Goal: Task Accomplishment & Management: Use online tool/utility

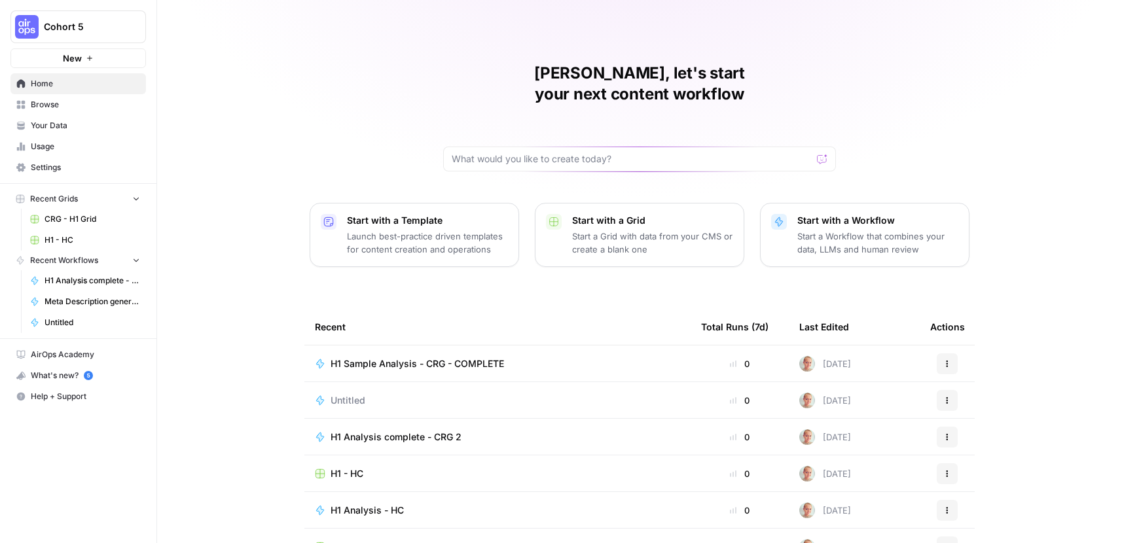
click at [459, 357] on span "H1 Sample Analysis - CRG - COMPLETE" at bounding box center [416, 363] width 173 height 13
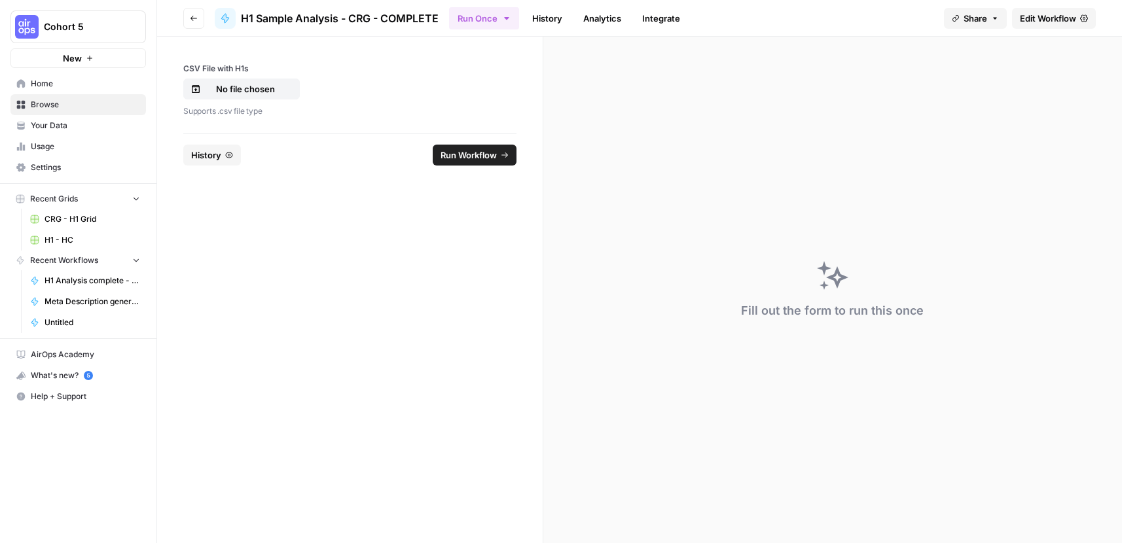
click at [1055, 25] on link "Edit Workflow" at bounding box center [1054, 18] width 84 height 21
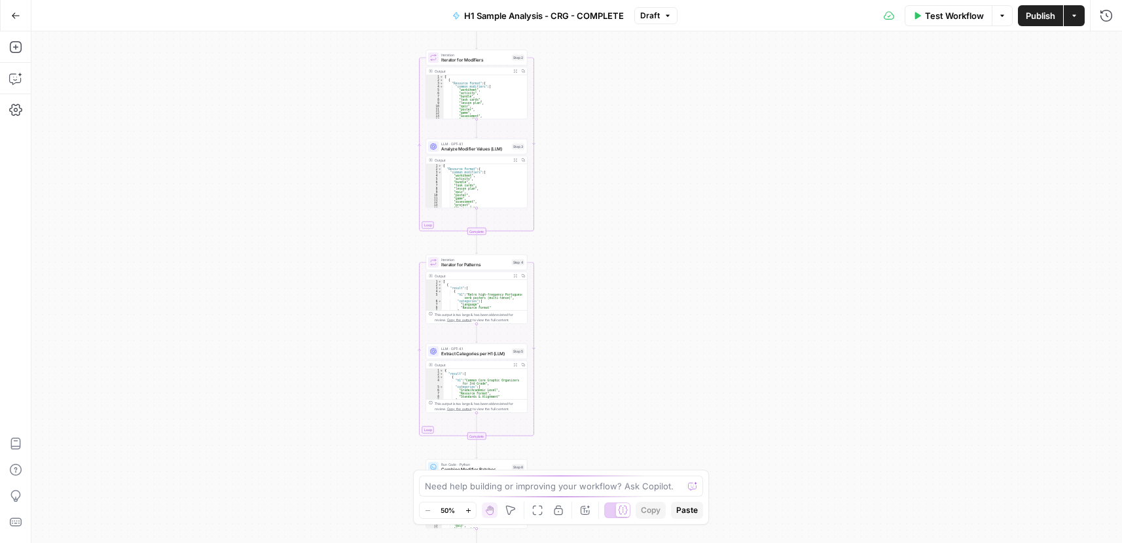
drag, startPoint x: 668, startPoint y: 124, endPoint x: 568, endPoint y: 393, distance: 287.0
click at [568, 393] on div "Workflow Set Inputs Inputs Run Code · Python Process & Batch CSV Data Step 1 Ou…" at bounding box center [576, 287] width 1090 height 512
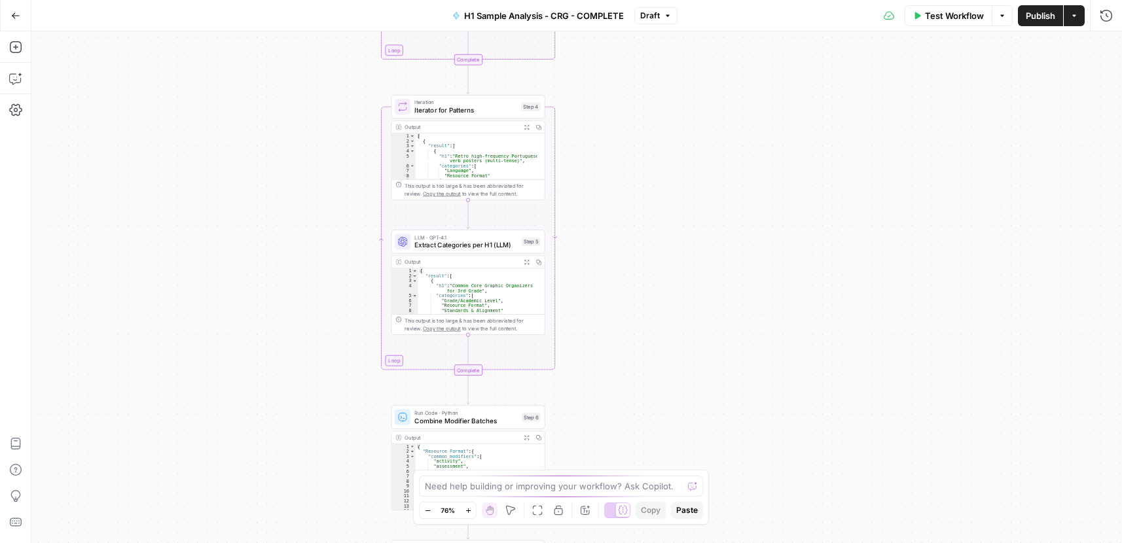
drag, startPoint x: 597, startPoint y: 328, endPoint x: 657, endPoint y: 181, distance: 159.1
click at [662, 189] on div "Workflow Set Inputs Inputs Run Code · Python Process & Batch CSV Data Step 1 Ou…" at bounding box center [576, 287] width 1090 height 512
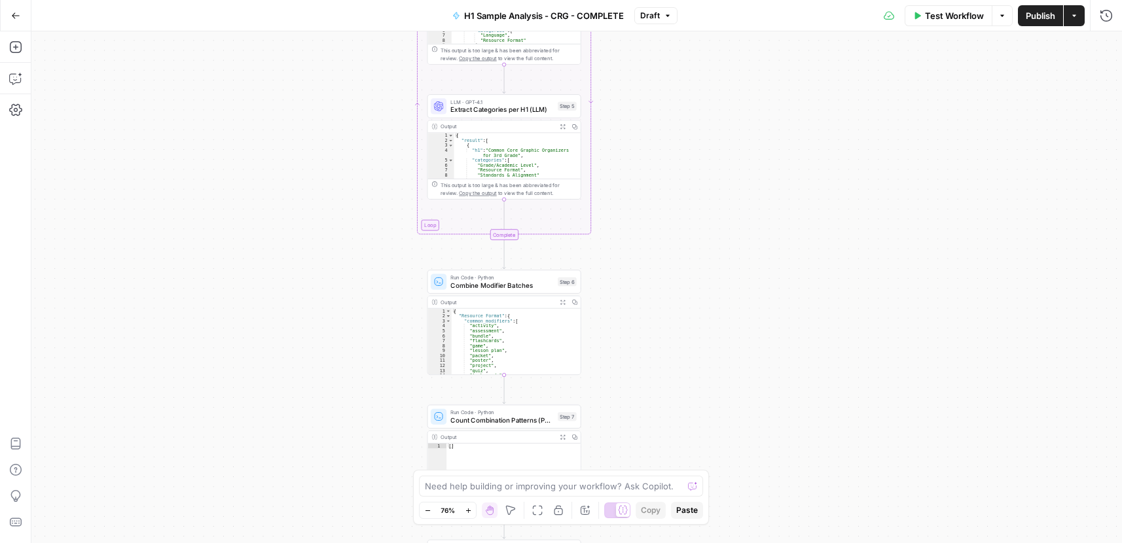
drag, startPoint x: 635, startPoint y: 192, endPoint x: 671, endPoint y: 58, distance: 139.5
click at [671, 58] on div "Workflow Set Inputs Inputs Run Code · Python Process & Batch CSV Data Step 1 Ou…" at bounding box center [576, 287] width 1090 height 512
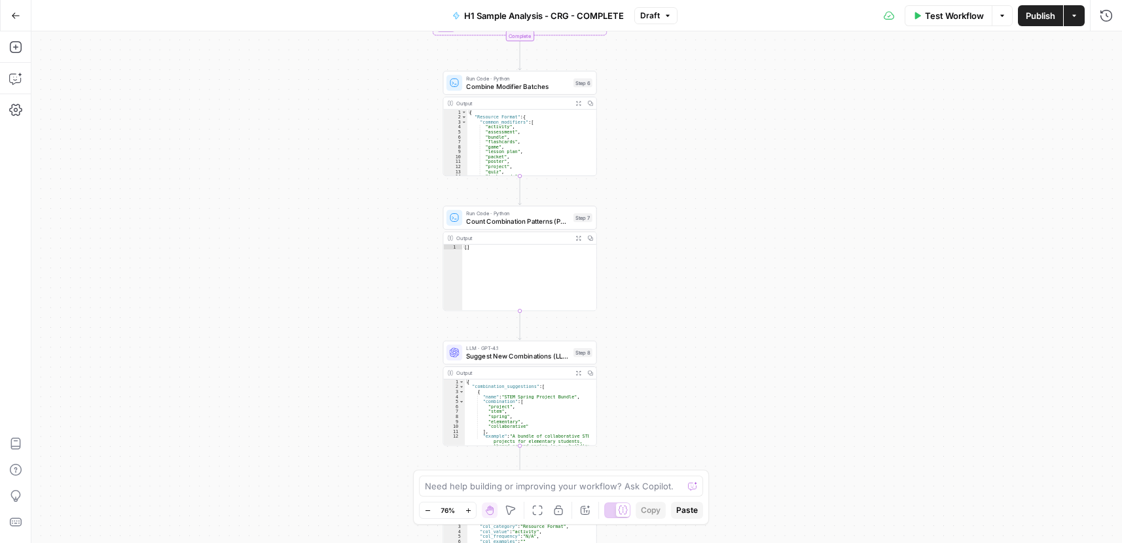
drag, startPoint x: 657, startPoint y: 356, endPoint x: 665, endPoint y: 145, distance: 211.5
click at [667, 145] on div "Workflow Set Inputs Inputs Run Code · Python Process & Batch CSV Data Step 1 Ou…" at bounding box center [576, 287] width 1090 height 512
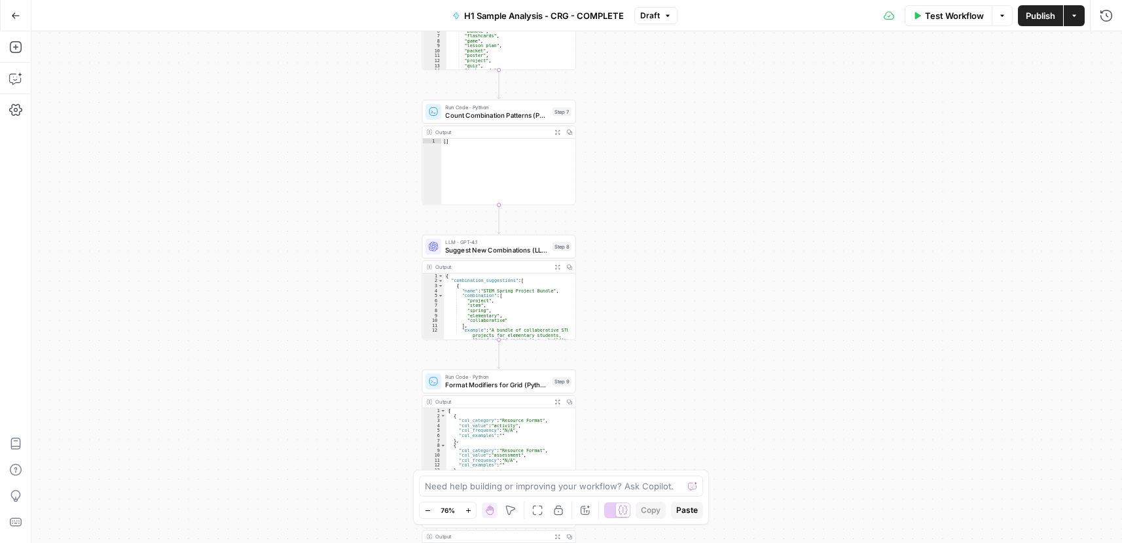
drag, startPoint x: 709, startPoint y: 332, endPoint x: 685, endPoint y: 202, distance: 132.4
click at [689, 191] on div "Workflow Set Inputs Inputs Run Code · Python Process & Batch CSV Data Step 1 Ou…" at bounding box center [576, 287] width 1090 height 512
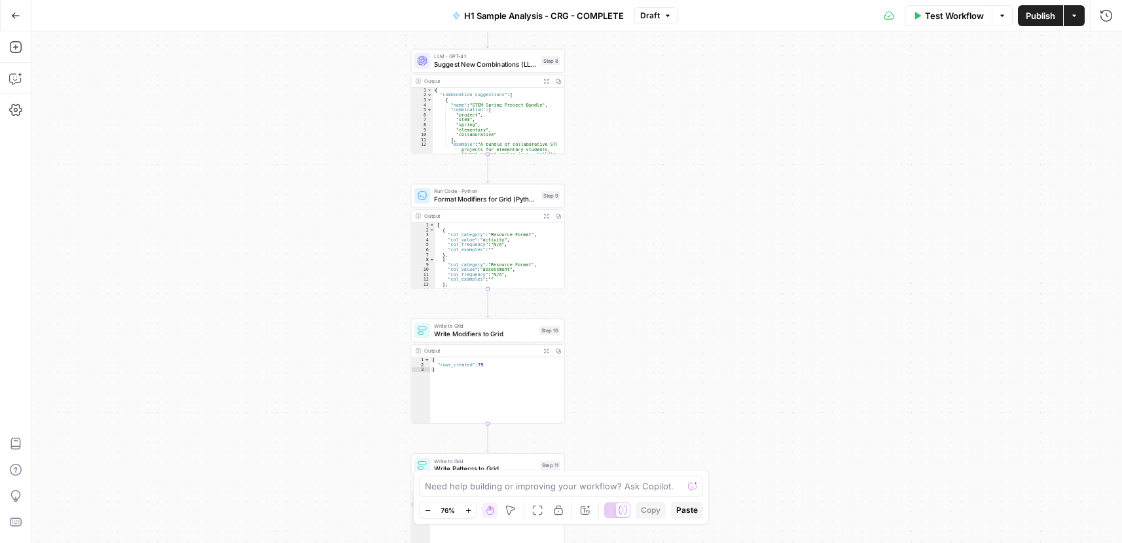
drag, startPoint x: 685, startPoint y: 353, endPoint x: 662, endPoint y: 268, distance: 88.3
click at [681, 202] on div "Workflow Set Inputs Inputs Run Code · Python Process & Batch CSV Data Step 1 Ou…" at bounding box center [576, 287] width 1090 height 512
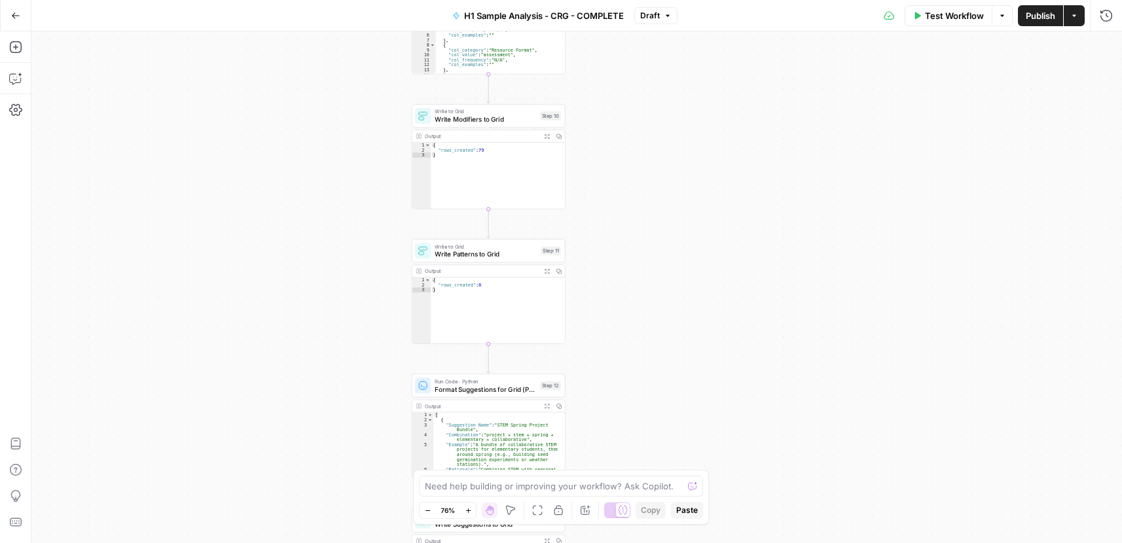
drag, startPoint x: 653, startPoint y: 362, endPoint x: 646, endPoint y: 246, distance: 116.0
click at [647, 178] on div "Workflow Set Inputs Inputs Run Code · Python Process & Batch CSV Data Step 1 Ou…" at bounding box center [576, 287] width 1090 height 512
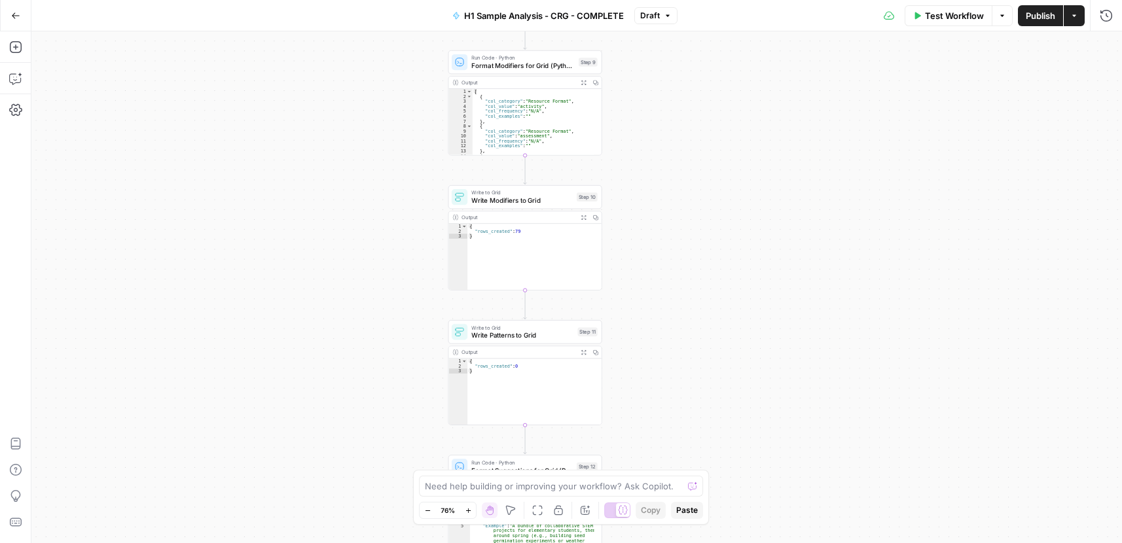
drag, startPoint x: 669, startPoint y: 373, endPoint x: 671, endPoint y: 194, distance: 179.3
click at [705, 456] on div "Workflow Set Inputs Inputs Run Code · Python Process & Batch CSV Data Step 1 Ou…" at bounding box center [576, 287] width 1090 height 512
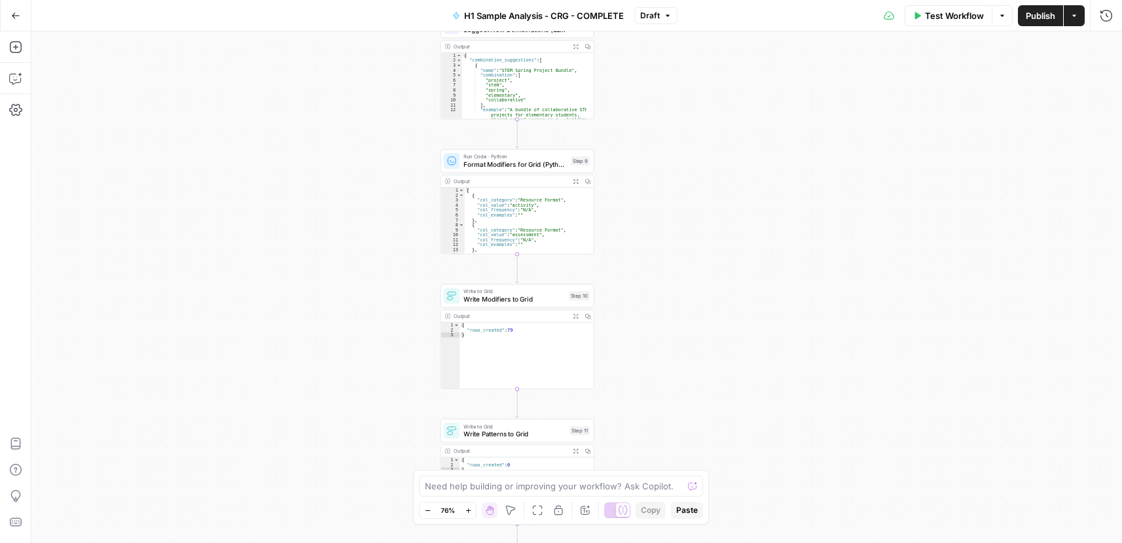
drag, startPoint x: 671, startPoint y: 180, endPoint x: 665, endPoint y: 244, distance: 64.5
click at [662, 296] on div "Workflow Set Inputs Inputs Run Code · Python Process & Batch CSV Data Step 1 Ou…" at bounding box center [576, 287] width 1090 height 512
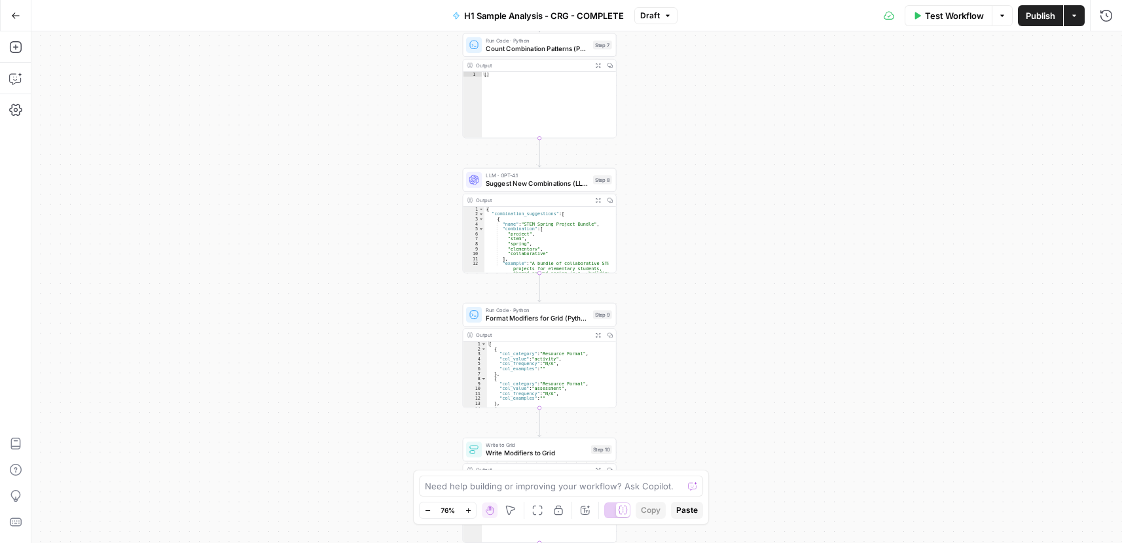
drag, startPoint x: 669, startPoint y: 231, endPoint x: 650, endPoint y: 245, distance: 24.0
click at [690, 416] on div "Workflow Set Inputs Inputs Run Code · Python Process & Batch CSV Data Step 1 Ou…" at bounding box center [576, 287] width 1090 height 512
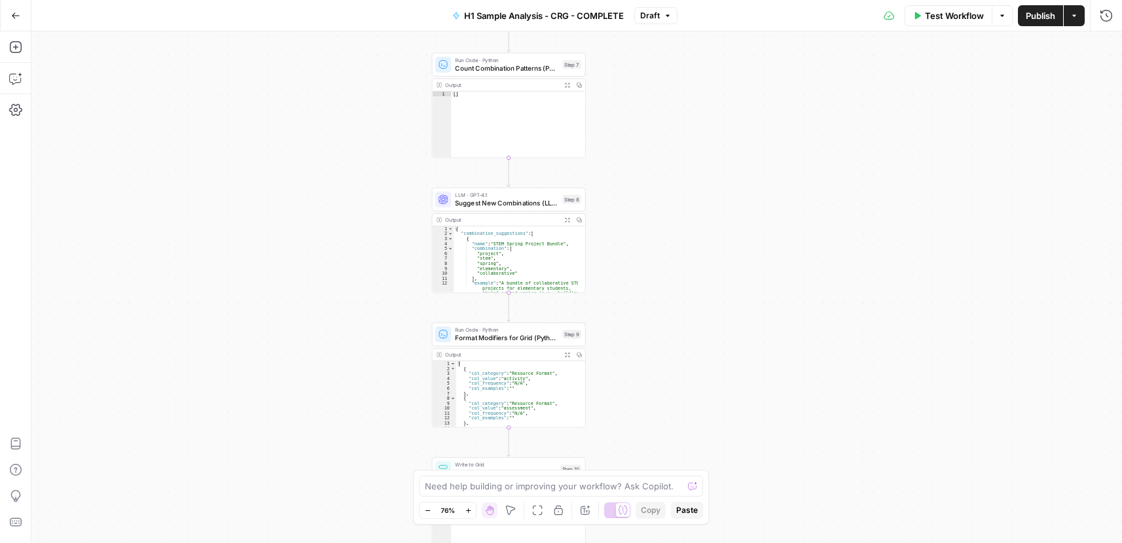
drag, startPoint x: 650, startPoint y: 182, endPoint x: 523, endPoint y: 444, distance: 291.5
click at [622, 173] on div "Workflow Set Inputs Inputs Run Code · Python Process & Batch CSV Data Step 1 Ou…" at bounding box center [576, 287] width 1090 height 512
click at [519, 491] on textarea at bounding box center [554, 486] width 258 height 13
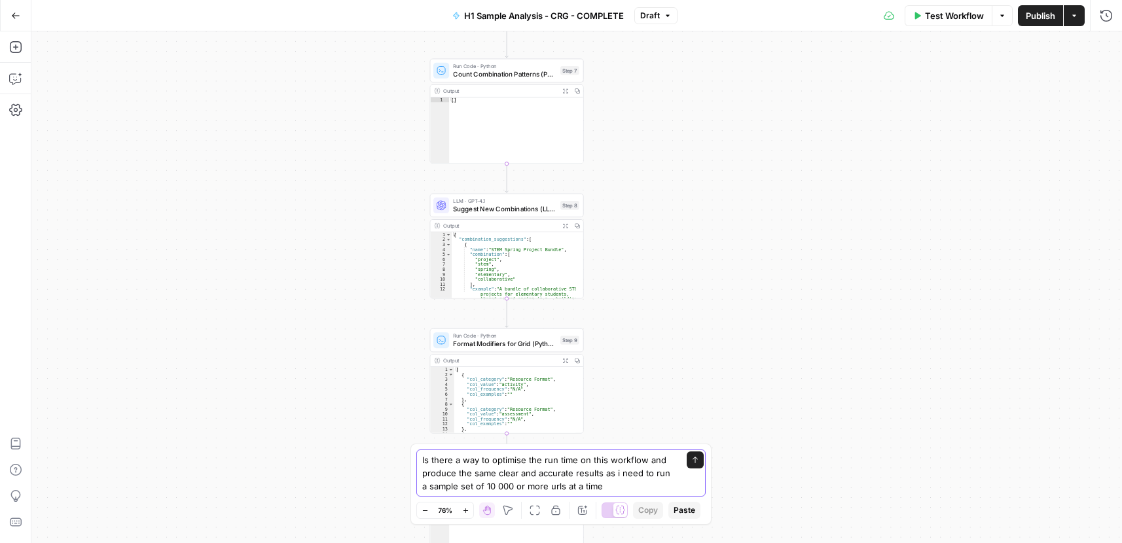
type textarea "Is there a way to optimise the run time on this workflow and produce the same c…"
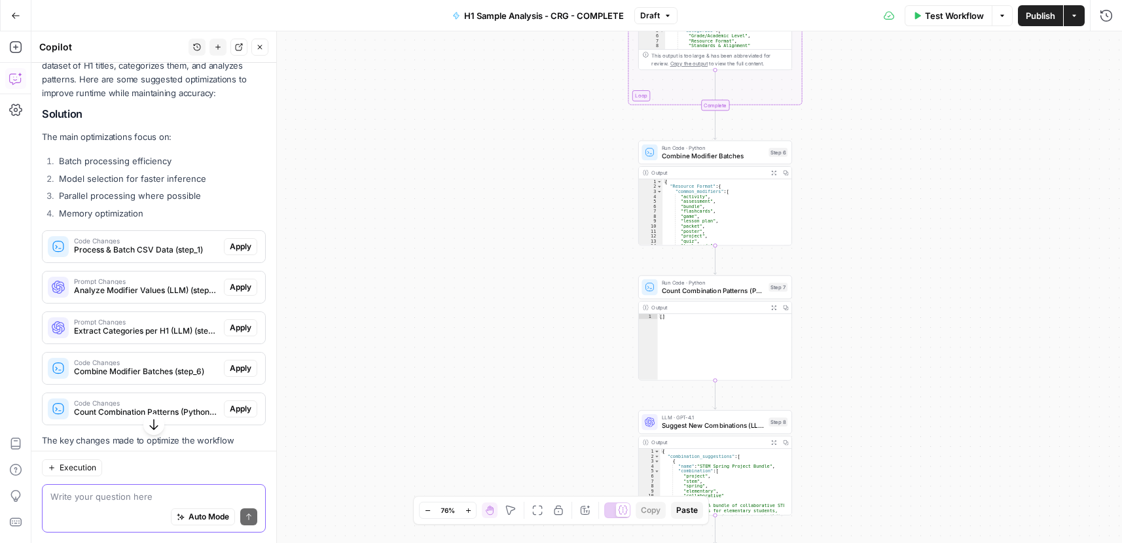
scroll to position [262, 0]
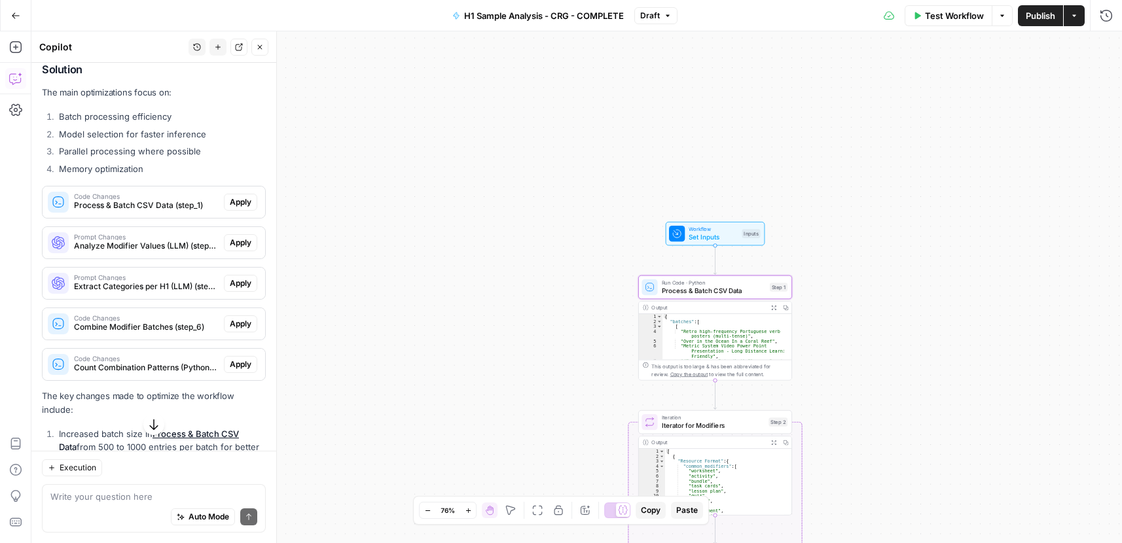
drag, startPoint x: 229, startPoint y: 213, endPoint x: 475, endPoint y: 75, distance: 282.1
click at [230, 208] on span "Apply" at bounding box center [241, 202] width 22 height 12
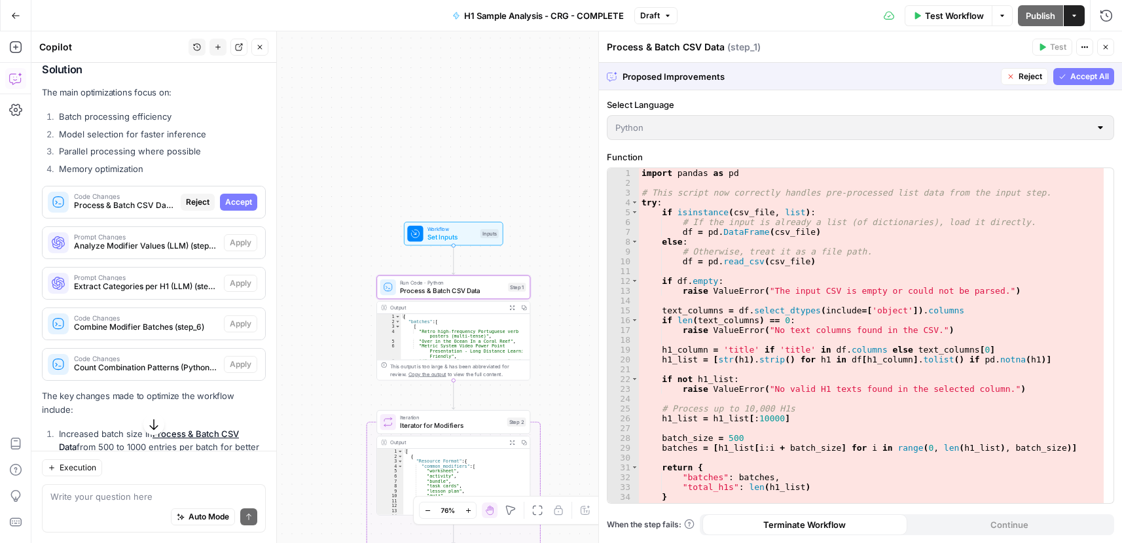
click at [227, 208] on span "Accept" at bounding box center [238, 202] width 27 height 12
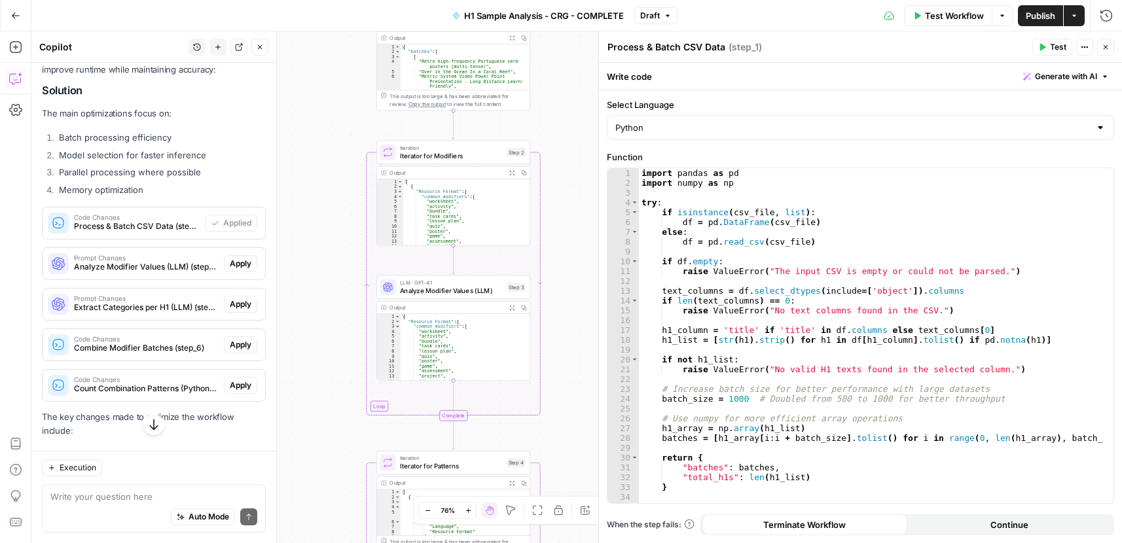
scroll to position [283, 0]
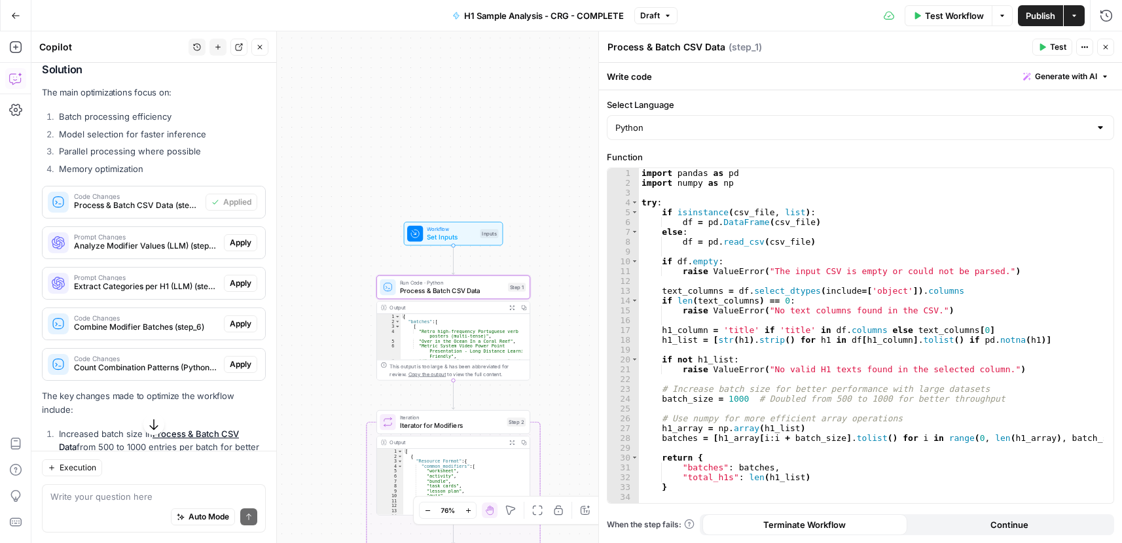
click at [234, 249] on span "Apply" at bounding box center [241, 243] width 22 height 12
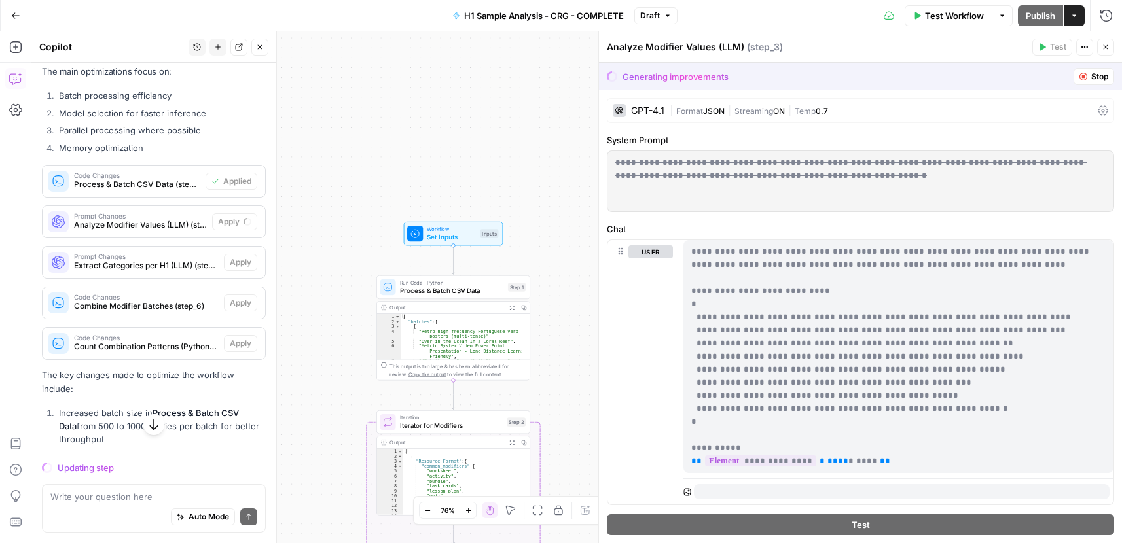
scroll to position [262, 0]
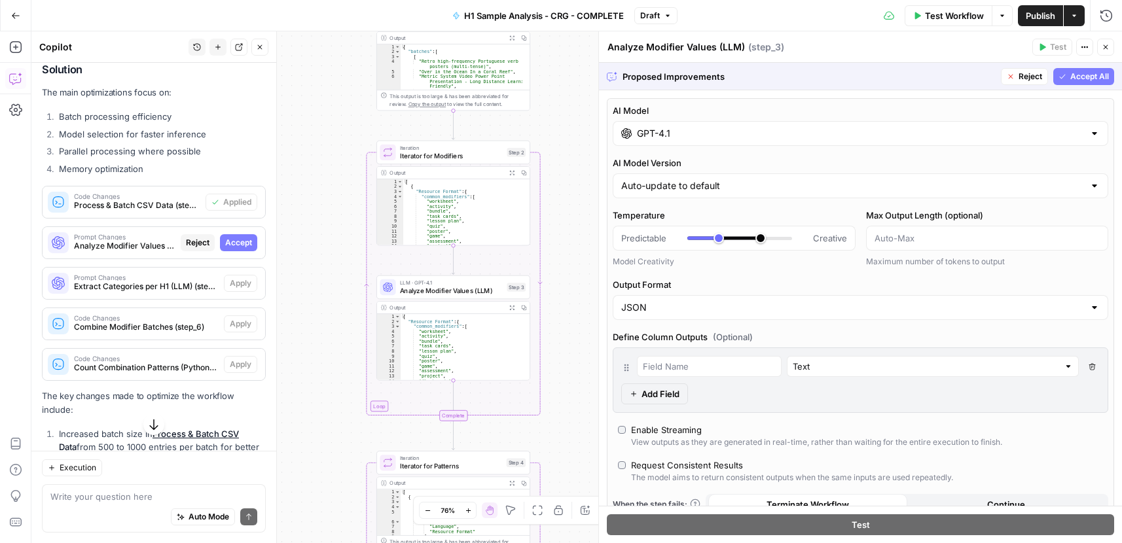
click at [1076, 75] on span "Accept All" at bounding box center [1089, 77] width 39 height 12
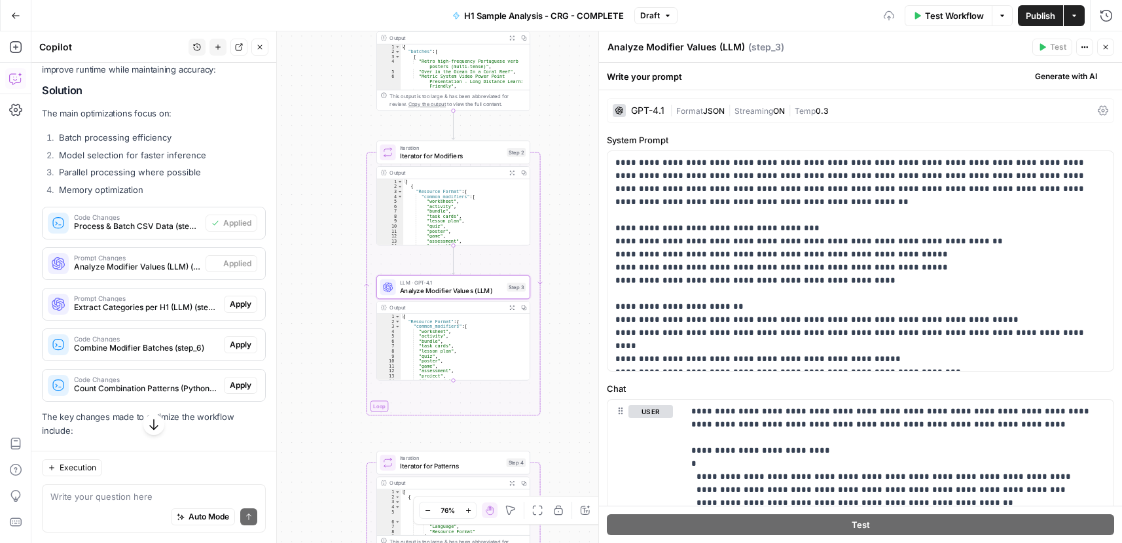
scroll to position [283, 0]
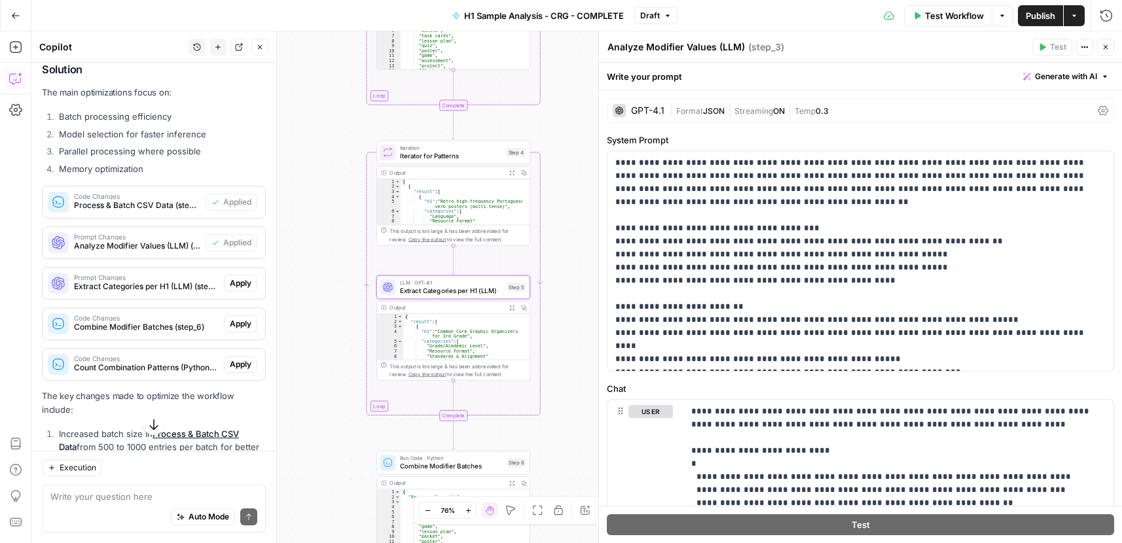
click at [230, 289] on span "Apply" at bounding box center [241, 283] width 22 height 12
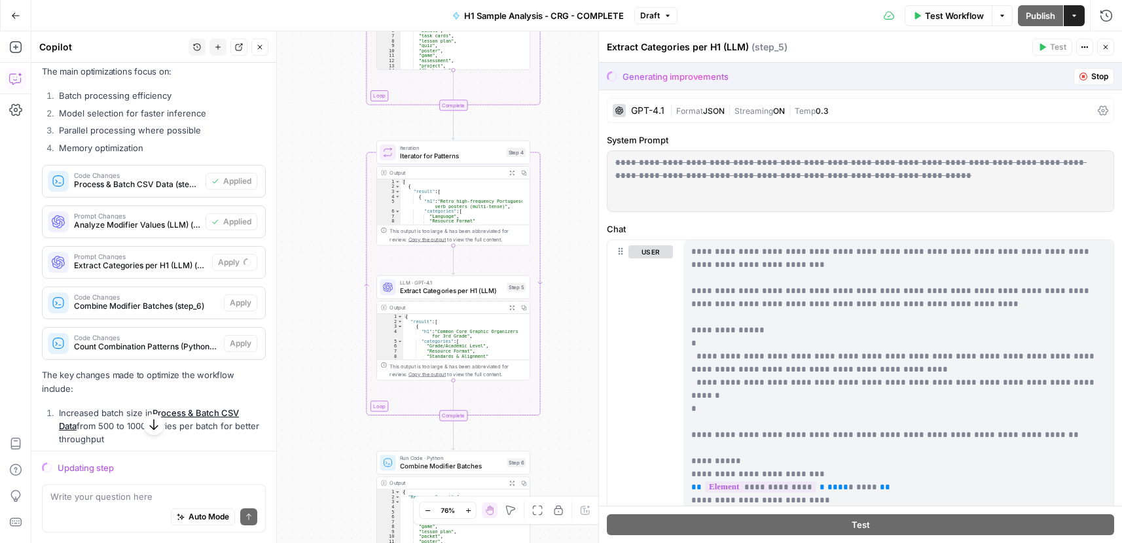
scroll to position [262, 0]
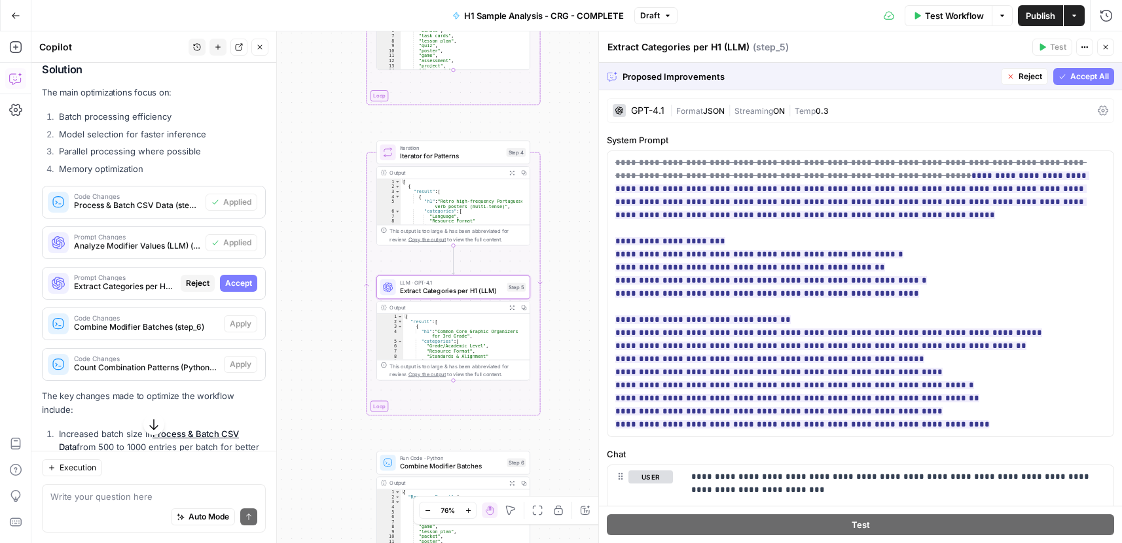
click at [233, 289] on span "Accept" at bounding box center [238, 283] width 27 height 12
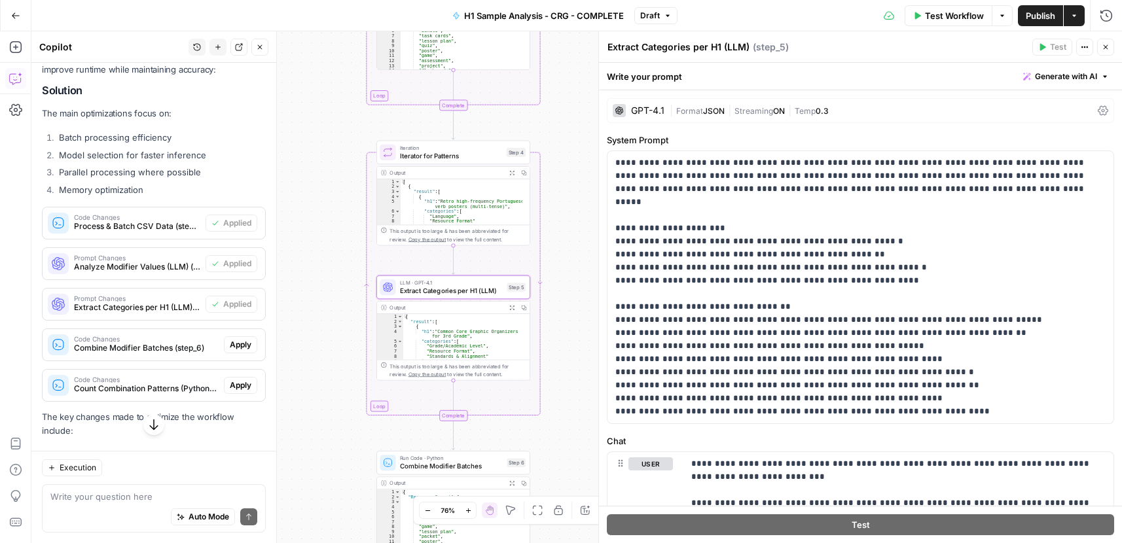
scroll to position [283, 0]
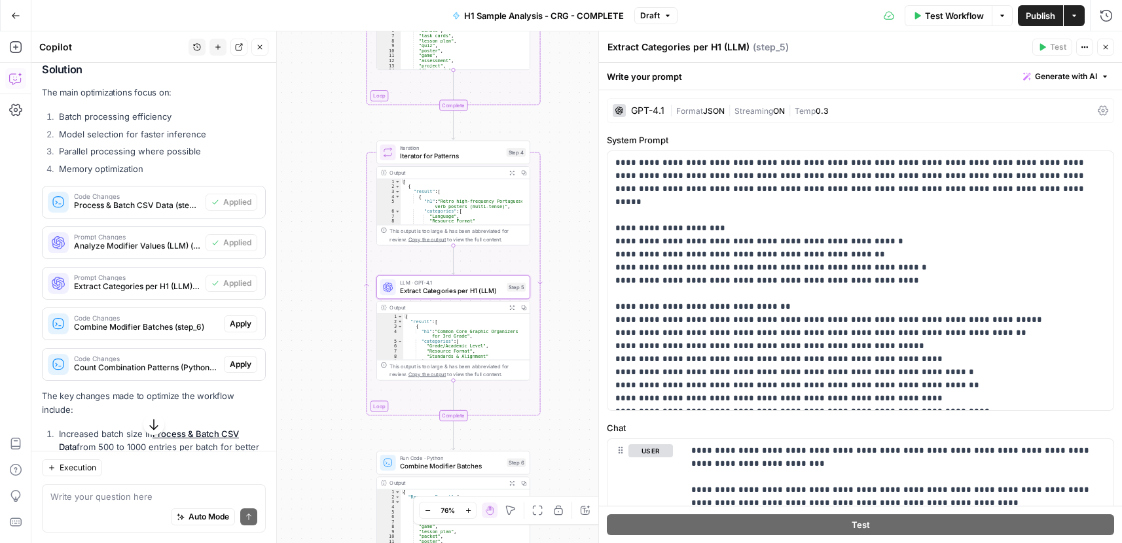
click at [234, 330] on span "Apply" at bounding box center [241, 324] width 22 height 12
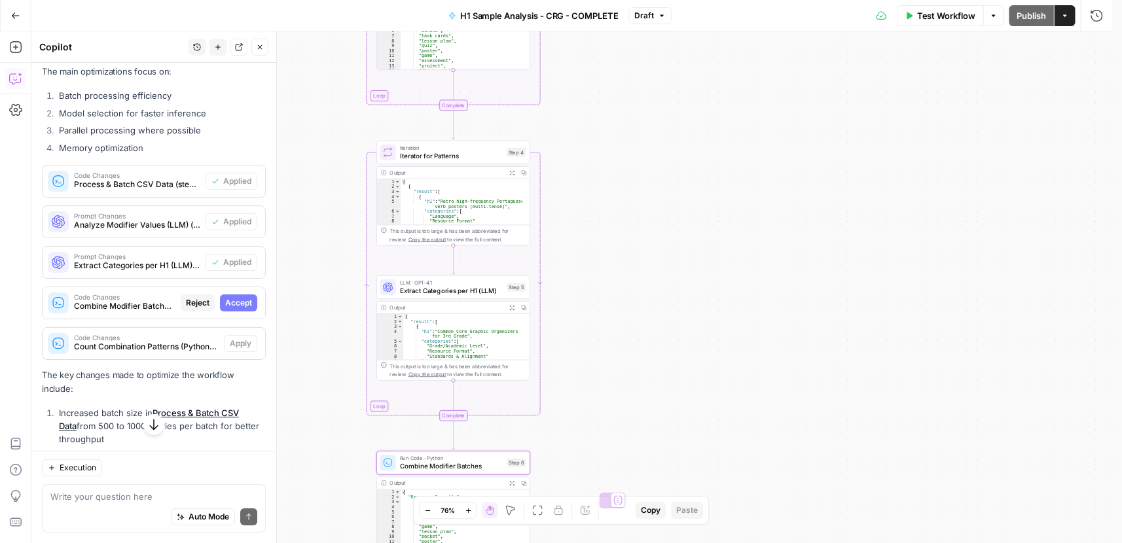
click at [230, 309] on span "Accept" at bounding box center [238, 303] width 27 height 12
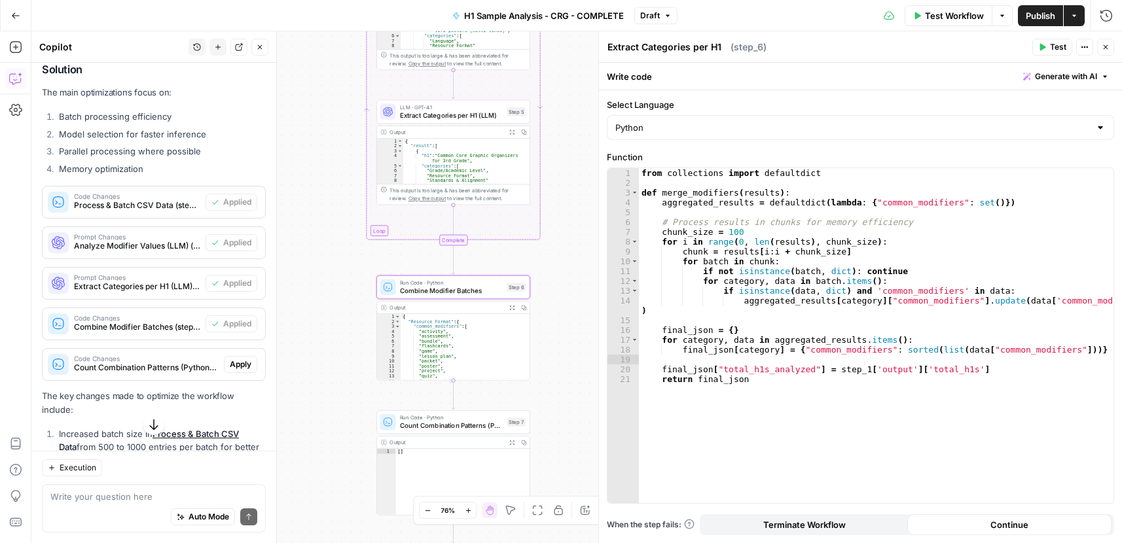
type textarea "Combine Modifier Batches"
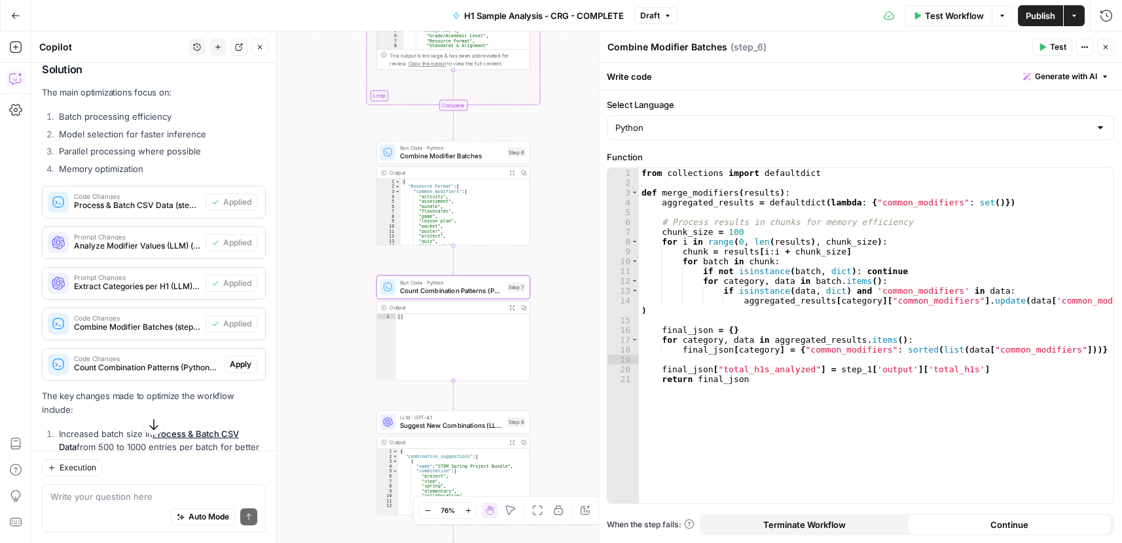
click at [233, 370] on span "Apply" at bounding box center [241, 365] width 22 height 12
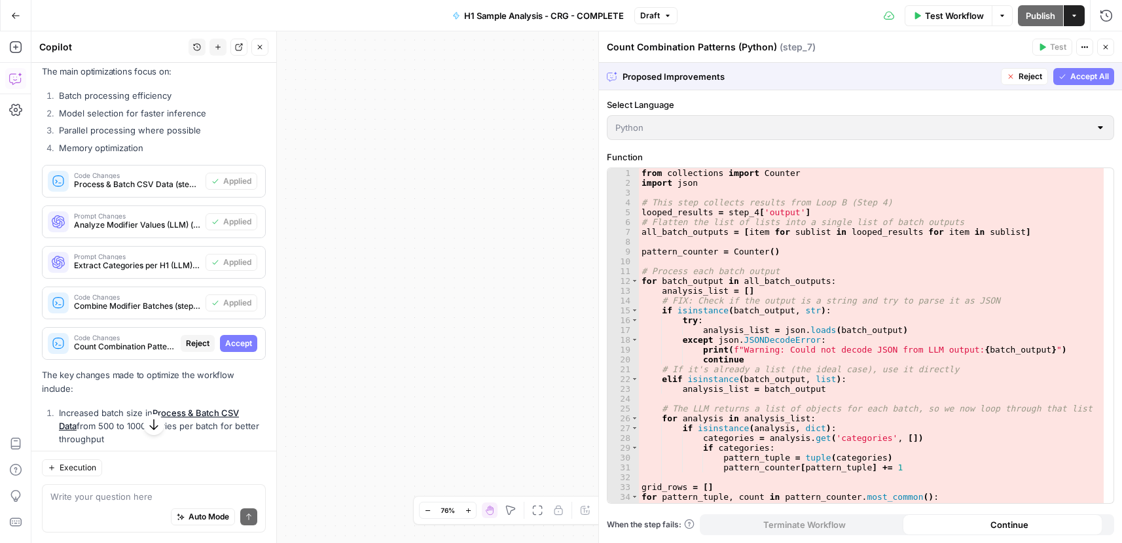
click at [225, 349] on span "Accept" at bounding box center [238, 344] width 27 height 12
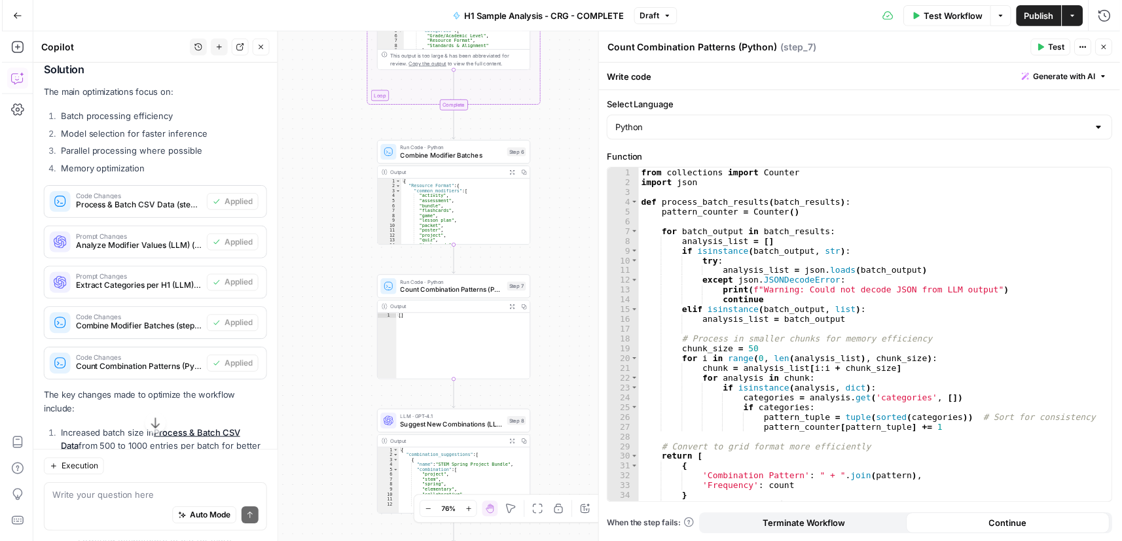
scroll to position [872, 0]
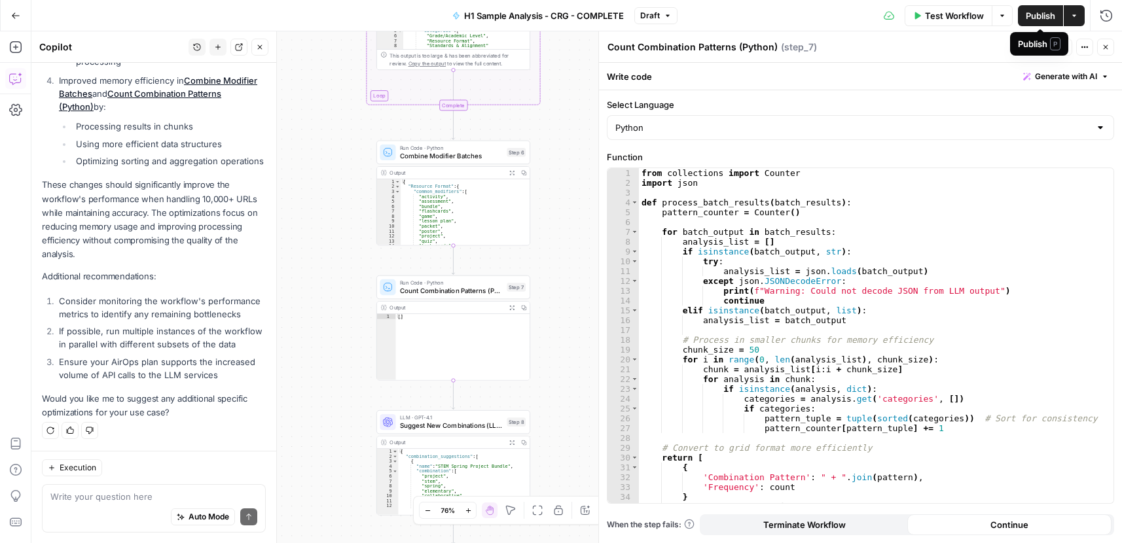
click at [1042, 14] on span "Publish" at bounding box center [1039, 15] width 29 height 13
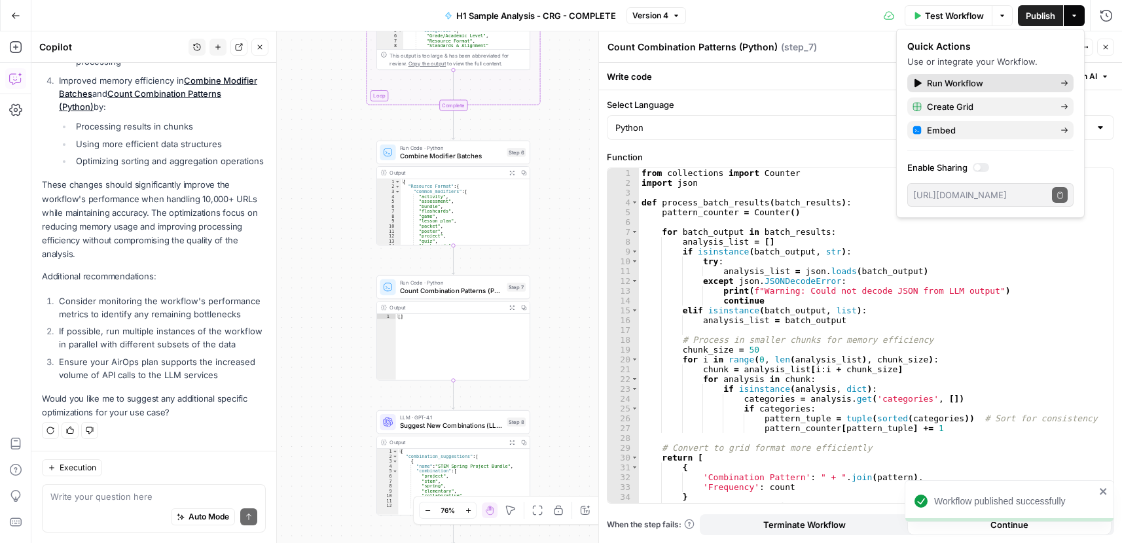
click at [975, 88] on span "Run Workflow" at bounding box center [988, 83] width 123 height 13
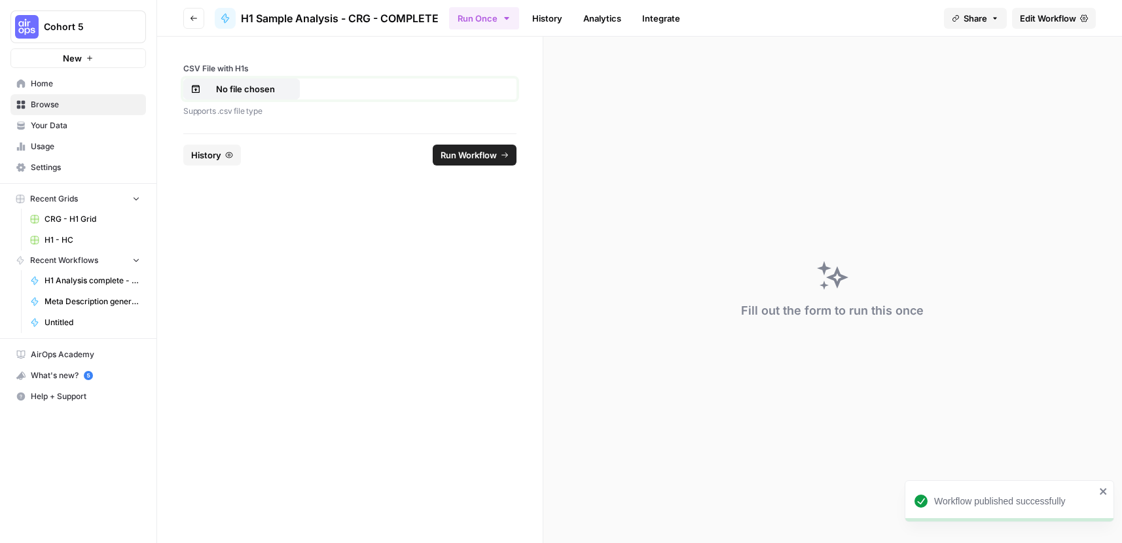
click at [245, 88] on p "No file chosen" at bounding box center [245, 88] width 84 height 13
click at [470, 153] on span "Run Workflow" at bounding box center [468, 155] width 56 height 13
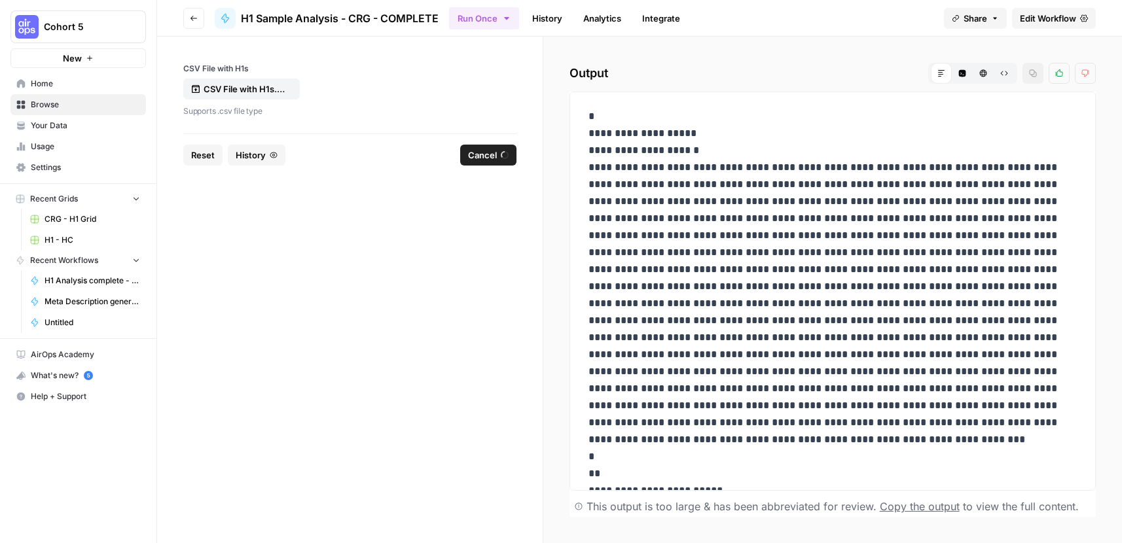
click at [247, 159] on span "History" at bounding box center [251, 155] width 30 height 13
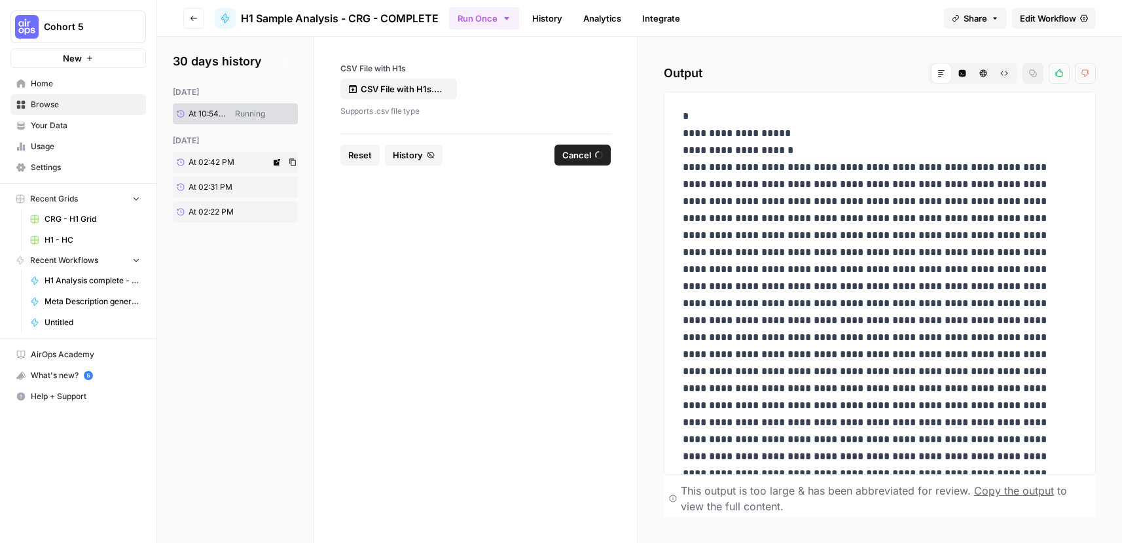
click at [239, 160] on link "At 02:42 PM" at bounding box center [221, 162] width 97 height 21
click at [406, 154] on span "History" at bounding box center [408, 155] width 30 height 13
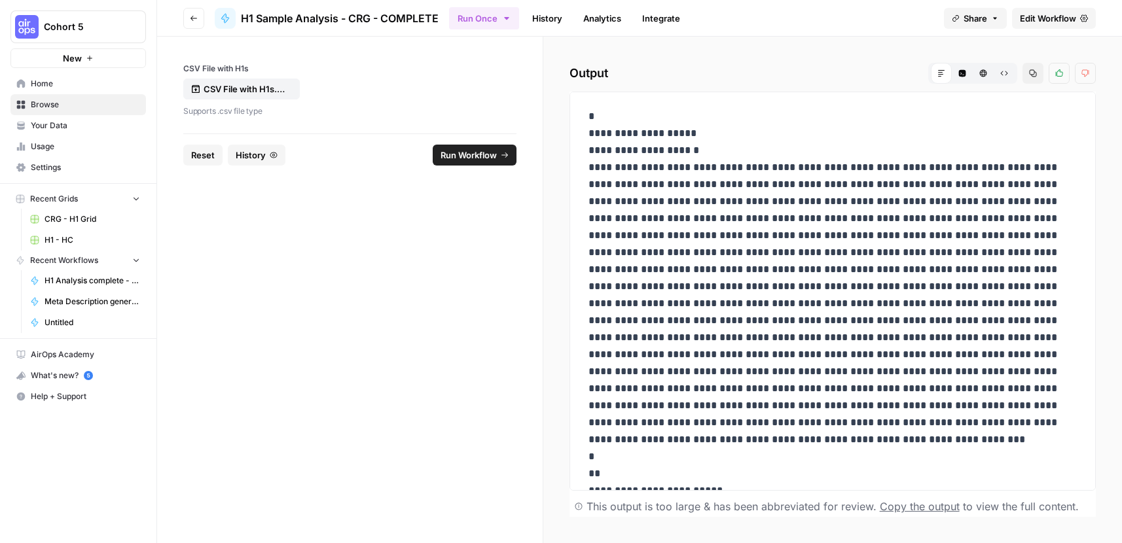
click at [249, 152] on span "History" at bounding box center [251, 155] width 30 height 13
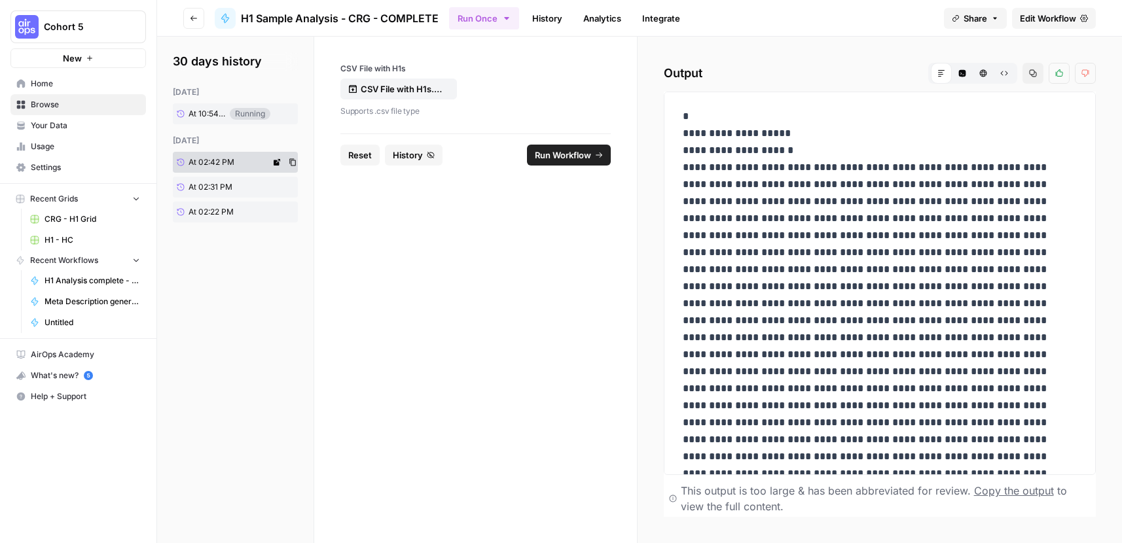
click at [226, 166] on span "At 02:42 PM" at bounding box center [211, 162] width 46 height 12
click at [404, 160] on span "History" at bounding box center [408, 155] width 30 height 13
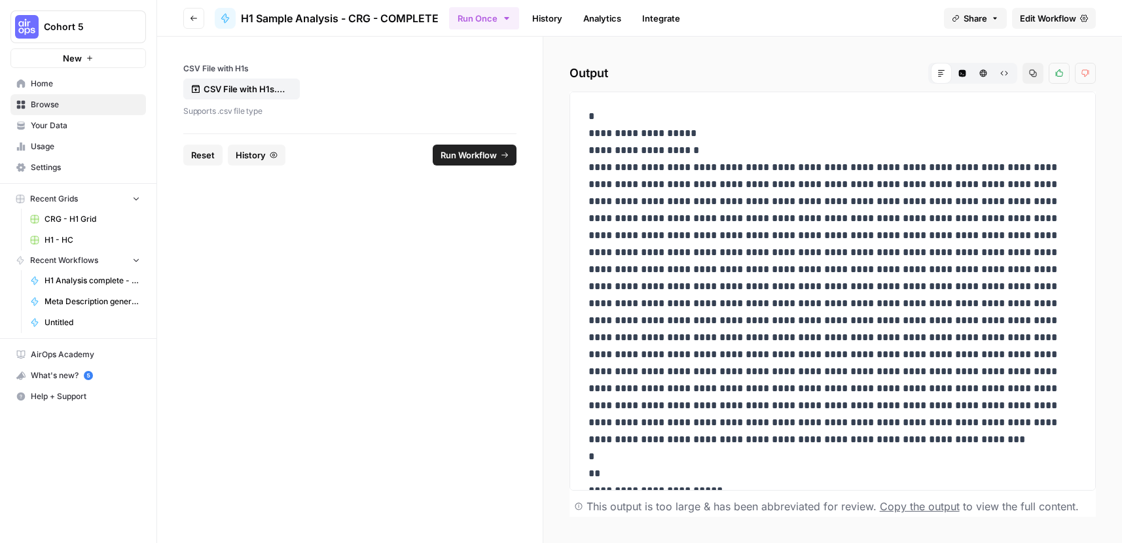
click at [965, 73] on icon "button" at bounding box center [962, 73] width 7 height 7
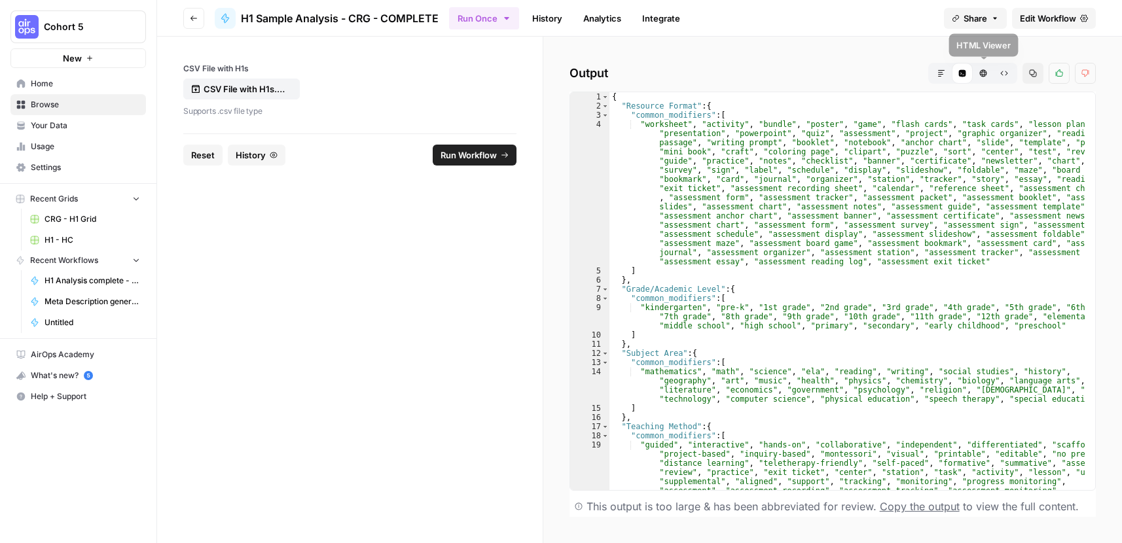
click at [980, 77] on icon "button" at bounding box center [983, 73] width 8 height 8
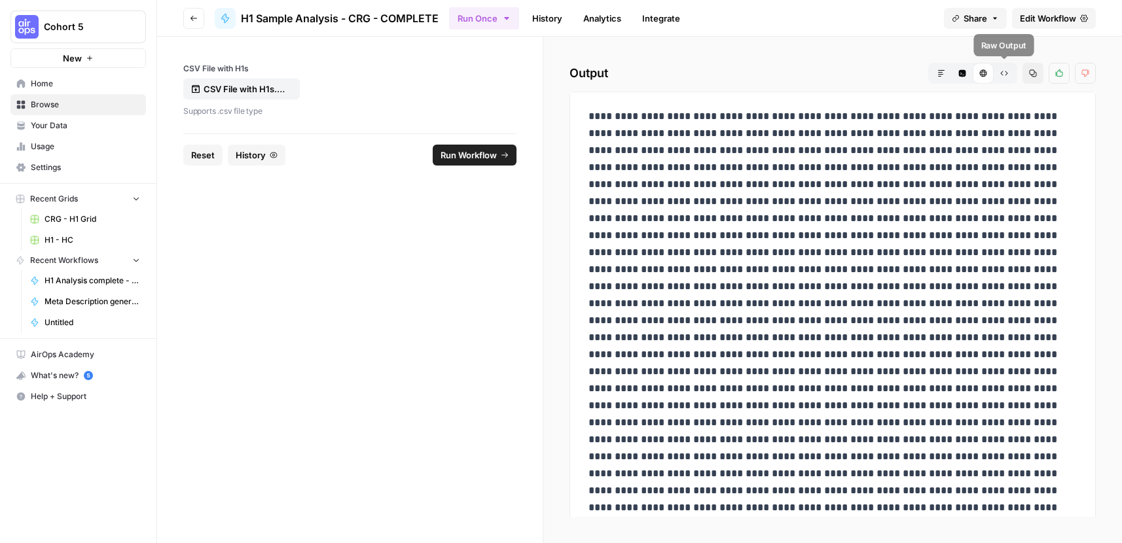
click at [1006, 71] on icon "button" at bounding box center [1004, 73] width 8 height 8
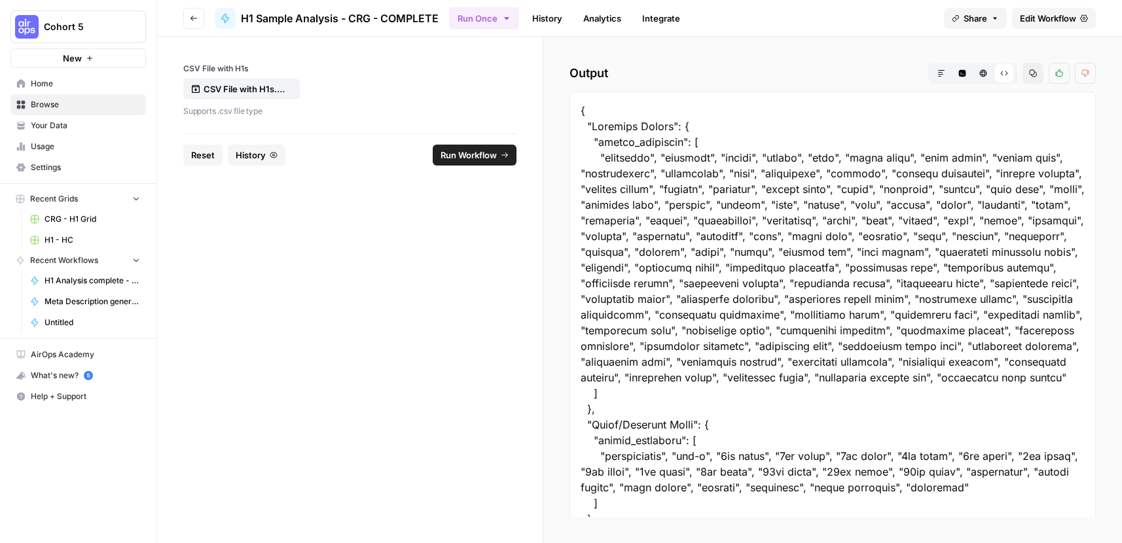
click at [253, 150] on span "History" at bounding box center [251, 155] width 30 height 13
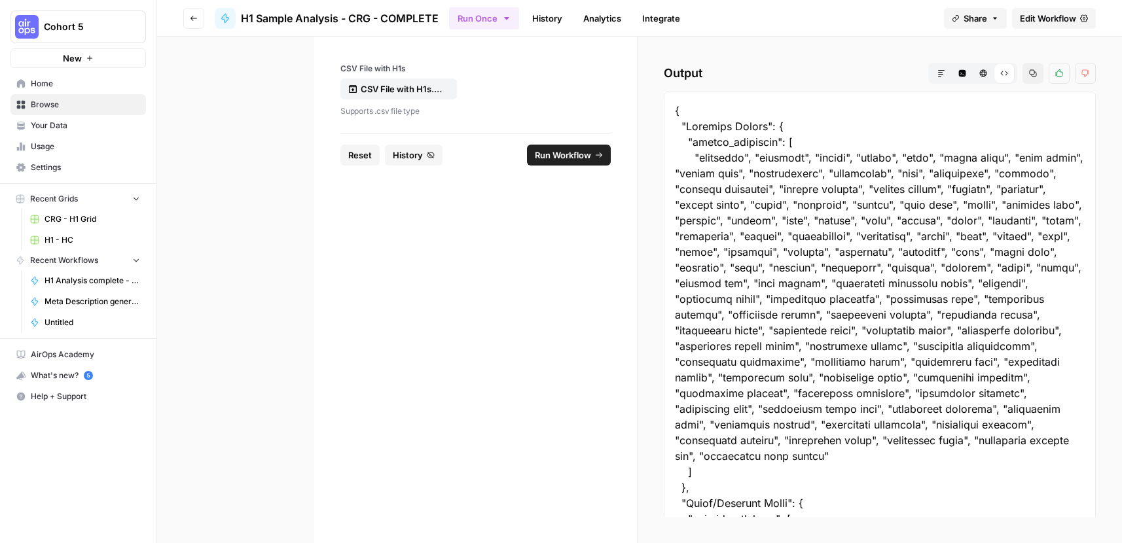
click at [250, 162] on link "At 02:42 PM" at bounding box center [221, 162] width 97 height 21
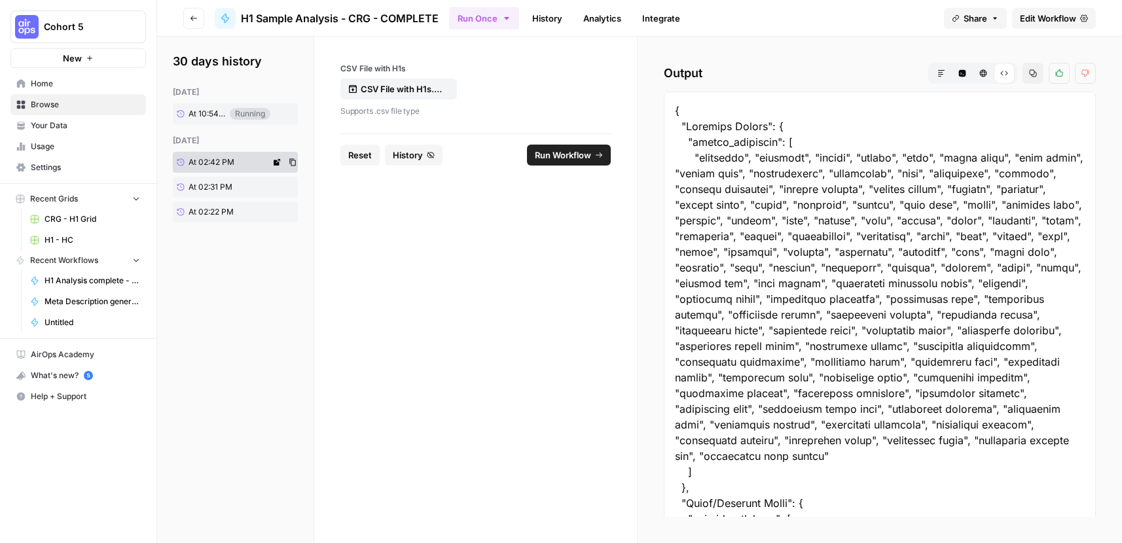
click at [224, 159] on span "At 02:42 PM" at bounding box center [211, 162] width 46 height 12
click at [277, 163] on icon at bounding box center [277, 162] width 7 height 7
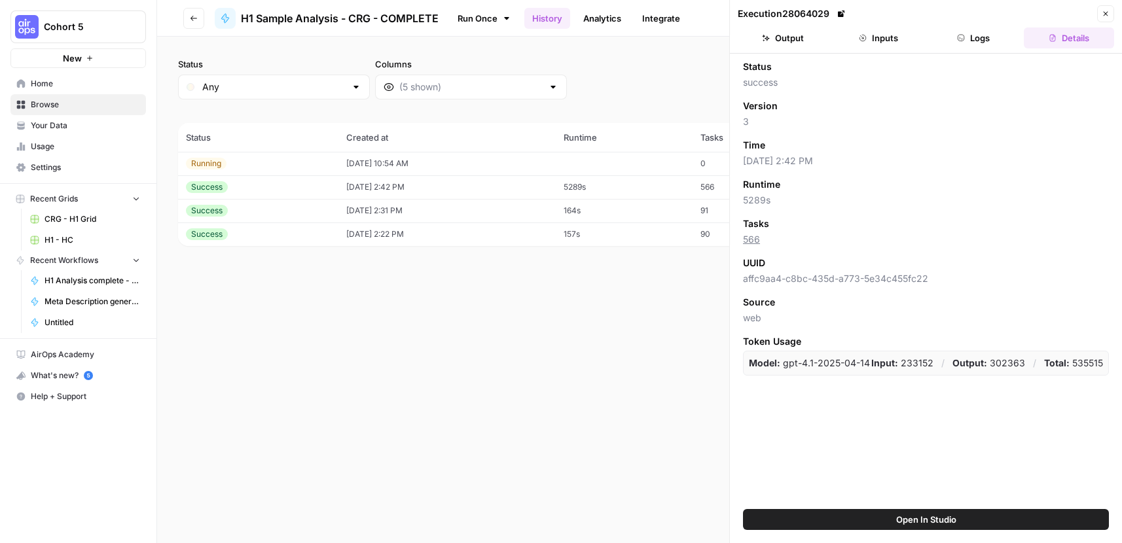
drag, startPoint x: 743, startPoint y: 67, endPoint x: 1111, endPoint y: 354, distance: 466.6
click at [1113, 354] on div "Status success Version 3 Time 08/26/25 at 2:42 PM Runtime 5289s Tasks 566 UUID …" at bounding box center [926, 281] width 392 height 455
click at [1105, 18] on button "Close" at bounding box center [1105, 13] width 17 height 17
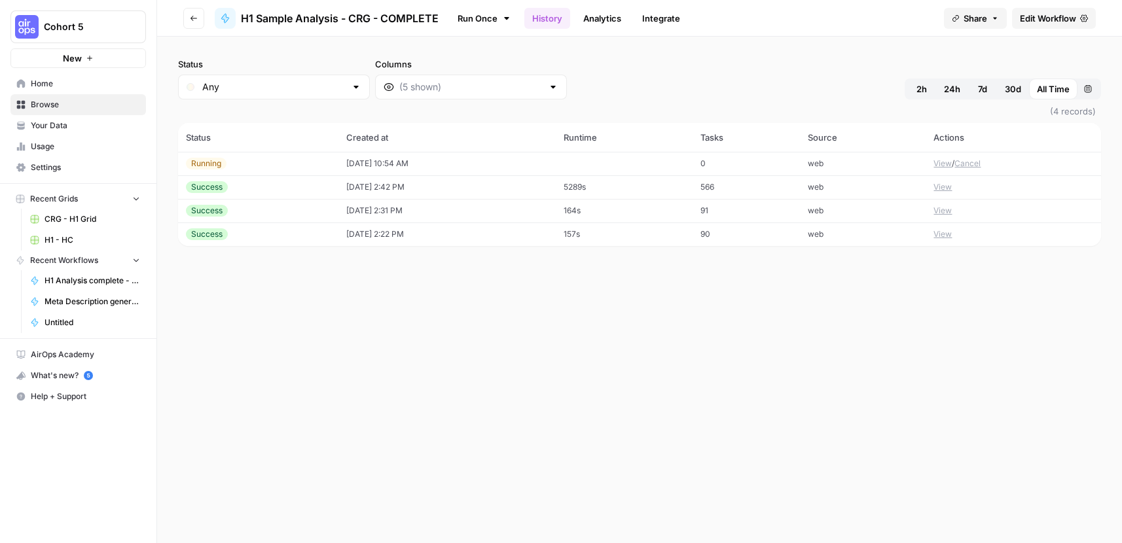
drag, startPoint x: 205, startPoint y: 133, endPoint x: 987, endPoint y: 183, distance: 783.5
click at [987, 183] on table "Status Created at Runtime Tasks Source Actions Running 08/27/25 at 10:54 AM 0 w…" at bounding box center [639, 184] width 923 height 123
copy table "Status Created at Runtime Tasks Source Actions Running 08/27/25 at 10:54 AM 0 w…"
click at [427, 512] on div "Status Any Columns 2h 24h 7d 30d All Time Custom range (4 records) Status Creat…" at bounding box center [639, 290] width 964 height 506
click at [219, 164] on div "Running" at bounding box center [206, 164] width 41 height 12
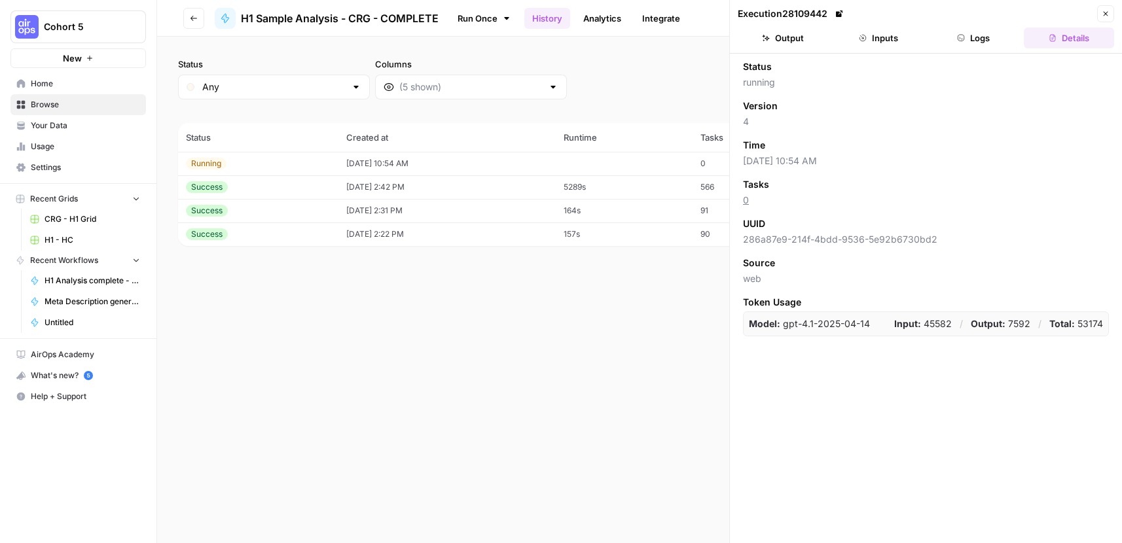
click at [84, 281] on span "H1 Analysis complete - CRG 2" at bounding box center [92, 281] width 96 height 12
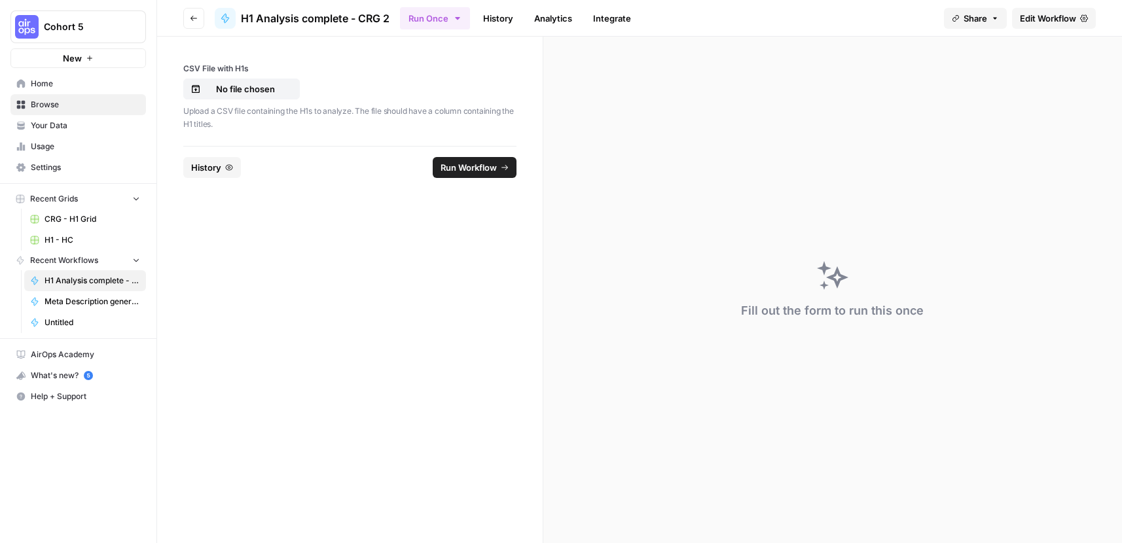
click at [457, 18] on icon "button" at bounding box center [457, 18] width 5 height 3
drag, startPoint x: 459, startPoint y: 16, endPoint x: 466, endPoint y: 14, distance: 6.7
click at [459, 16] on icon "button" at bounding box center [457, 18] width 10 height 10
click at [442, 20] on button "Run Once" at bounding box center [435, 18] width 70 height 22
drag, startPoint x: 491, startPoint y: 336, endPoint x: 495, endPoint y: 321, distance: 14.8
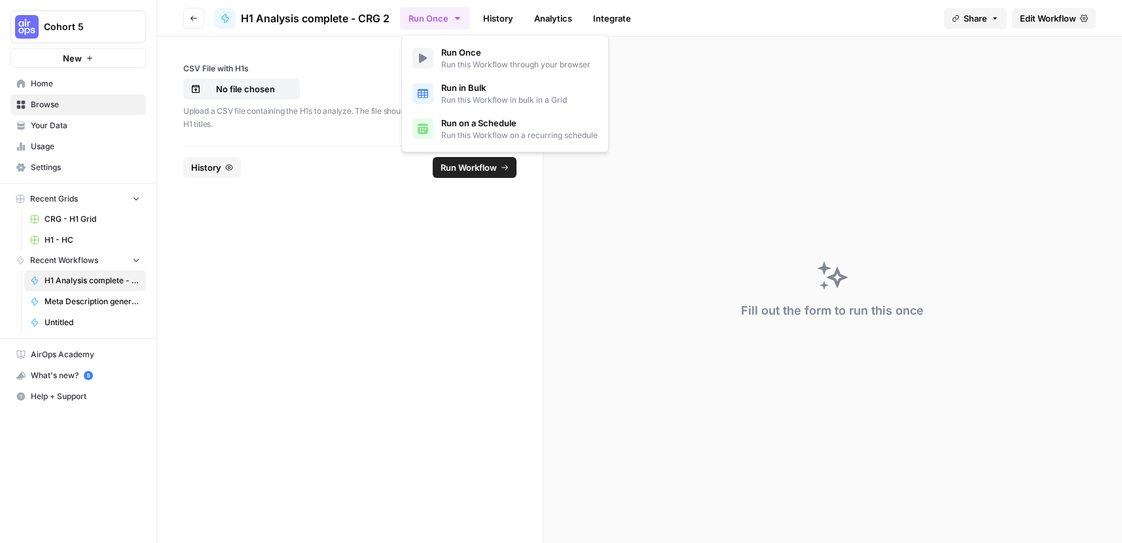
click at [493, 336] on form "CSV File with H1s No file chosen Upload a CSV file containing the H1s to analyz…" at bounding box center [350, 290] width 386 height 506
click at [202, 173] on span "History" at bounding box center [206, 167] width 30 height 13
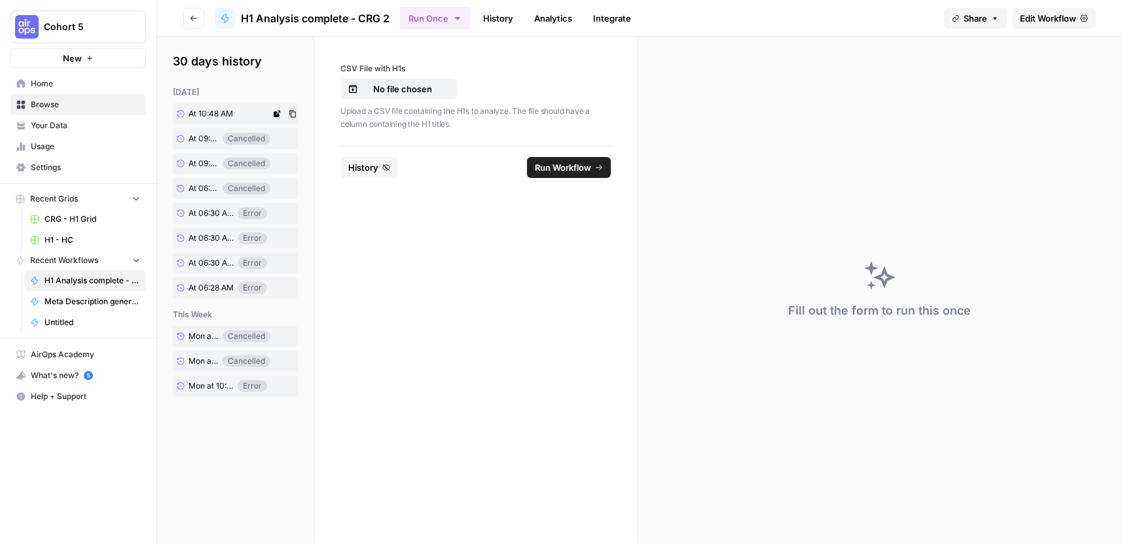
click at [232, 113] on span "At 10:48 AM" at bounding box center [210, 114] width 44 height 12
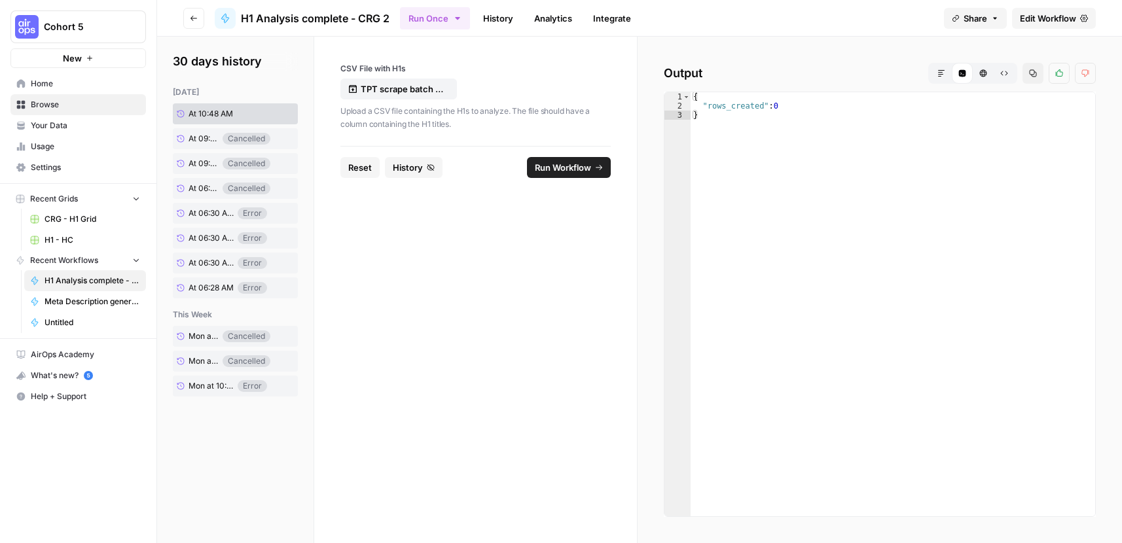
click at [558, 168] on span "Run Workflow" at bounding box center [563, 167] width 56 height 13
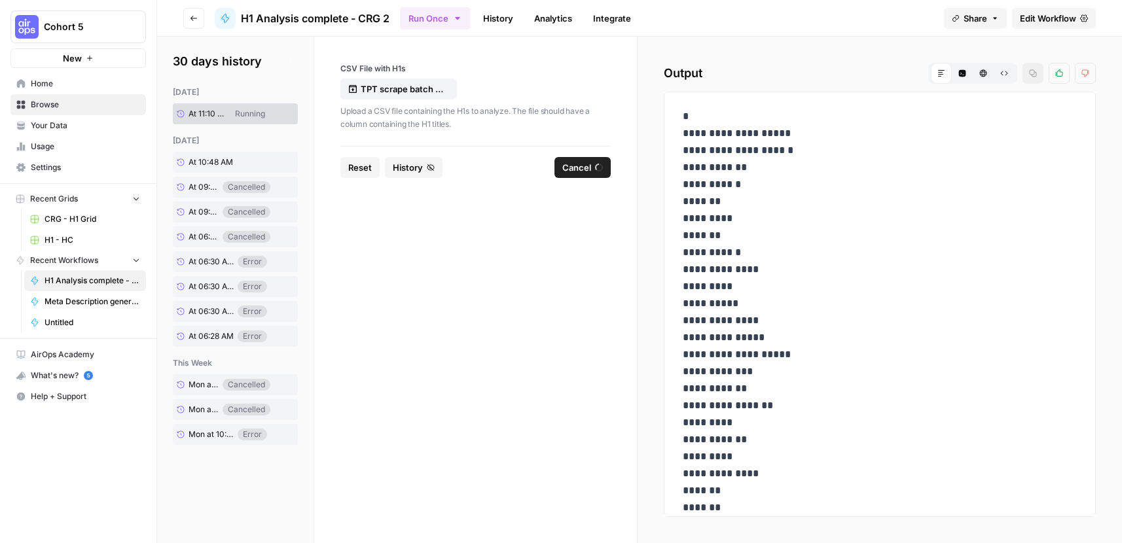
click at [1035, 9] on link "Edit Workflow" at bounding box center [1054, 18] width 84 height 21
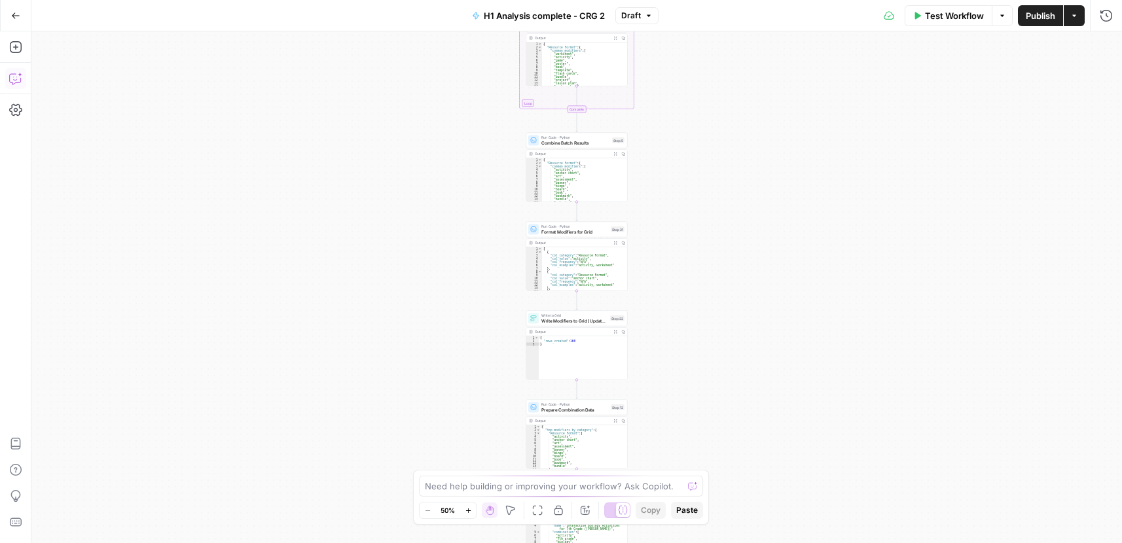
click at [10, 84] on icon "button" at bounding box center [15, 78] width 13 height 13
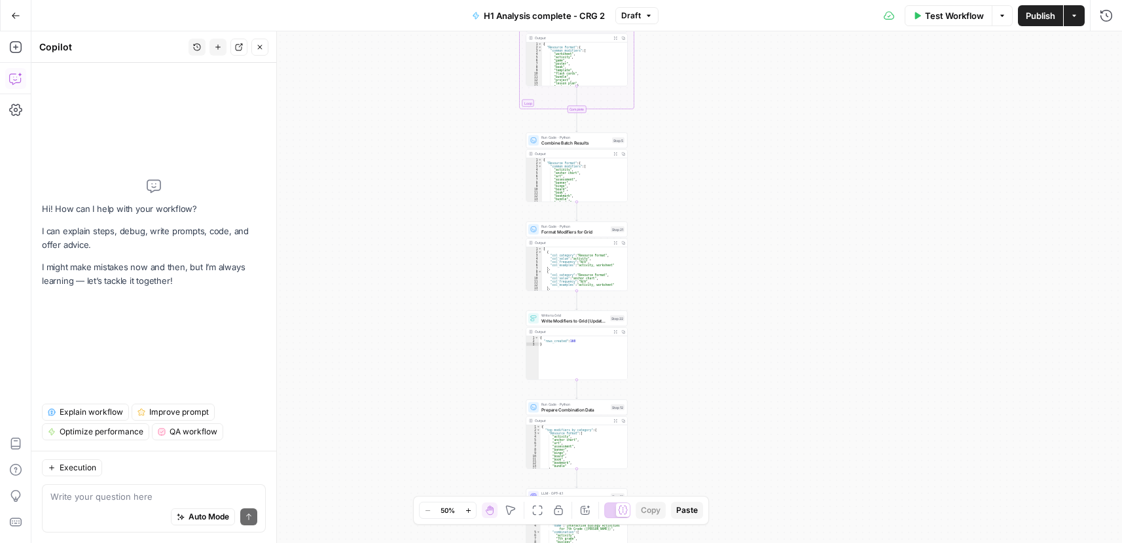
click at [948, 18] on span "Test Workflow" at bounding box center [954, 15] width 59 height 13
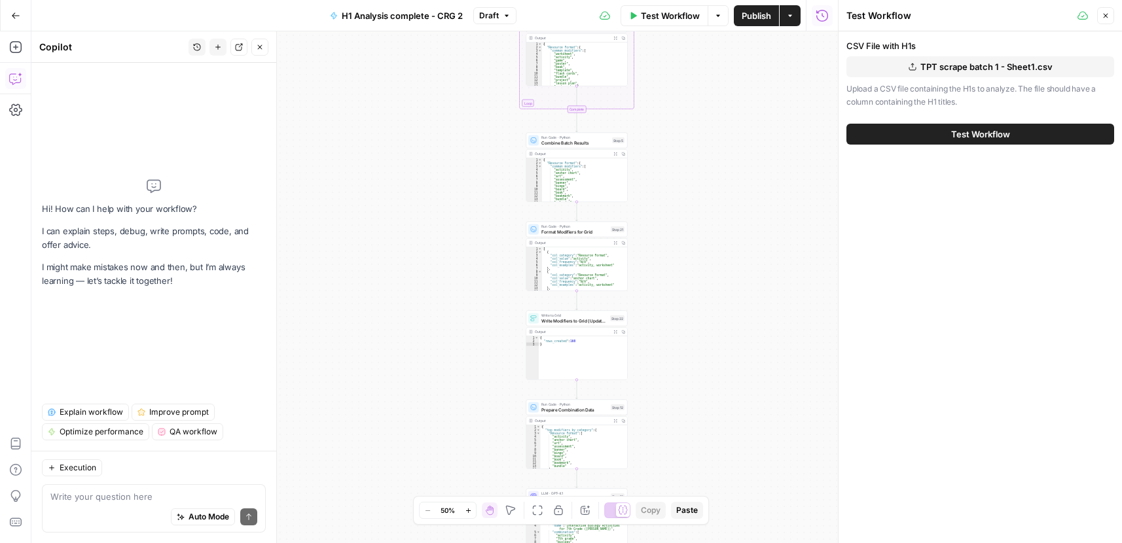
drag, startPoint x: 1106, startPoint y: 20, endPoint x: 1095, endPoint y: 24, distance: 12.6
click at [1106, 18] on button "Close" at bounding box center [1105, 15] width 17 height 17
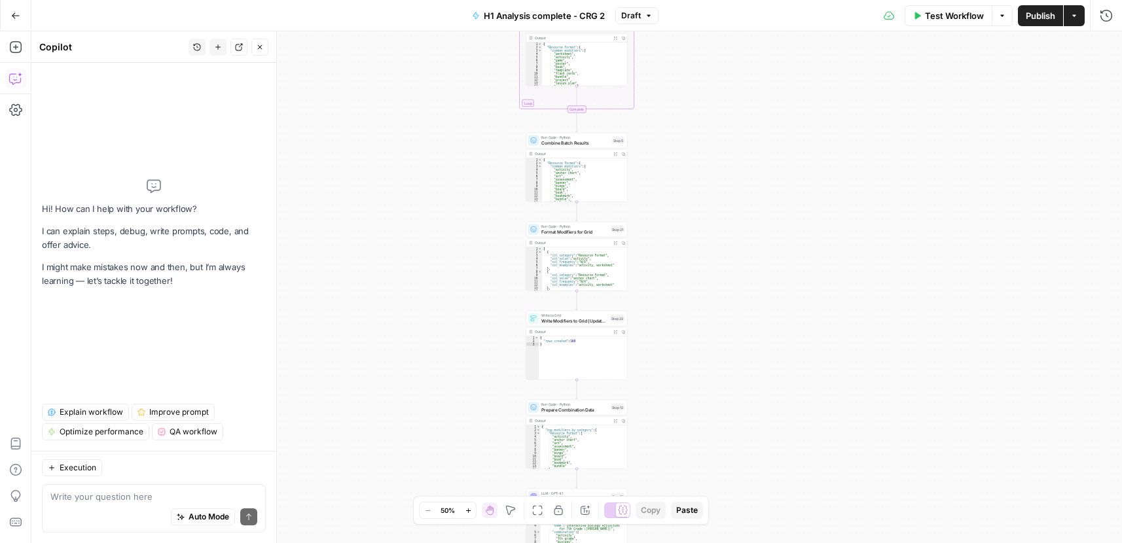
click at [1076, 16] on icon "button" at bounding box center [1074, 16] width 8 height 8
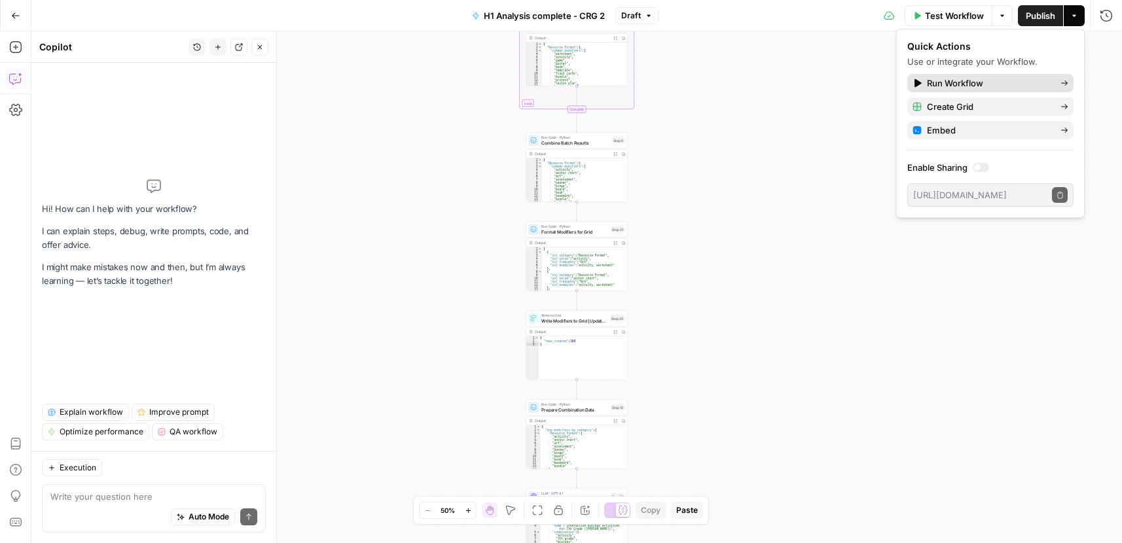
click at [930, 86] on span "Run Workflow" at bounding box center [988, 83] width 123 height 13
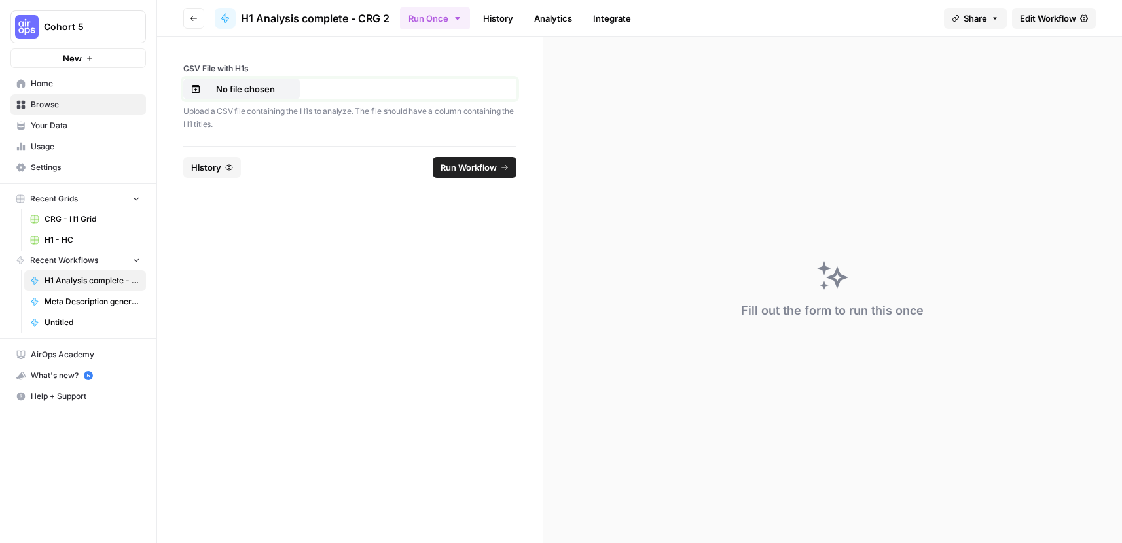
click at [209, 80] on button "No file chosen" at bounding box center [241, 89] width 116 height 21
click at [462, 169] on span "Run Workflow" at bounding box center [468, 167] width 56 height 13
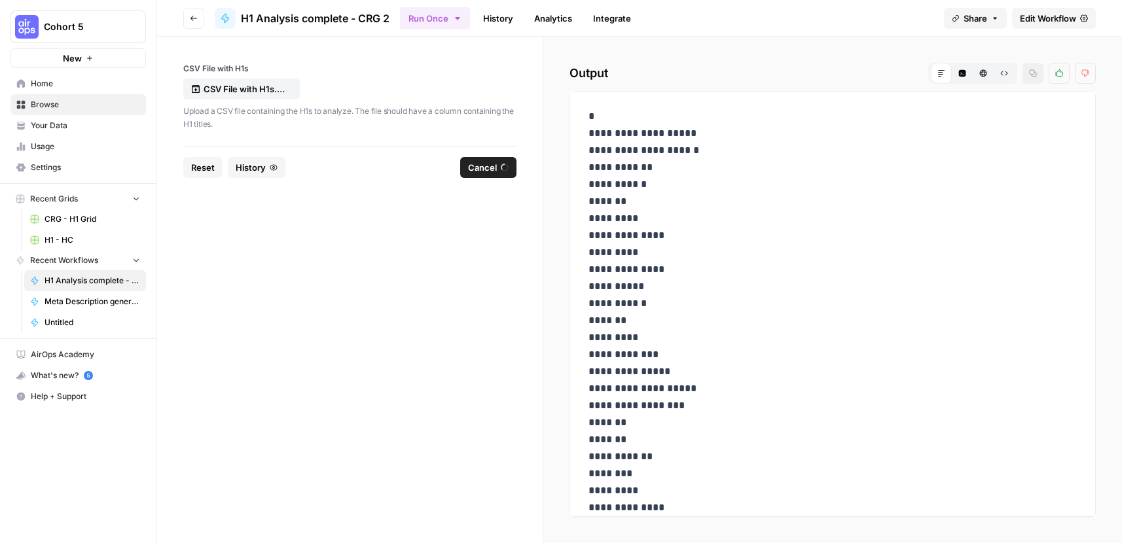
click at [473, 166] on span "Cancel" at bounding box center [482, 167] width 29 height 13
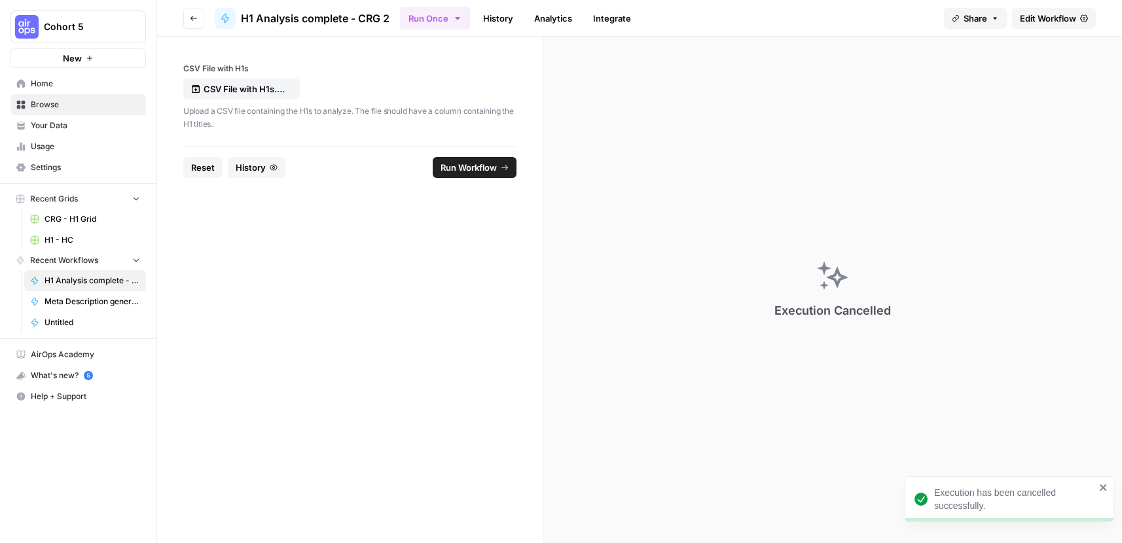
click at [1040, 18] on span "Edit Workflow" at bounding box center [1047, 18] width 56 height 13
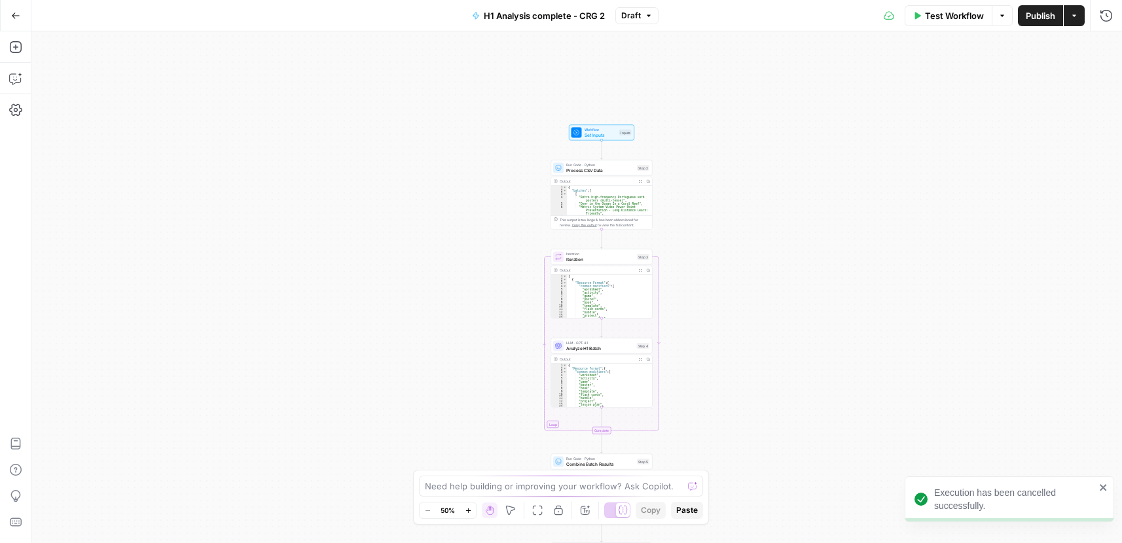
drag, startPoint x: 700, startPoint y: 91, endPoint x: 722, endPoint y: 388, distance: 297.9
click at [724, 398] on div "Workflow Set Inputs Inputs Run Code · Python Process CSV Data Step 2 Output Exp…" at bounding box center [576, 287] width 1090 height 512
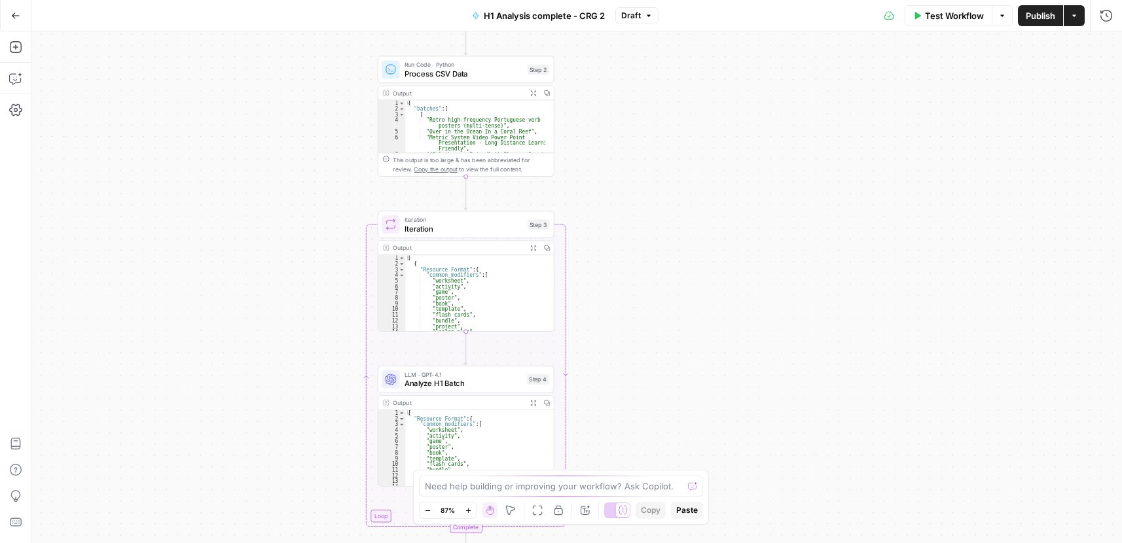
drag, startPoint x: 729, startPoint y: 221, endPoint x: 747, endPoint y: 145, distance: 78.1
click at [703, 215] on div "Workflow Set Inputs Inputs Run Code · Python Process CSV Data Step 2 Output Exp…" at bounding box center [576, 287] width 1090 height 512
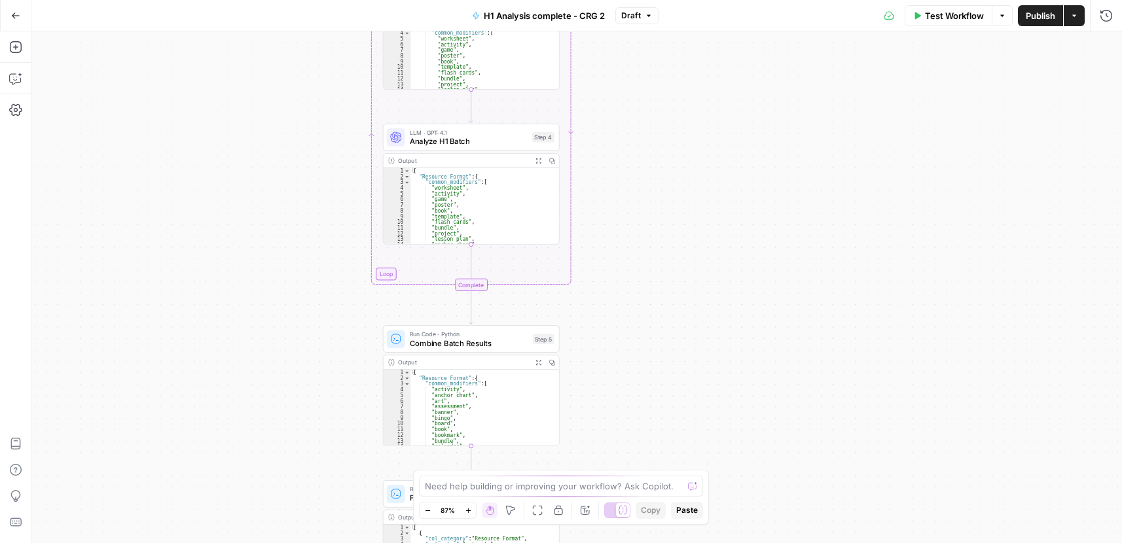
drag, startPoint x: 688, startPoint y: 358, endPoint x: 701, endPoint y: 288, distance: 71.1
click at [695, 113] on div "Workflow Set Inputs Inputs Run Code · Python Process CSV Data Step 2 Output Exp…" at bounding box center [576, 287] width 1090 height 512
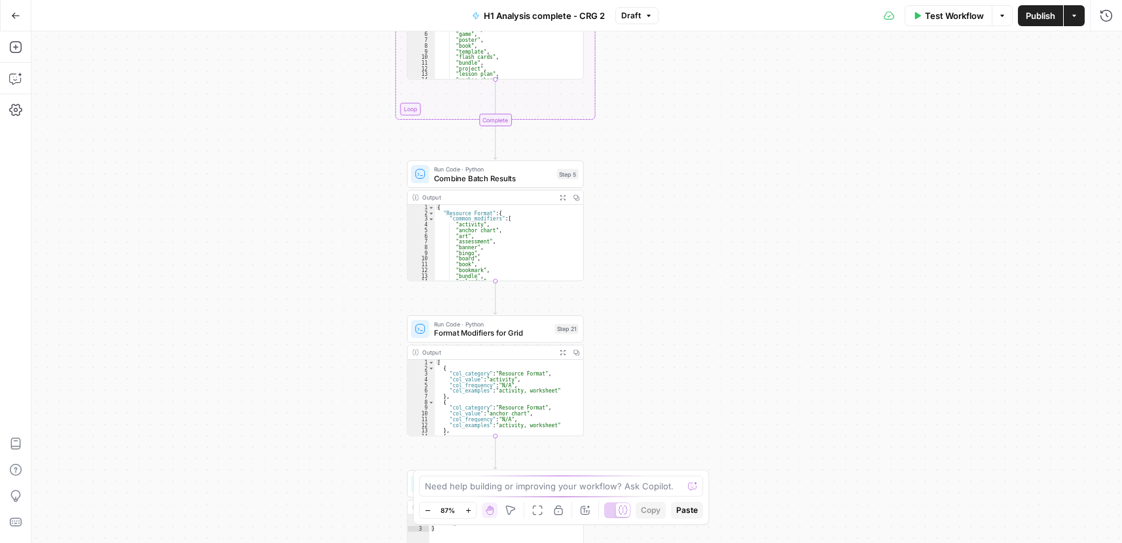
drag, startPoint x: 705, startPoint y: 389, endPoint x: 715, endPoint y: 212, distance: 176.9
click at [726, 209] on div "Workflow Set Inputs Inputs Run Code · Python Process CSV Data Step 2 Output Exp…" at bounding box center [576, 287] width 1090 height 512
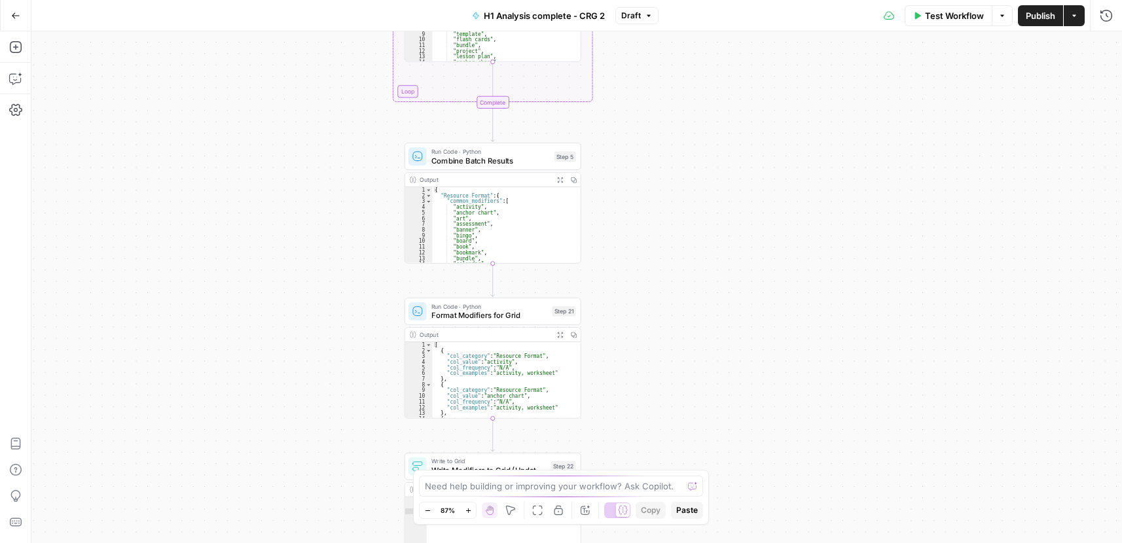
type textarea "**********"
click at [499, 217] on div "{ "Resource Format" : { "common_modifiers" : [ "activity" , "anchor chart" , "a…" at bounding box center [501, 230] width 139 height 87
click at [497, 156] on span "Combine Batch Results" at bounding box center [490, 159] width 118 height 11
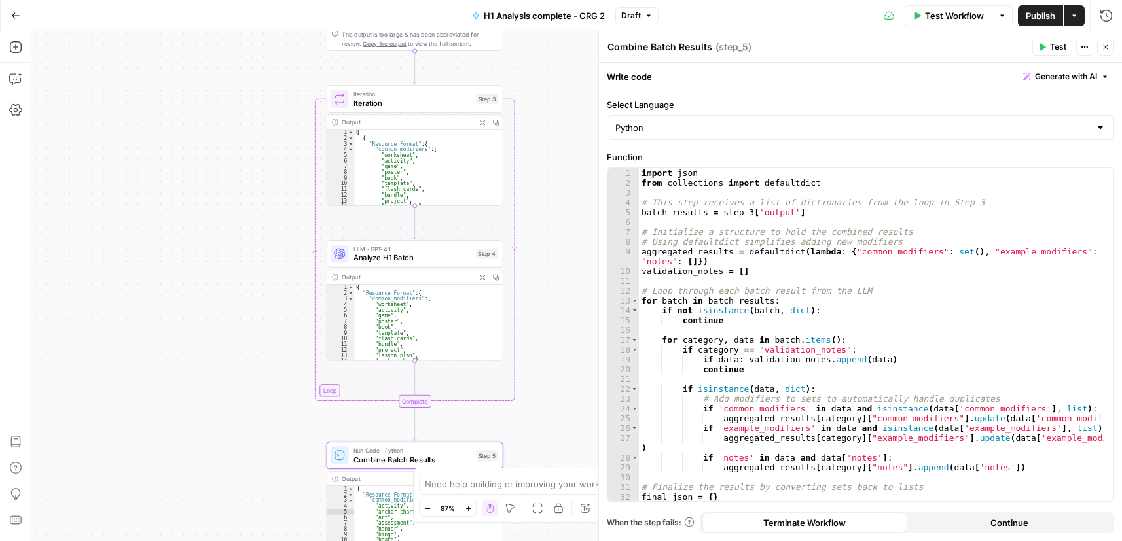
drag, startPoint x: 321, startPoint y: 132, endPoint x: 238, endPoint y: 356, distance: 238.5
click at [238, 418] on div "Workflow Set Inputs Inputs Run Code · Python Process CSV Data Step 2 Output Exp…" at bounding box center [576, 286] width 1090 height 510
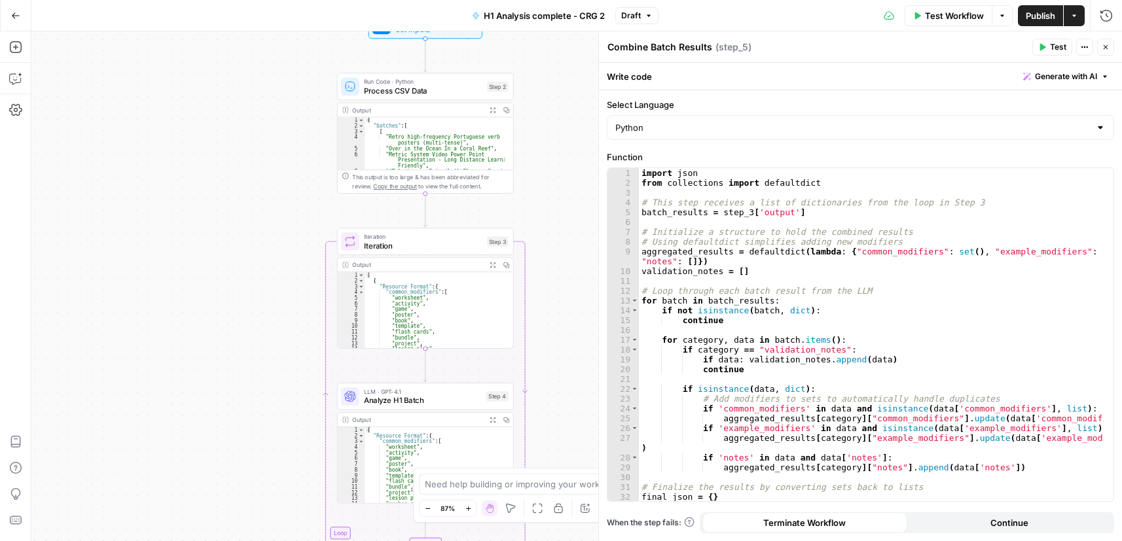
drag, startPoint x: 251, startPoint y: 188, endPoint x: 270, endPoint y: 349, distance: 161.4
click at [270, 349] on div "Workflow Set Inputs Inputs Run Code · Python Process CSV Data Step 2 Output Exp…" at bounding box center [576, 286] width 1090 height 510
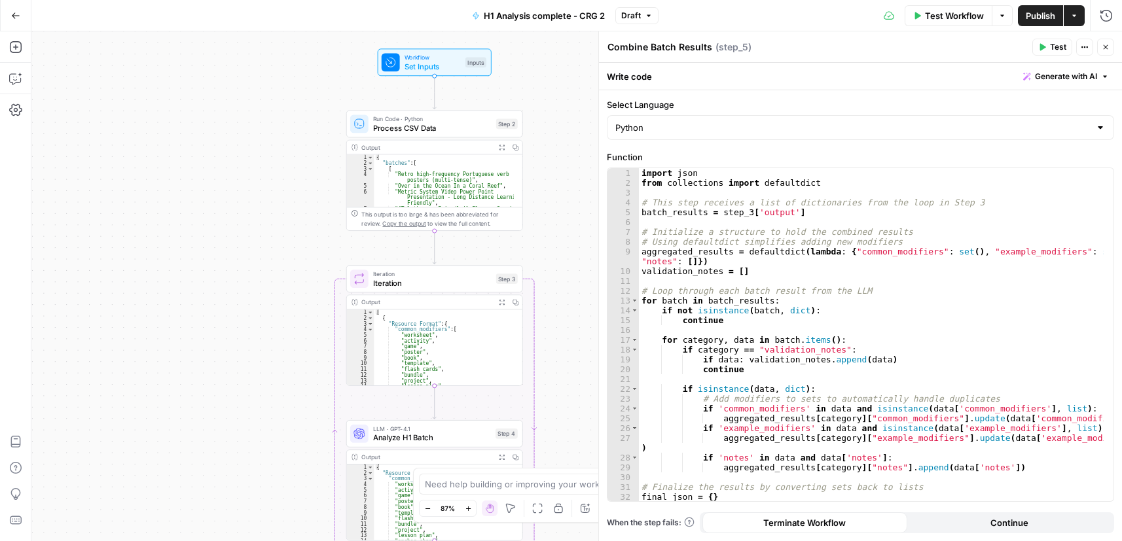
drag, startPoint x: 579, startPoint y: 108, endPoint x: 584, endPoint y: 124, distance: 17.2
click at [584, 124] on div "Workflow Set Inputs Inputs Run Code · Python Process CSV Data Step 2 Output Exp…" at bounding box center [576, 286] width 1090 height 510
click at [422, 125] on span "Process CSV Data" at bounding box center [431, 124] width 118 height 11
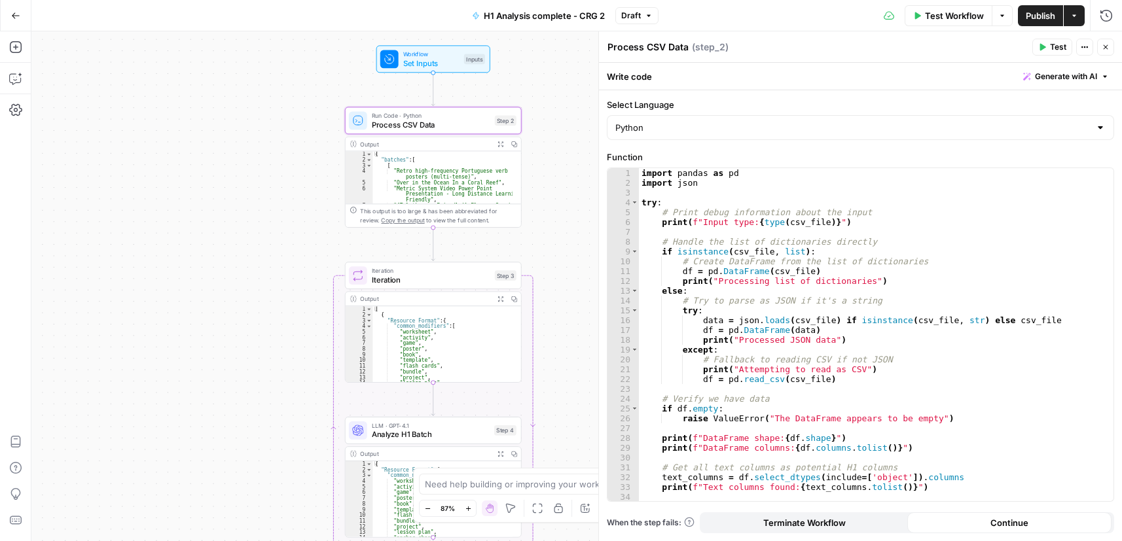
click at [773, 222] on div "import pandas as pd import json try : # Print debug information about the input…" at bounding box center [871, 344] width 465 height 353
type textarea "**********"
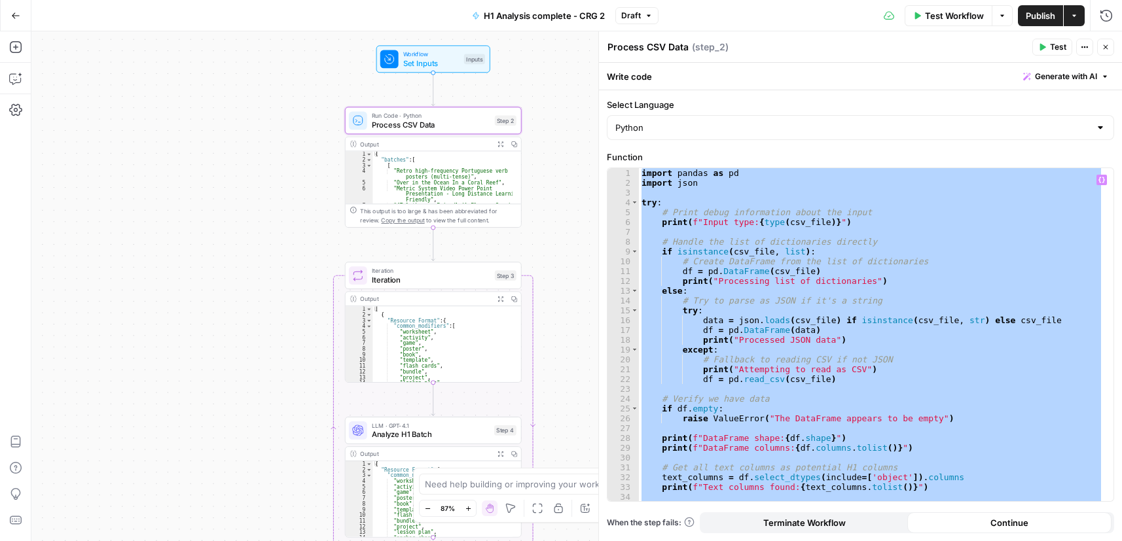
type textarea "**********"
click at [431, 338] on div "[ { "Resource Format" : { "common_modifiers" : [ "worksheet" , "activity" , "ga…" at bounding box center [441, 349] width 139 height 87
click at [419, 278] on span "Iteration" at bounding box center [431, 279] width 118 height 11
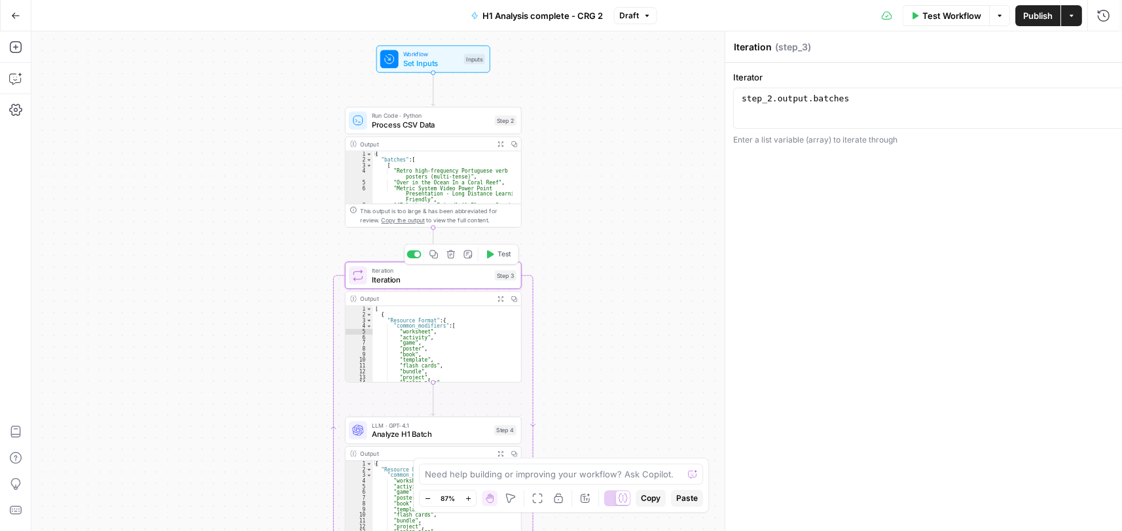
click at [420, 281] on span "Iteration" at bounding box center [431, 279] width 118 height 11
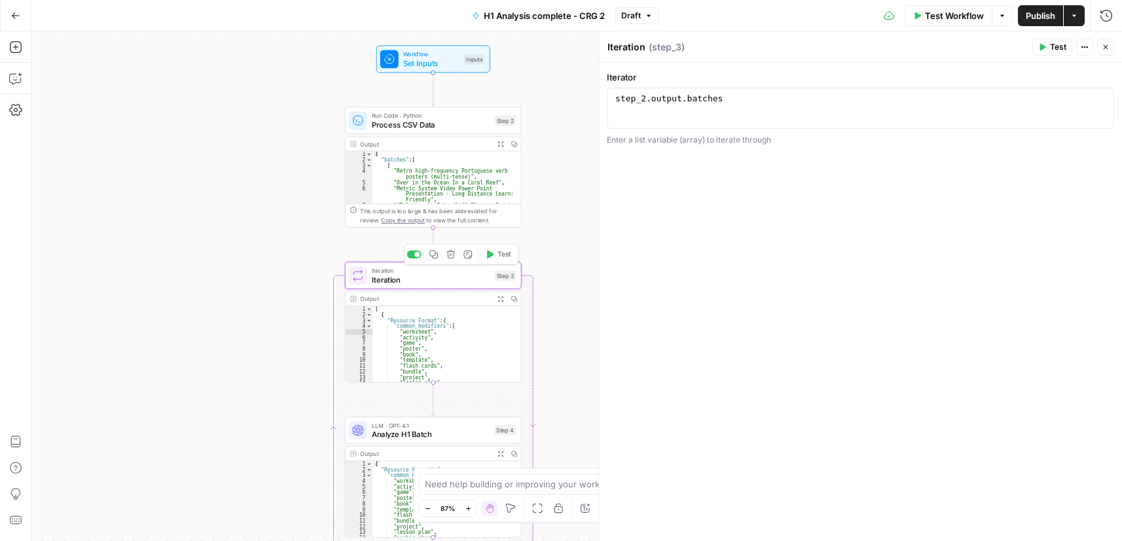
type textarea "**********"
click at [662, 104] on div "step_2 . output . batches" at bounding box center [859, 118] width 495 height 49
click at [433, 436] on span "Analyze H1 Batch" at bounding box center [431, 434] width 118 height 11
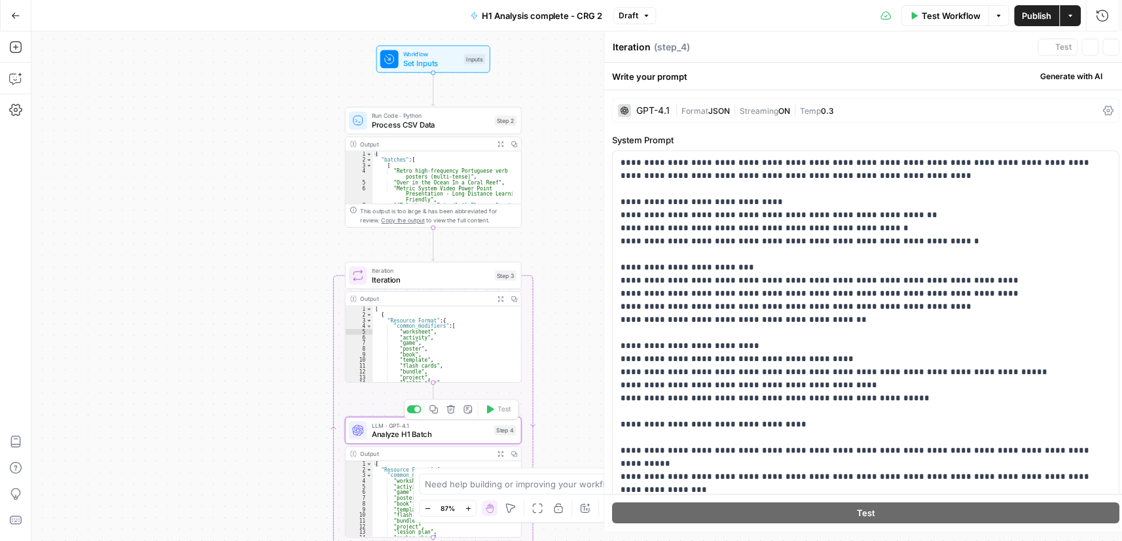
type textarea "Analyze H1 Batch"
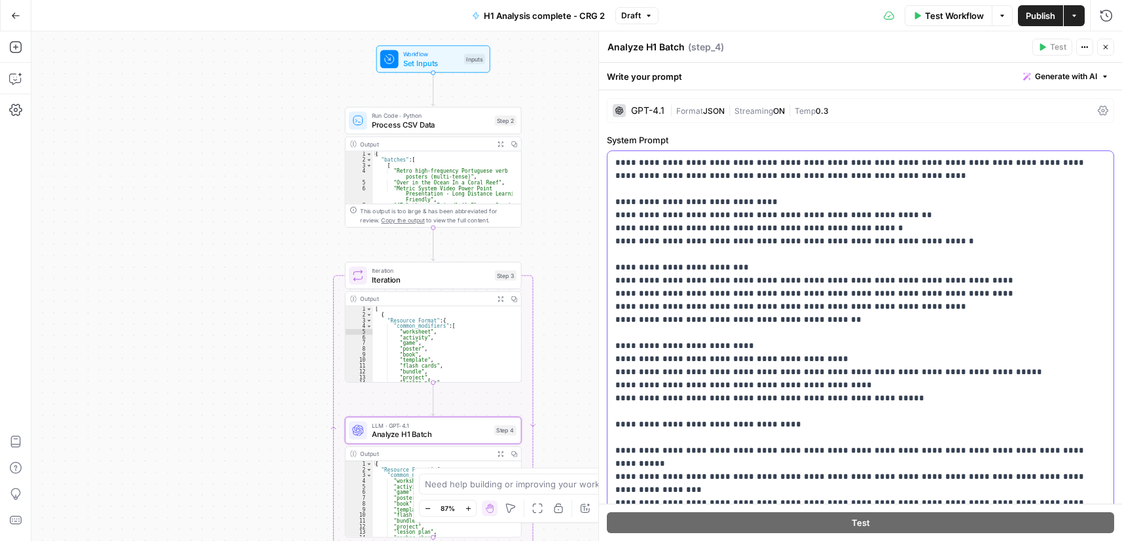
click at [677, 200] on p "**********" at bounding box center [855, 378] width 480 height 445
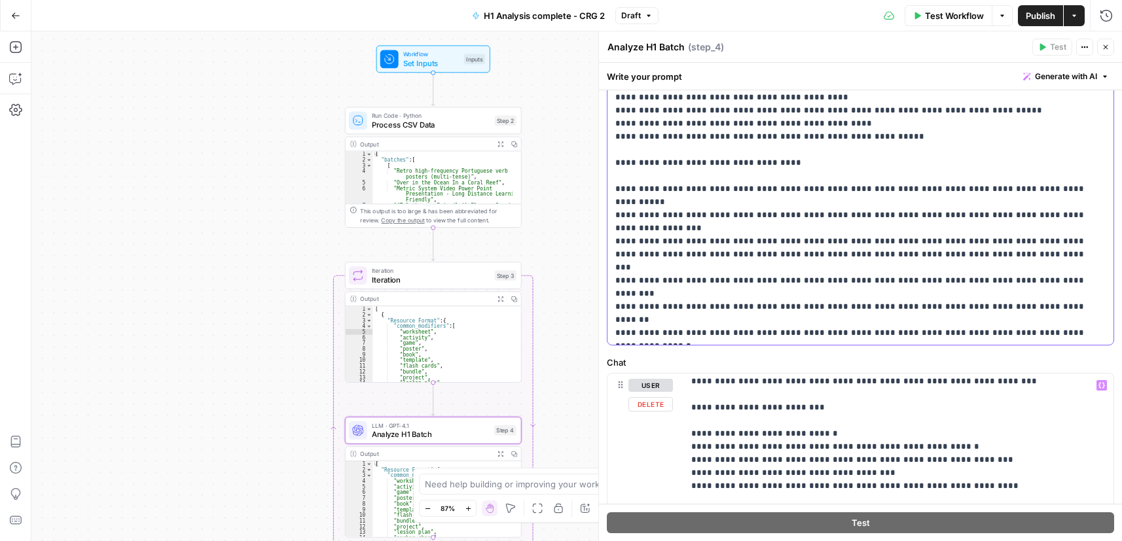
scroll to position [262, 0]
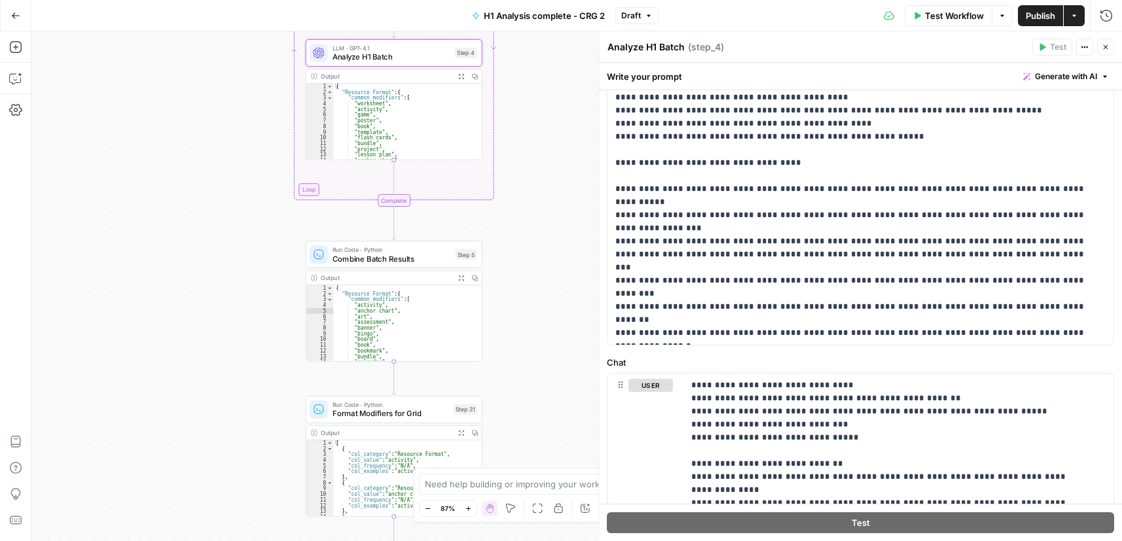
drag, startPoint x: 559, startPoint y: 391, endPoint x: 474, endPoint y: 130, distance: 275.4
click at [520, 44] on div "**********" at bounding box center [576, 286] width 1090 height 510
drag, startPoint x: 546, startPoint y: 120, endPoint x: 558, endPoint y: 70, distance: 51.3
click at [559, 70] on div "**********" at bounding box center [576, 286] width 1090 height 510
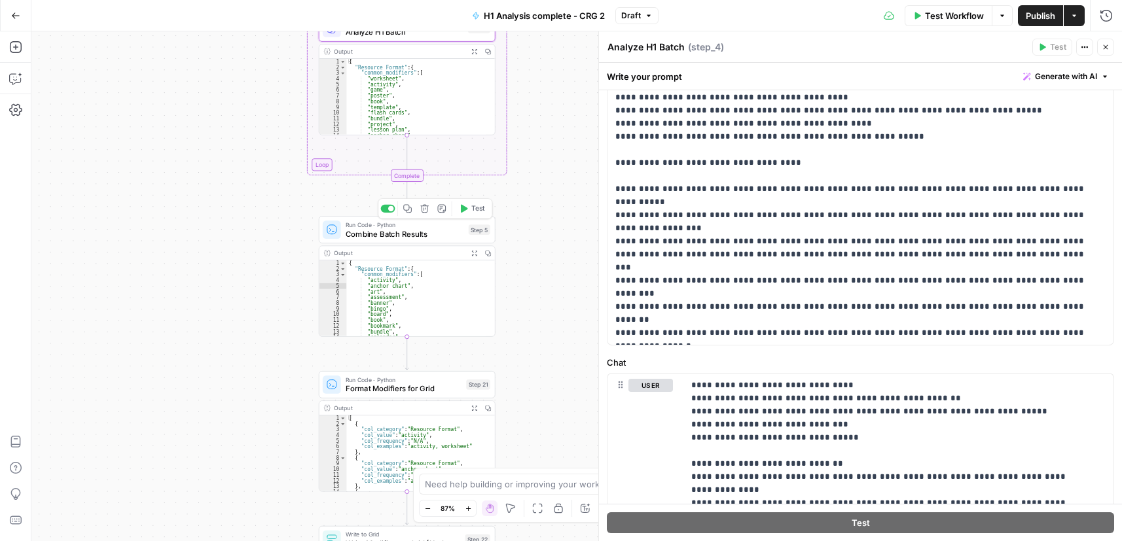
click at [387, 239] on div "Run Code · Python Combine Batch Results Step 5 Copy step Delete step Add Note T…" at bounding box center [407, 229] width 177 height 27
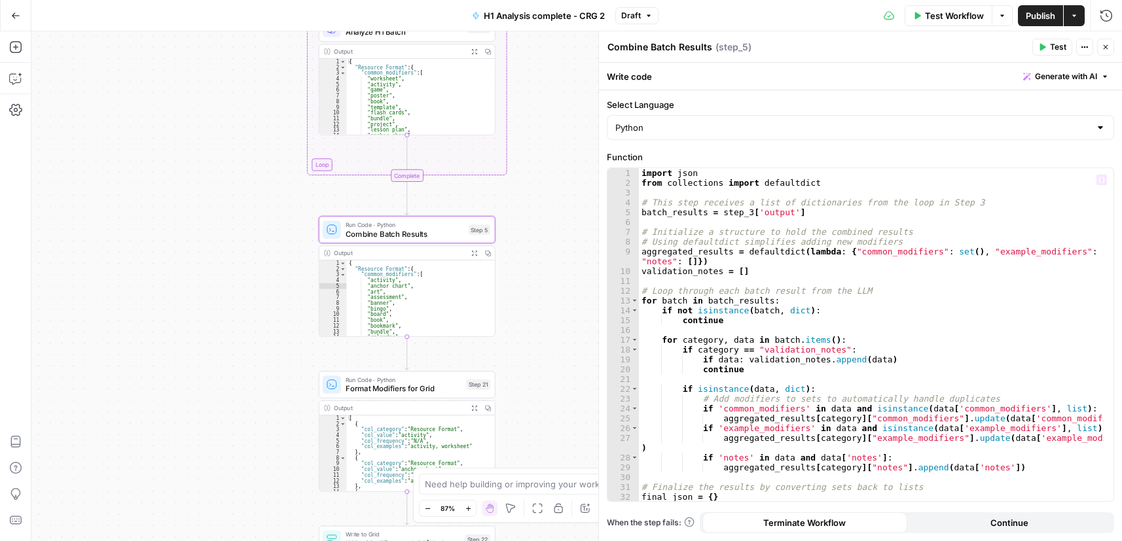
click at [758, 238] on div "import json from collections import defaultdict # This step receives a list of …" at bounding box center [871, 344] width 465 height 353
type textarea "**********"
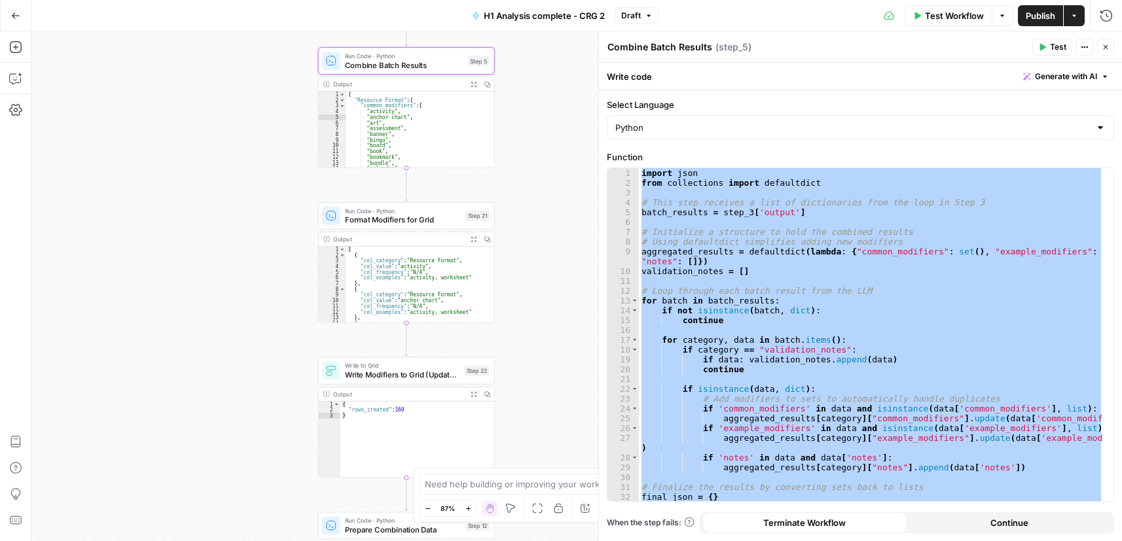
drag, startPoint x: 541, startPoint y: 321, endPoint x: 540, endPoint y: 155, distance: 165.6
click at [542, 150] on div "**********" at bounding box center [576, 286] width 1090 height 510
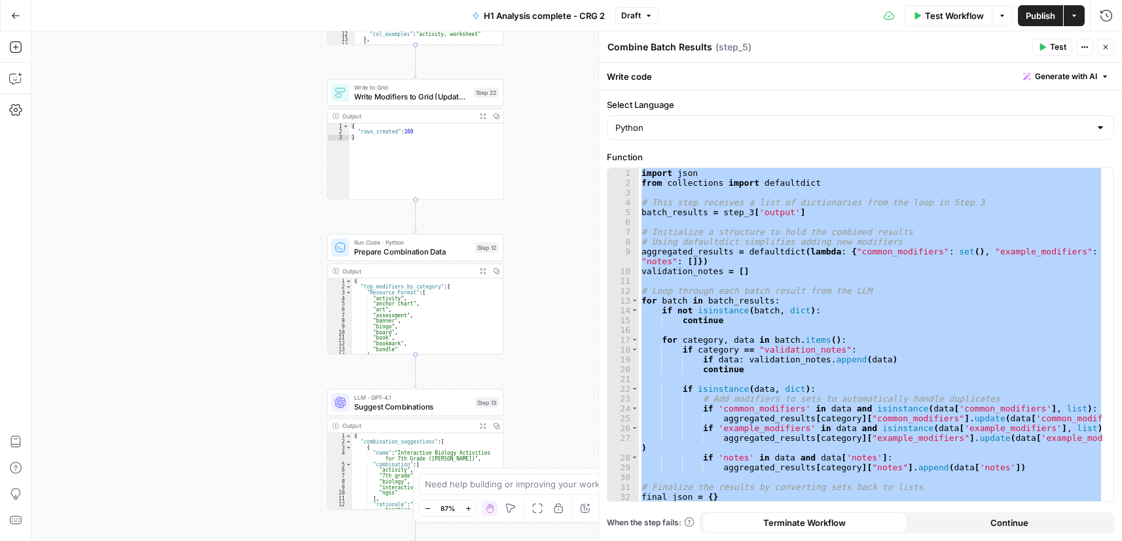
drag, startPoint x: 550, startPoint y: 272, endPoint x: 540, endPoint y: 16, distance: 256.1
click at [549, 5] on div "**********" at bounding box center [561, 270] width 1122 height 541
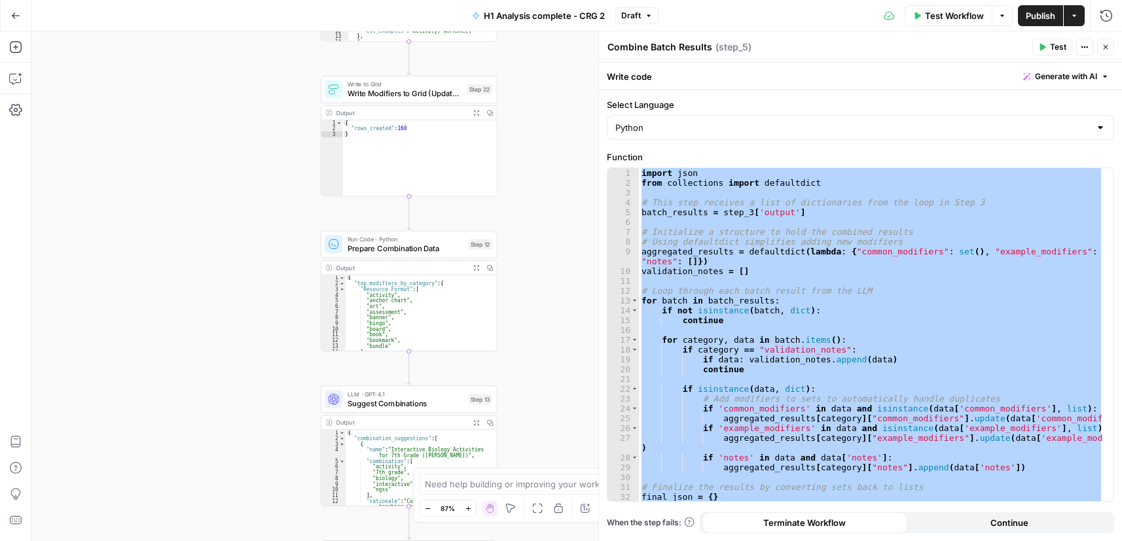
drag, startPoint x: 595, startPoint y: 114, endPoint x: 595, endPoint y: 63, distance: 50.4
click at [595, 63] on body "Cohort 5 New Home Browse Your Data Usage Settings Recent Grids CRG - H1 Grid H1…" at bounding box center [561, 270] width 1122 height 541
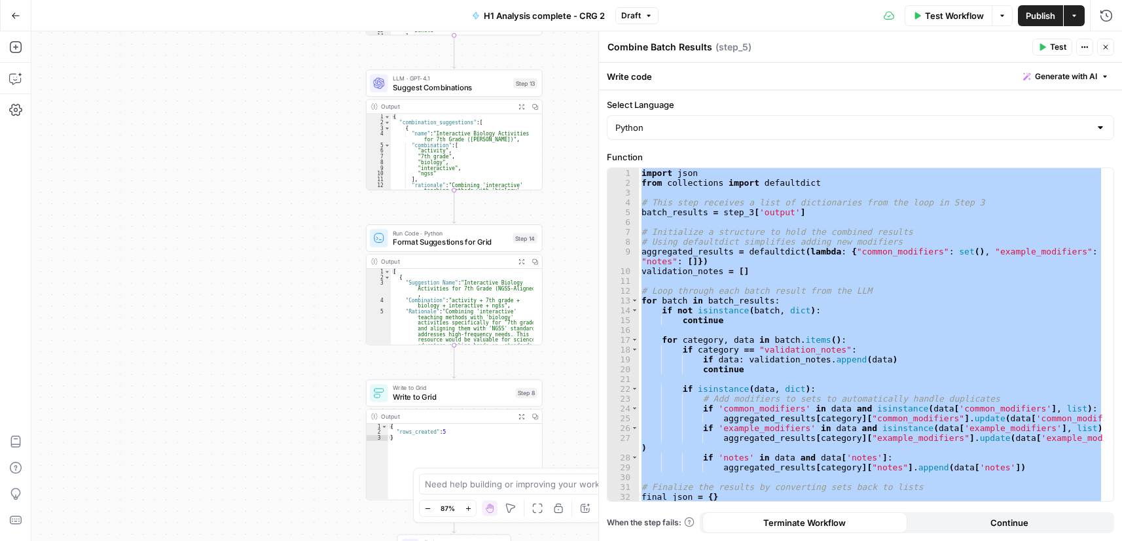
drag, startPoint x: 544, startPoint y: 306, endPoint x: 515, endPoint y: 94, distance: 214.0
click at [516, 94] on div "**********" at bounding box center [576, 286] width 1090 height 510
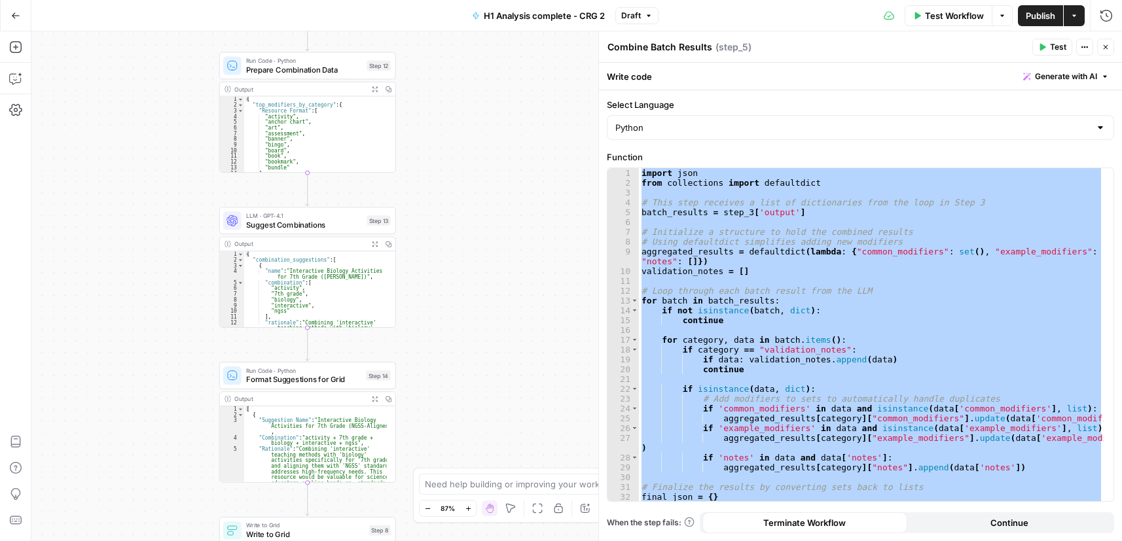
drag, startPoint x: 624, startPoint y: 454, endPoint x: 450, endPoint y: 408, distance: 179.3
click at [427, 470] on body "Cohort 5 New Home Browse Your Data Usage Settings Recent Grids CRG - H1 Grid H1…" at bounding box center [561, 270] width 1122 height 541
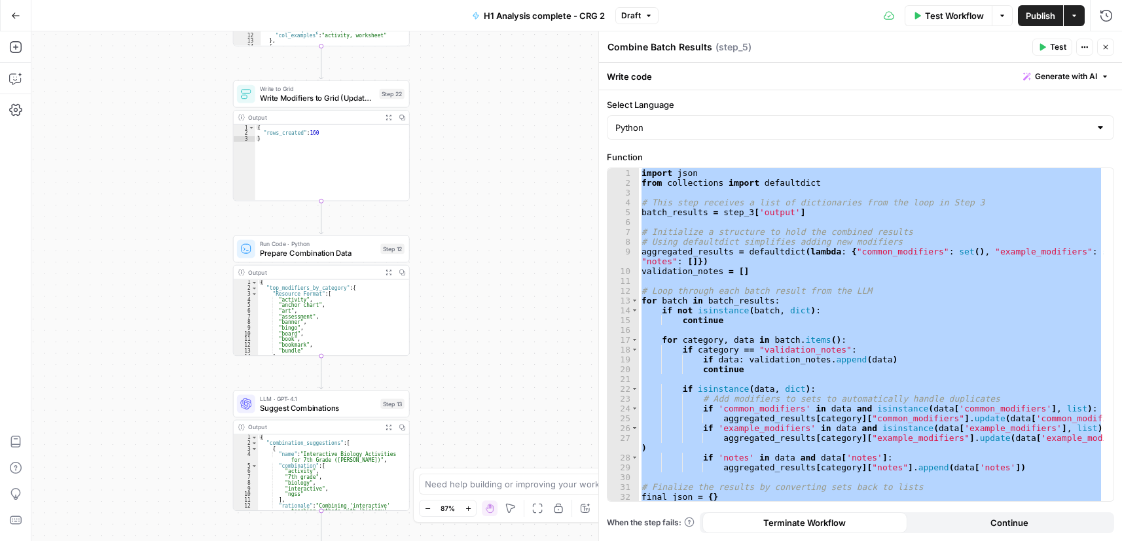
drag, startPoint x: 474, startPoint y: 190, endPoint x: 492, endPoint y: 411, distance: 221.3
click at [491, 413] on div "**********" at bounding box center [576, 286] width 1090 height 510
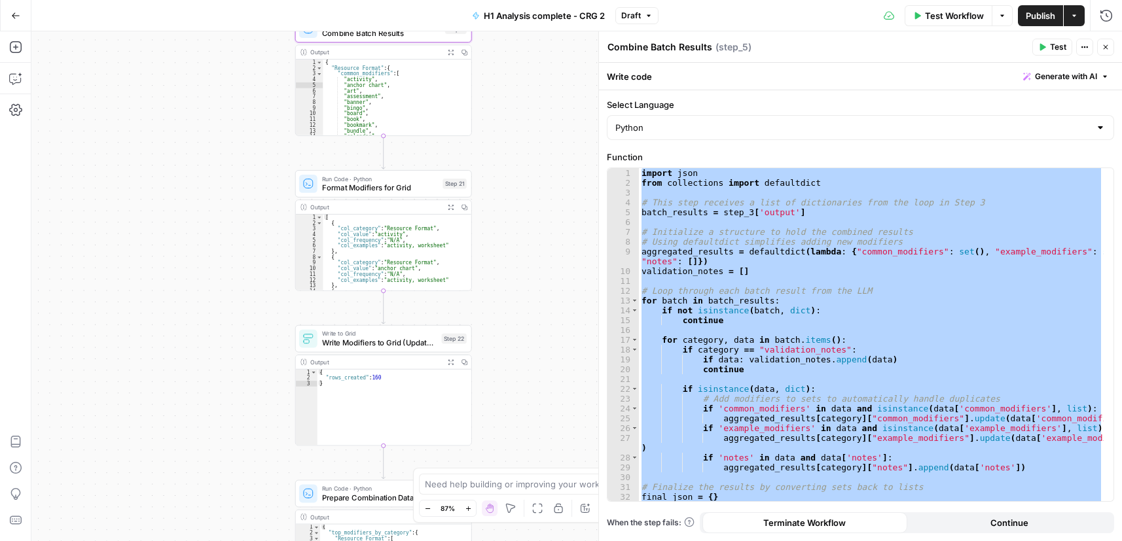
drag, startPoint x: 481, startPoint y: 167, endPoint x: 316, endPoint y: 147, distance: 166.1
click at [532, 324] on div "**********" at bounding box center [576, 286] width 1090 height 510
click at [11, 11] on icon "button" at bounding box center [15, 15] width 9 height 9
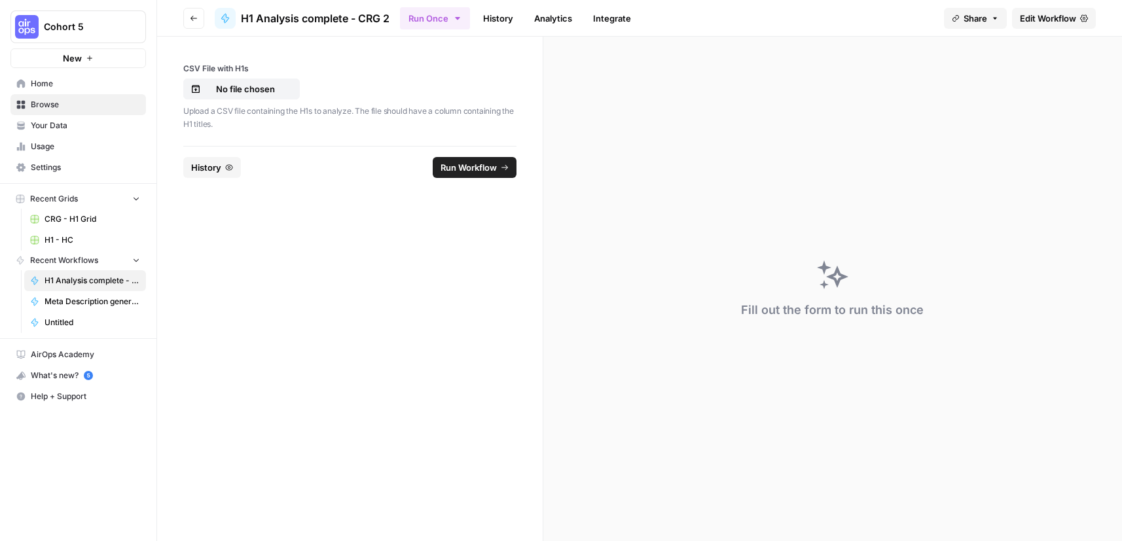
click at [203, 23] on button "Go back" at bounding box center [193, 18] width 21 height 21
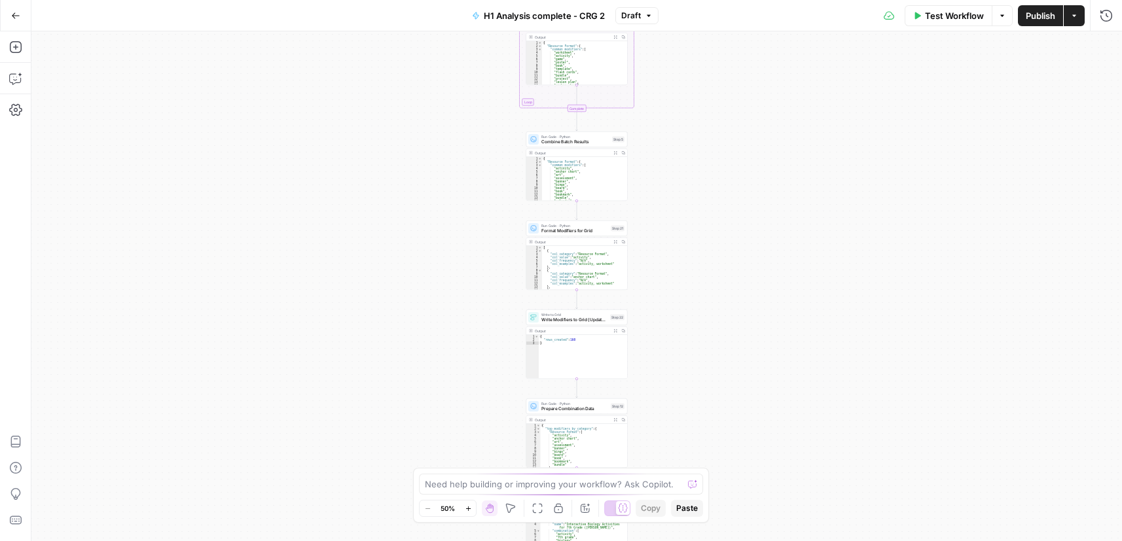
click at [19, 16] on icon "button" at bounding box center [15, 15] width 9 height 9
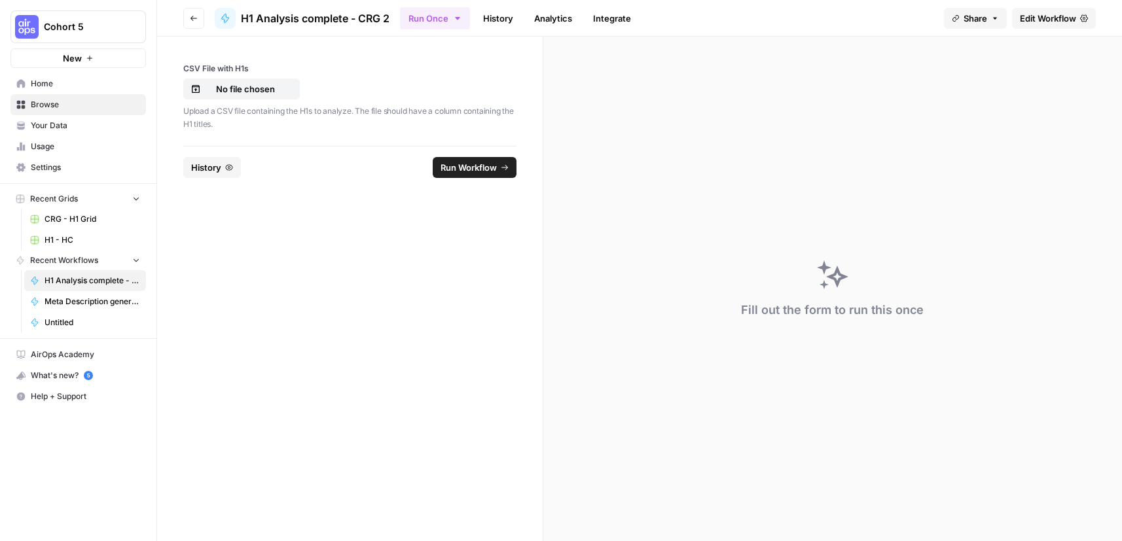
click at [69, 105] on span "Browse" at bounding box center [85, 105] width 109 height 12
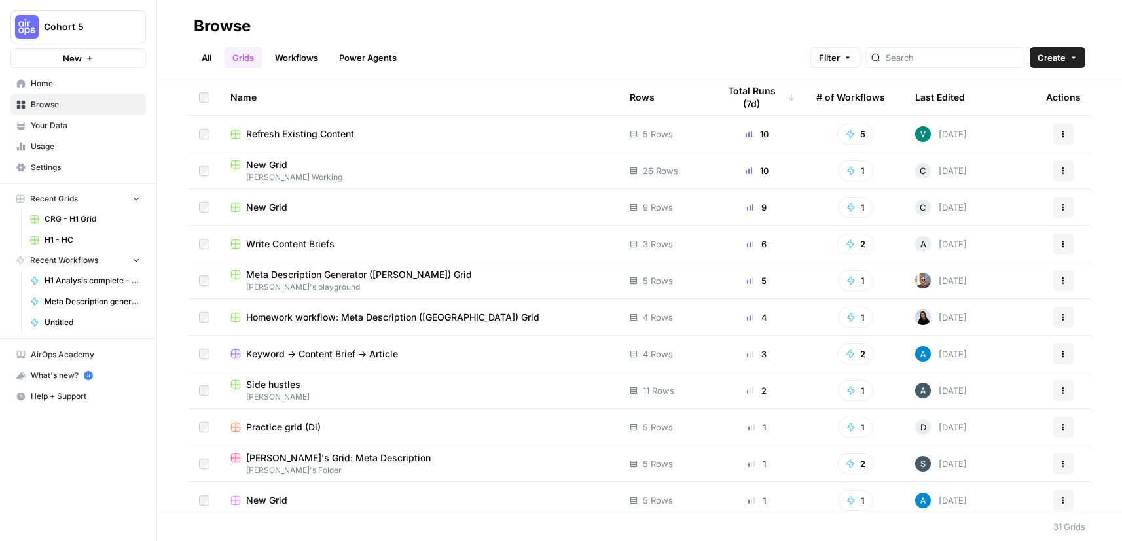
drag, startPoint x: 300, startPoint y: 54, endPoint x: 358, endPoint y: 57, distance: 58.3
click at [300, 56] on link "Workflows" at bounding box center [296, 57] width 59 height 21
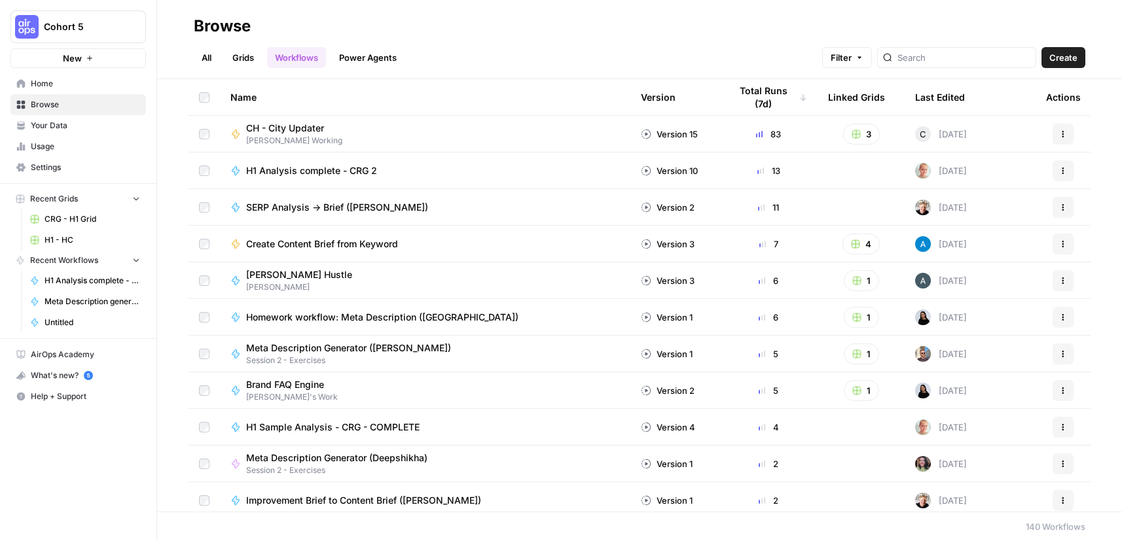
click at [917, 57] on div at bounding box center [956, 57] width 159 height 21
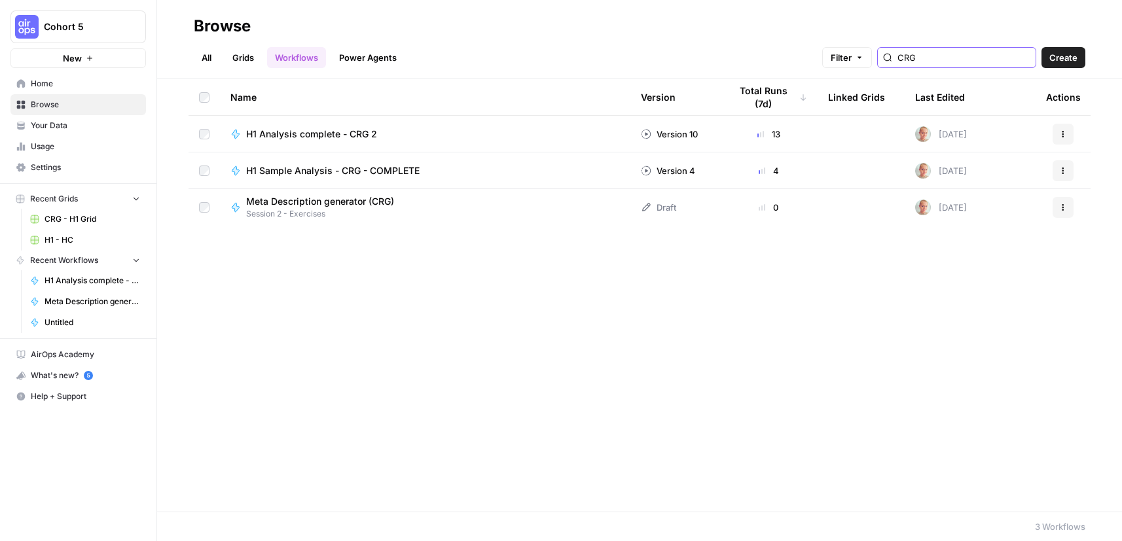
type input "CRG"
click at [1059, 135] on icon "button" at bounding box center [1063, 134] width 8 height 8
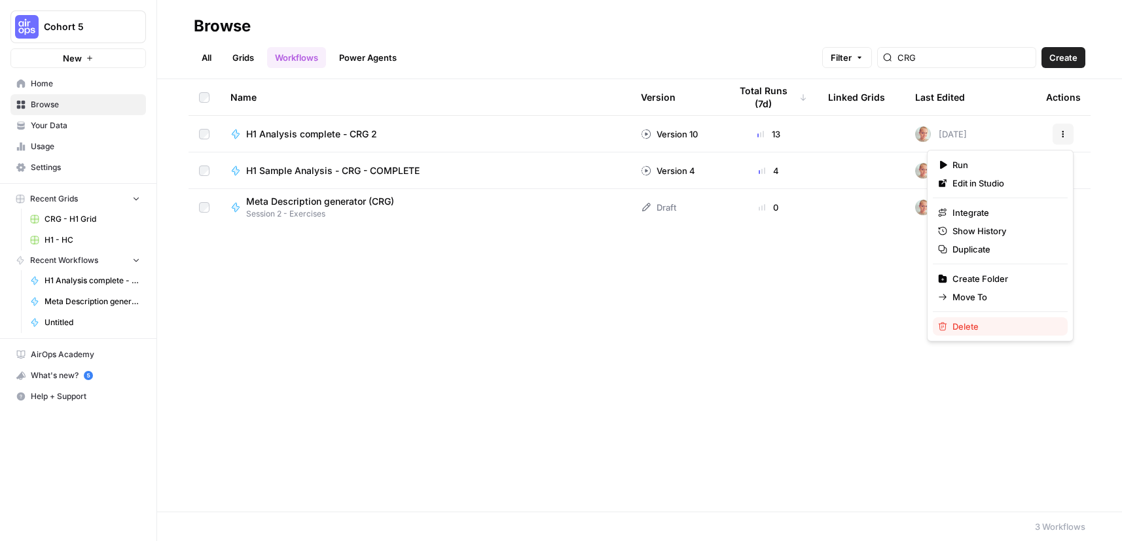
click at [978, 327] on span "Delete" at bounding box center [1004, 326] width 105 height 13
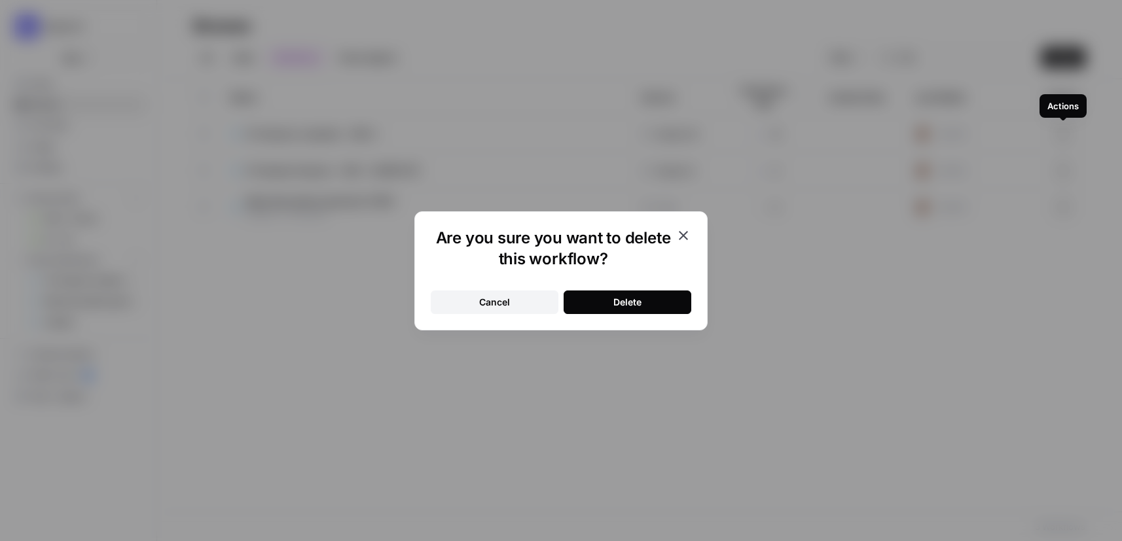
click at [667, 301] on button "Delete" at bounding box center [627, 303] width 128 height 24
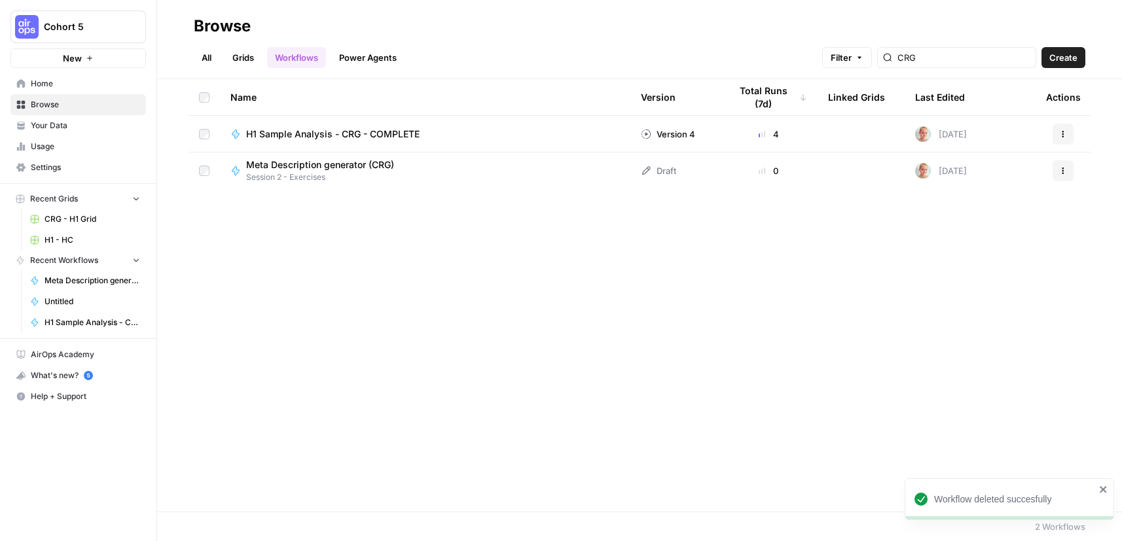
click at [382, 133] on span "H1 Sample Analysis - CRG - COMPLETE" at bounding box center [332, 134] width 173 height 13
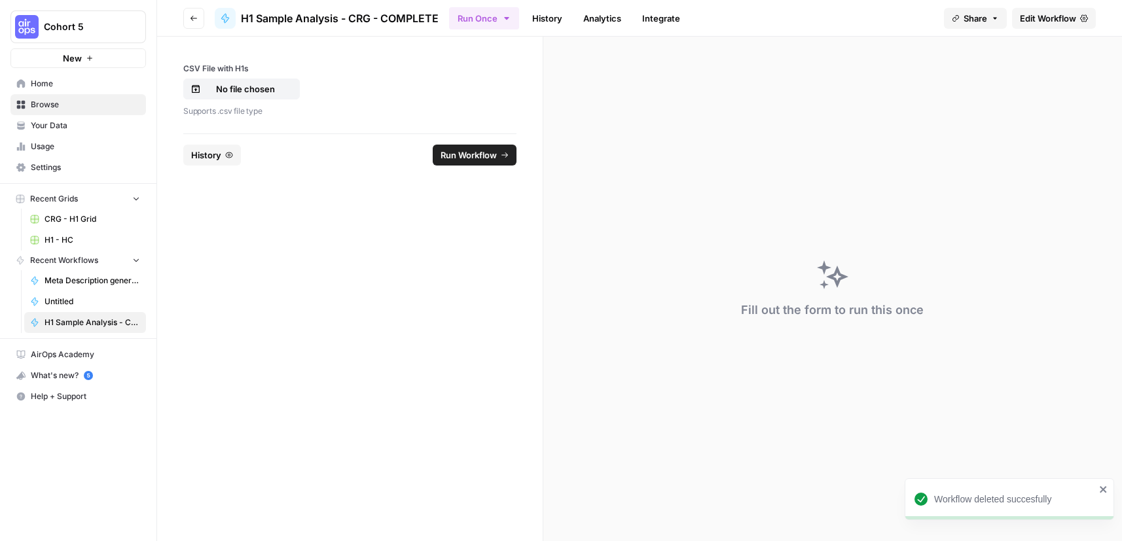
click at [220, 156] on span "History" at bounding box center [206, 155] width 30 height 13
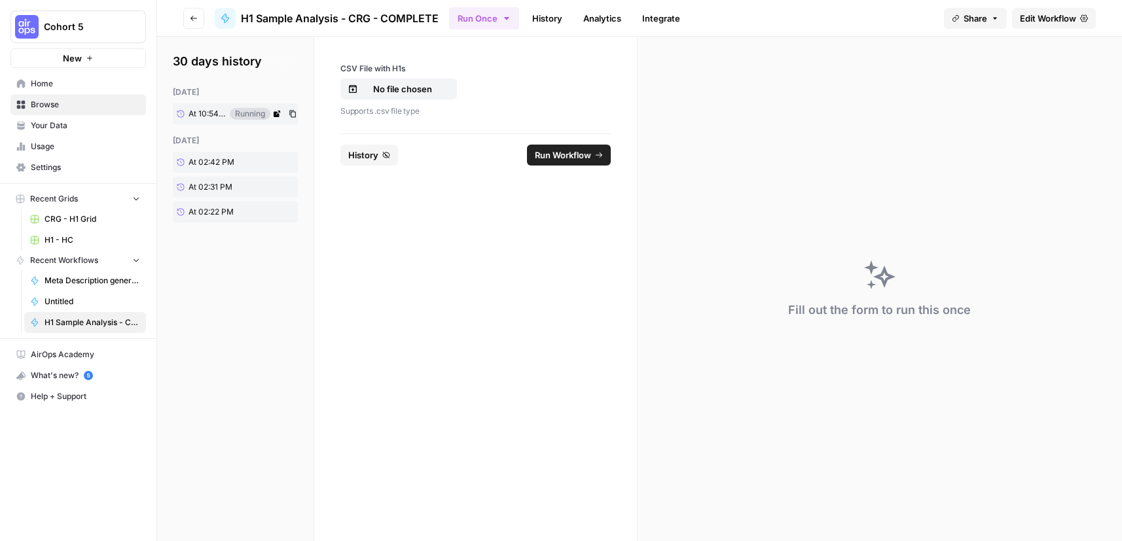
click at [215, 113] on span "At 10:54 AM" at bounding box center [206, 114] width 37 height 12
drag, startPoint x: 1047, startPoint y: 18, endPoint x: 1012, endPoint y: 80, distance: 71.5
click at [1045, 18] on span "Edit Workflow" at bounding box center [1047, 18] width 56 height 13
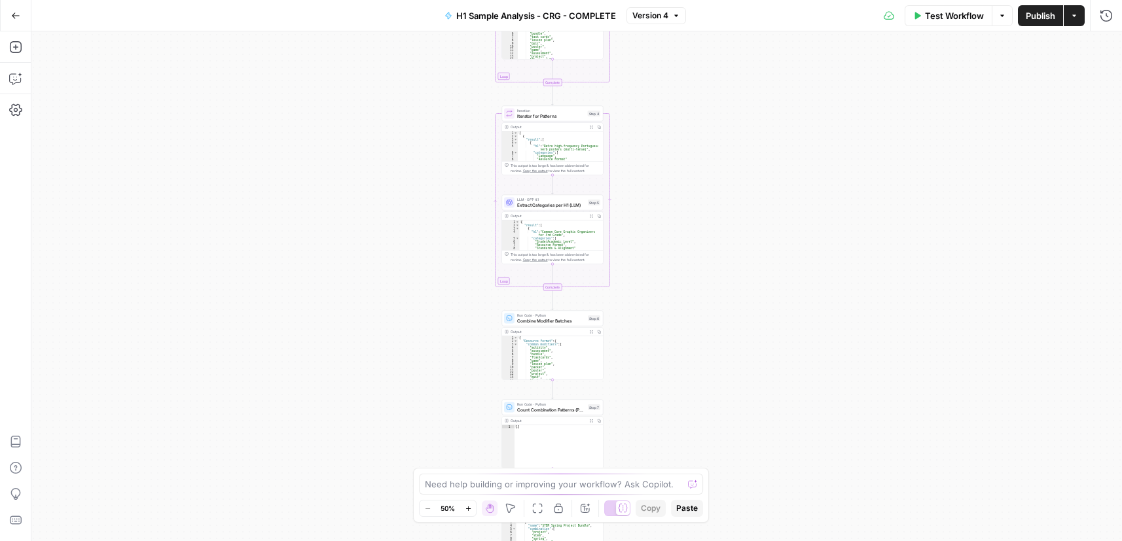
drag, startPoint x: 733, startPoint y: 209, endPoint x: 709, endPoint y: 341, distance: 133.6
click at [712, 341] on div "Workflow Set Inputs Inputs Run Code · Python Process & Batch CSV Data Step 1 Ou…" at bounding box center [576, 286] width 1090 height 510
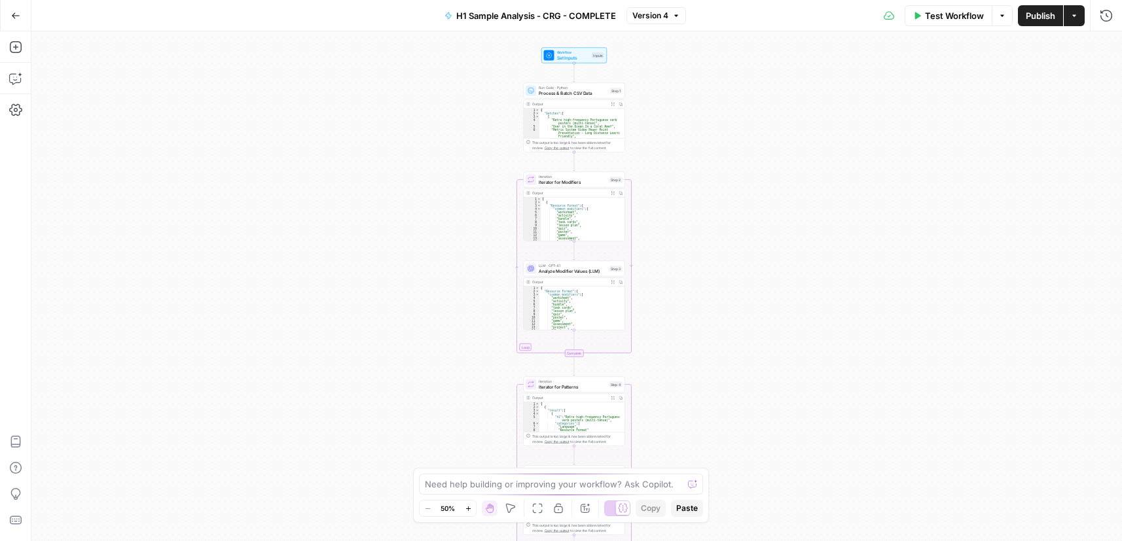
drag, startPoint x: 707, startPoint y: 151, endPoint x: 760, endPoint y: 327, distance: 183.2
click at [760, 327] on div "Workflow Set Inputs Inputs Run Code · Python Process & Batch CSV Data Step 1 Ou…" at bounding box center [576, 286] width 1090 height 510
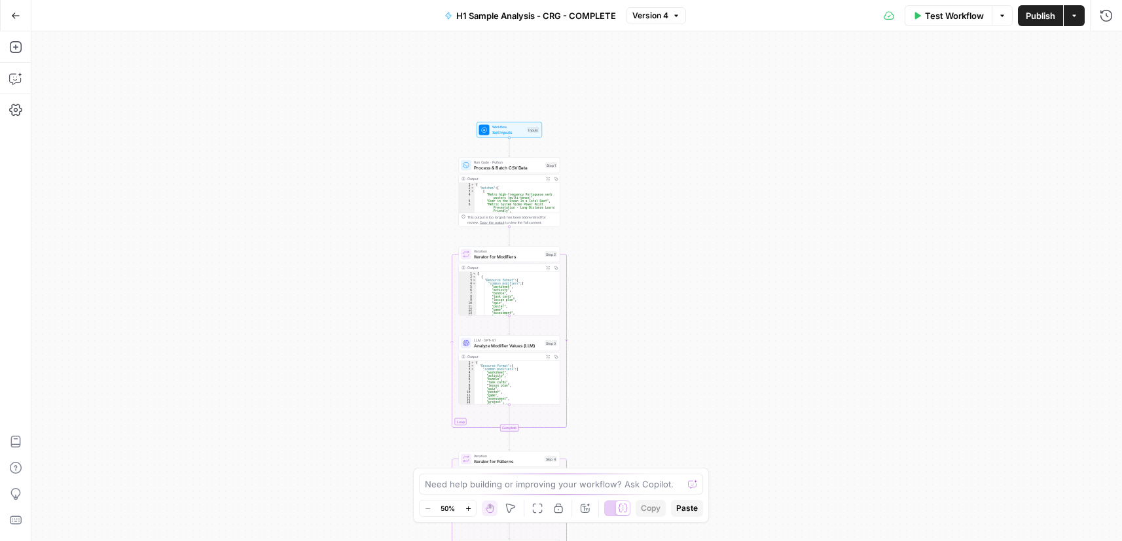
drag, startPoint x: 684, startPoint y: 181, endPoint x: 597, endPoint y: 127, distance: 102.6
click at [597, 127] on div "Workflow Set Inputs Inputs Run Code · Python Process & Batch CSV Data Step 1 Ou…" at bounding box center [576, 286] width 1090 height 510
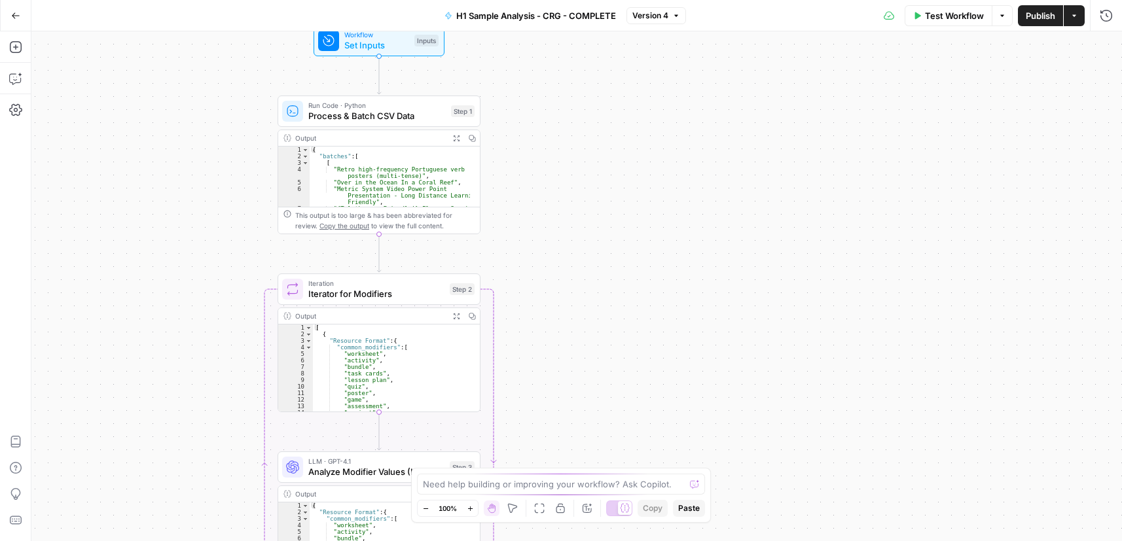
drag, startPoint x: 618, startPoint y: 212, endPoint x: 669, endPoint y: 194, distance: 54.8
click at [669, 194] on div "Workflow Set Inputs Inputs Run Code · Python Process & Batch CSV Data Step 1 Ou…" at bounding box center [576, 286] width 1090 height 510
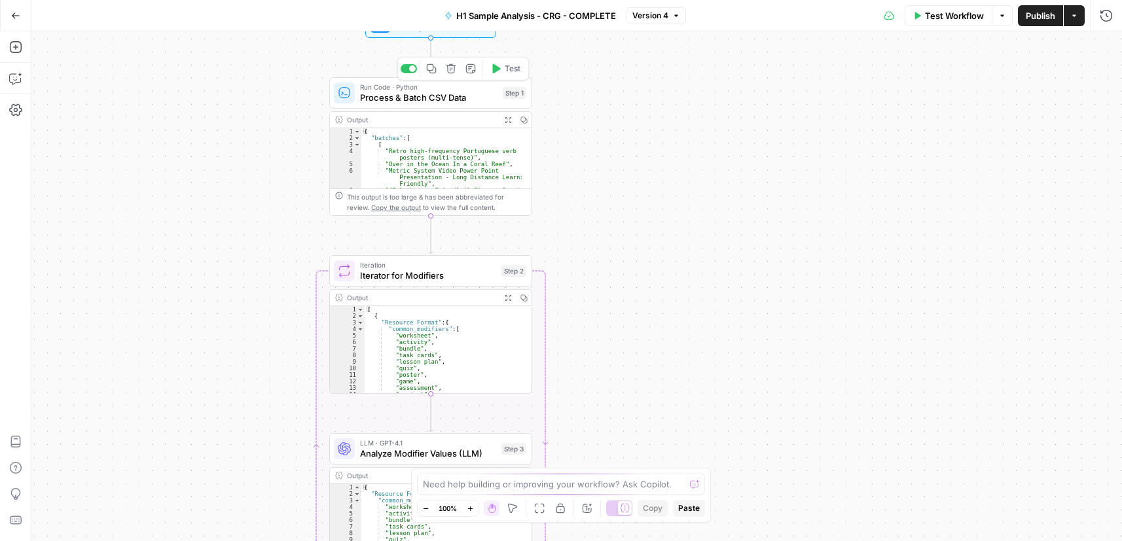
click at [451, 102] on span "Process & Batch CSV Data" at bounding box center [428, 97] width 137 height 13
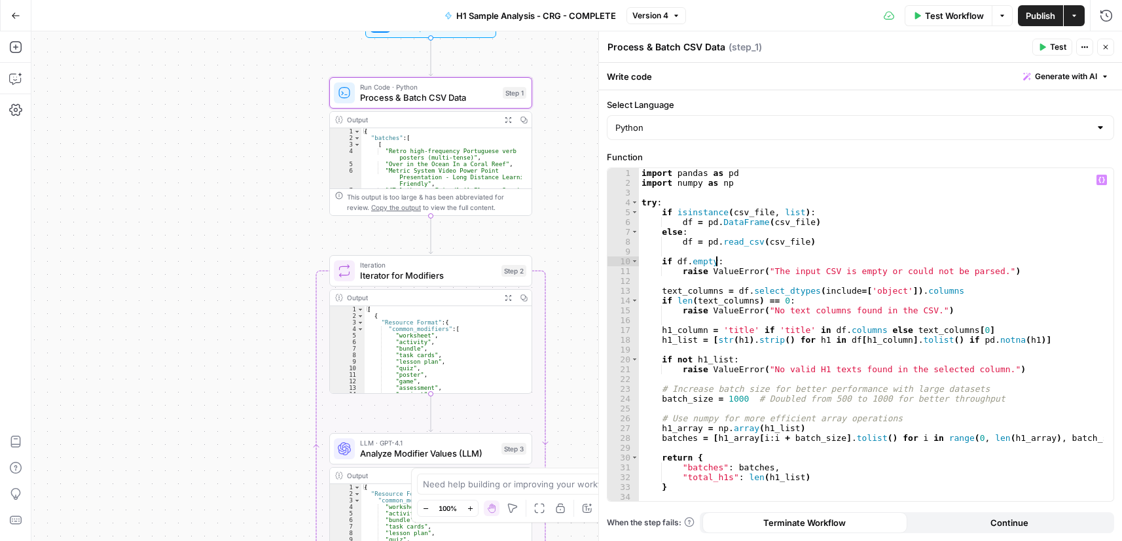
click at [826, 265] on div "import pandas as pd import numpy as np try : if isinstance ( csv_file , list ) …" at bounding box center [871, 344] width 465 height 353
type textarea "**********"
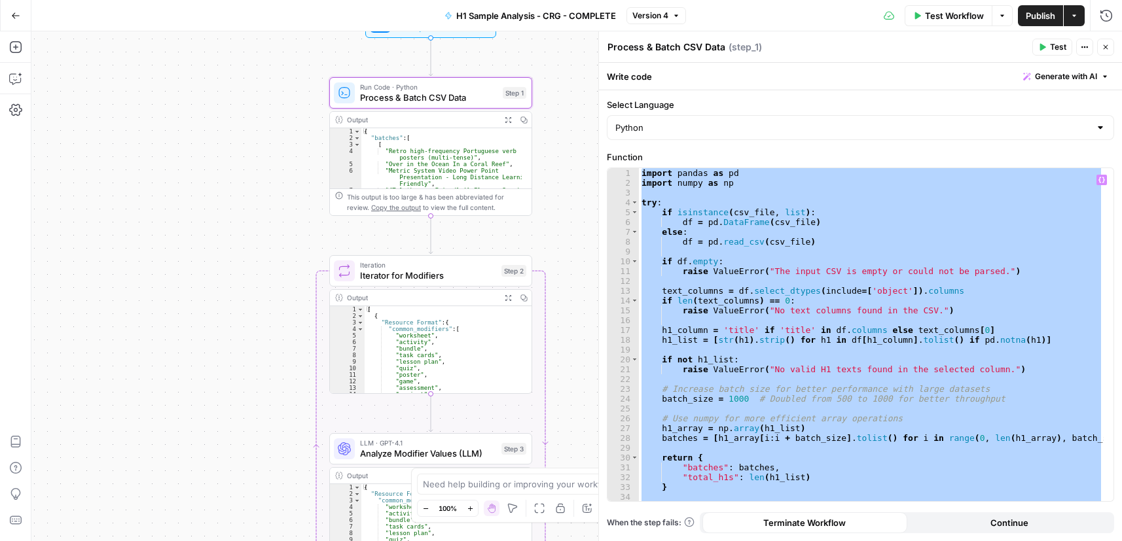
drag, startPoint x: 422, startPoint y: 277, endPoint x: 389, endPoint y: 300, distance: 39.6
click at [422, 277] on span "Iterator for Modifiers" at bounding box center [428, 275] width 136 height 13
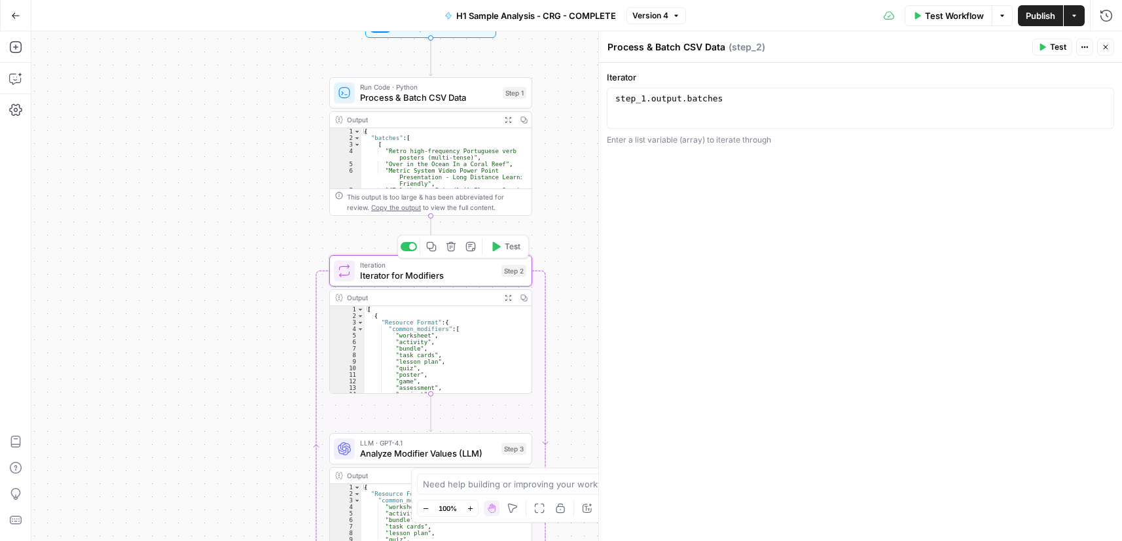
type textarea "Iterator for Modifiers"
type textarea "**********"
click at [654, 99] on div "step_1 . output . batches" at bounding box center [859, 118] width 495 height 49
click at [655, 99] on div "step_1 . output . batches" at bounding box center [859, 118] width 495 height 49
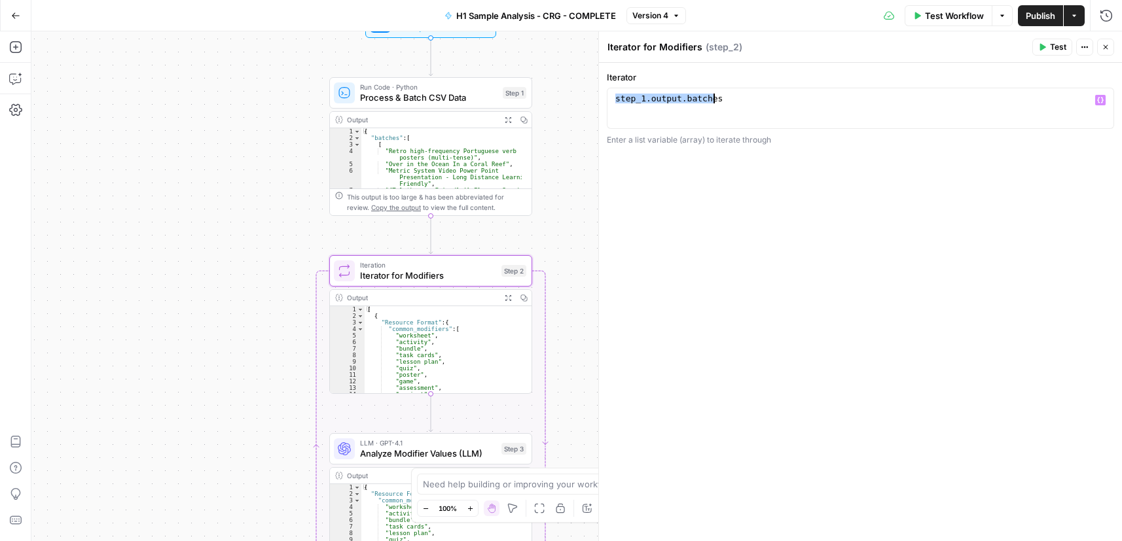
click at [428, 459] on span "Analyze Modifier Values (LLM)" at bounding box center [428, 453] width 136 height 13
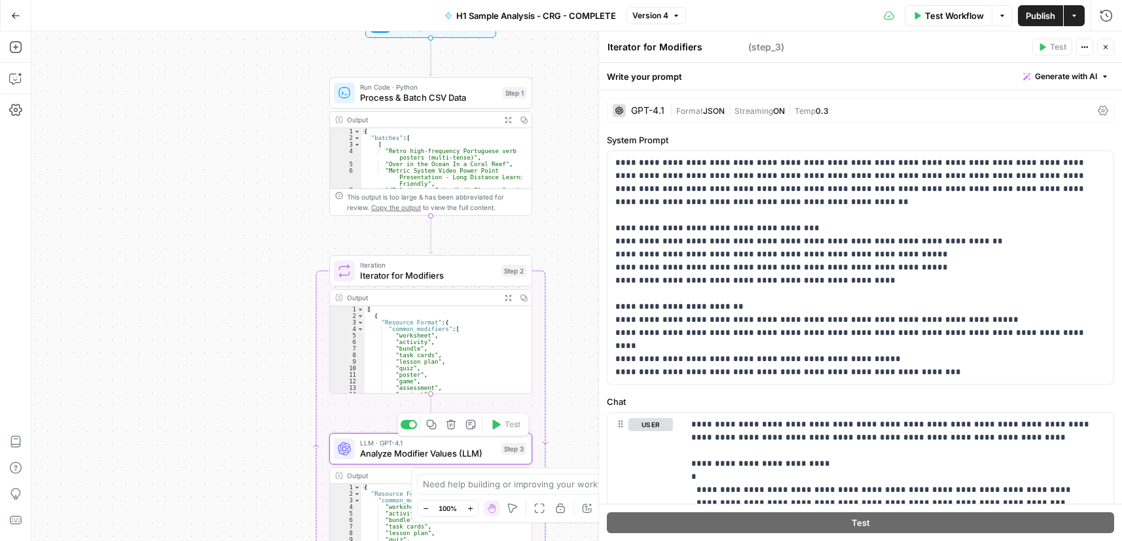
type textarea "Analyze Modifier Values (LLM)"
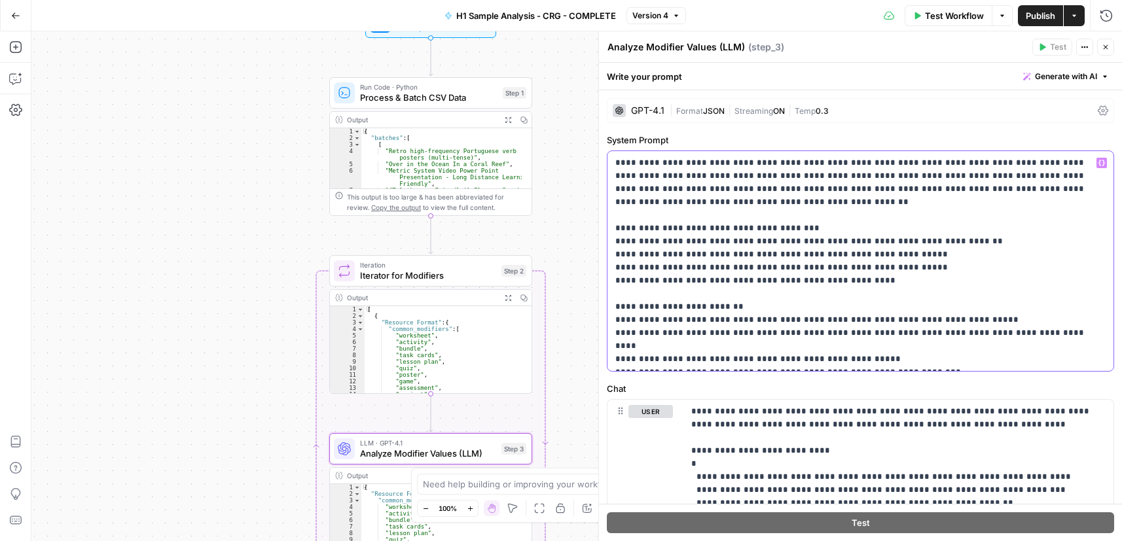
click at [753, 195] on p "**********" at bounding box center [855, 260] width 480 height 209
click at [781, 431] on p "**********" at bounding box center [893, 516] width 404 height 222
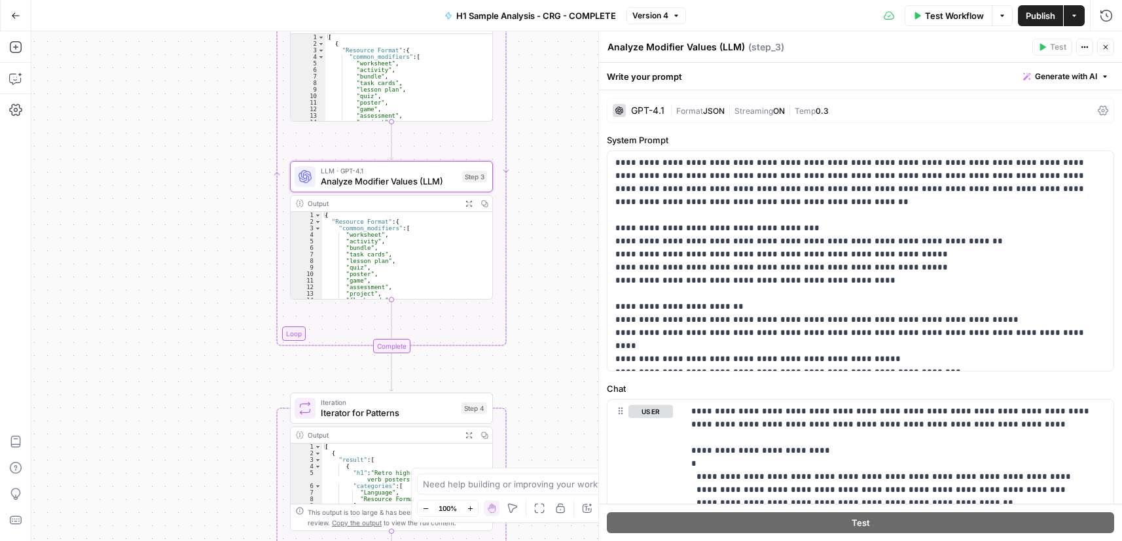
drag, startPoint x: 582, startPoint y: 333, endPoint x: 559, endPoint y: 41, distance: 292.7
click at [554, 48] on div "Workflow Set Inputs Inputs Run Code · Python Process & Batch CSV Data Step 1 Ou…" at bounding box center [576, 286] width 1090 height 510
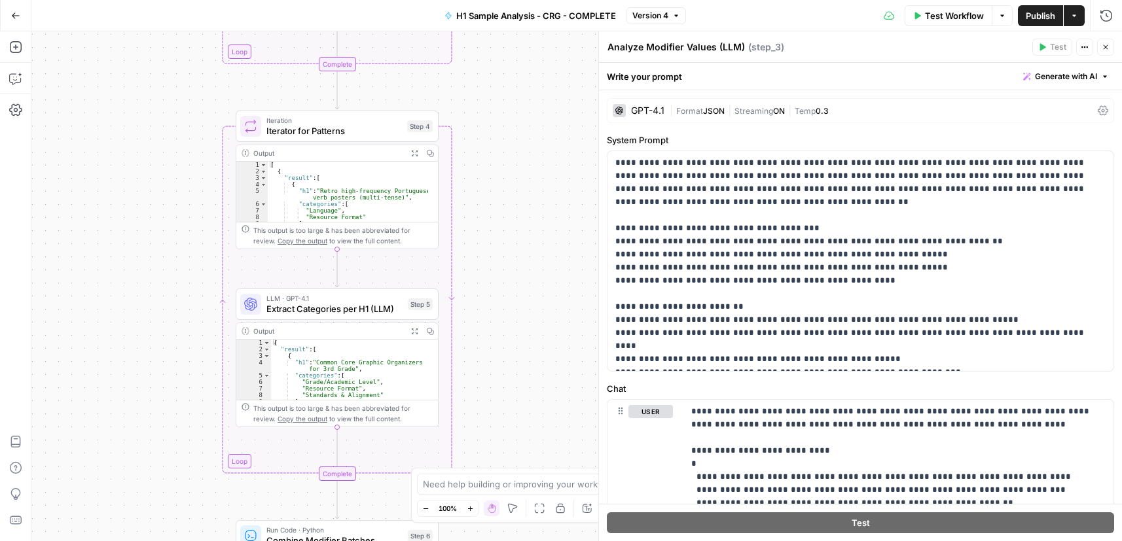
drag, startPoint x: 538, startPoint y: 358, endPoint x: 486, endPoint y: 132, distance: 232.4
click at [486, 132] on div "Workflow Set Inputs Inputs Run Code · Python Process & Batch CSV Data Step 1 Ou…" at bounding box center [576, 286] width 1090 height 510
click at [321, 130] on span "Iterator for Patterns" at bounding box center [333, 130] width 135 height 13
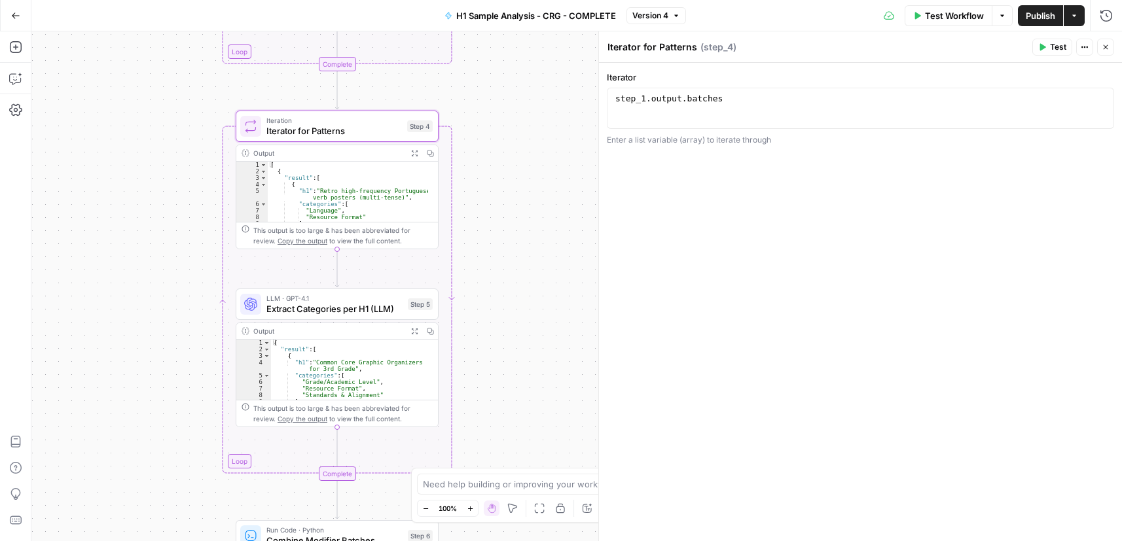
type textarea "**********"
click at [656, 105] on div "step_1 . output . batches" at bounding box center [859, 118] width 495 height 49
drag, startPoint x: 354, startPoint y: 310, endPoint x: 311, endPoint y: 320, distance: 44.4
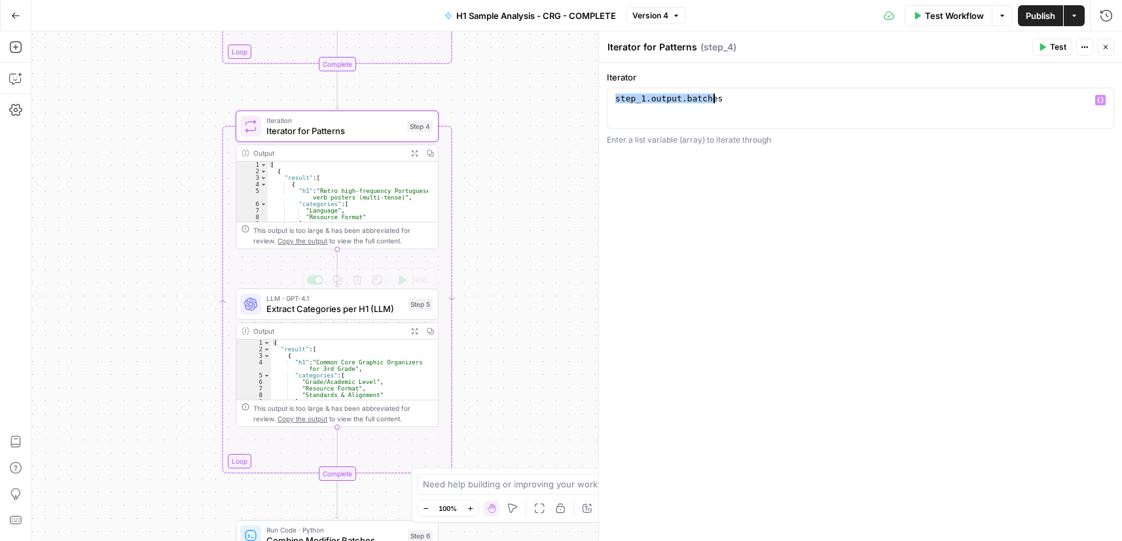
click at [353, 310] on span "Extract Categories per H1 (LLM)" at bounding box center [334, 308] width 136 height 13
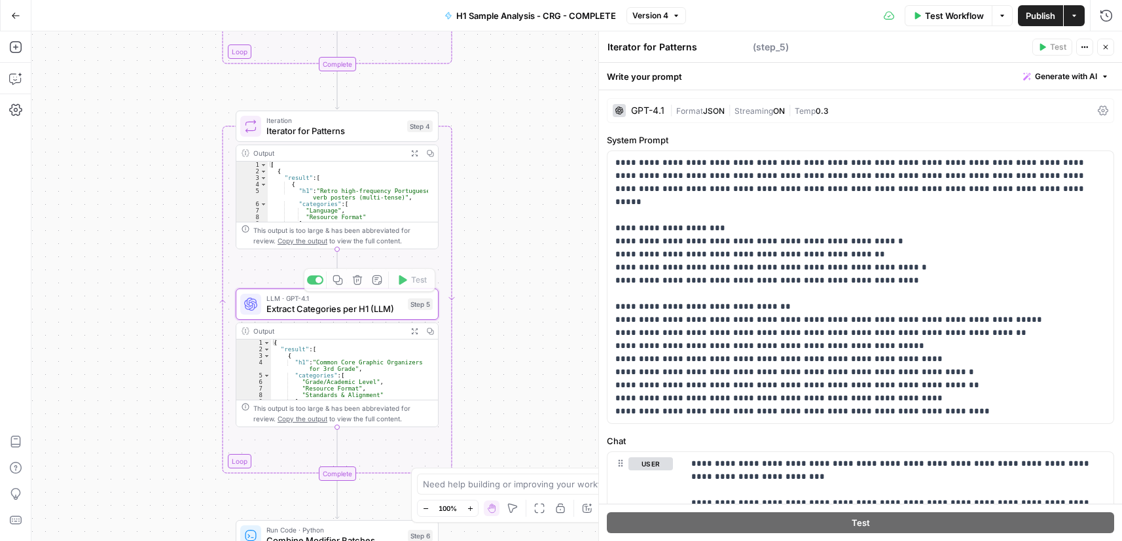
type textarea "Extract Categories per H1 (LLM)"
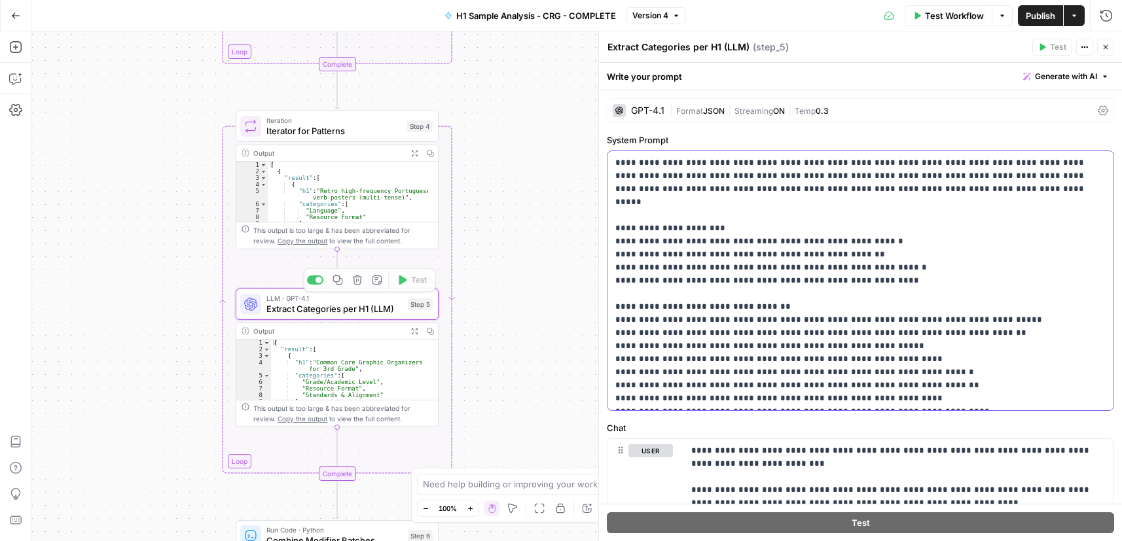
click at [767, 260] on p "**********" at bounding box center [855, 280] width 480 height 249
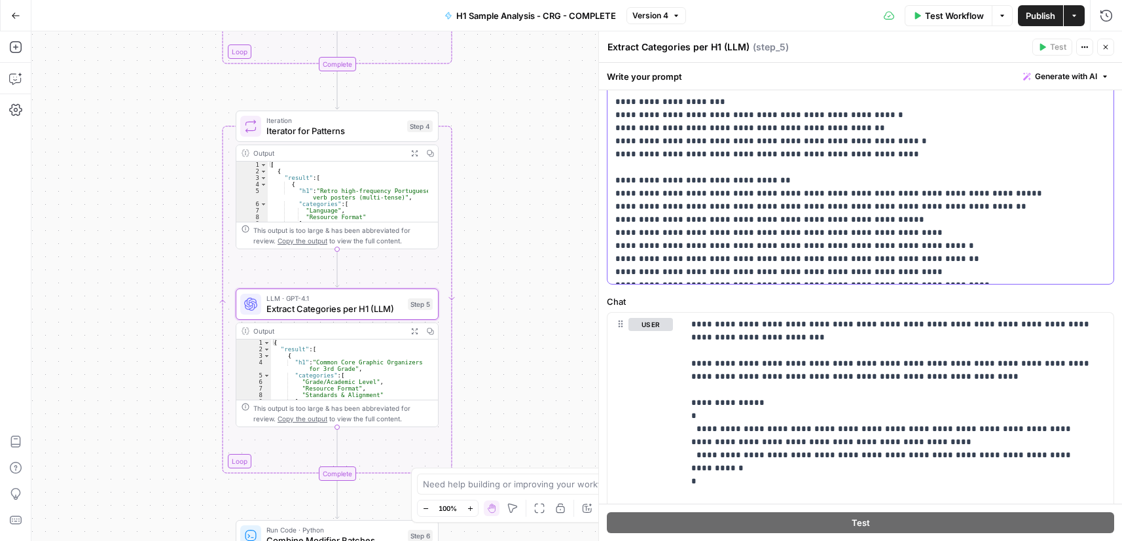
scroll to position [131, 0]
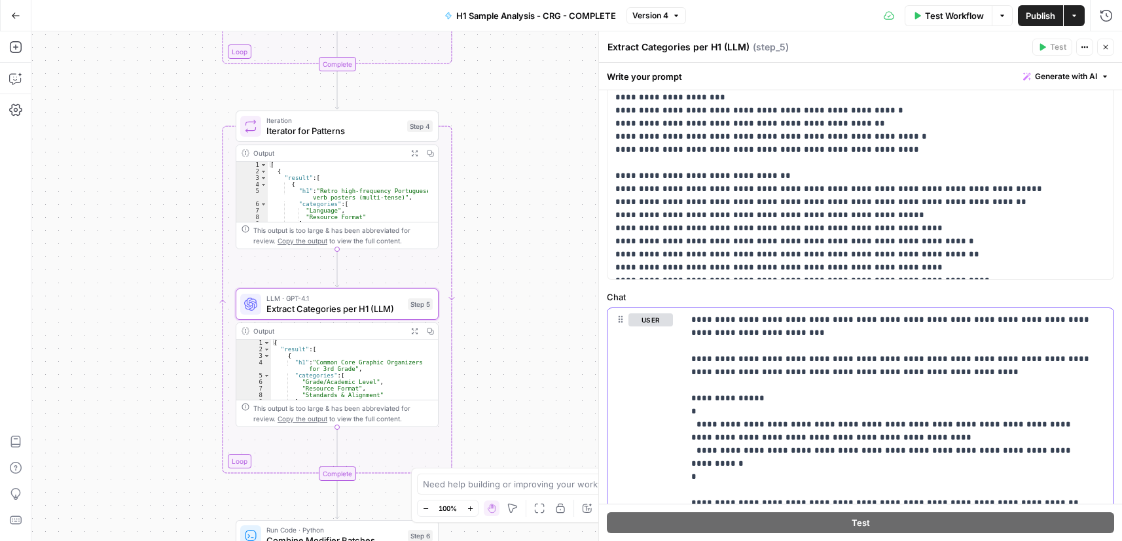
click at [758, 393] on p "**********" at bounding box center [893, 476] width 404 height 327
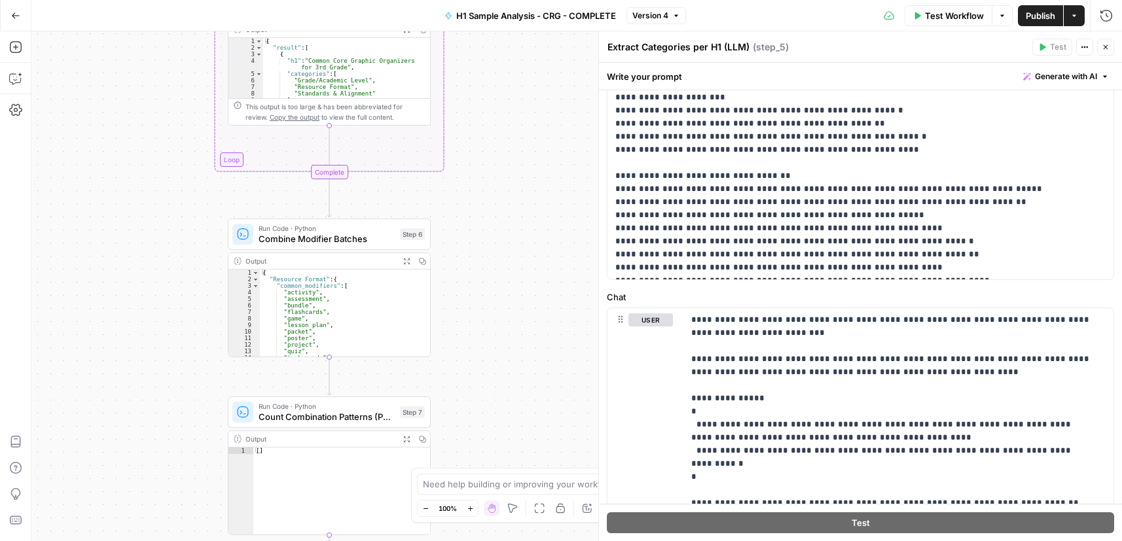
drag, startPoint x: 504, startPoint y: 351, endPoint x: 478, endPoint y: 88, distance: 264.4
click at [495, 50] on div "Workflow Set Inputs Inputs Run Code · Python Process & Batch CSV Data Step 1 Ou…" at bounding box center [576, 286] width 1090 height 510
click at [338, 236] on span "Combine Modifier Batches" at bounding box center [326, 236] width 136 height 13
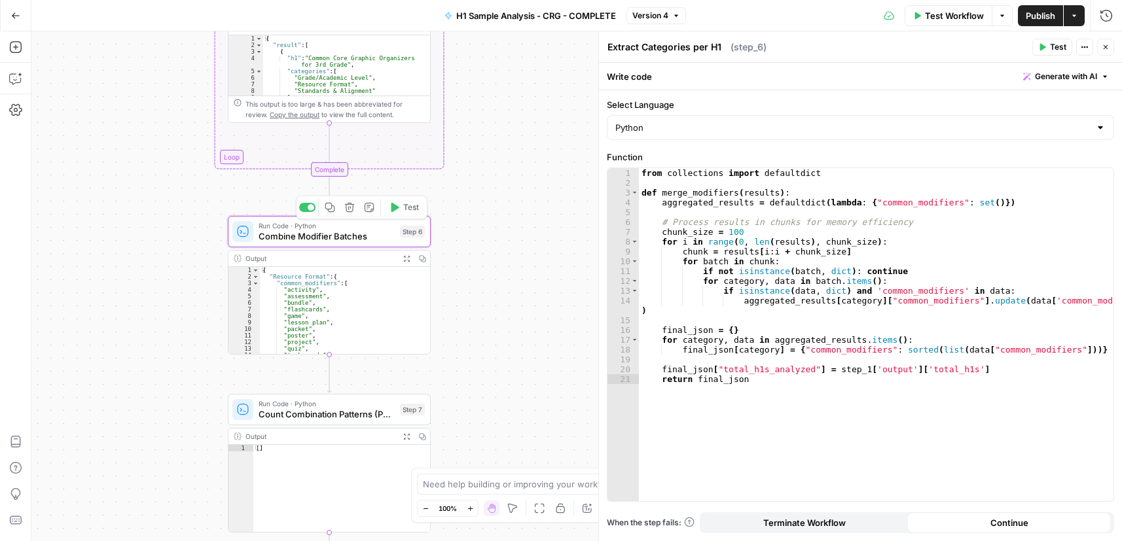
type textarea "Combine Modifier Batches"
click at [797, 194] on div "from collections import defaultdict def merge_modifiers ( results ) : aggregate…" at bounding box center [876, 344] width 474 height 353
type textarea "**********"
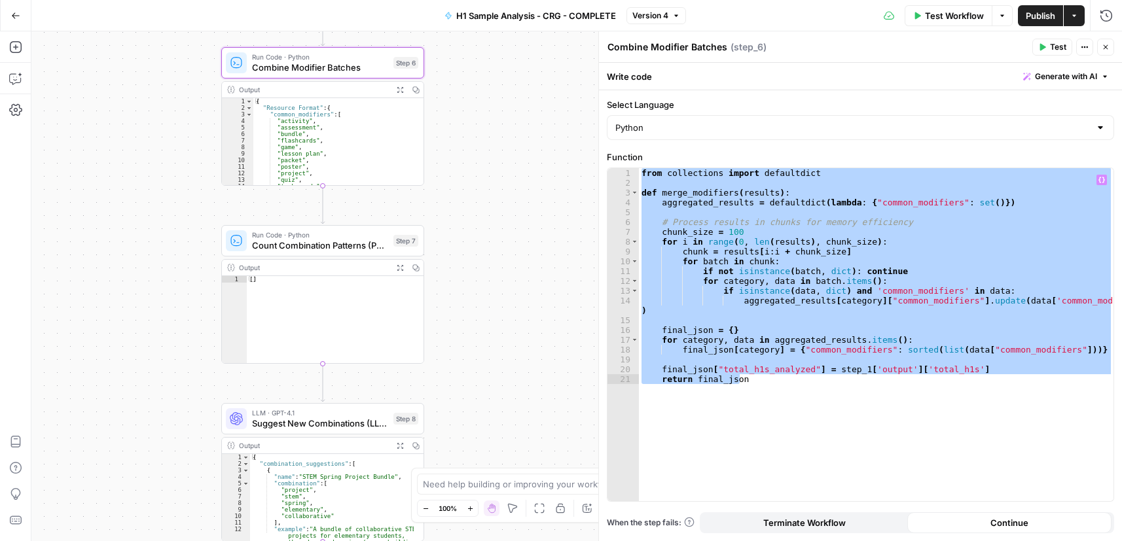
drag, startPoint x: 541, startPoint y: 370, endPoint x: 545, endPoint y: 122, distance: 248.7
click at [545, 122] on div "Workflow Set Inputs Inputs Run Code · Python Process & Batch CSV Data Step 1 Ou…" at bounding box center [576, 286] width 1090 height 510
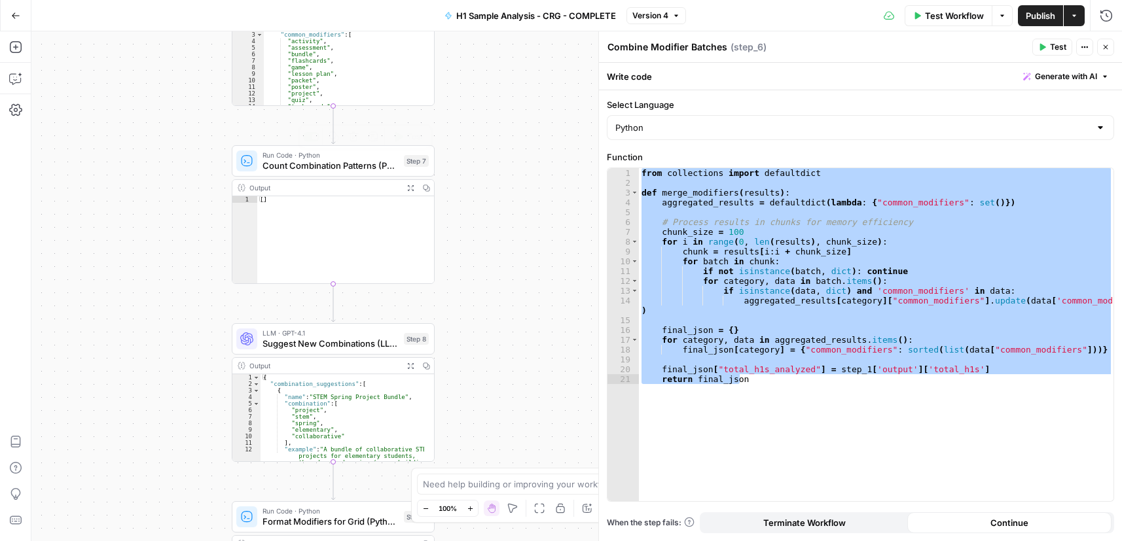
click at [313, 167] on span "Count Combination Patterns (Python)" at bounding box center [330, 165] width 136 height 13
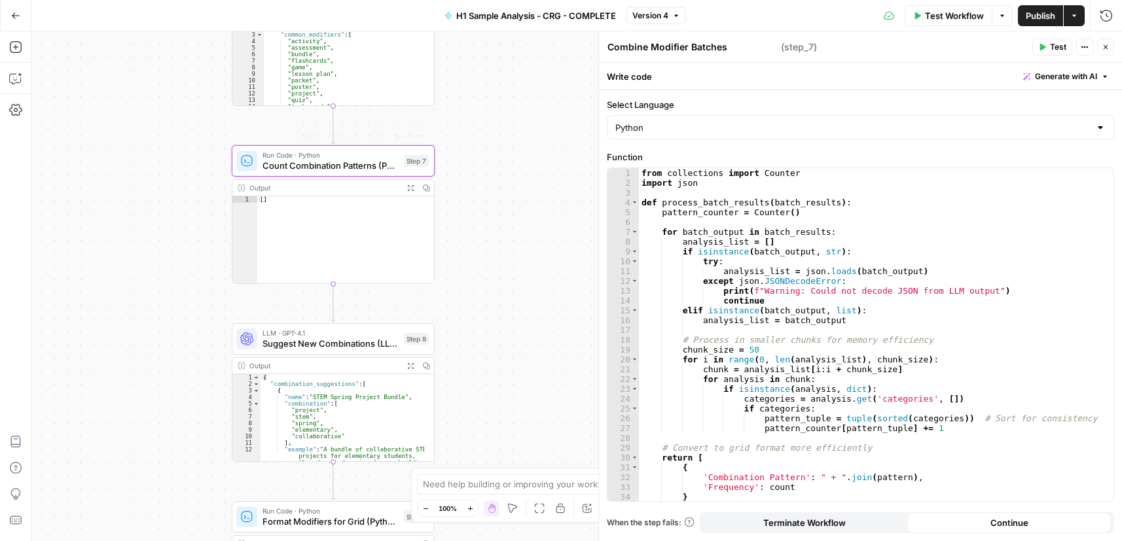
type textarea "Count Combination Patterns (Python)"
click at [330, 163] on span "Count Combination Patterns (Python)" at bounding box center [330, 165] width 136 height 13
click at [788, 218] on div "from collections import Counter import json def process_batch_results ( batch_r…" at bounding box center [871, 344] width 465 height 353
type textarea "**********"
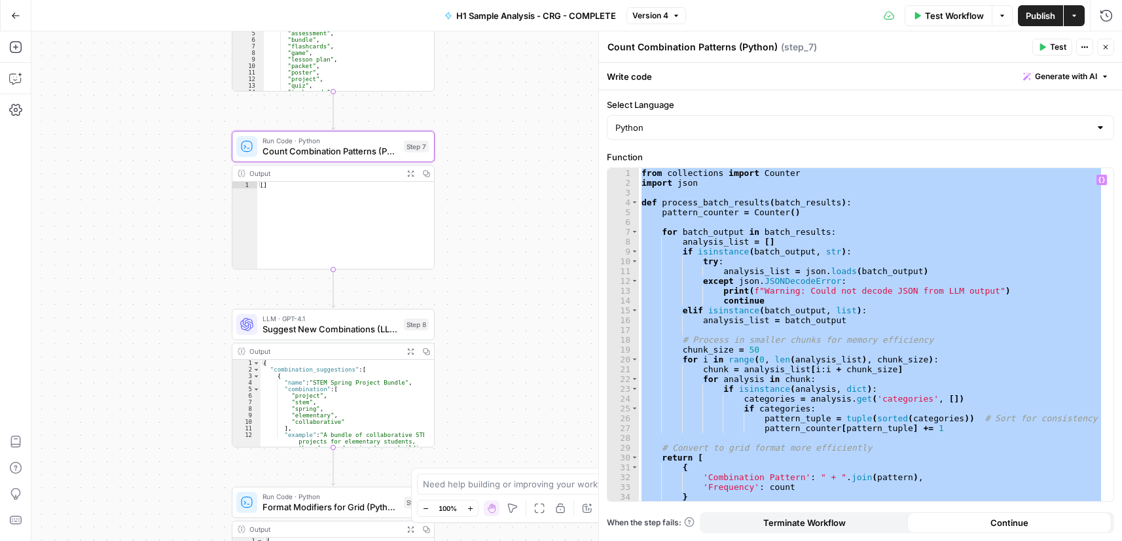
drag, startPoint x: 531, startPoint y: 379, endPoint x: 555, endPoint y: 220, distance: 160.7
click at [555, 220] on div "Workflow Set Inputs Inputs Run Code · Python Process & Batch CSV Data Step 1 Ou…" at bounding box center [576, 286] width 1090 height 510
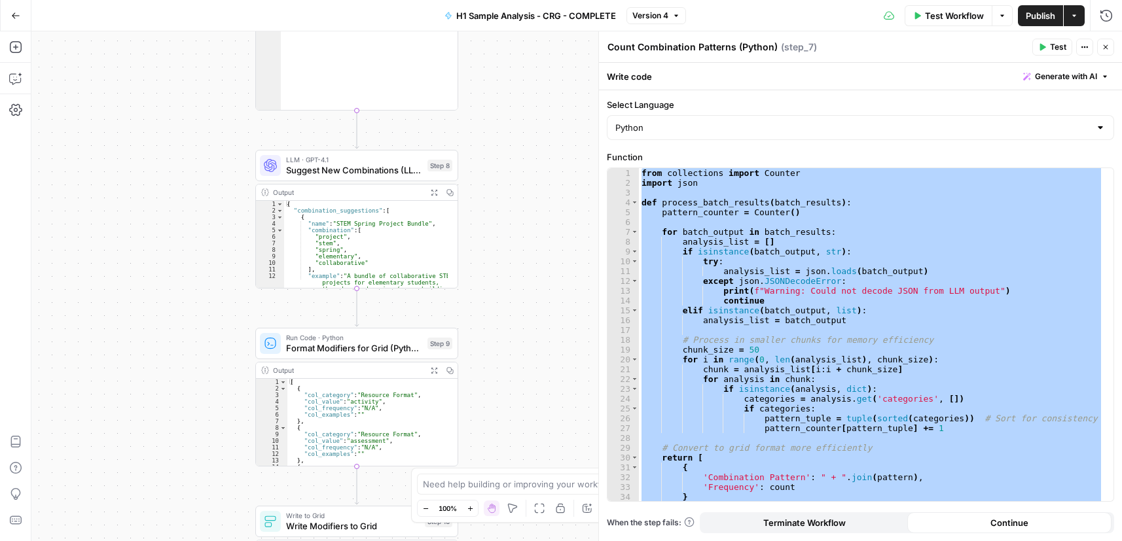
click at [336, 168] on span "Suggest New Combinations (LLM)" at bounding box center [354, 170] width 136 height 13
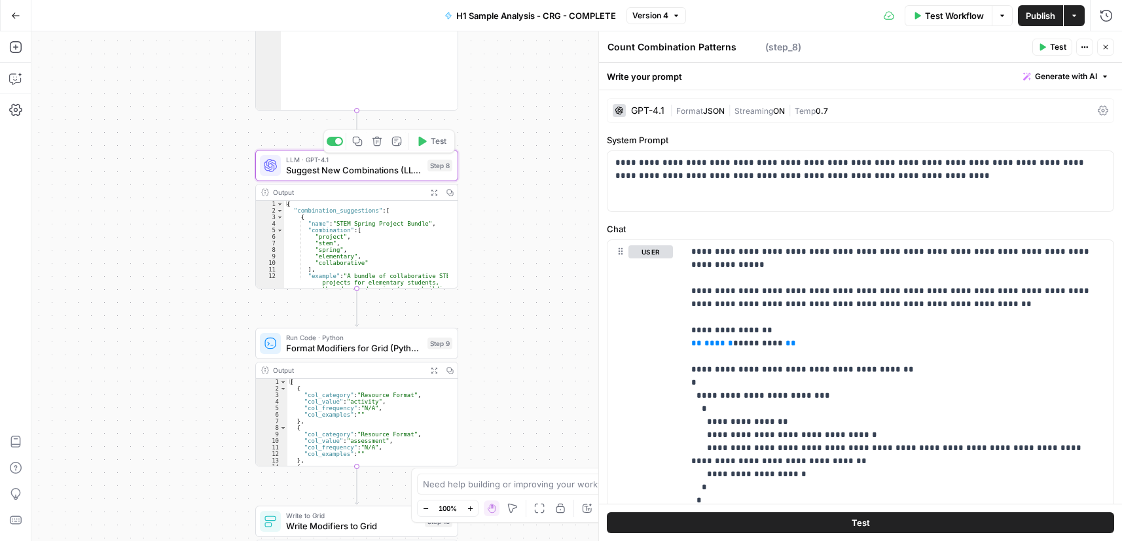
type textarea "Suggest New Combinations (LLM)"
click at [772, 200] on div "**********" at bounding box center [860, 181] width 506 height 60
click at [754, 329] on p "**********" at bounding box center [893, 382] width 404 height 275
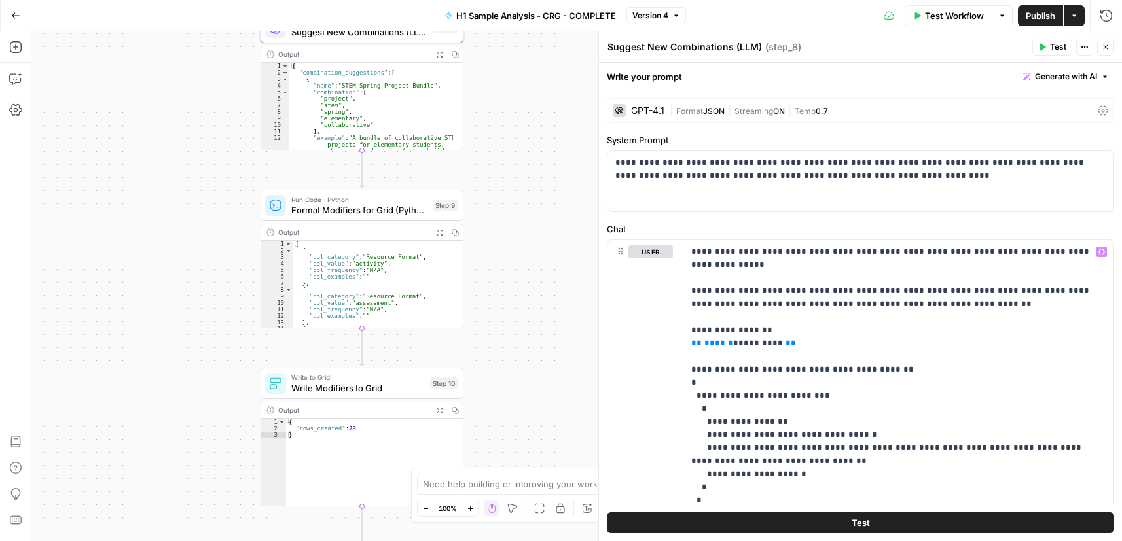
drag, startPoint x: 531, startPoint y: 294, endPoint x: 540, endPoint y: 124, distance: 169.8
click at [541, 122] on div "Workflow Set Inputs Inputs Run Code · Python Process & Batch CSV Data Step 1 Ou…" at bounding box center [576, 286] width 1090 height 510
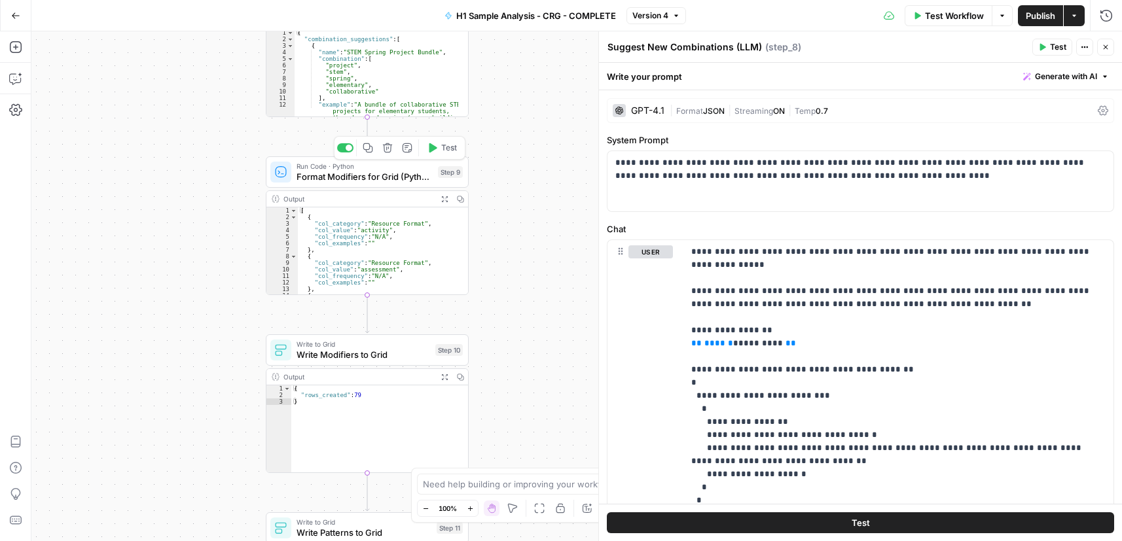
click at [382, 180] on span "Format Modifiers for Grid (Python)" at bounding box center [364, 176] width 136 height 13
click at [383, 177] on span "Format Modifiers for Grid (Python)" at bounding box center [364, 176] width 136 height 13
click at [383, 176] on span "Format Modifiers for Grid (Python)" at bounding box center [364, 176] width 136 height 13
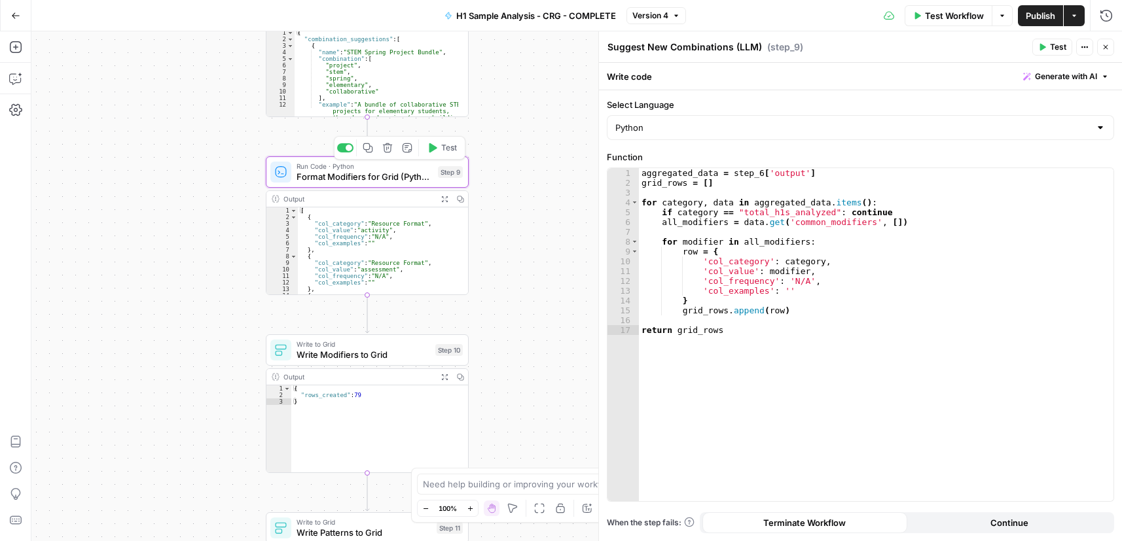
type textarea "Format Modifiers for Grid (Python)"
click at [724, 236] on div "aggregated_data = step_6 [ 'output' ] grid_rows = [ ] for category , data in ag…" at bounding box center [876, 344] width 474 height 353
type textarea "**********"
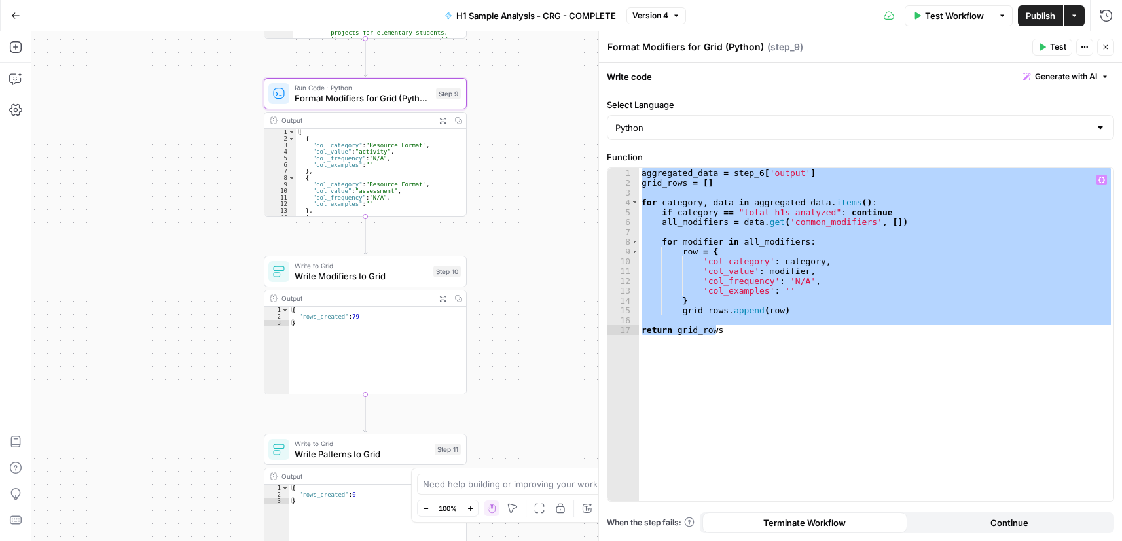
drag, startPoint x: 504, startPoint y: 340, endPoint x: 485, endPoint y: 253, distance: 88.6
click at [504, 257] on div "Workflow Set Inputs Inputs Run Code · Python Process & Batch CSV Data Step 1 Ou…" at bounding box center [576, 286] width 1090 height 510
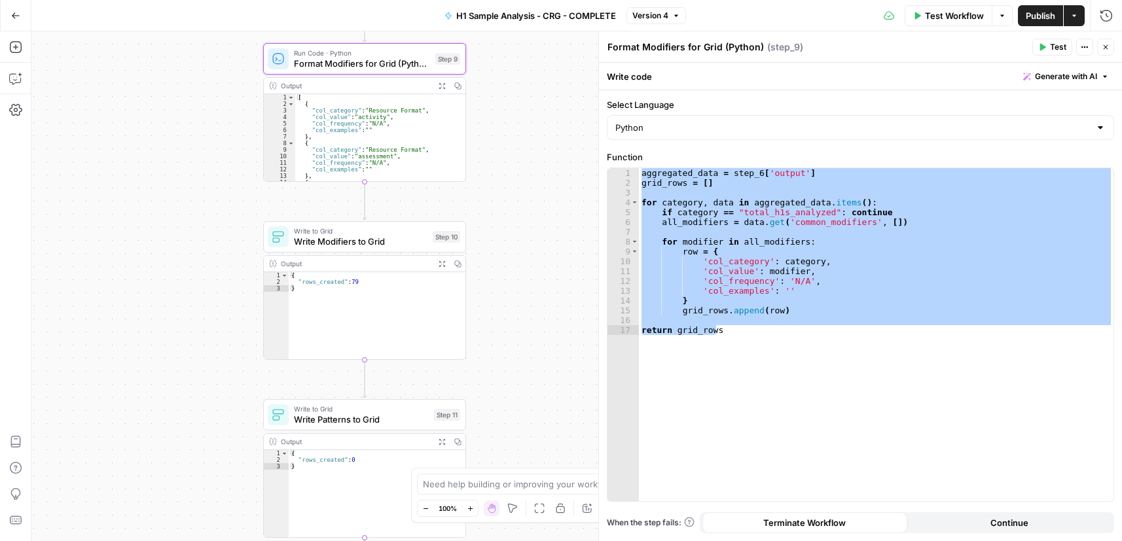
click at [363, 232] on span "Write to Grid" at bounding box center [360, 231] width 133 height 10
click at [374, 241] on span "Write Modifiers to Grid" at bounding box center [360, 241] width 133 height 13
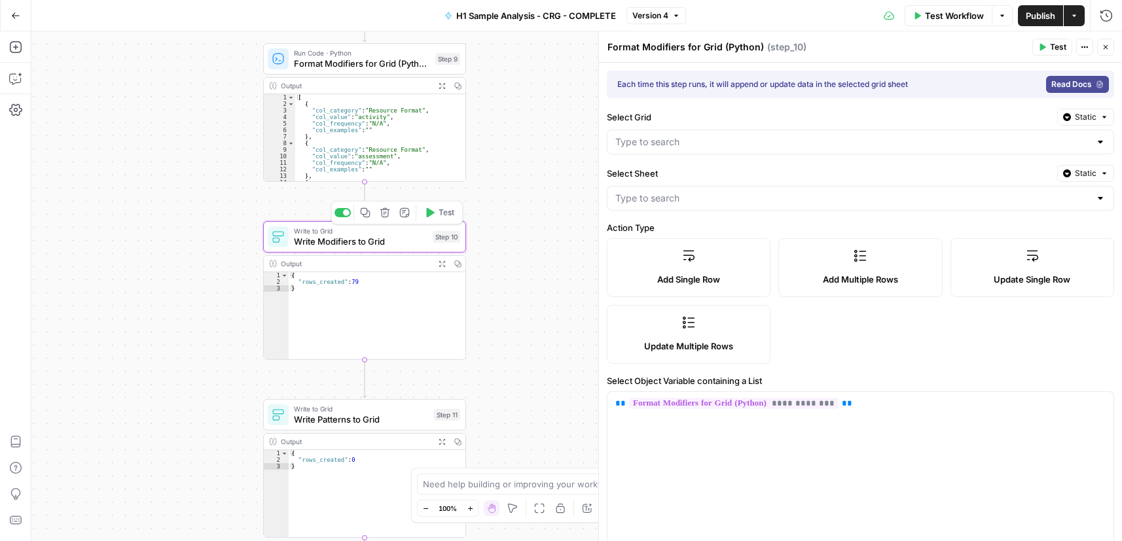
type textarea "Write Modifiers to Grid"
type input "H1 - HC"
type input "All Modifiers"
type input "col_category"
type input "col_value"
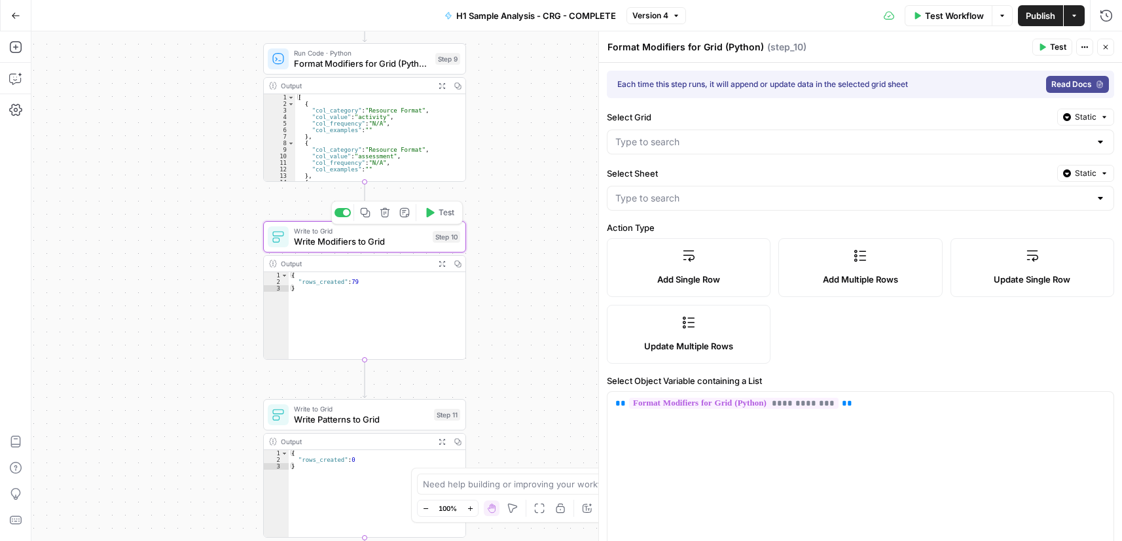
type input "col_frequency"
type input "col_examples"
click at [730, 425] on div "**********" at bounding box center [860, 492] width 506 height 200
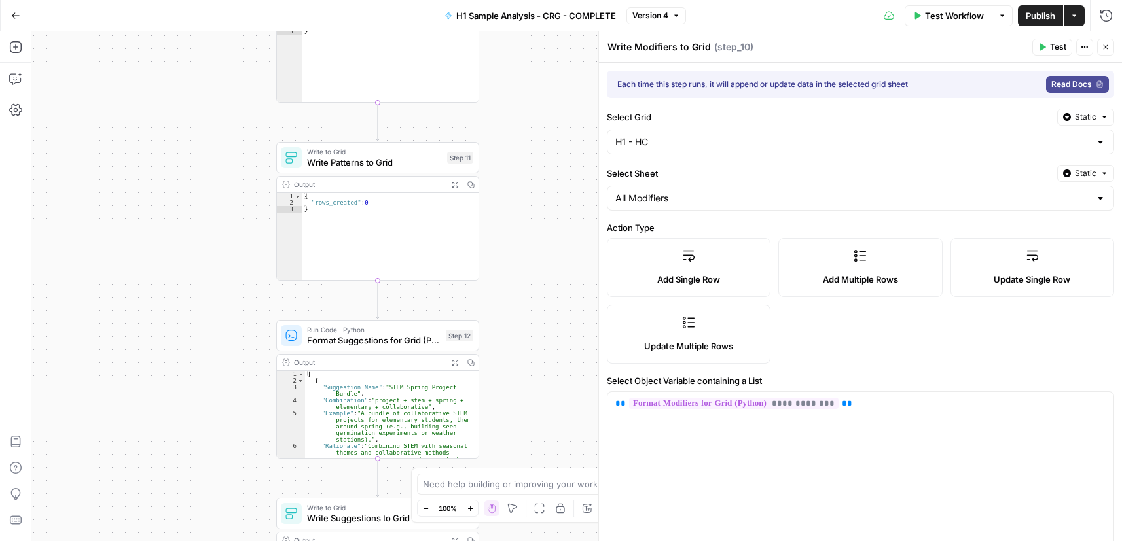
drag, startPoint x: 510, startPoint y: 350, endPoint x: 518, endPoint y: 149, distance: 201.7
click at [518, 149] on div "Workflow Set Inputs Inputs Run Code · Python Process & Batch CSV Data Step 1 Ou…" at bounding box center [576, 286] width 1090 height 510
click at [407, 161] on span "Write Patterns to Grid" at bounding box center [374, 160] width 135 height 13
click at [389, 148] on span "Write to Grid" at bounding box center [374, 150] width 135 height 10
click at [389, 147] on span "Write to Grid" at bounding box center [374, 150] width 135 height 10
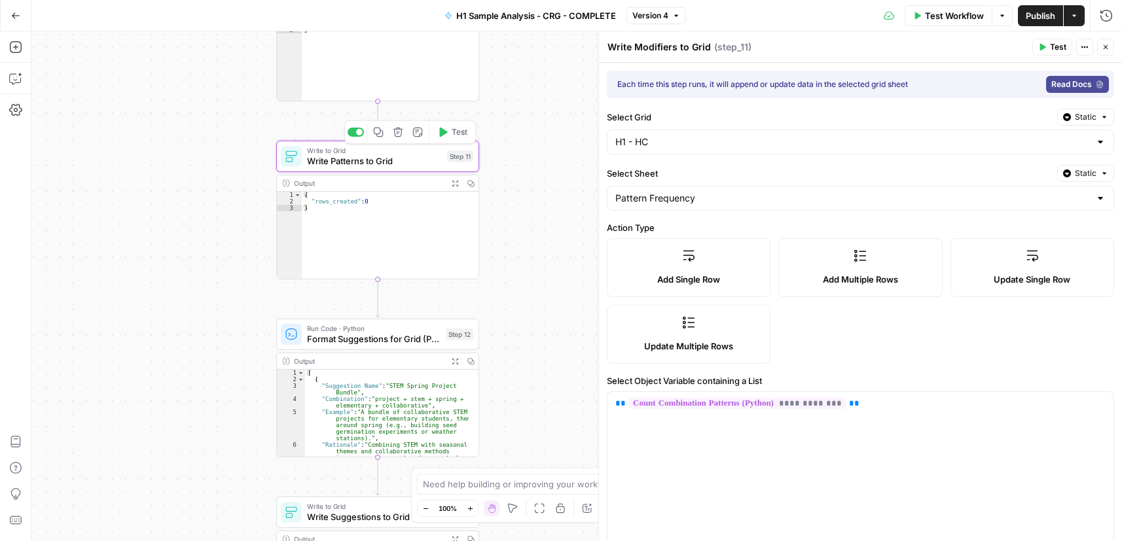
type textarea "Write Patterns to Grid"
type input "Combination Pattern"
type input "Frequency"
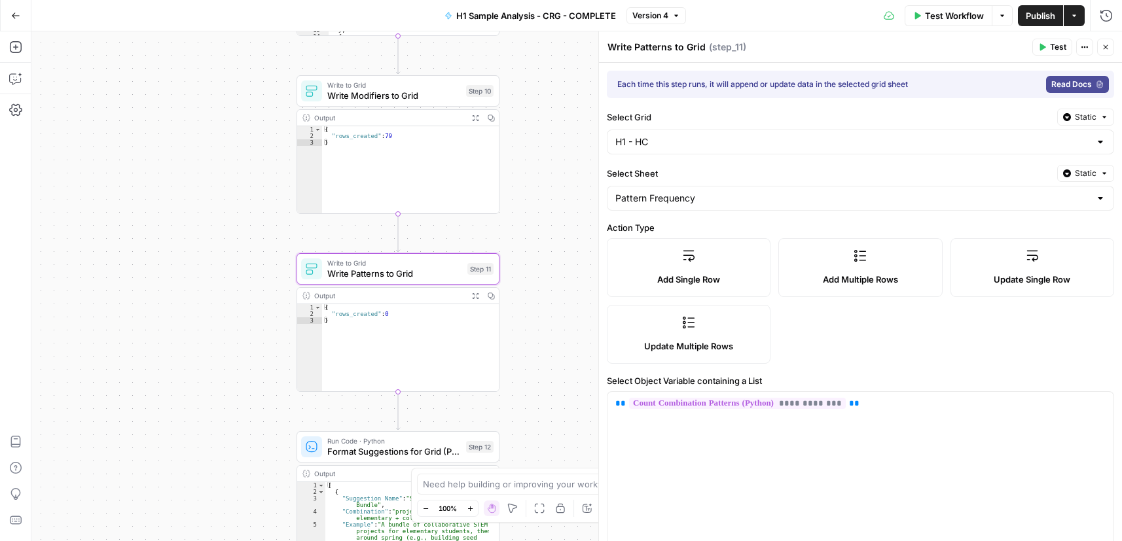
drag, startPoint x: 527, startPoint y: 116, endPoint x: 548, endPoint y: 229, distance: 114.4
click at [548, 229] on div "Workflow Set Inputs Inputs Run Code · Python Process & Batch CSV Data Step 1 Ou…" at bounding box center [576, 286] width 1090 height 510
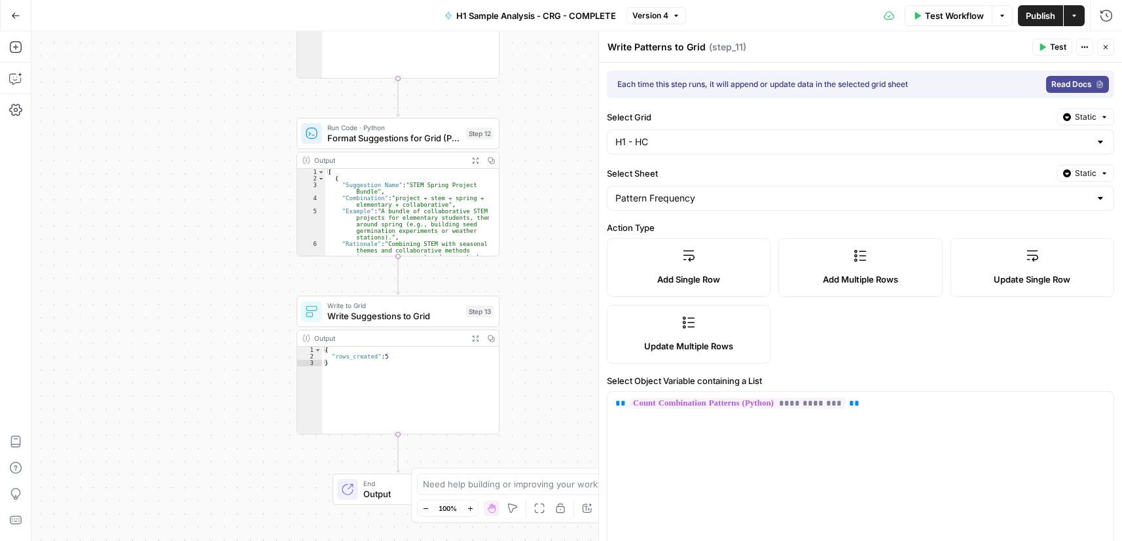
drag, startPoint x: 527, startPoint y: 322, endPoint x: 499, endPoint y: 92, distance: 231.3
click at [525, 8] on div "Go Back H1 Sample Analysis - CRG - COMPLETE Version 4 Test Workflow Options Pub…" at bounding box center [561, 270] width 1122 height 541
click at [427, 136] on span "Format Suggestions for Grid (Python)" at bounding box center [392, 137] width 133 height 13
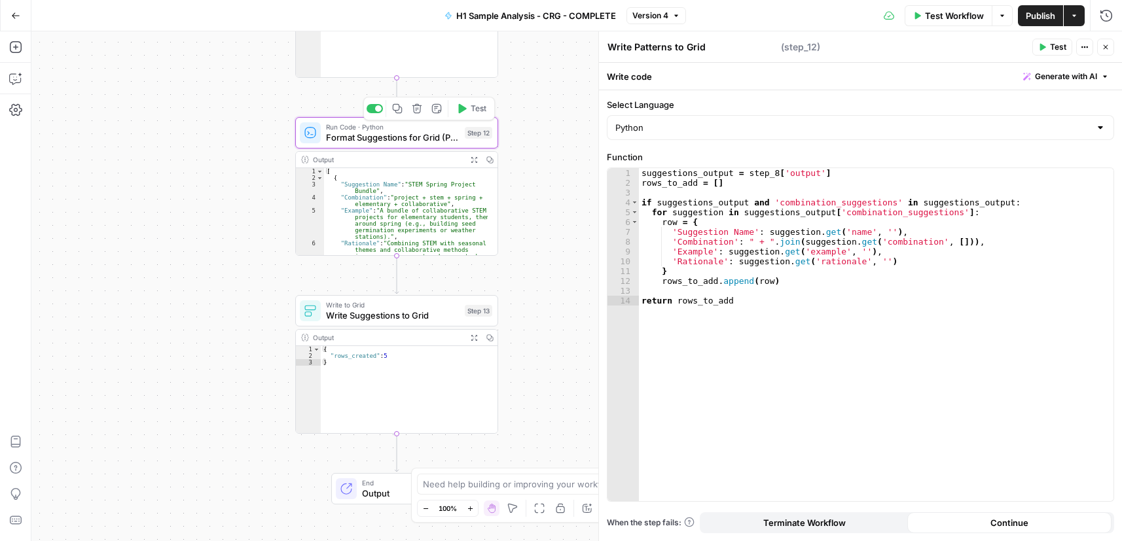
type textarea "Format Suggestions for Grid (Python)"
click at [780, 233] on div "suggestions_output = step_8 [ 'output' ] rows_to_add = [ ] if suggestions_outpu…" at bounding box center [876, 344] width 474 height 353
type textarea "**********"
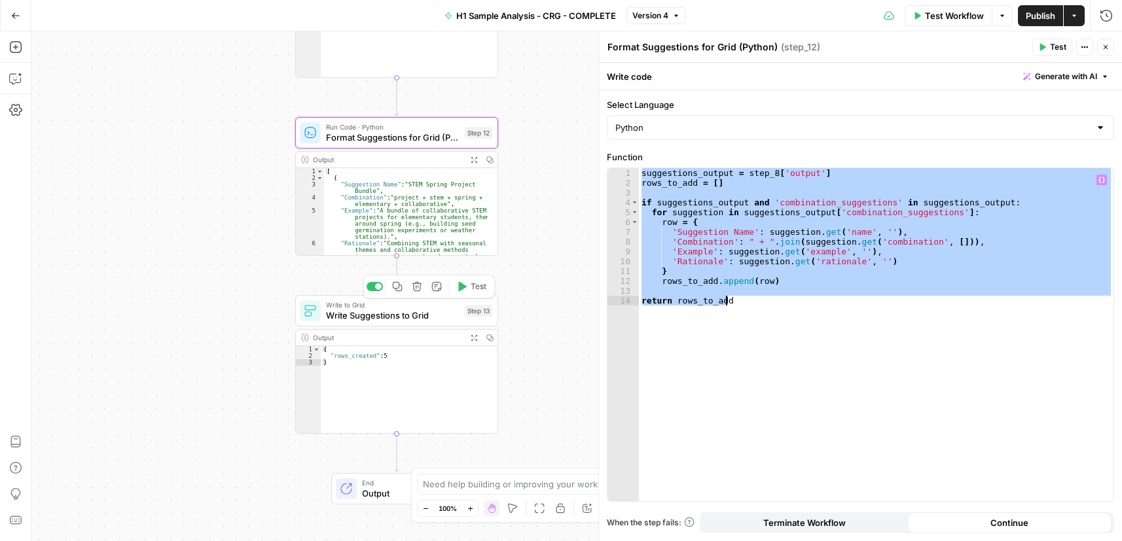
click at [385, 317] on span "Write Suggestions to Grid" at bounding box center [392, 315] width 133 height 13
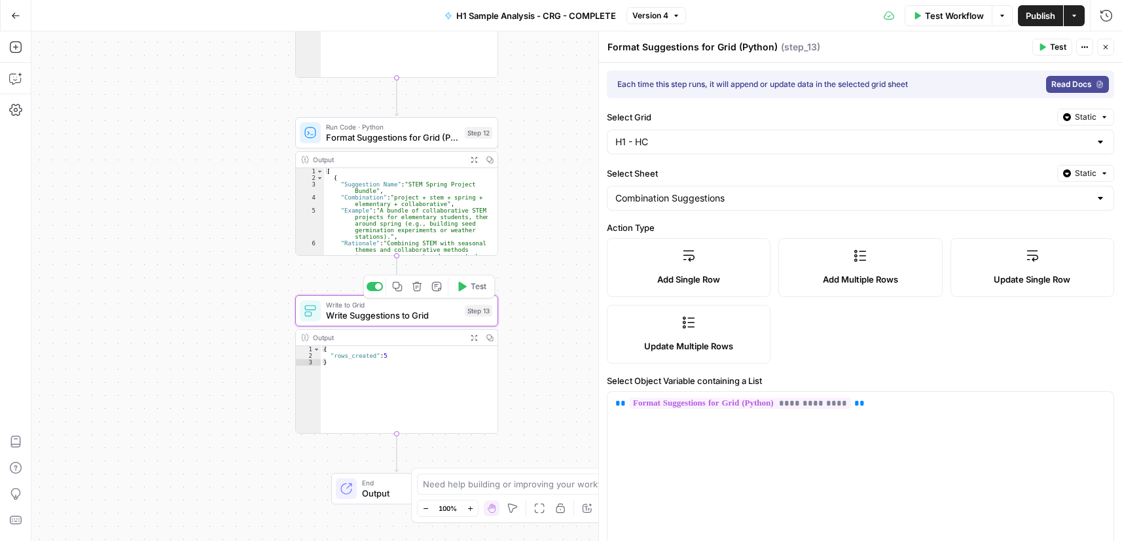
type textarea "Write Suggestions to Grid"
type input "Suggestion Name"
type input "Combination"
type input "Example"
type input "Rationale"
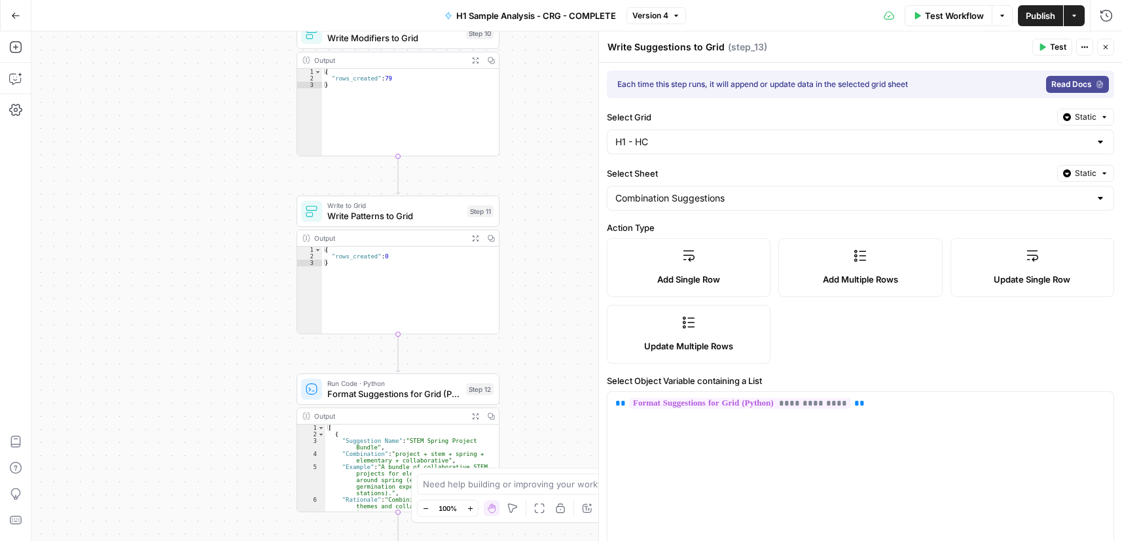
drag, startPoint x: 535, startPoint y: 282, endPoint x: 531, endPoint y: 337, distance: 55.1
click at [531, 347] on div "Workflow Set Inputs Inputs Run Code · Python Process & Batch CSV Data Step 1 Ou…" at bounding box center [576, 286] width 1090 height 510
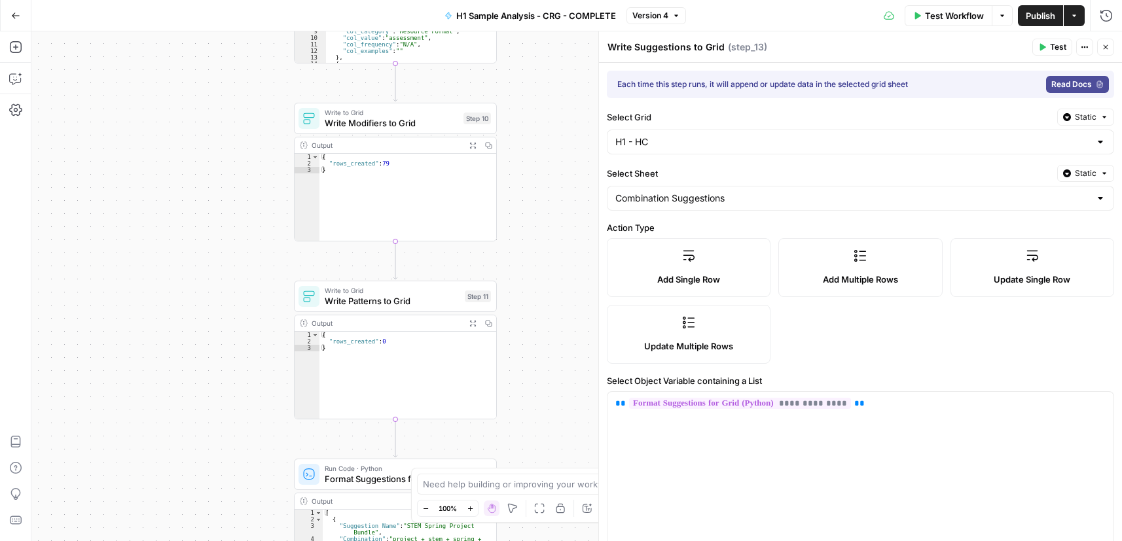
drag, startPoint x: 539, startPoint y: 169, endPoint x: 539, endPoint y: 292, distance: 122.4
click at [540, 298] on div "Workflow Set Inputs Inputs Run Code · Python Process & Batch CSV Data Step 1 Ou…" at bounding box center [576, 286] width 1090 height 510
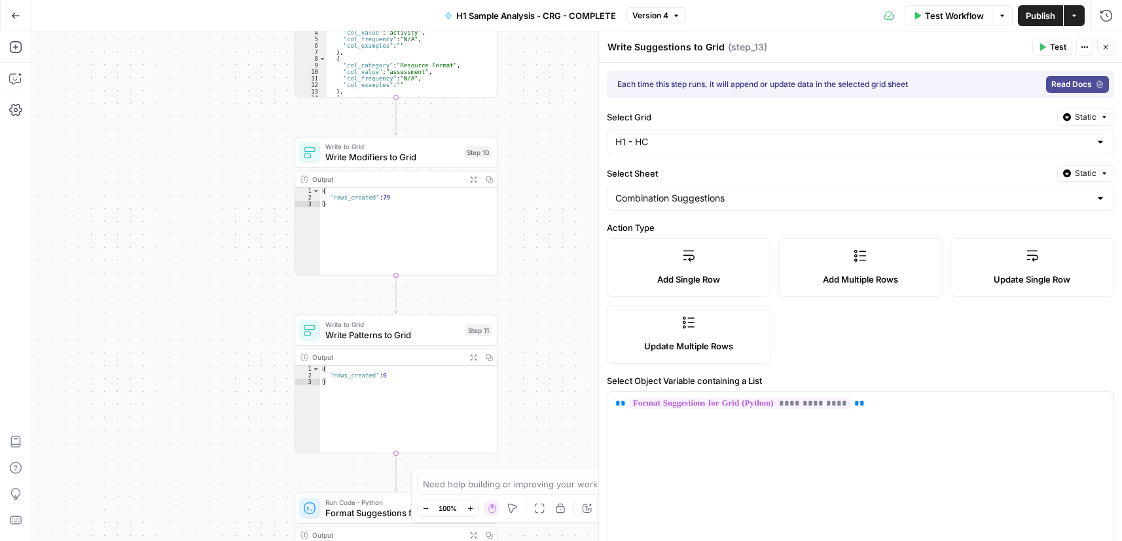
drag, startPoint x: 515, startPoint y: 329, endPoint x: 514, endPoint y: 344, distance: 14.4
click at [514, 347] on div "Workflow Set Inputs Inputs Run Code · Python Process & Batch CSV Data Step 1 Ou…" at bounding box center [576, 286] width 1090 height 510
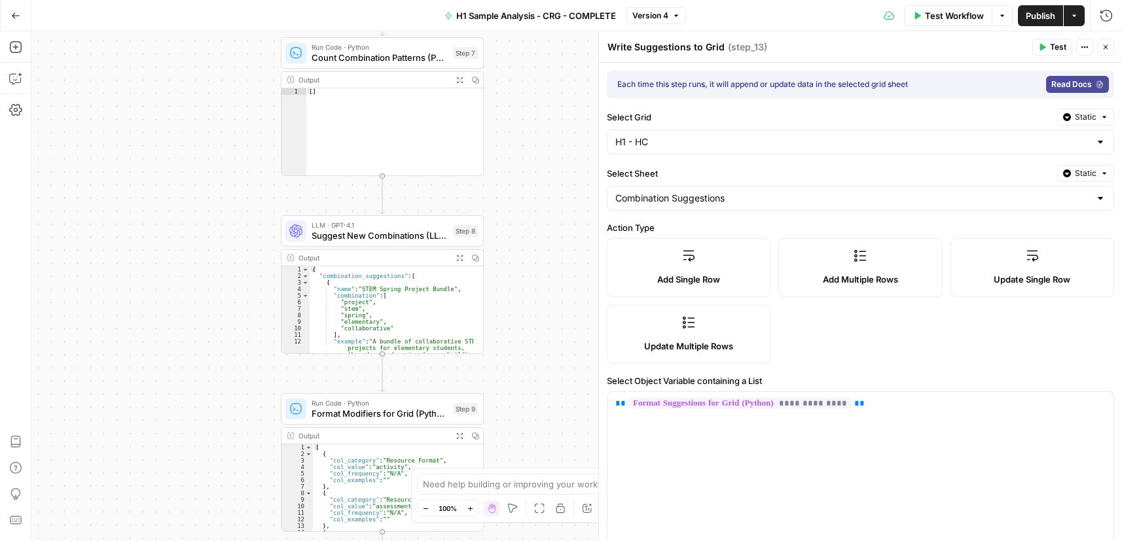
drag, startPoint x: 556, startPoint y: 288, endPoint x: 558, endPoint y: 357, distance: 68.7
click at [563, 396] on div "Workflow Set Inputs Inputs Run Code · Python Process & Batch CSV Data Step 1 Ou…" at bounding box center [576, 286] width 1090 height 510
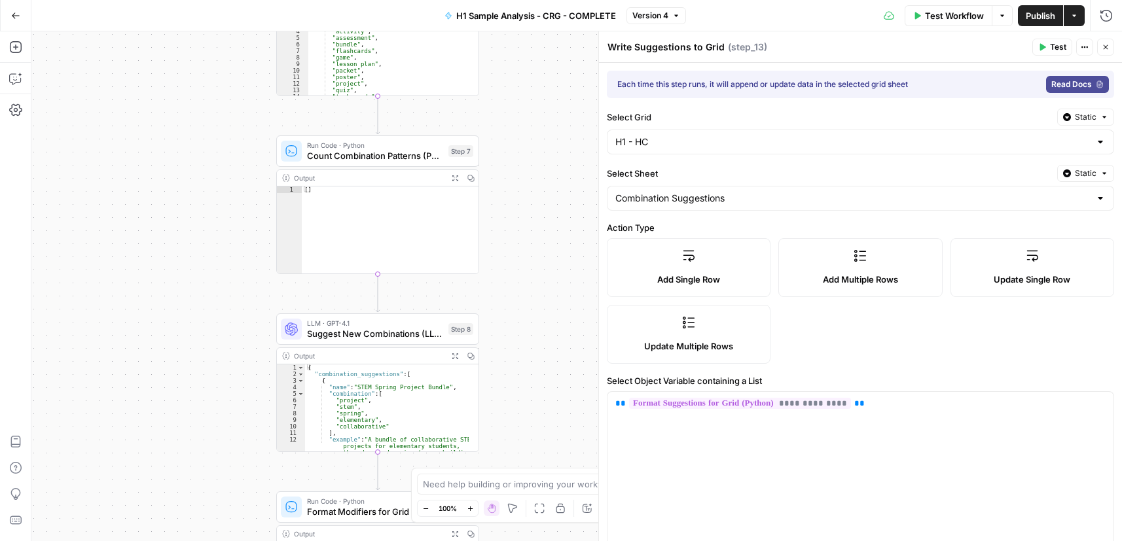
drag, startPoint x: 571, startPoint y: 247, endPoint x: 557, endPoint y: 289, distance: 44.3
click at [570, 359] on div "Workflow Set Inputs Inputs Run Code · Python Process & Batch CSV Data Step 1 Ou…" at bounding box center [576, 286] width 1090 height 510
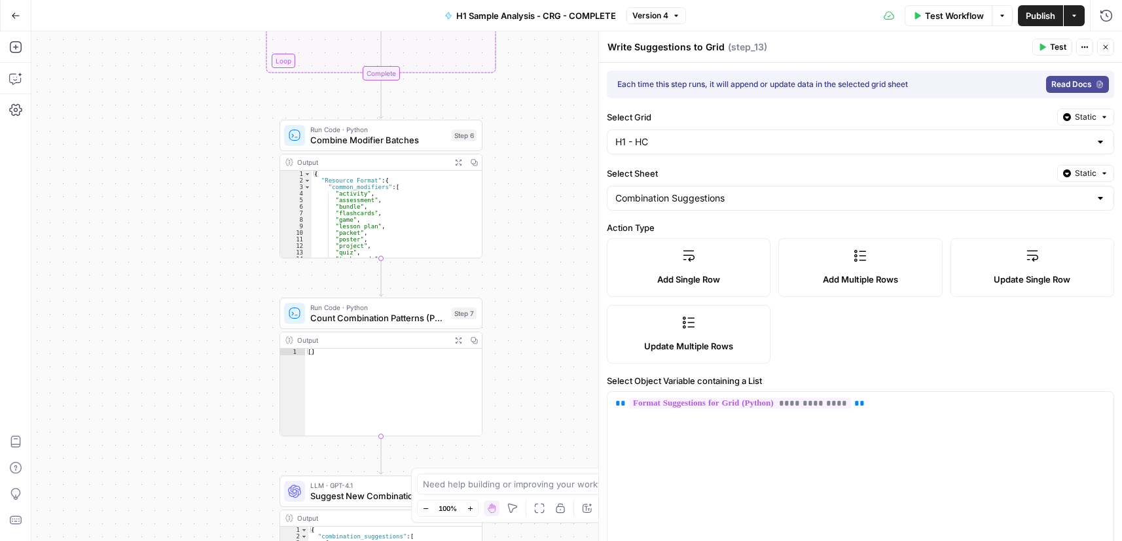
drag, startPoint x: 544, startPoint y: 198, endPoint x: 537, endPoint y: 305, distance: 107.6
click at [542, 370] on div "Workflow Set Inputs Inputs Run Code · Python Process & Batch CSV Data Step 1 Ou…" at bounding box center [576, 286] width 1090 height 510
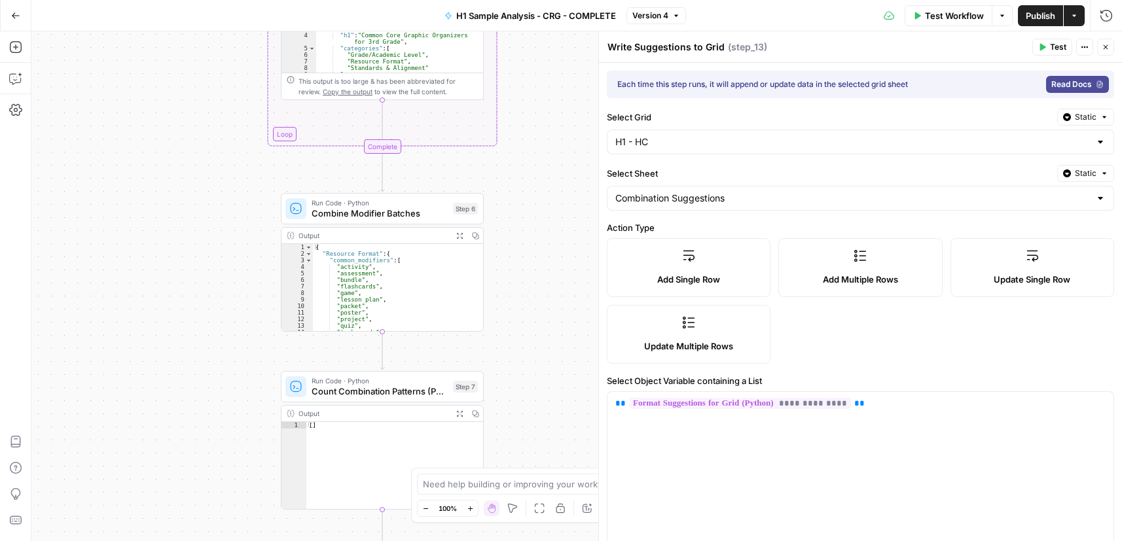
drag, startPoint x: 546, startPoint y: 265, endPoint x: 550, endPoint y: 355, distance: 89.8
click at [552, 363] on div "Workflow Set Inputs Inputs Run Code · Python Process & Batch CSV Data Step 1 Ou…" at bounding box center [576, 286] width 1090 height 510
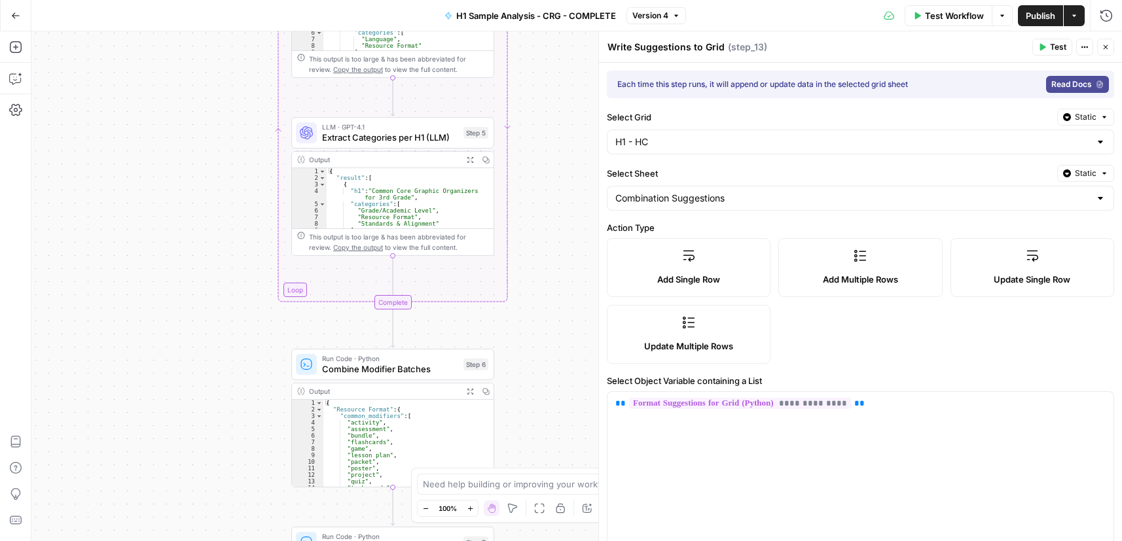
drag, startPoint x: 555, startPoint y: 188, endPoint x: 568, endPoint y: 317, distance: 130.2
click at [569, 321] on div "Workflow Set Inputs Inputs Run Code · Python Process & Batch CSV Data Step 1 Ou…" at bounding box center [576, 286] width 1090 height 510
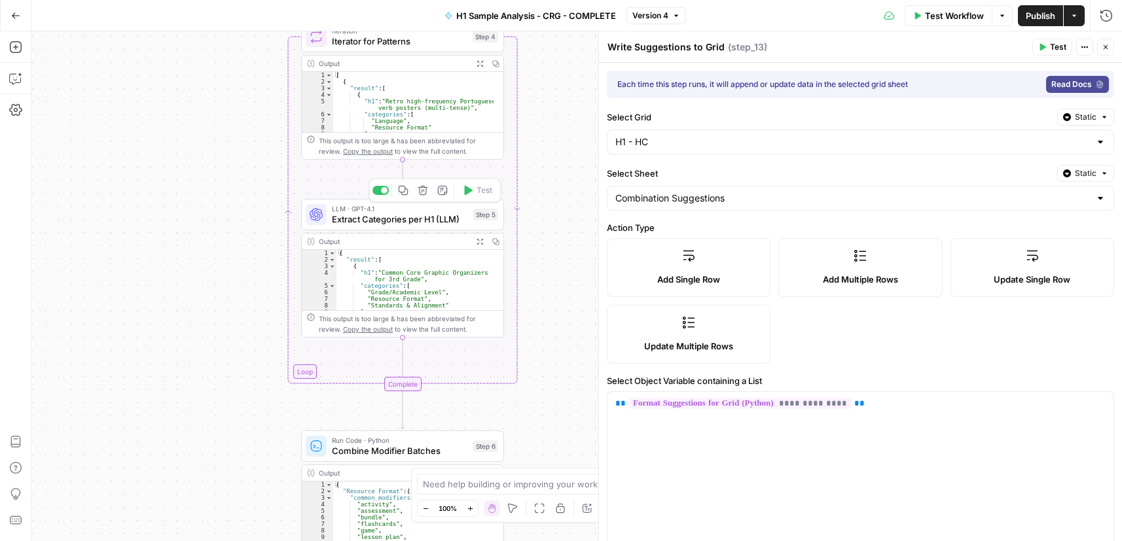
click at [425, 226] on div "LLM · GPT-4.1 Extract Categories per H1 (LLM) Step 5 Copy step Delete step Add …" at bounding box center [402, 214] width 203 height 31
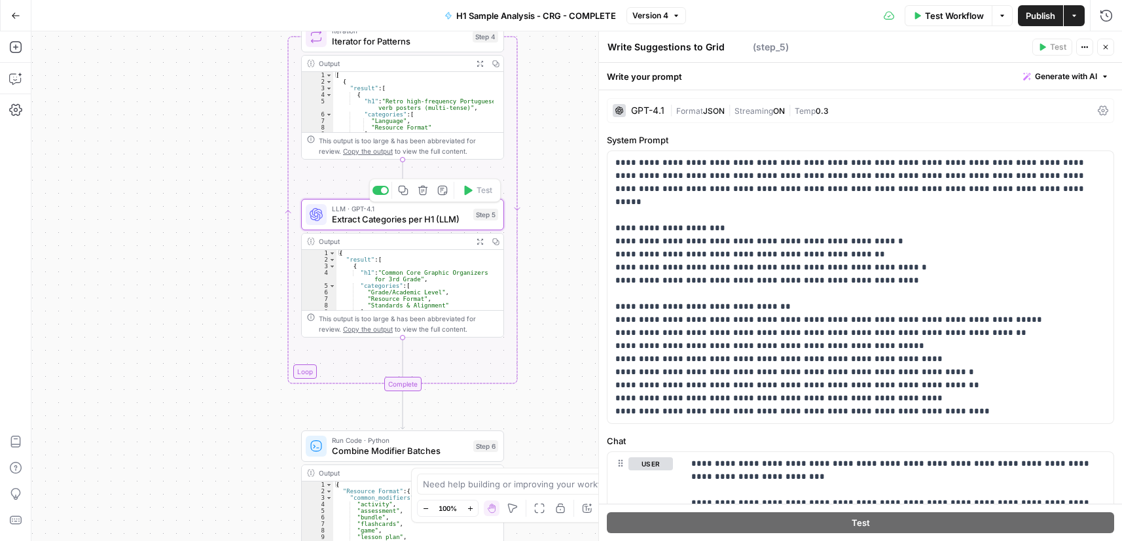
type textarea "Extract Categories per H1 (LLM)"
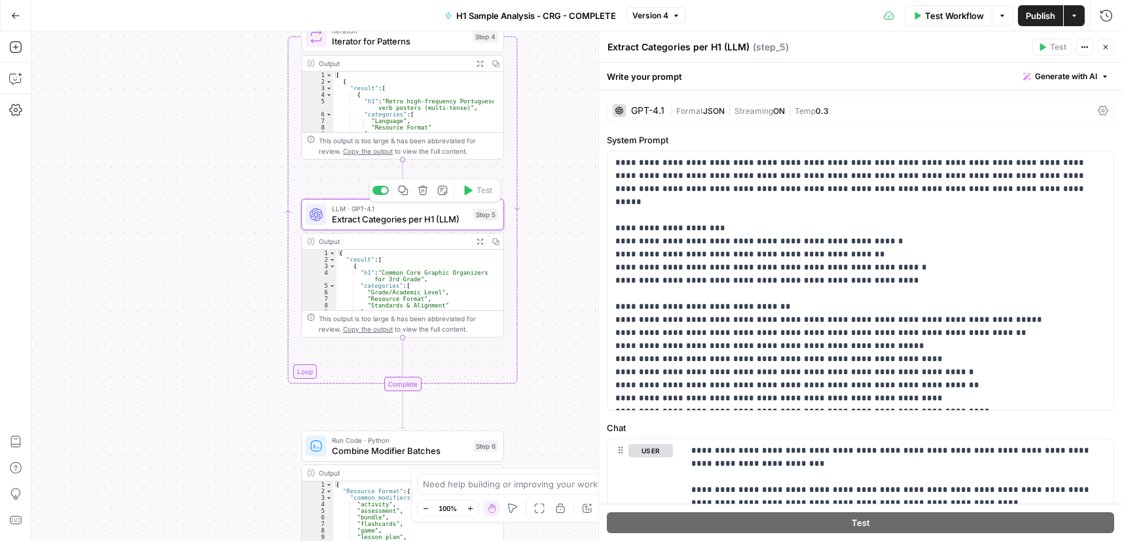
click at [430, 222] on span "Extract Categories per H1 (LLM)" at bounding box center [400, 219] width 136 height 13
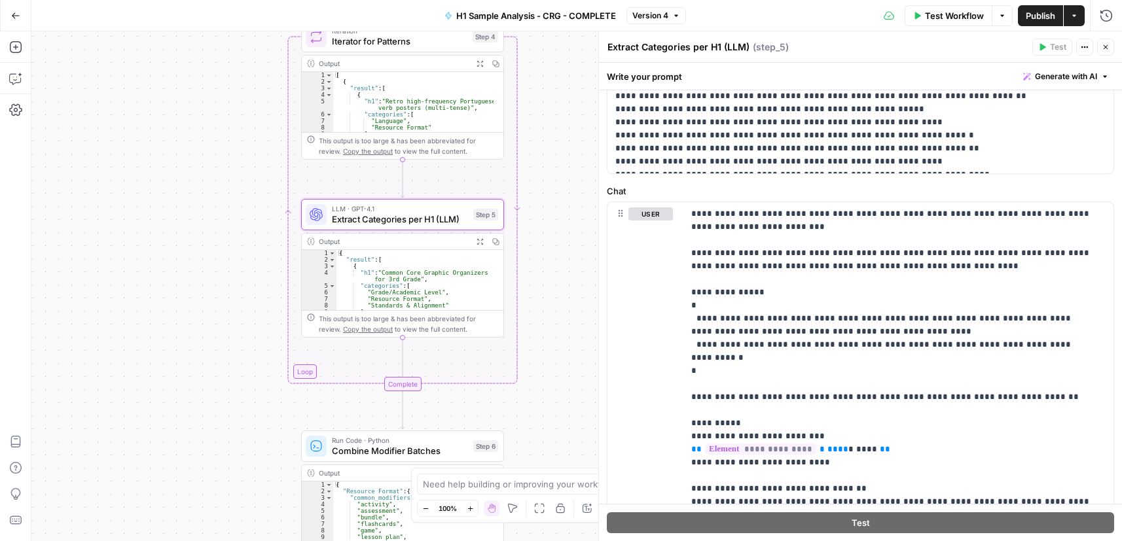
scroll to position [262, 0]
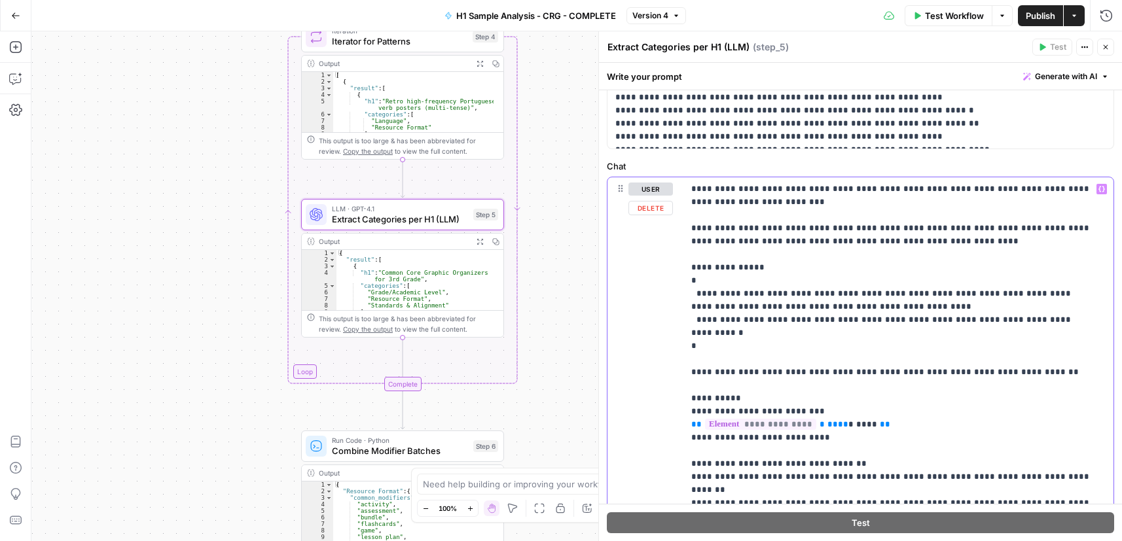
click at [770, 239] on p "**********" at bounding box center [893, 346] width 404 height 327
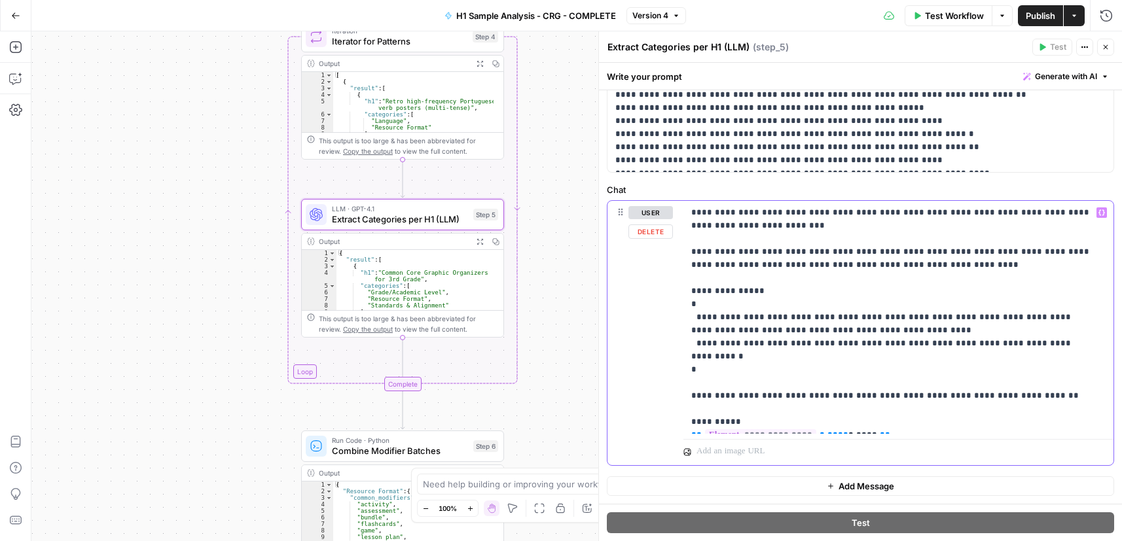
scroll to position [238, 0]
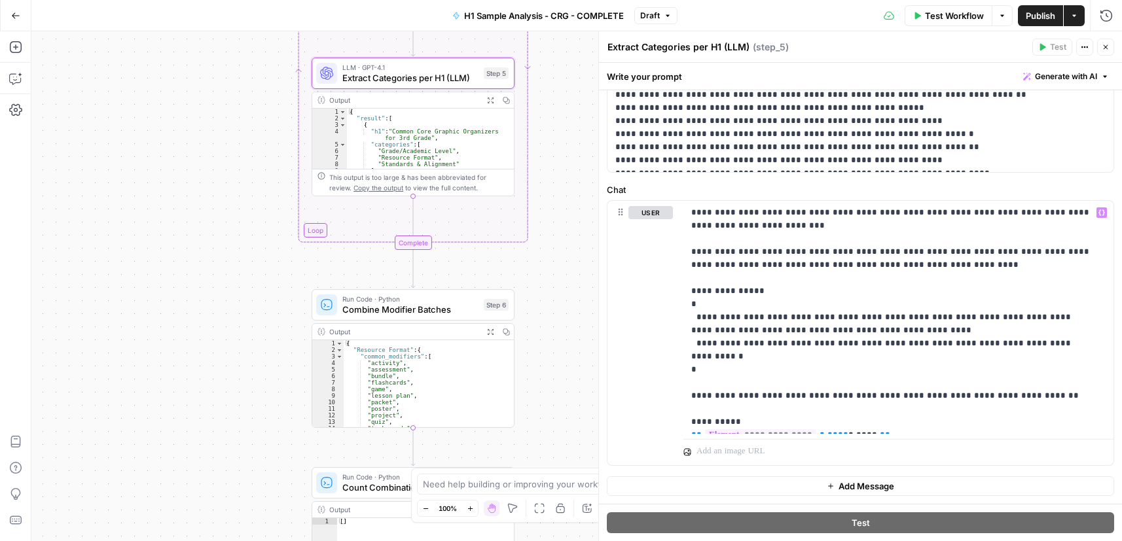
drag, startPoint x: 540, startPoint y: 412, endPoint x: 561, endPoint y: 199, distance: 213.8
click at [561, 200] on div "Workflow Set Inputs Inputs Run Code · Python Process & Batch CSV Data Step 1 Ou…" at bounding box center [576, 286] width 1090 height 510
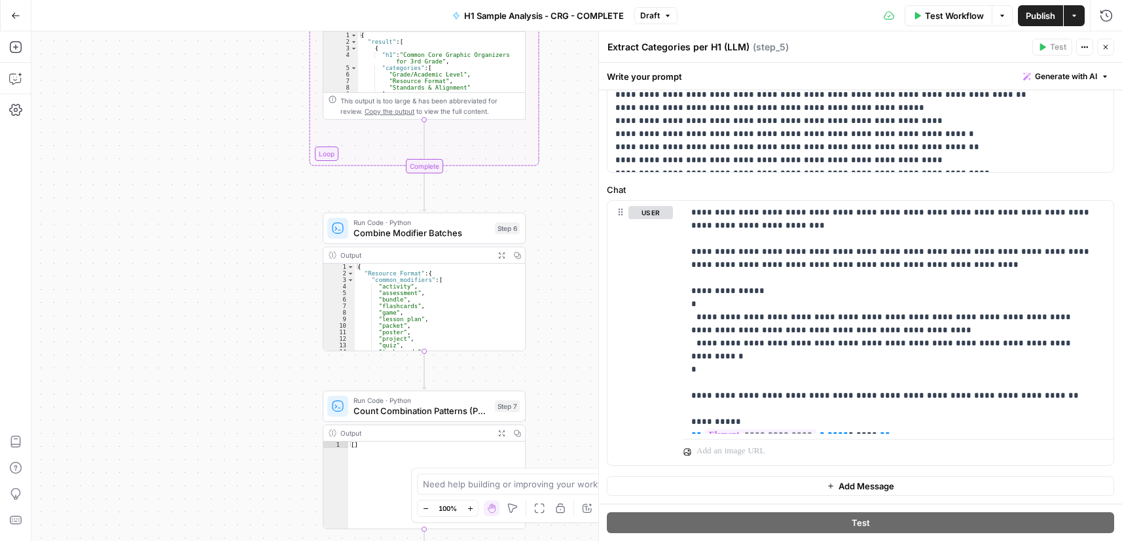
click at [433, 232] on span "Combine Modifier Batches" at bounding box center [421, 232] width 136 height 13
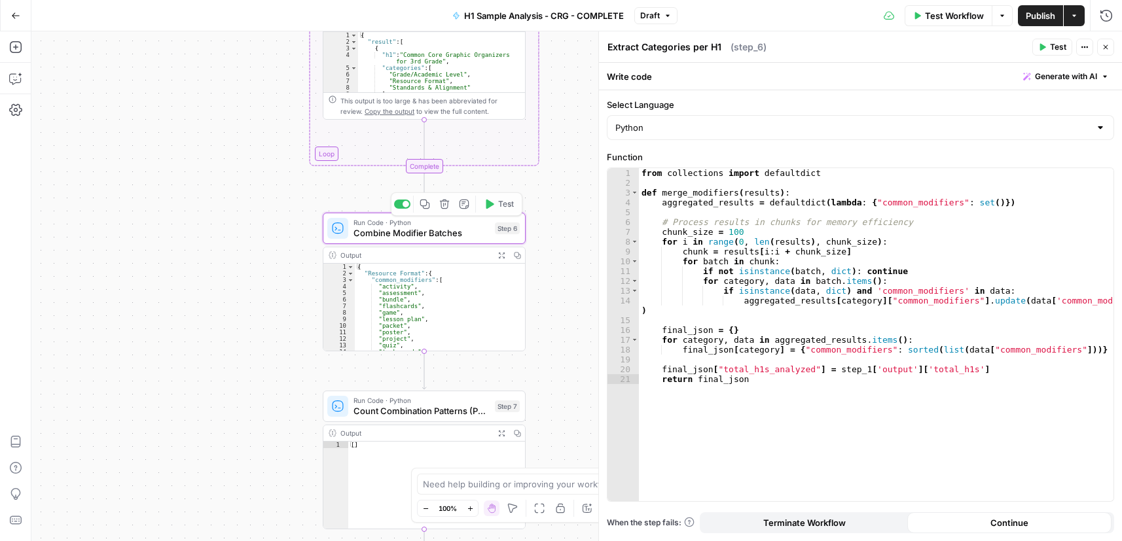
type textarea "Combine Modifier Batches"
click at [820, 255] on div "from collections import defaultdict def merge_modifiers ( results ) : aggregate…" at bounding box center [876, 344] width 474 height 353
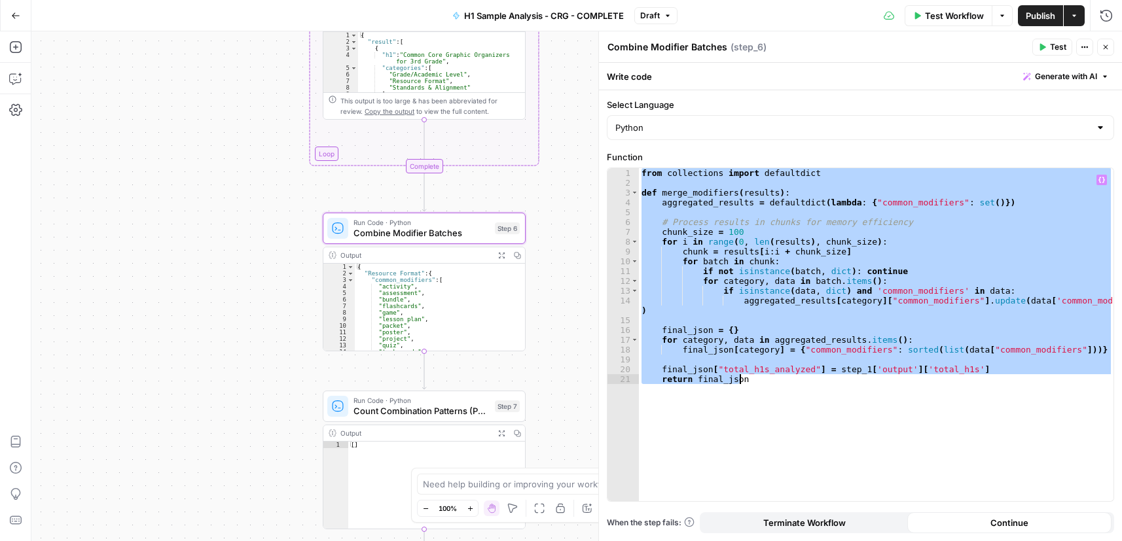
paste textarea
type textarea "**********"
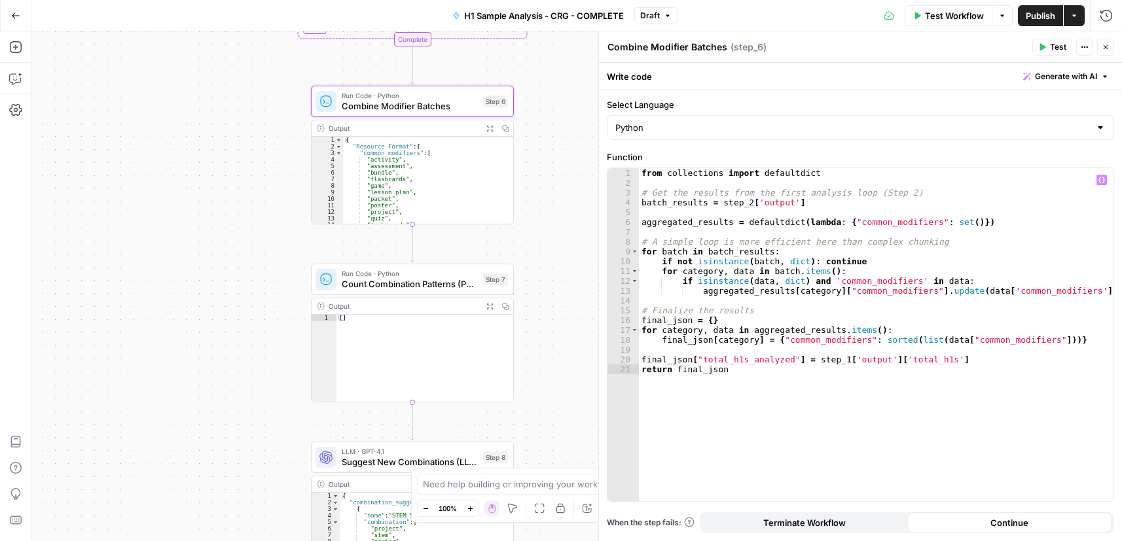
drag, startPoint x: 547, startPoint y: 192, endPoint x: 543, endPoint y: 169, distance: 23.2
click at [544, 169] on div "Workflow Set Inputs Inputs Run Code · Python Process & Batch CSV Data Step 1 Ou…" at bounding box center [576, 286] width 1090 height 510
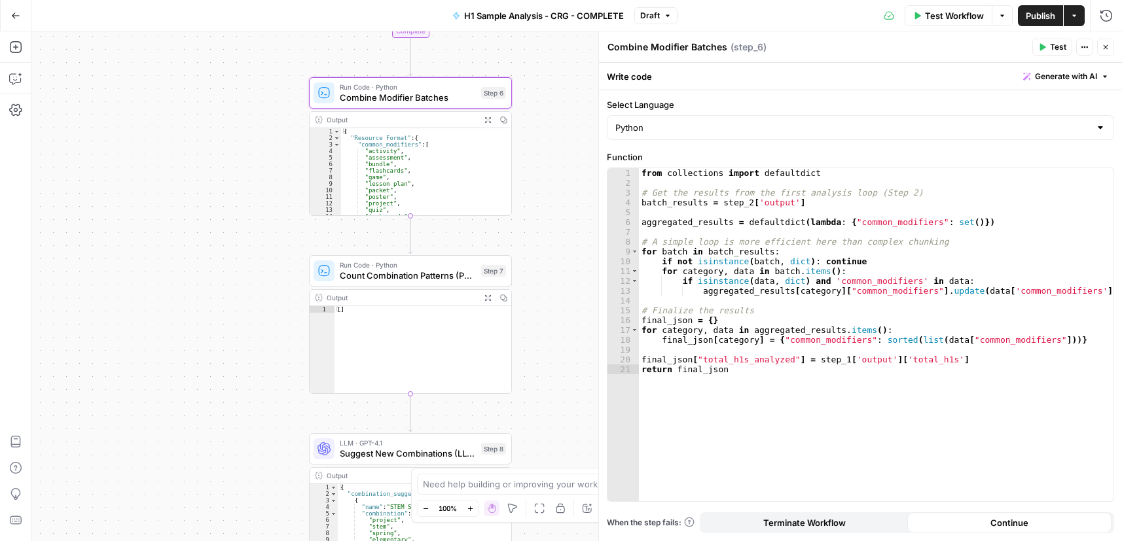
drag, startPoint x: 412, startPoint y: 277, endPoint x: 423, endPoint y: 271, distance: 12.6
click at [412, 277] on span "Count Combination Patterns (Python)" at bounding box center [408, 275] width 136 height 13
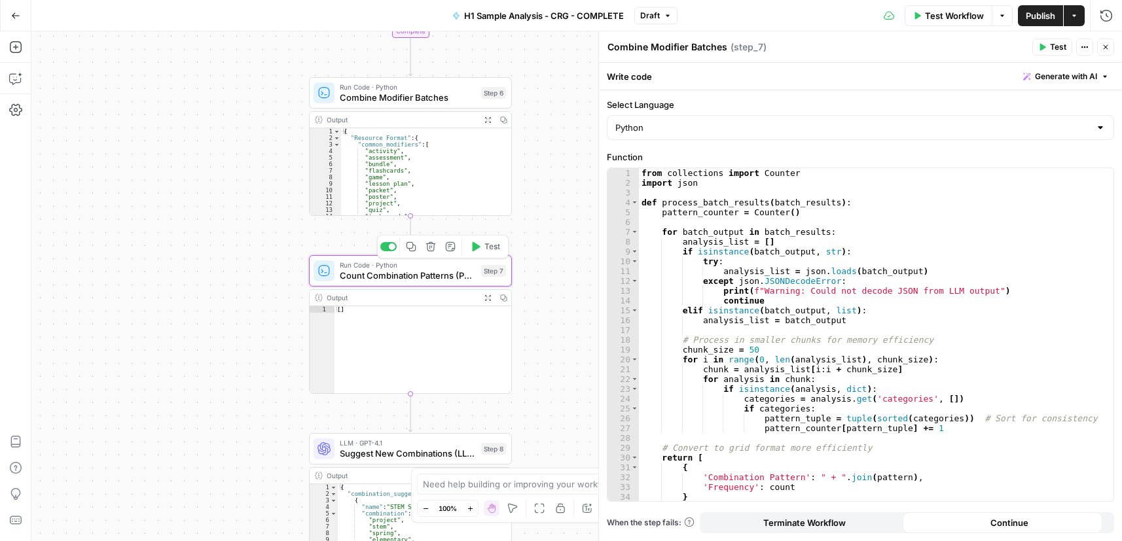
click at [423, 271] on span "Count Combination Patterns (Python)" at bounding box center [408, 275] width 136 height 13
type textarea "Count Combination Patterns (Python)"
click at [739, 213] on div "from collections import Counter import json def process_batch_results ( batch_r…" at bounding box center [871, 344] width 465 height 353
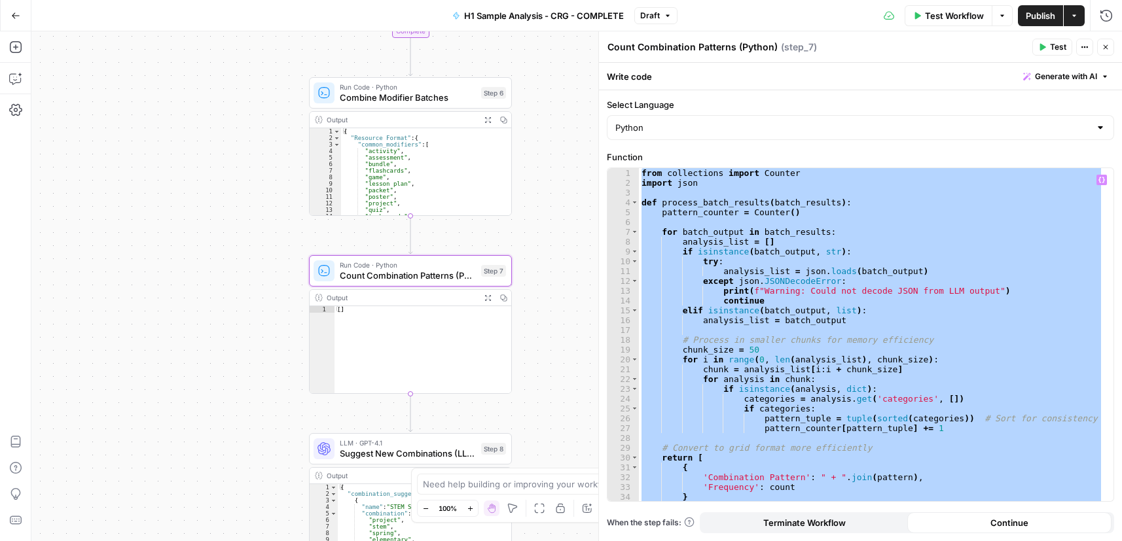
paste textarea
type textarea "*"
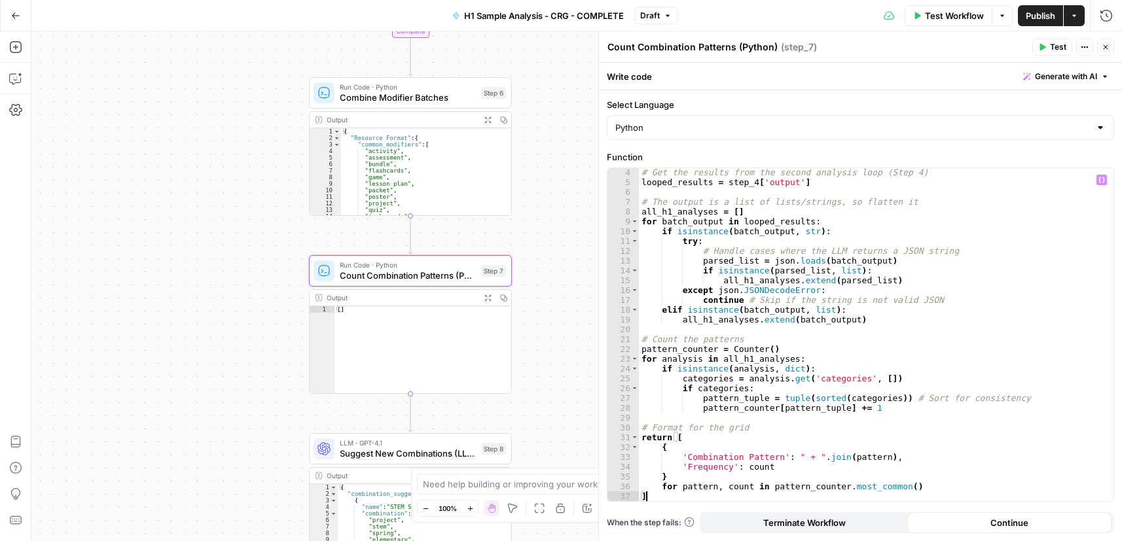
drag, startPoint x: 1042, startPoint y: 13, endPoint x: 910, endPoint y: 100, distance: 158.3
click at [1042, 12] on span "Publish" at bounding box center [1039, 15] width 29 height 13
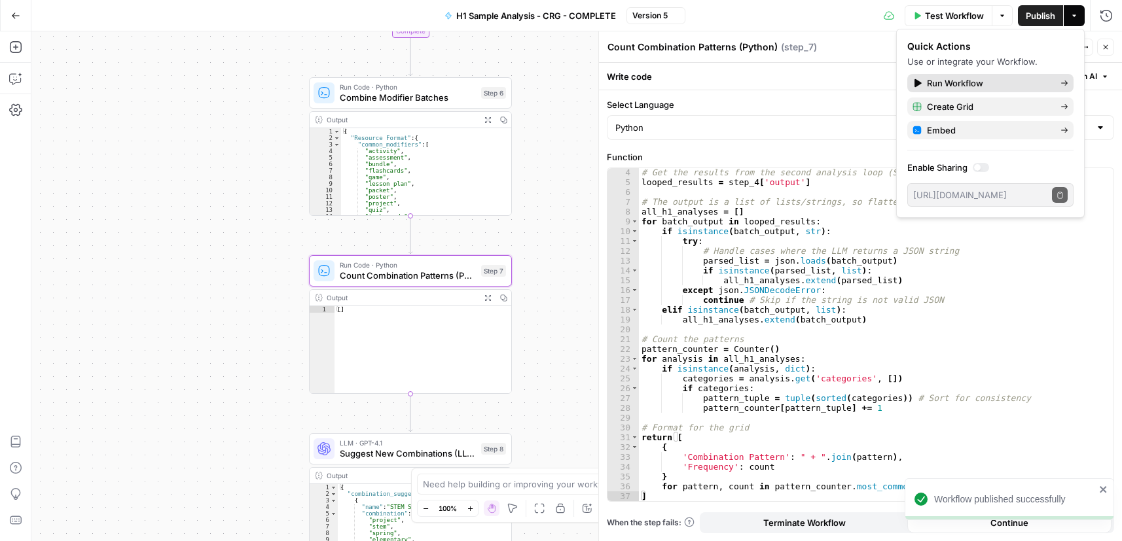
click at [972, 86] on span "Run Workflow" at bounding box center [988, 83] width 123 height 13
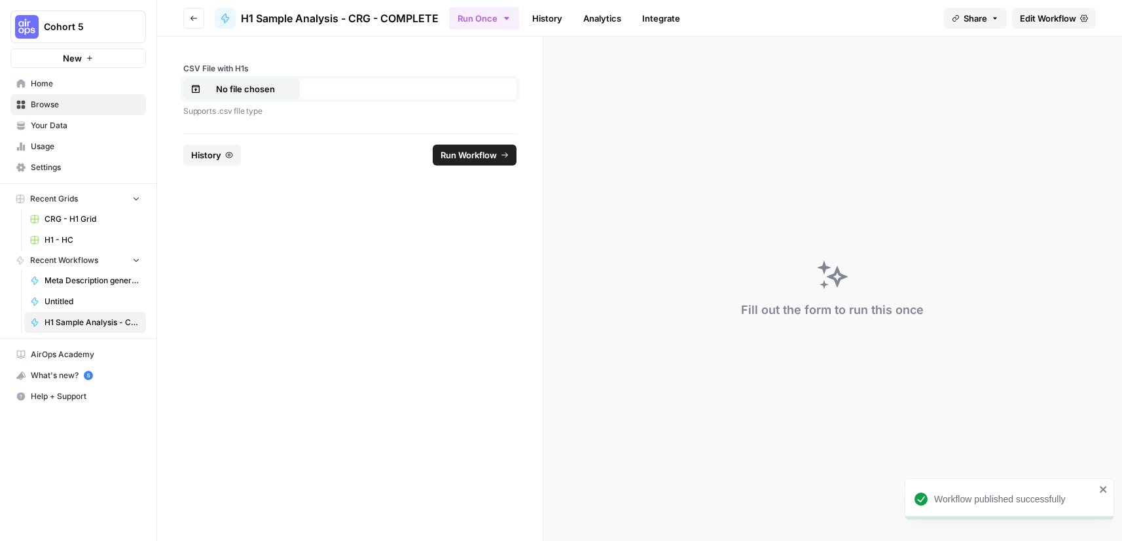
click at [260, 81] on button "No file chosen" at bounding box center [241, 89] width 116 height 21
click at [479, 156] on span "Run Workflow" at bounding box center [468, 155] width 56 height 13
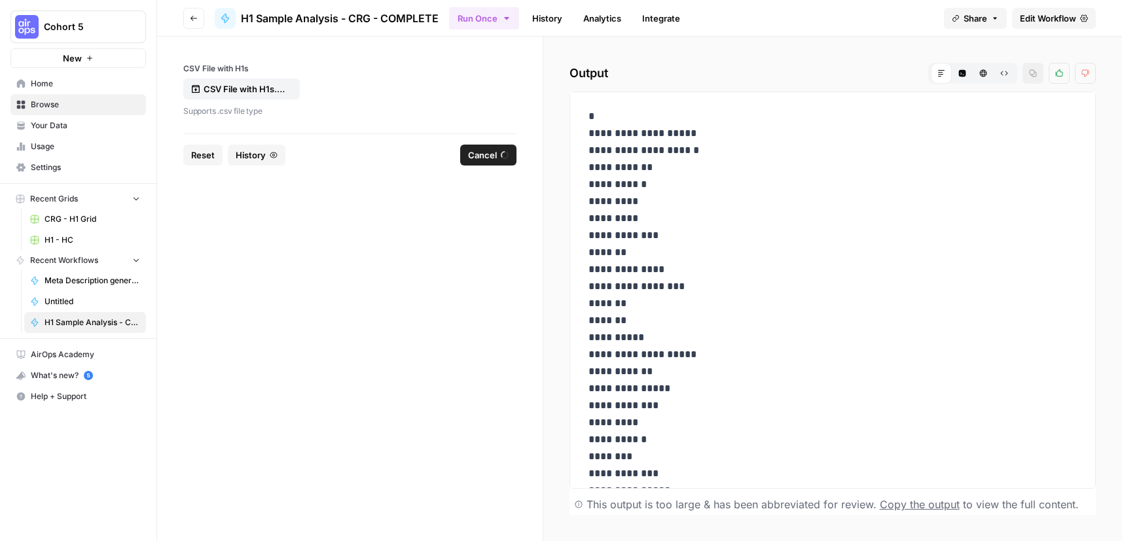
click at [487, 155] on span "Cancel" at bounding box center [482, 155] width 29 height 13
click at [1037, 17] on span "Edit Workflow" at bounding box center [1047, 18] width 56 height 13
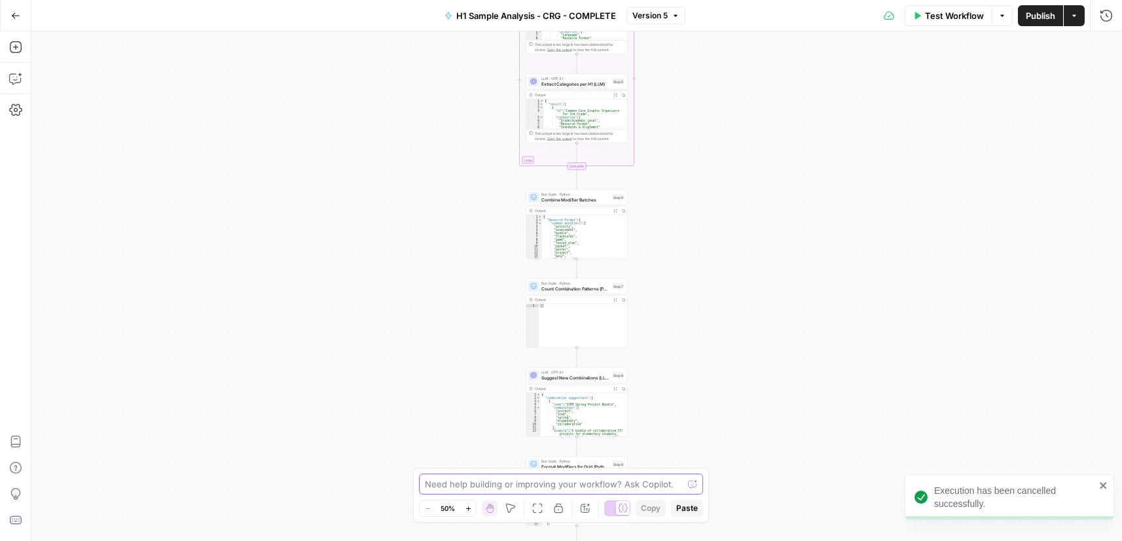
click at [491, 484] on textarea at bounding box center [554, 484] width 258 height 13
paste textarea "The run time for this workflow is 1hour and 20 mins, primarily because of the i…"
type textarea "The run time for this workflow is 1hour and 20 mins, primarily because of the i…"
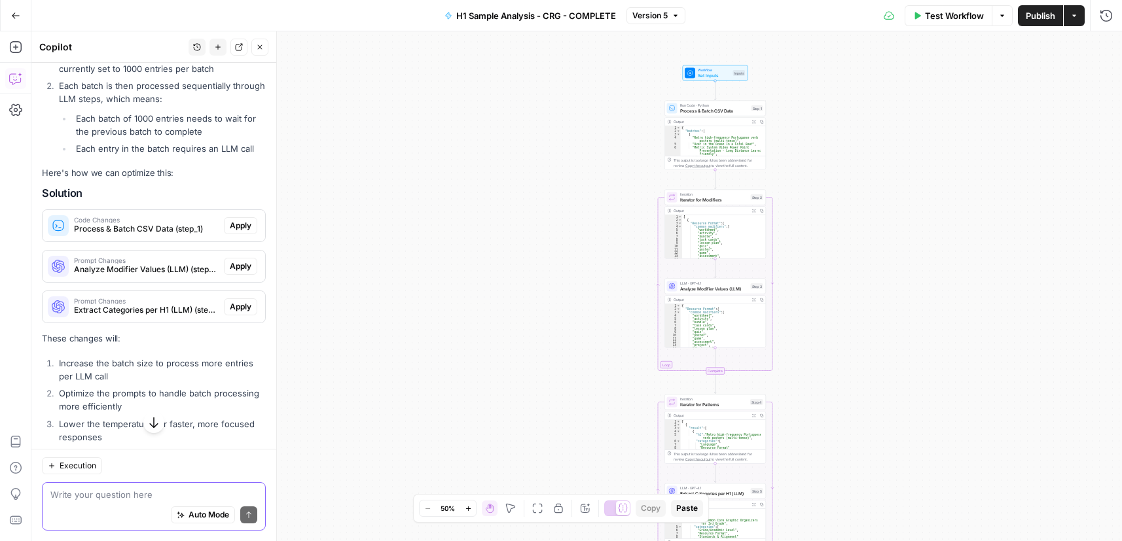
scroll to position [345, 0]
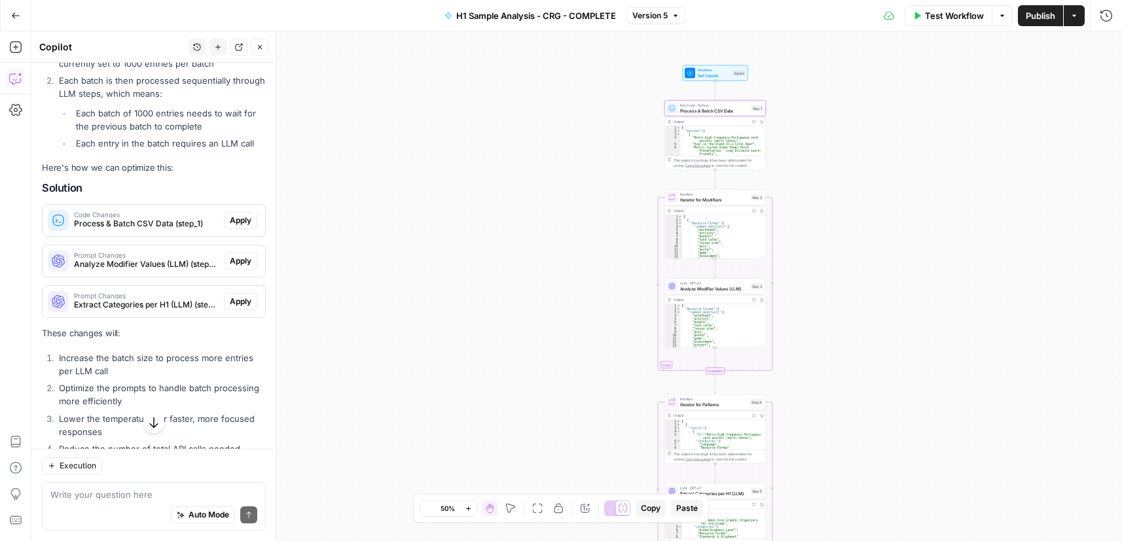
drag, startPoint x: 239, startPoint y: 235, endPoint x: 356, endPoint y: 230, distance: 117.2
click at [239, 226] on span "Apply" at bounding box center [241, 221] width 22 height 12
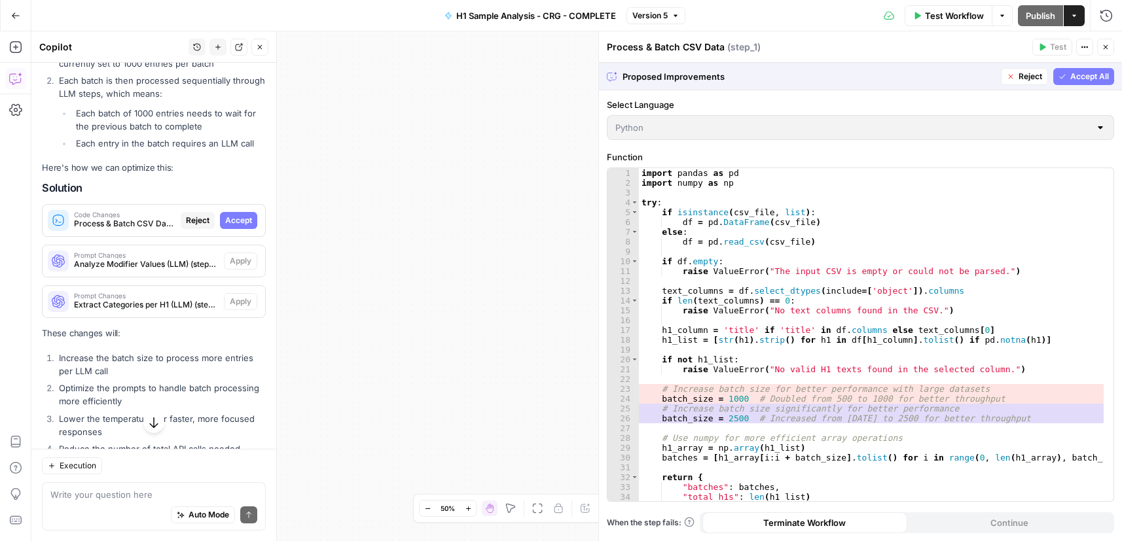
click at [235, 226] on span "Accept" at bounding box center [238, 221] width 27 height 12
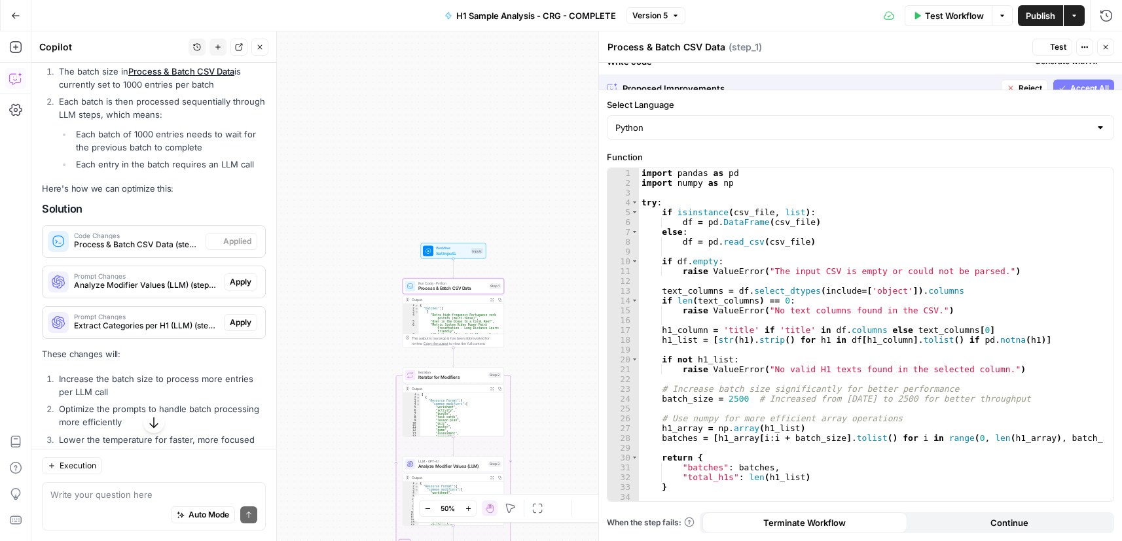
scroll to position [366, 0]
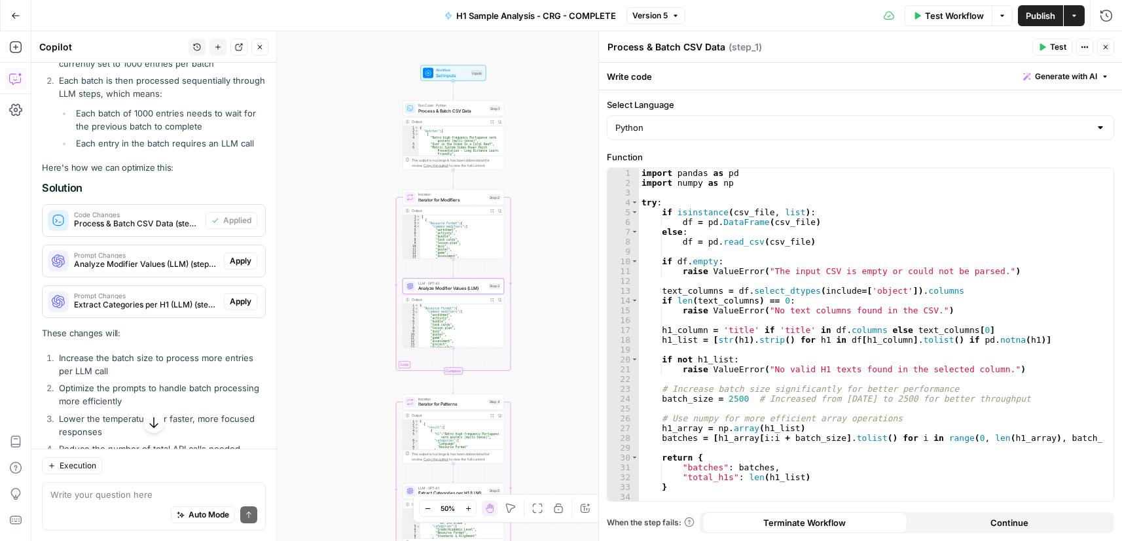
click at [230, 267] on span "Apply" at bounding box center [241, 261] width 22 height 12
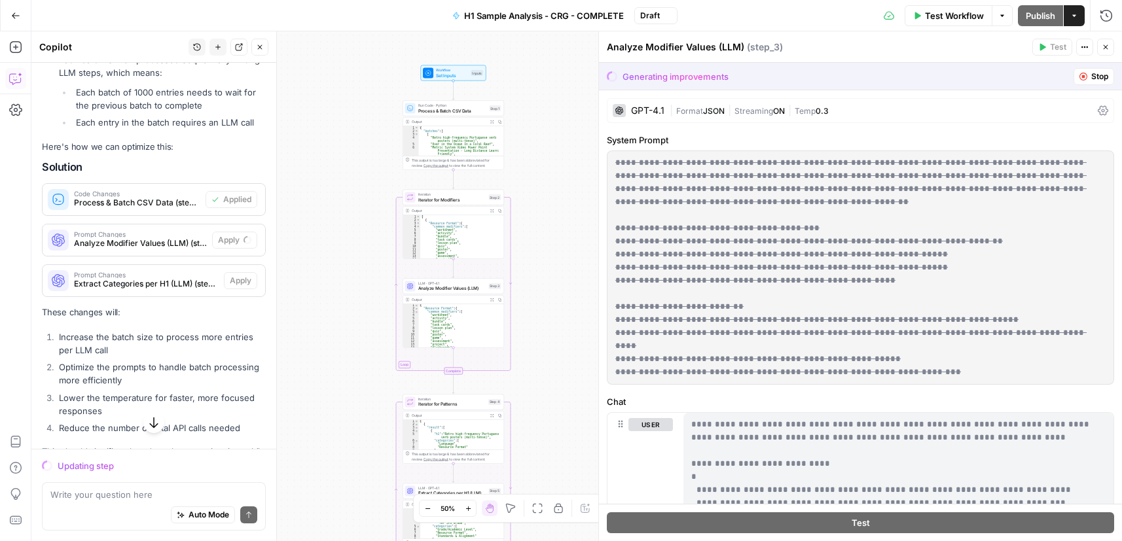
scroll to position [345, 0]
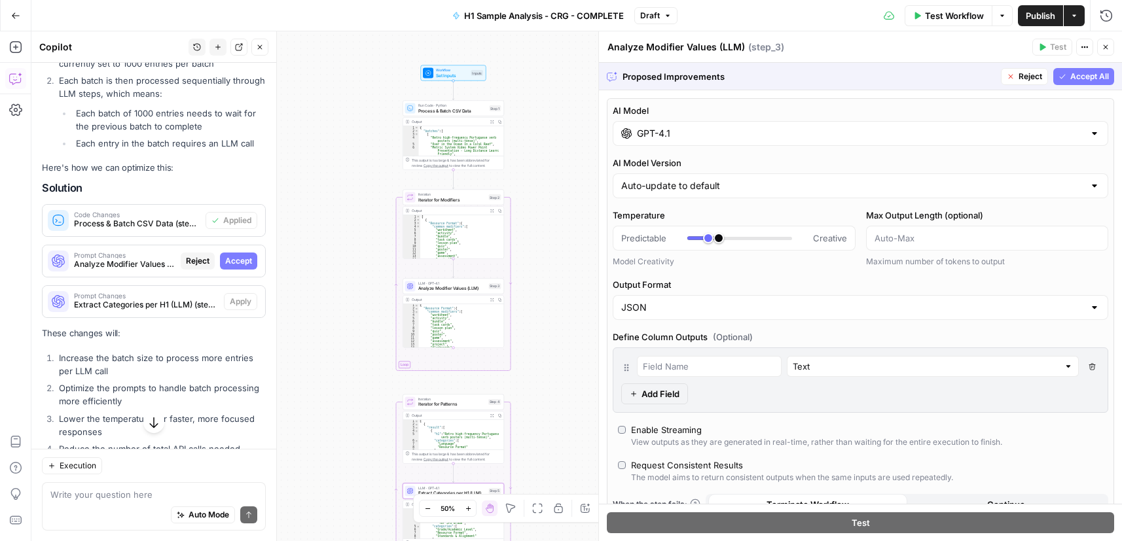
click at [229, 267] on span "Accept" at bounding box center [238, 261] width 27 height 12
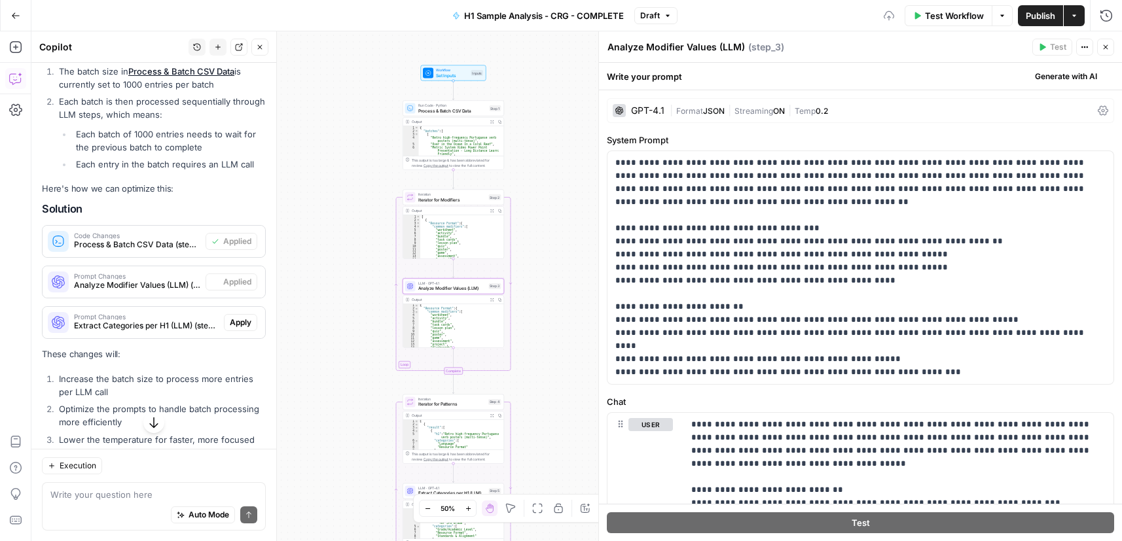
scroll to position [366, 0]
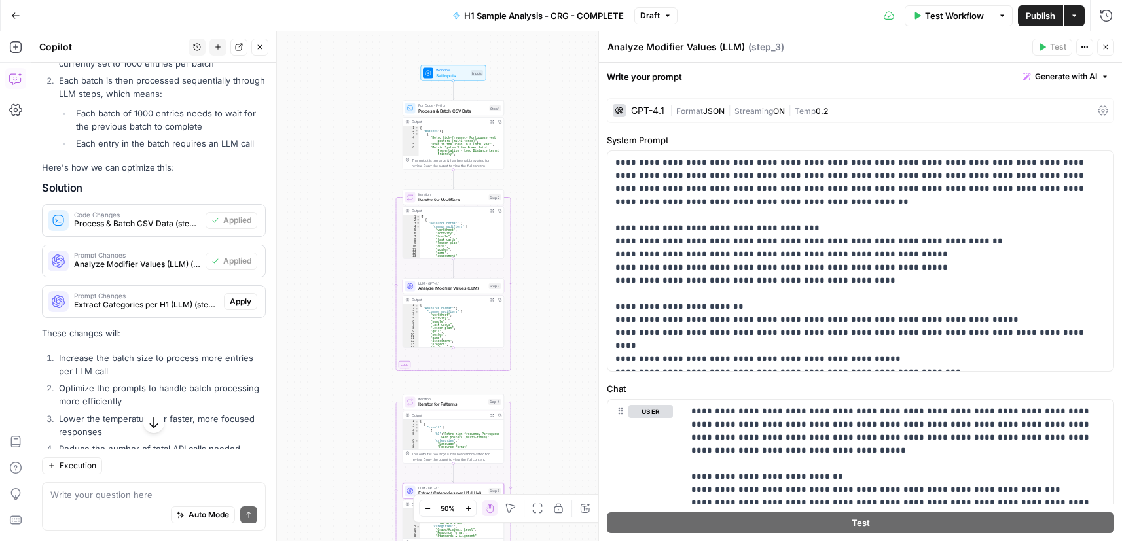
click at [230, 308] on span "Apply" at bounding box center [241, 302] width 22 height 12
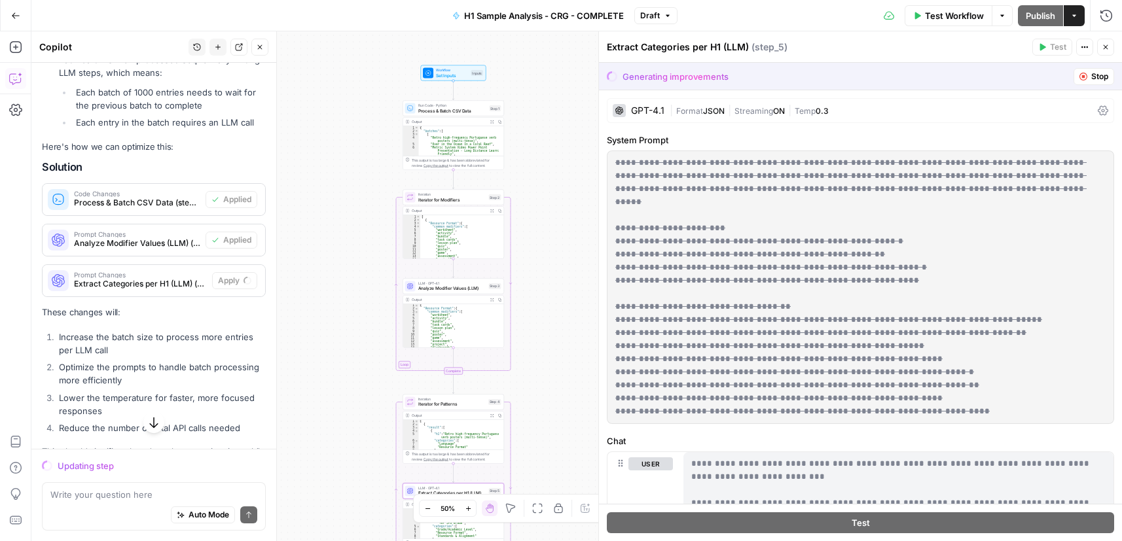
scroll to position [345, 0]
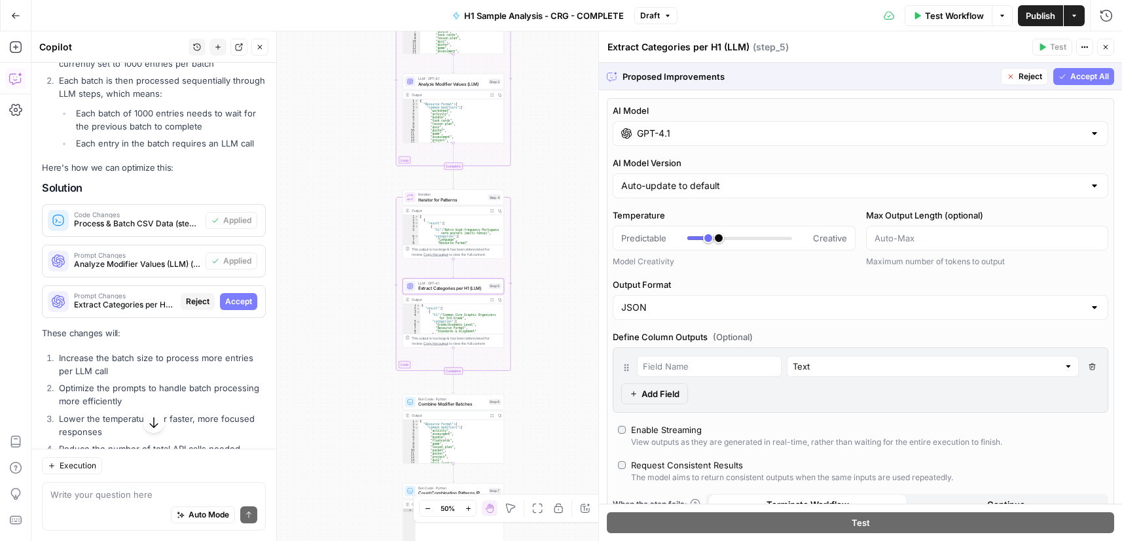
click at [234, 308] on span "Accept" at bounding box center [238, 302] width 27 height 12
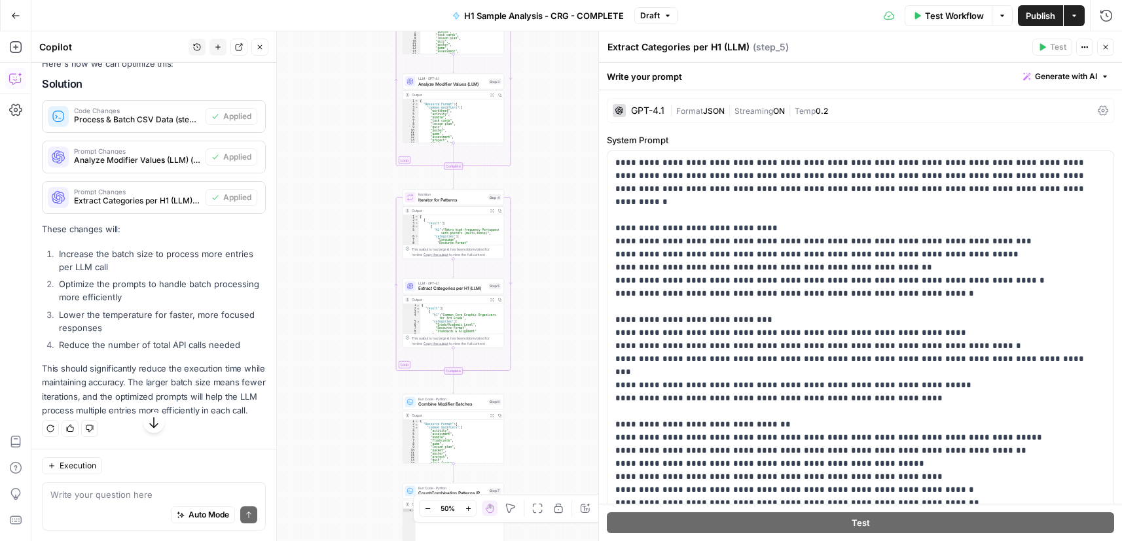
scroll to position [497, 0]
drag, startPoint x: 1045, startPoint y: 14, endPoint x: 999, endPoint y: 189, distance: 180.8
click at [1044, 14] on span "Publish" at bounding box center [1039, 15] width 29 height 13
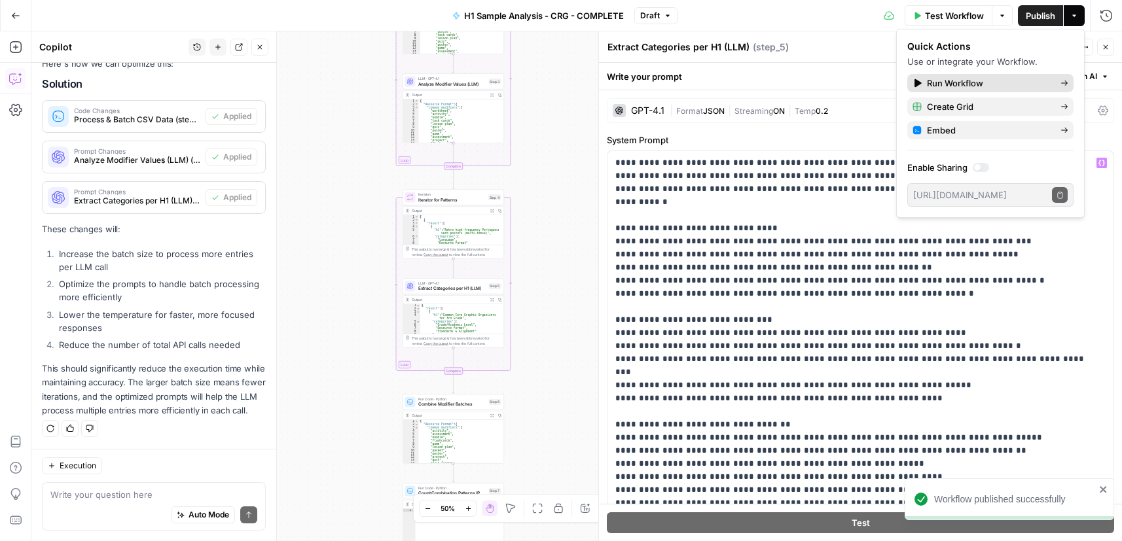
click at [946, 86] on span "Run Workflow" at bounding box center [988, 83] width 123 height 13
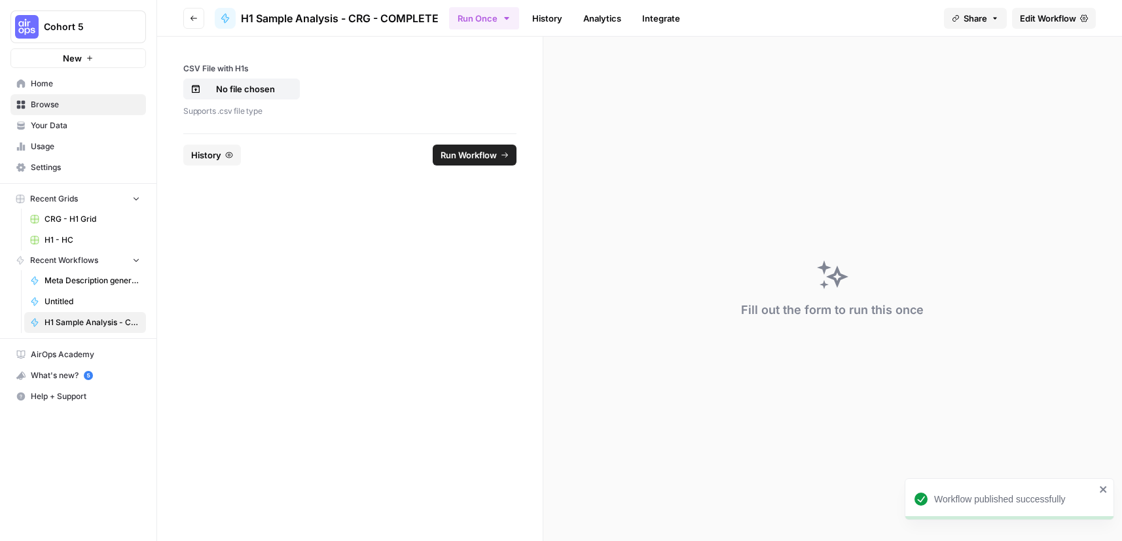
click at [487, 154] on span "Run Workflow" at bounding box center [468, 155] width 56 height 13
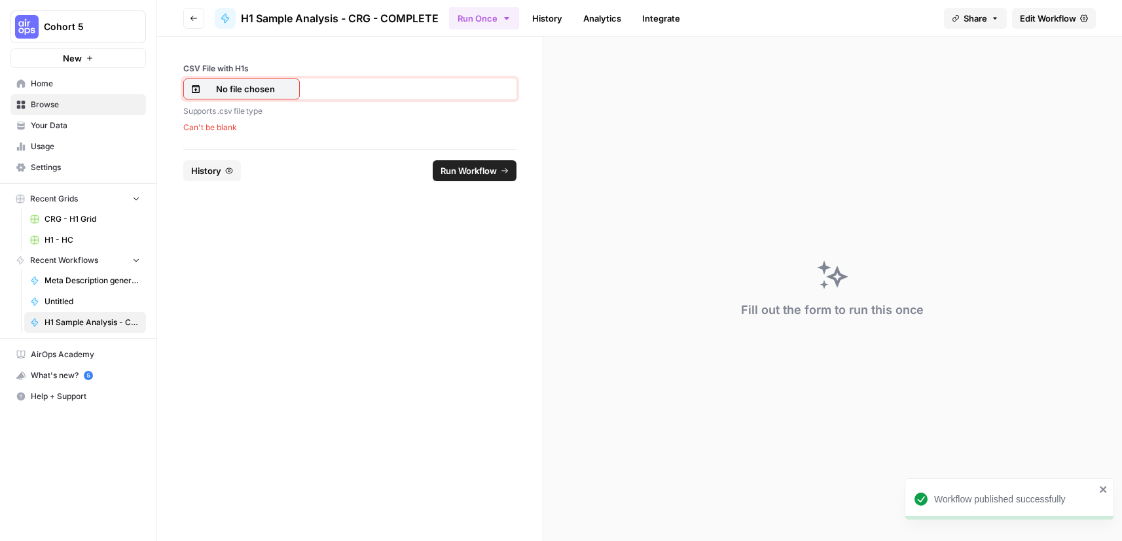
click at [257, 87] on p "No file chosen" at bounding box center [245, 88] width 84 height 13
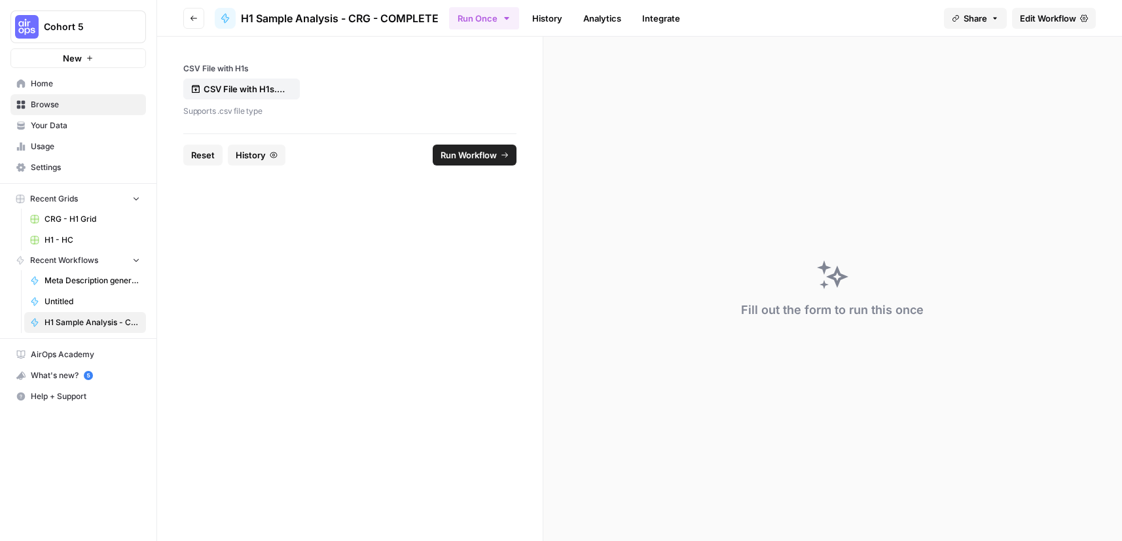
click at [483, 154] on span "Run Workflow" at bounding box center [468, 155] width 56 height 13
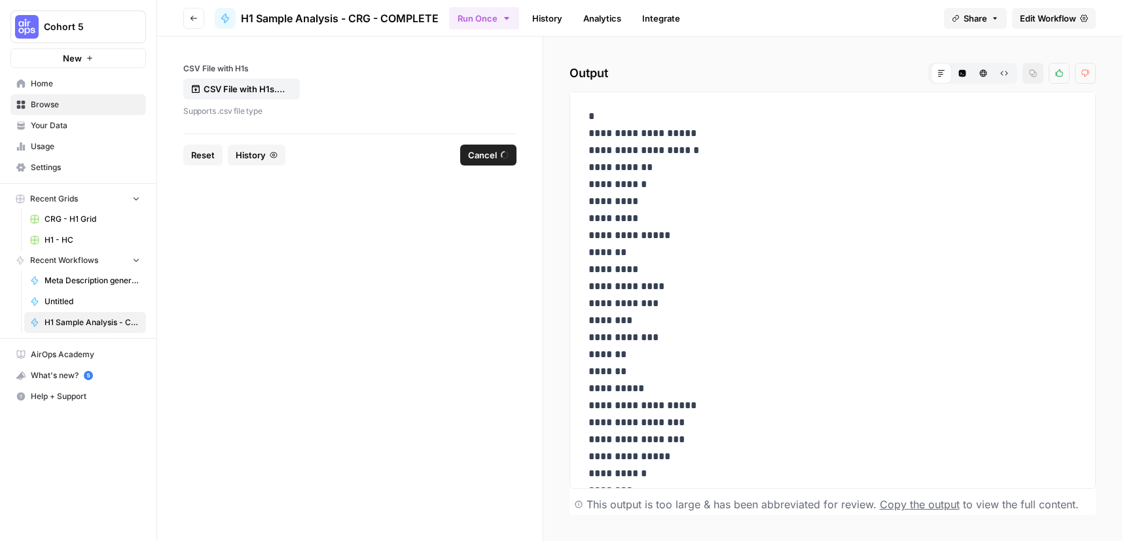
click at [5, 342] on nav "AirOps Academy What's new? 5 Help + Support" at bounding box center [78, 375] width 156 height 73
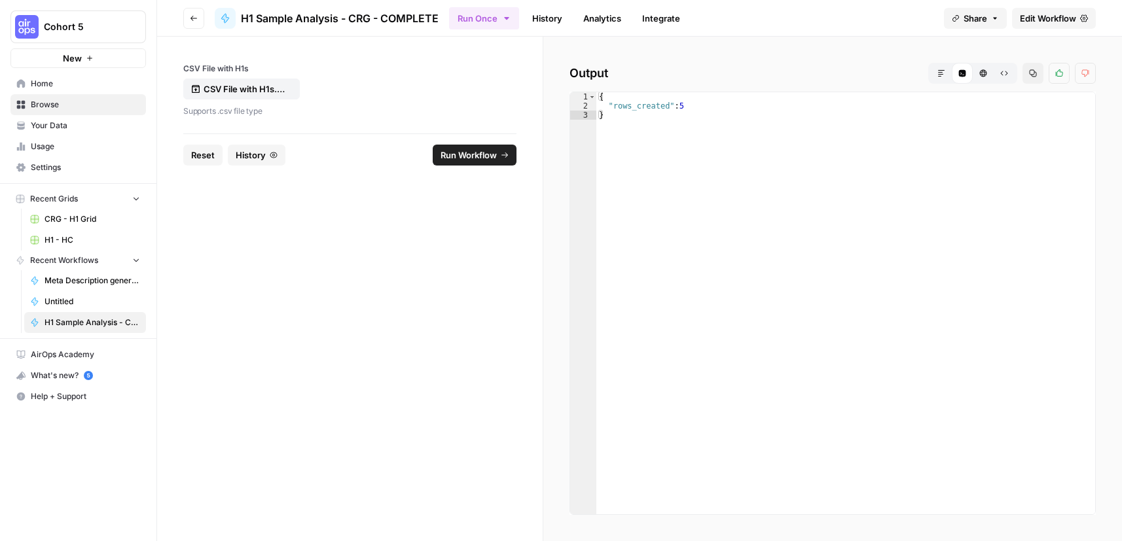
click at [261, 156] on span "History" at bounding box center [251, 155] width 30 height 13
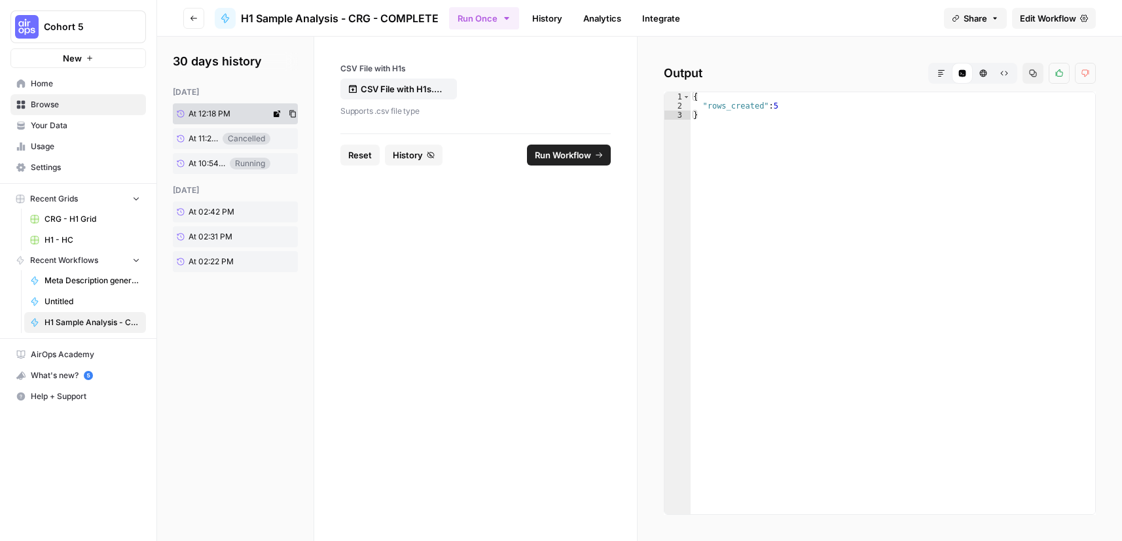
click at [240, 115] on link "At 12:18 PM" at bounding box center [221, 113] width 97 height 21
click at [553, 16] on link "History" at bounding box center [547, 18] width 46 height 21
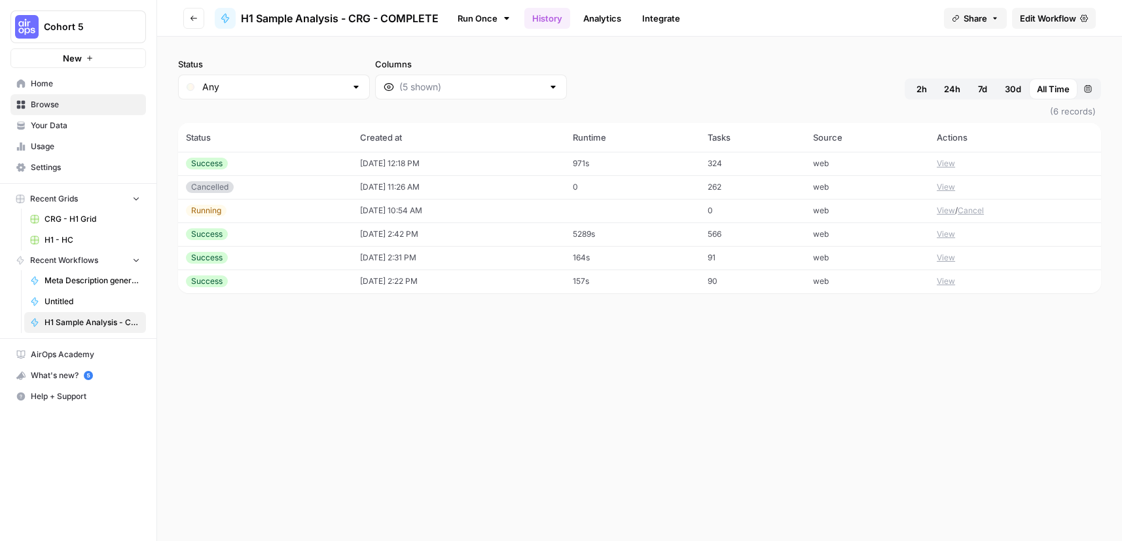
click at [1033, 10] on link "Edit Workflow" at bounding box center [1054, 18] width 84 height 21
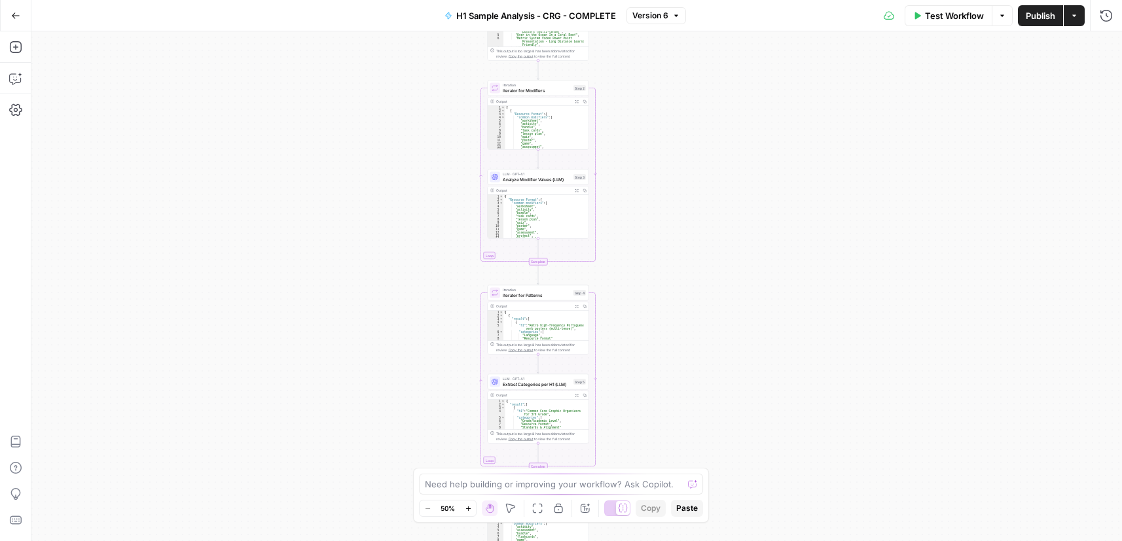
drag, startPoint x: 695, startPoint y: 84, endPoint x: 627, endPoint y: 438, distance: 360.5
click at [628, 438] on div "Workflow Set Inputs Inputs Run Code · Python Process & Batch CSV Data Step 1 Ou…" at bounding box center [576, 286] width 1090 height 510
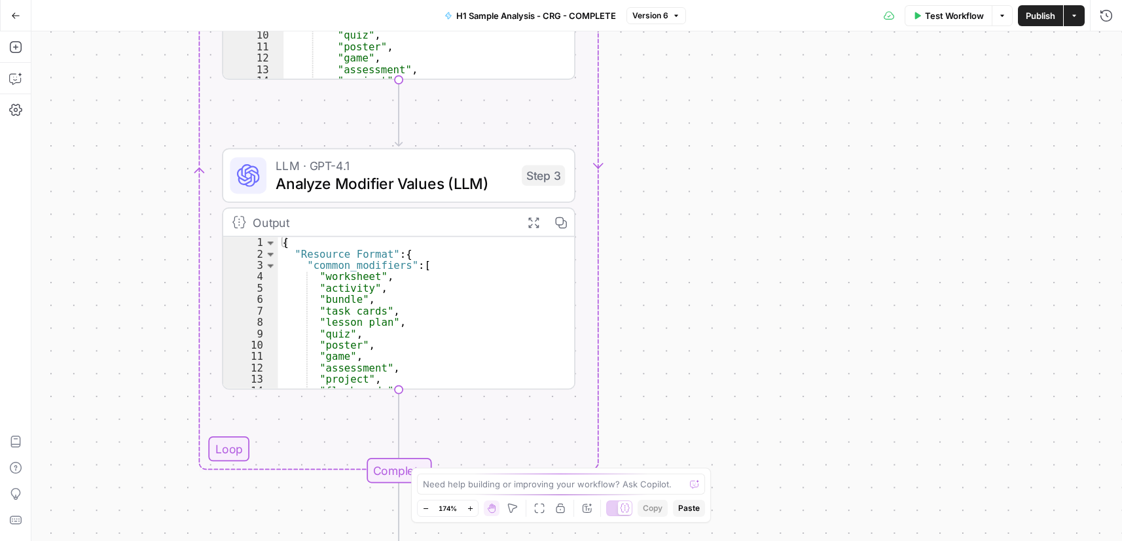
drag, startPoint x: 555, startPoint y: 154, endPoint x: 599, endPoint y: 236, distance: 93.7
click at [693, 276] on div "Workflow Set Inputs Inputs Run Code · Python Process & Batch CSV Data Step 1 Ou…" at bounding box center [576, 286] width 1090 height 510
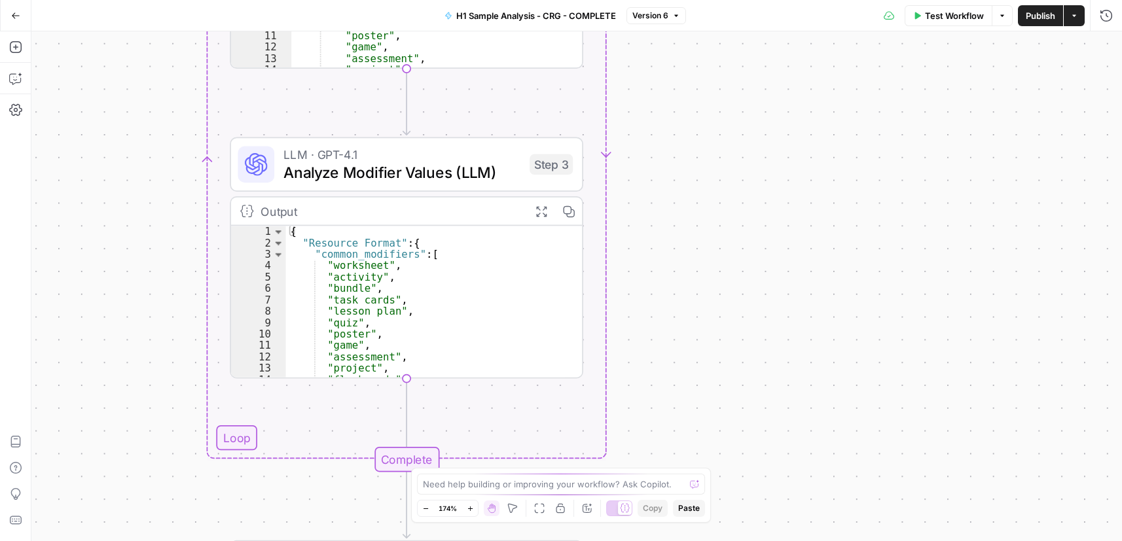
click at [417, 172] on span "Analyze Modifier Values (LLM)" at bounding box center [401, 172] width 237 height 23
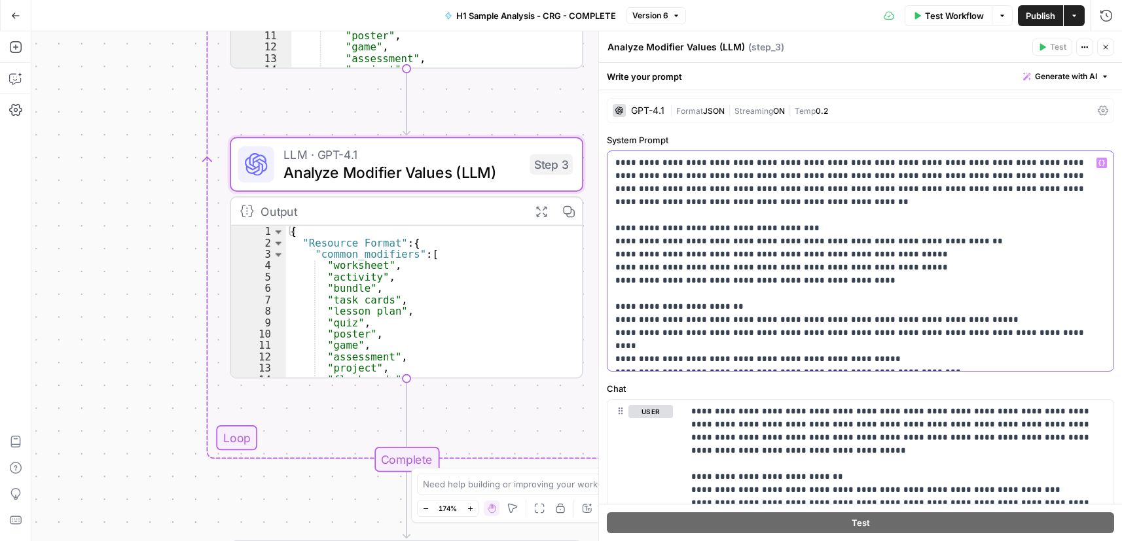
drag, startPoint x: 664, startPoint y: 199, endPoint x: 598, endPoint y: 149, distance: 82.7
click at [598, 149] on div "**********" at bounding box center [859, 286] width 523 height 510
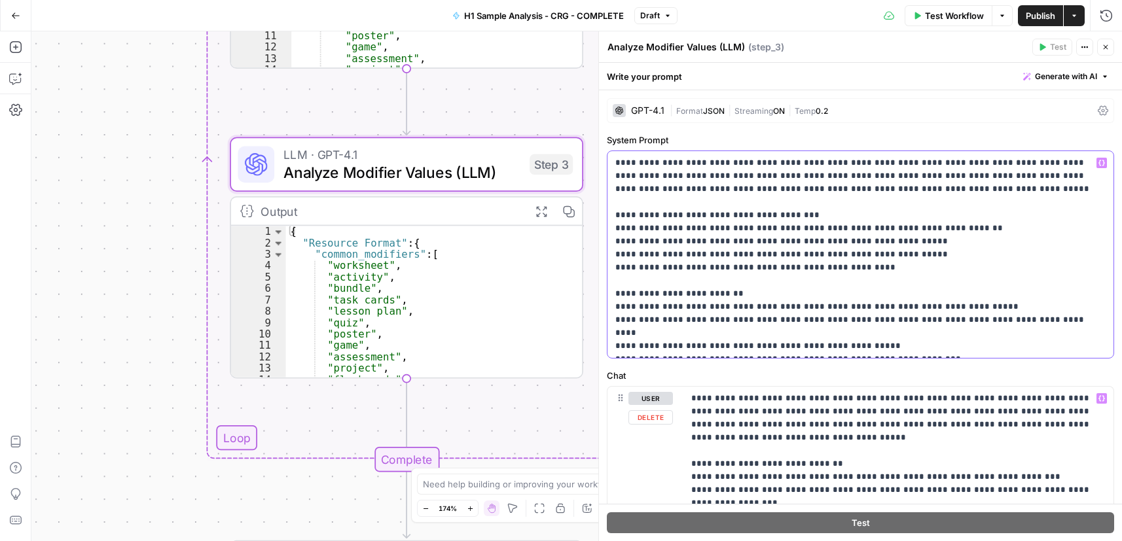
drag, startPoint x: 614, startPoint y: 213, endPoint x: 987, endPoint y: 393, distance: 413.5
click at [0, 0] on form "**********" at bounding box center [0, 0] width 0 height 0
click at [764, 168] on p "**********" at bounding box center [855, 254] width 480 height 196
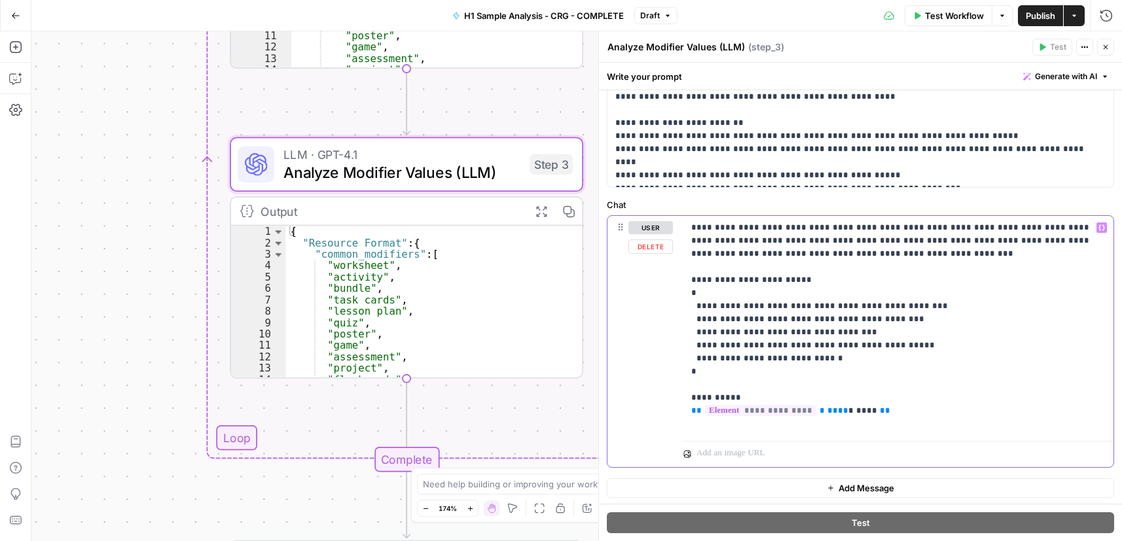
scroll to position [173, 0]
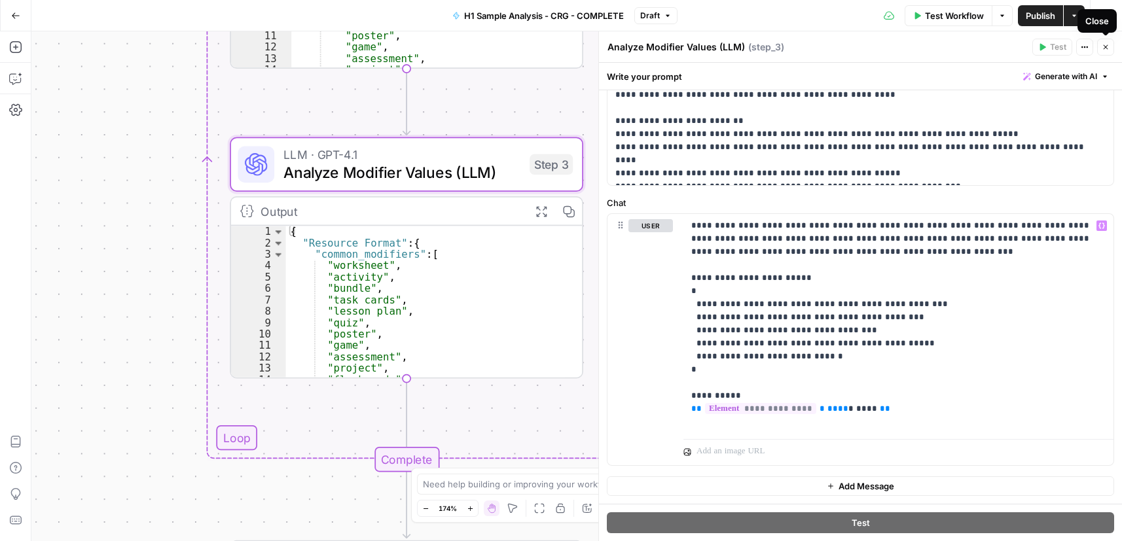
click at [1105, 50] on icon "button" at bounding box center [1105, 47] width 8 height 8
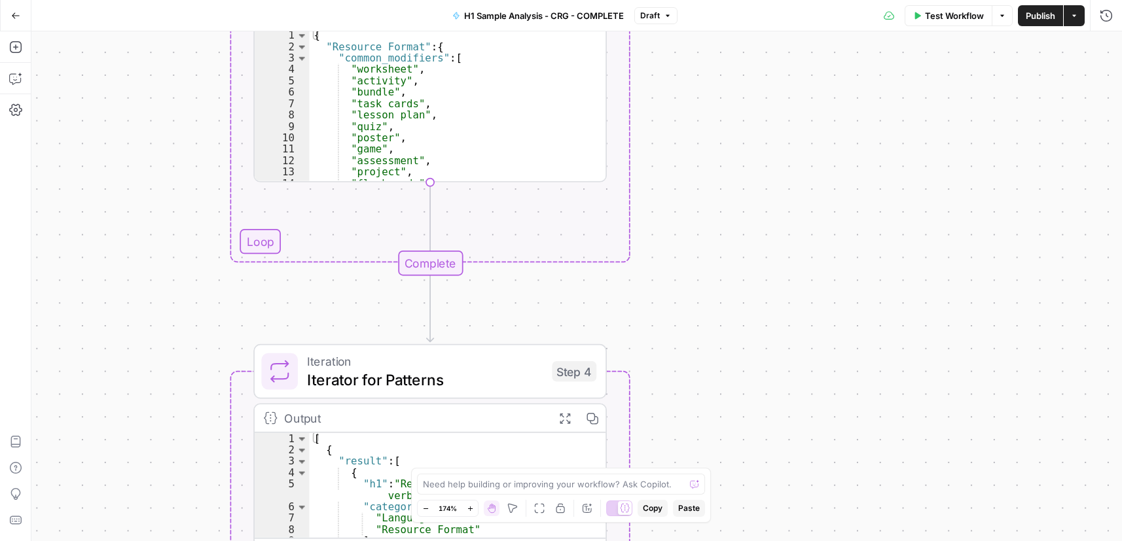
drag, startPoint x: 647, startPoint y: 287, endPoint x: 659, endPoint y: 120, distance: 167.3
click at [659, 120] on div "Workflow Set Inputs Inputs Run Code · Python Process & Batch CSV Data Step 1 Ou…" at bounding box center [576, 286] width 1090 height 510
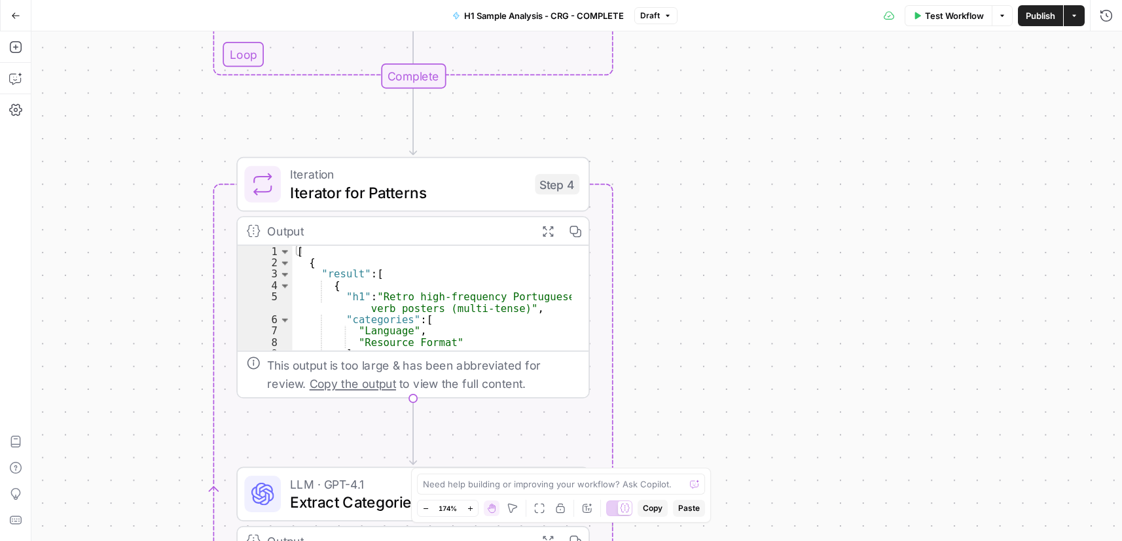
drag, startPoint x: 668, startPoint y: 181, endPoint x: 646, endPoint y: 44, distance: 138.5
click at [646, 44] on div "Workflow Set Inputs Inputs Run Code · Python Process & Batch CSV Data Step 1 Ou…" at bounding box center [576, 286] width 1090 height 510
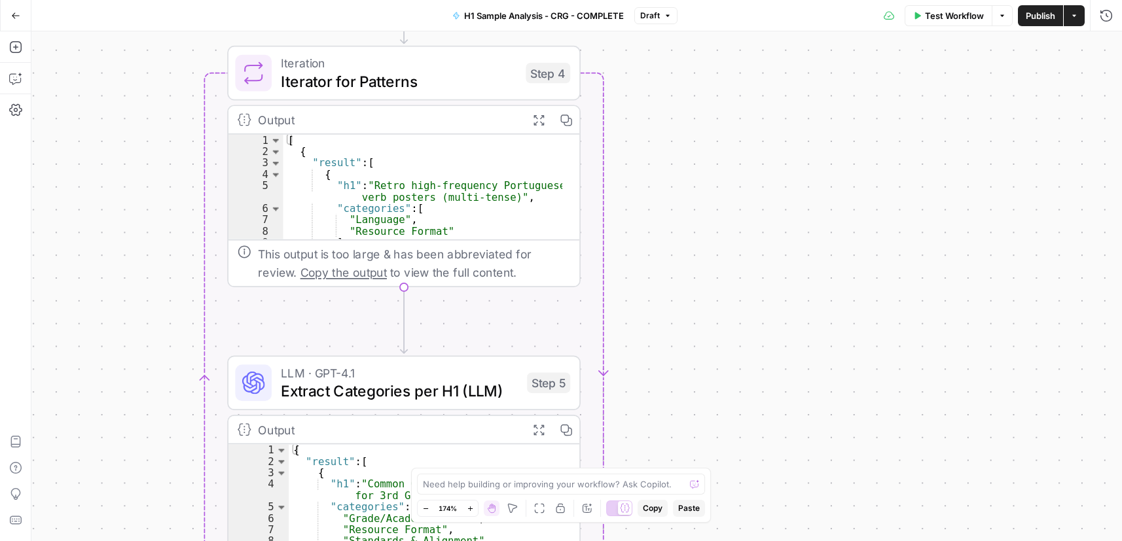
drag, startPoint x: 680, startPoint y: 340, endPoint x: 698, endPoint y: 148, distance: 192.5
click at [698, 148] on div "Workflow Set Inputs Inputs Run Code · Python Process & Batch CSV Data Step 1 Ou…" at bounding box center [576, 286] width 1090 height 510
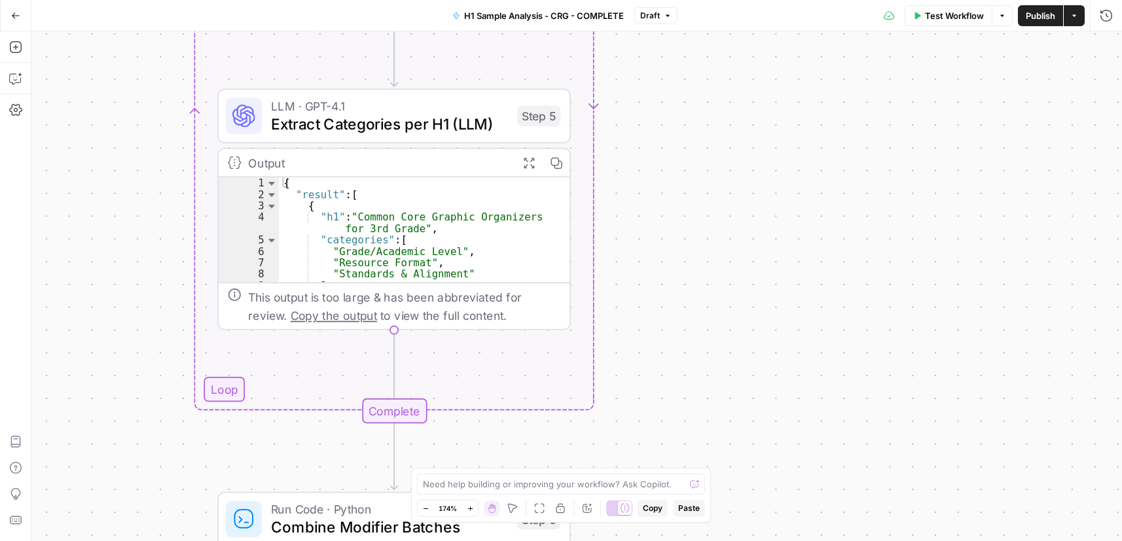
drag, startPoint x: 692, startPoint y: 330, endPoint x: 651, endPoint y: 82, distance: 251.4
click at [651, 83] on div "Workflow Set Inputs Inputs Run Code · Python Process & Batch CSV Data Step 1 Ou…" at bounding box center [576, 286] width 1090 height 510
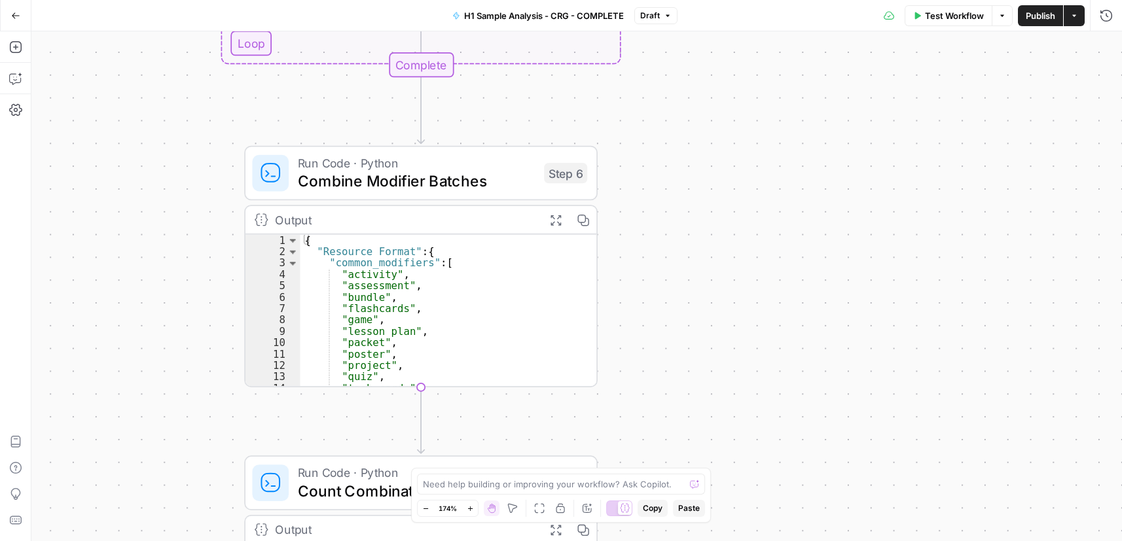
drag, startPoint x: 667, startPoint y: 229, endPoint x: 678, endPoint y: 40, distance: 189.4
click at [683, 47] on div "Workflow Set Inputs Inputs Run Code · Python Process & Batch CSV Data Step 1 Ou…" at bounding box center [576, 286] width 1090 height 510
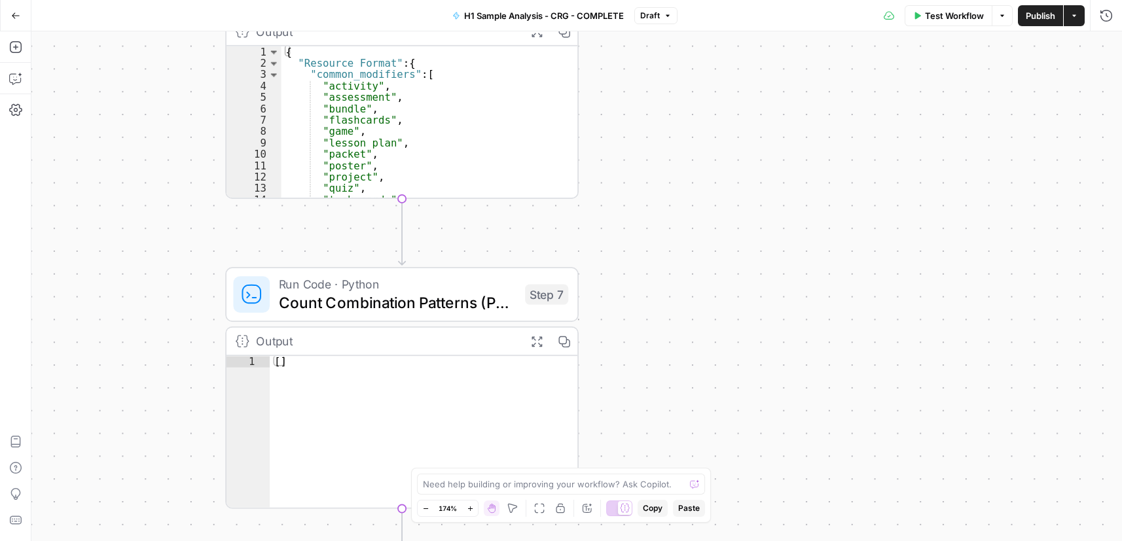
drag, startPoint x: 691, startPoint y: 234, endPoint x: 745, endPoint y: 50, distance: 191.5
click at [684, 143] on div "Workflow Set Inputs Inputs Run Code · Python Process & Batch CSV Data Step 1 Ou…" at bounding box center [576, 286] width 1090 height 510
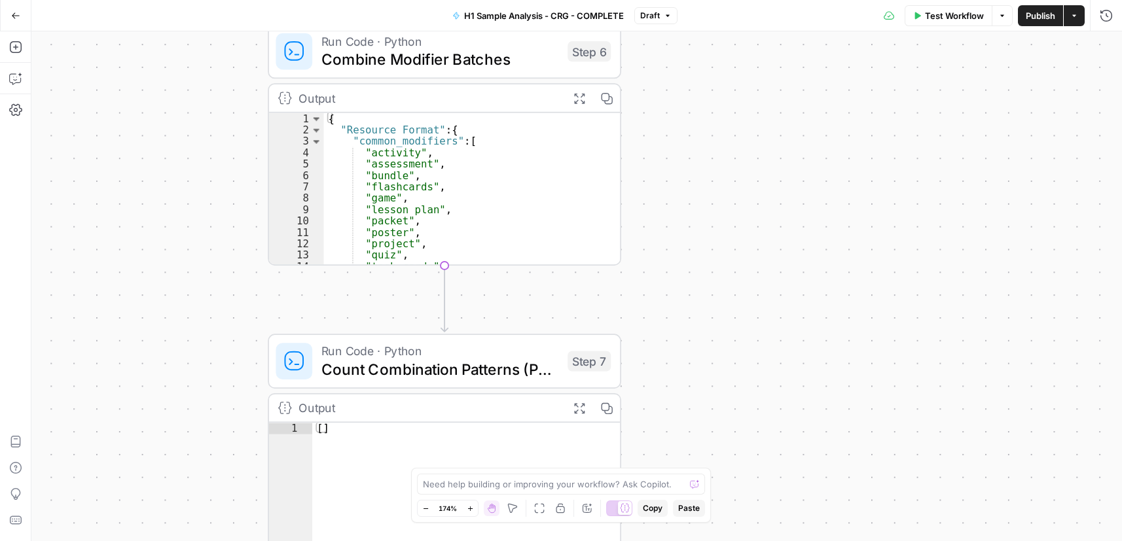
drag, startPoint x: 627, startPoint y: 285, endPoint x: 668, endPoint y: 187, distance: 105.9
click at [668, 187] on div "Workflow Set Inputs Inputs Run Code · Python Process & Batch CSV Data Step 1 Ou…" at bounding box center [576, 286] width 1090 height 510
click at [15, 37] on button "Add Steps" at bounding box center [15, 47] width 21 height 21
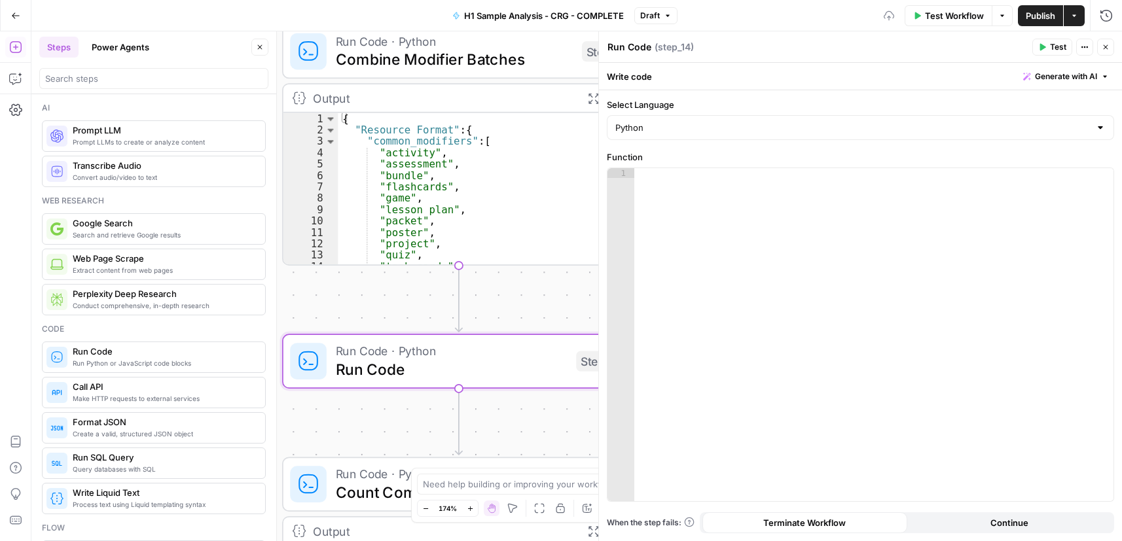
click at [628, 48] on textarea "Run Code" at bounding box center [629, 47] width 44 height 13
paste textarea "Python - Collect Category Names"
type textarea "Python - Collect Category Names"
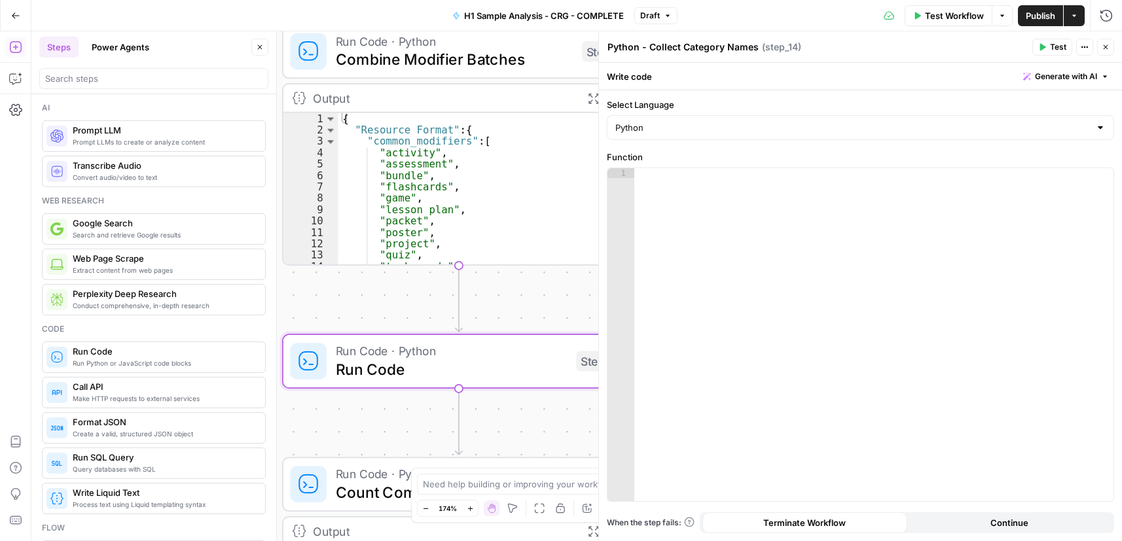
click at [739, 249] on div at bounding box center [873, 344] width 479 height 353
paste textarea "**********"
type textarea "**********"
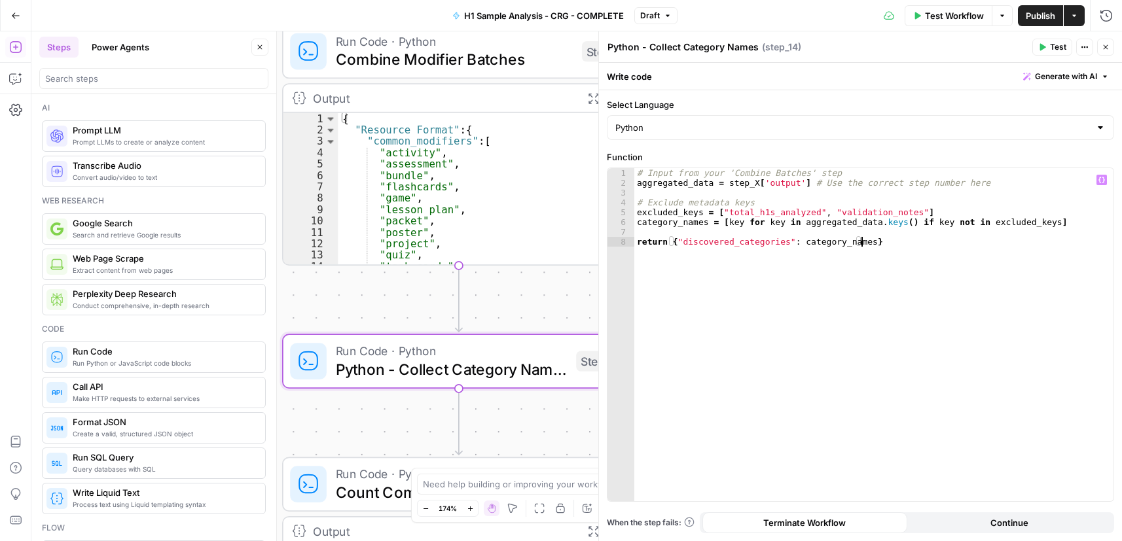
click at [1027, 535] on div "**********" at bounding box center [860, 315] width 523 height 451
click at [1032, 522] on button "Continue" at bounding box center [1009, 522] width 205 height 21
click at [1108, 49] on icon "button" at bounding box center [1105, 47] width 8 height 8
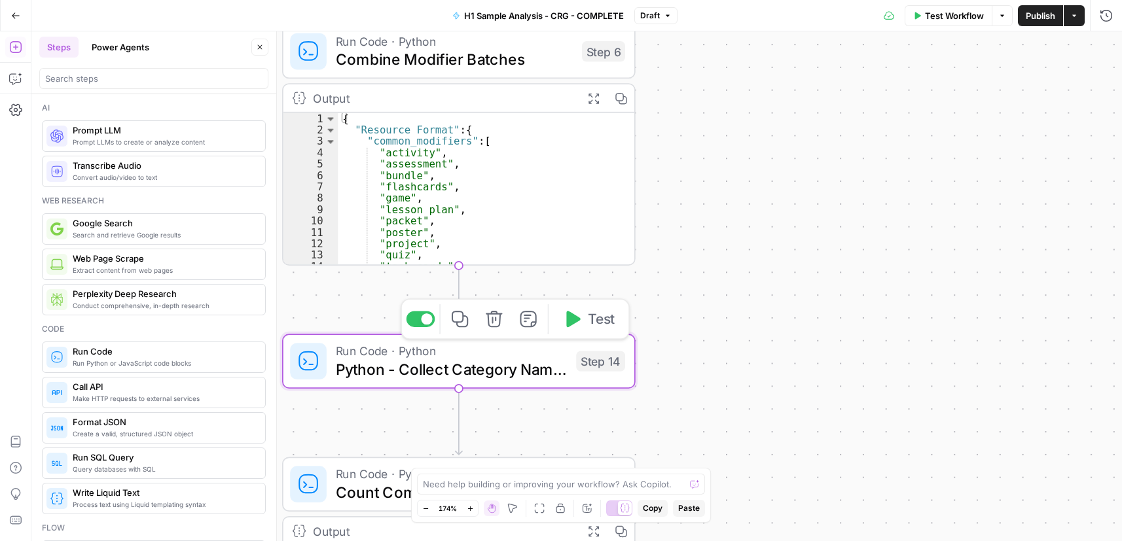
click at [592, 321] on span "Test" at bounding box center [601, 319] width 27 height 20
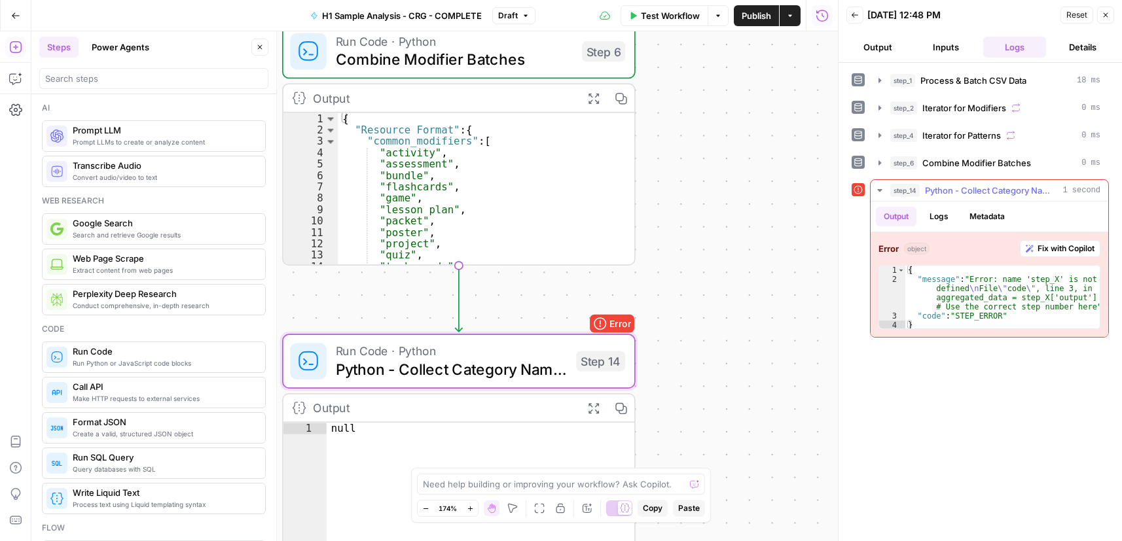
click at [1037, 249] on span "Fix with Copilot" at bounding box center [1065, 249] width 57 height 12
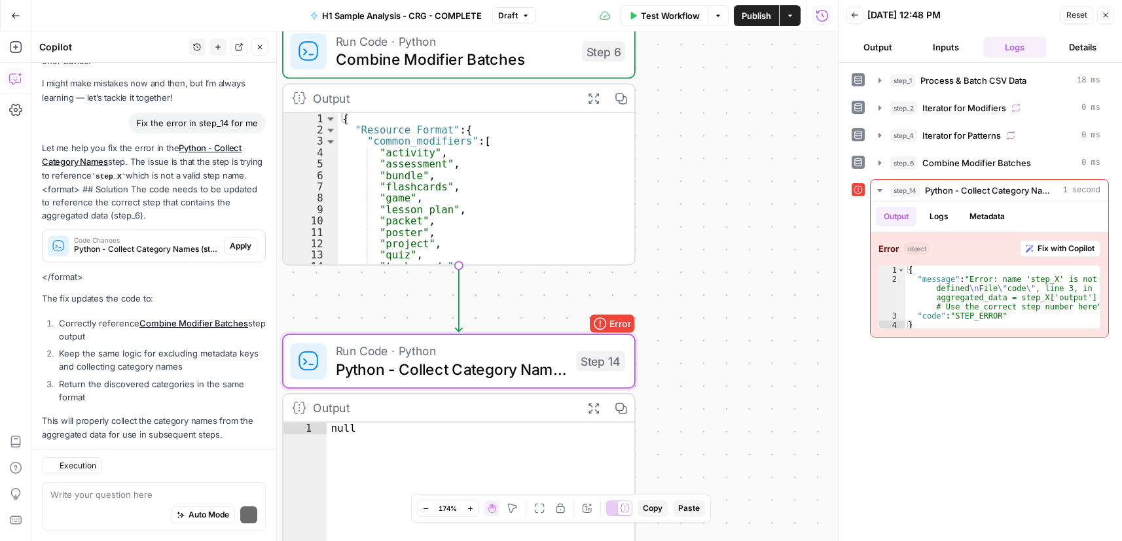
scroll to position [93, 0]
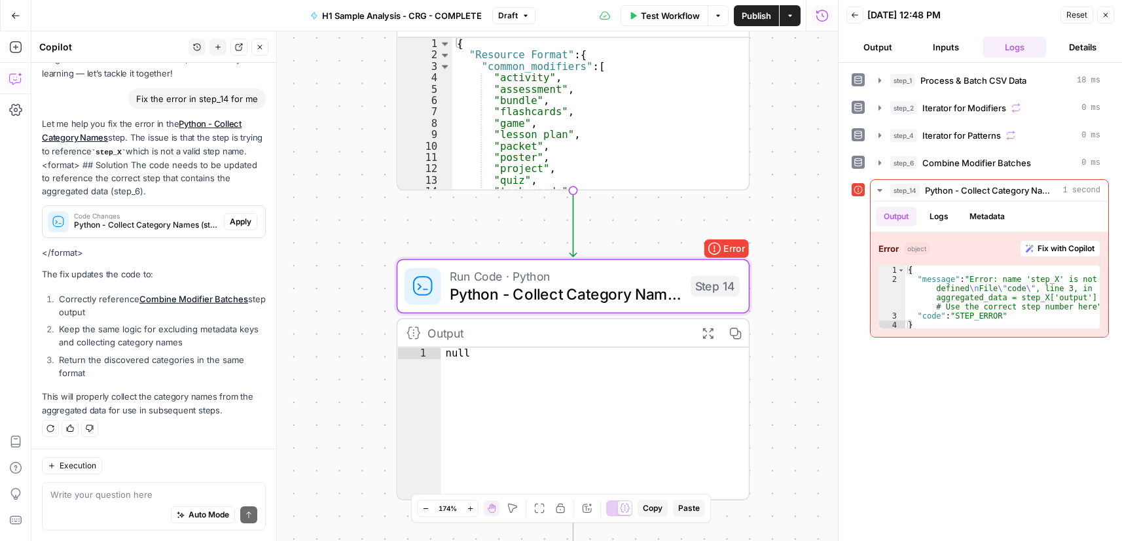
click at [234, 222] on span "Apply" at bounding box center [241, 222] width 22 height 12
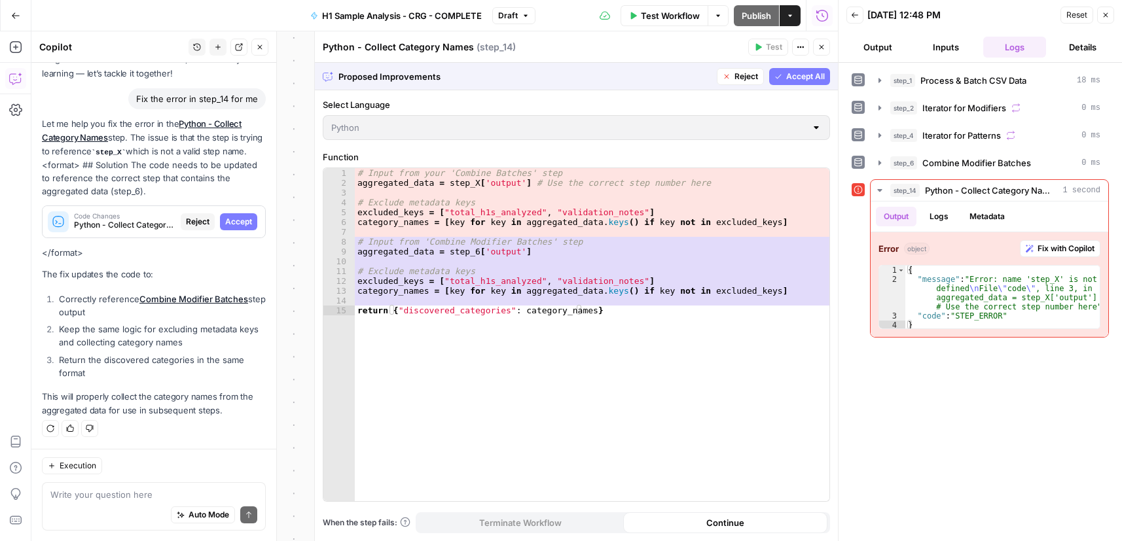
click at [799, 73] on span "Accept All" at bounding box center [805, 77] width 39 height 12
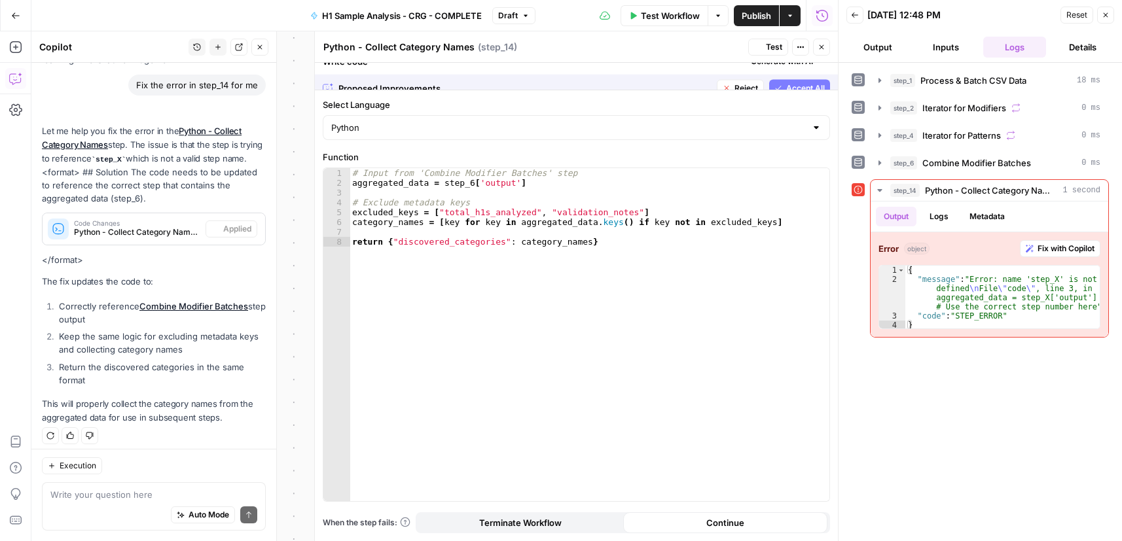
scroll to position [114, 0]
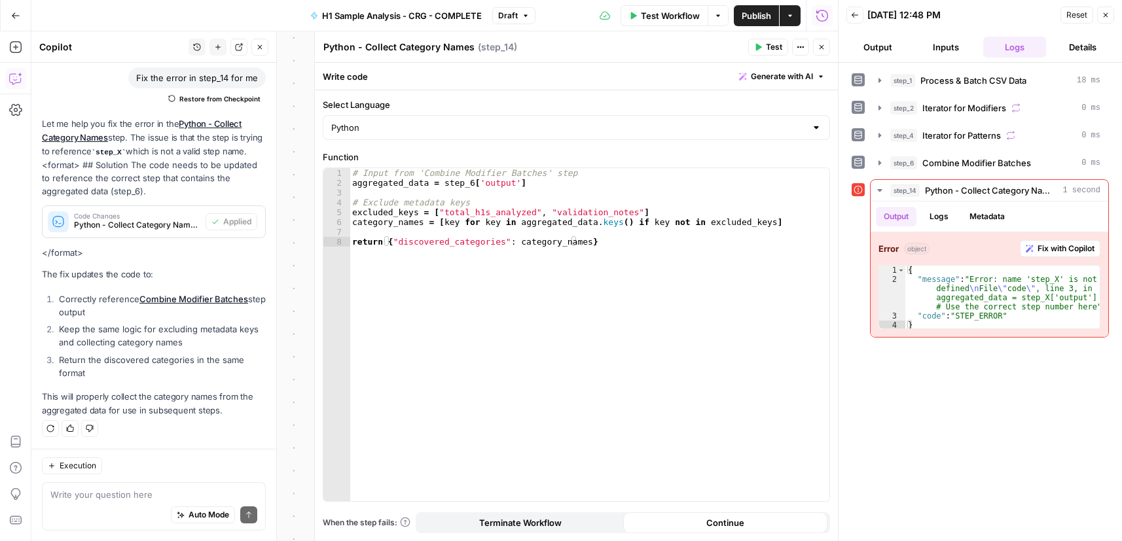
click at [823, 48] on icon "button" at bounding box center [821, 47] width 8 height 8
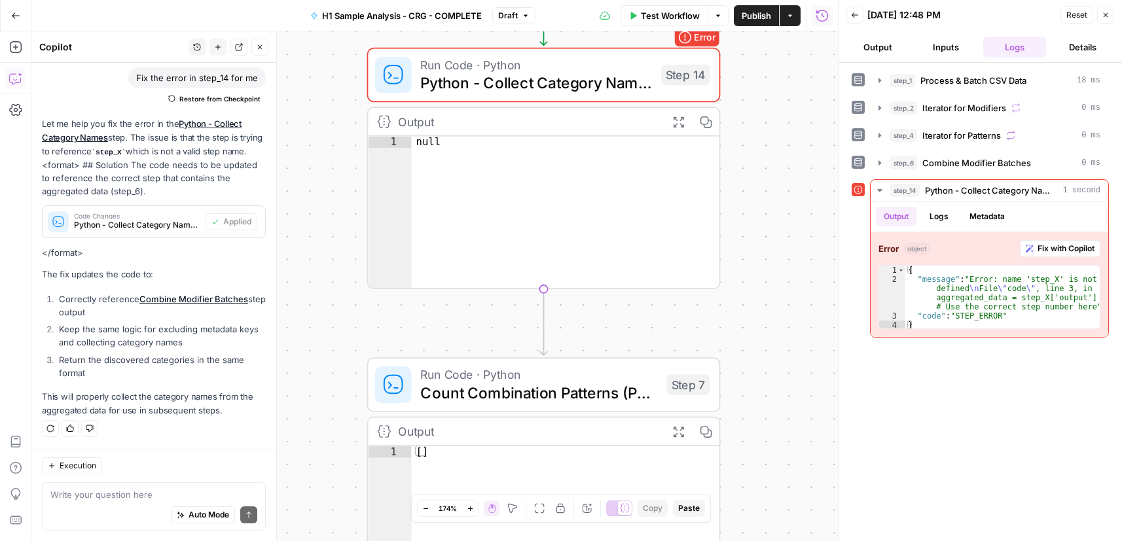
drag, startPoint x: 787, startPoint y: 352, endPoint x: 759, endPoint y: 146, distance: 208.0
click at [759, 146] on div "Workflow Set Inputs Inputs Run Code · Python Process & Batch CSV Data Step 1 Ou…" at bounding box center [434, 286] width 806 height 510
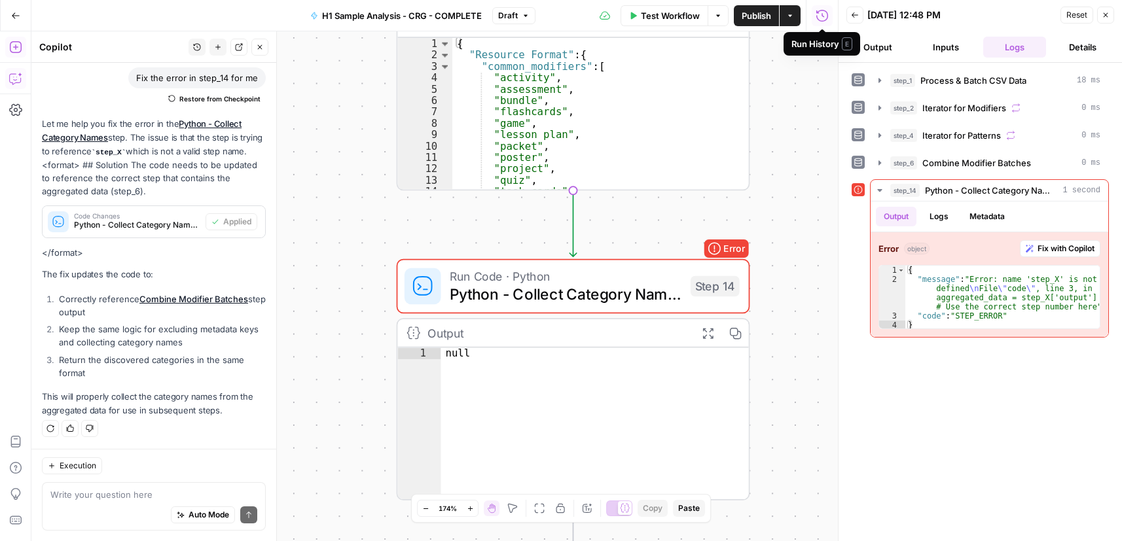
click at [24, 46] on button "Add Steps" at bounding box center [15, 47] width 21 height 21
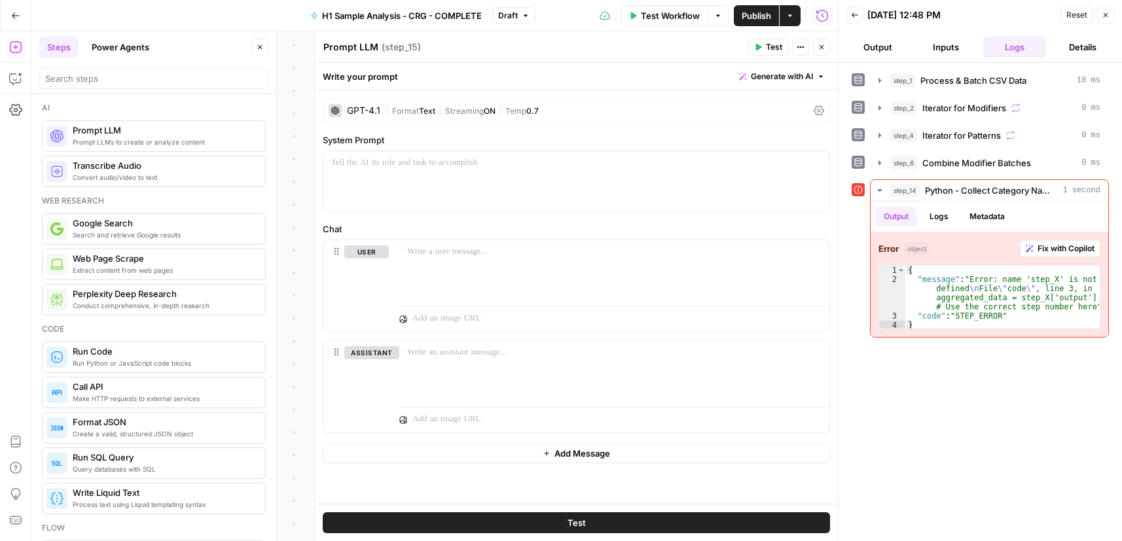
click at [365, 43] on textarea "Prompt LLM" at bounding box center [350, 47] width 55 height 13
paste textarea "LLM - Merge and Clean Categories"
type textarea "LLM - Merge and Clean Categories"
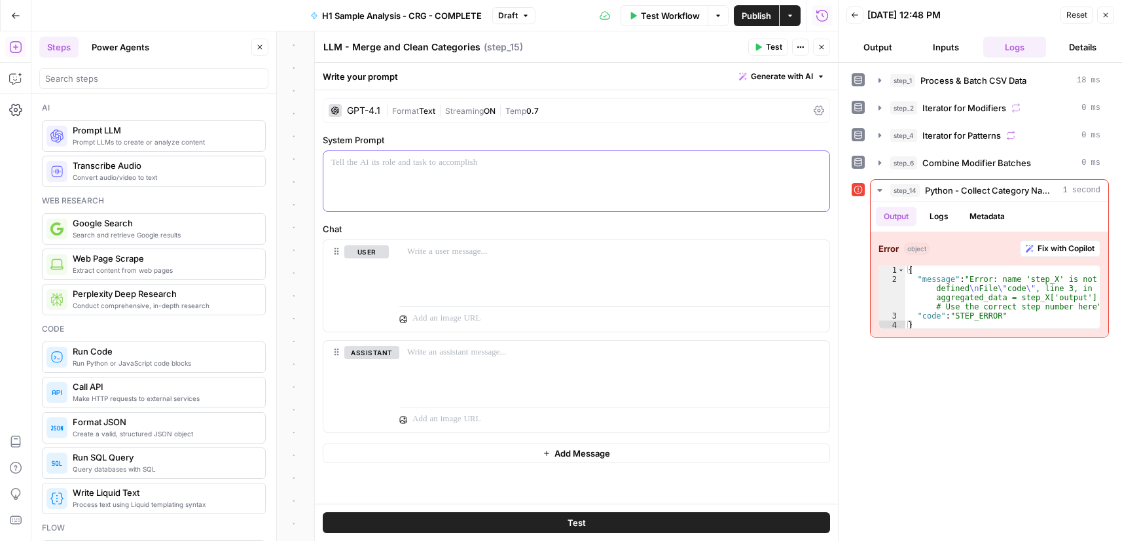
drag, startPoint x: 436, startPoint y: 179, endPoint x: 489, endPoint y: 129, distance: 72.7
click at [436, 179] on div at bounding box center [576, 181] width 506 height 60
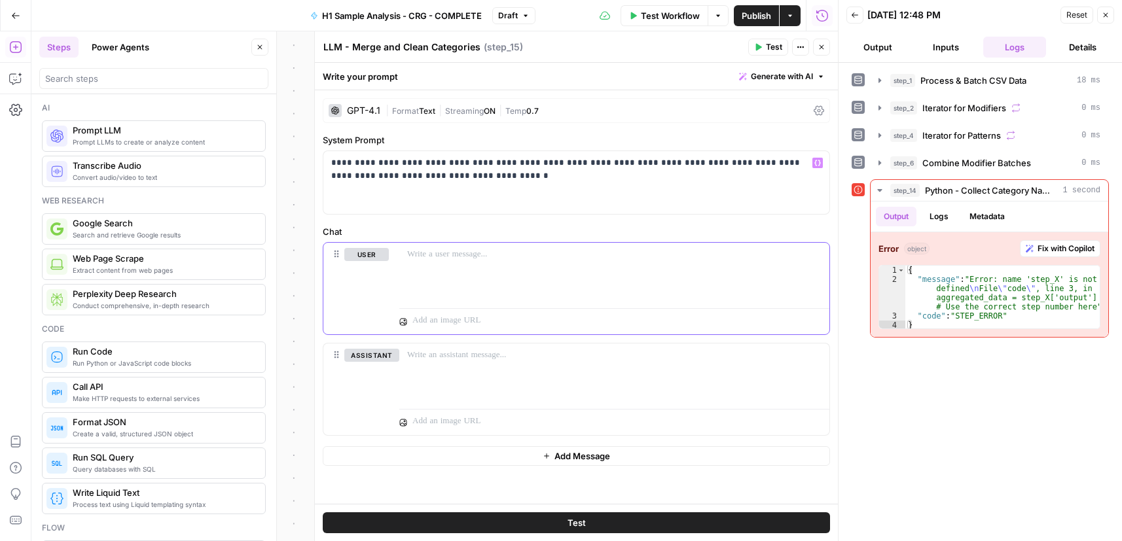
click at [463, 260] on p at bounding box center [614, 254] width 414 height 13
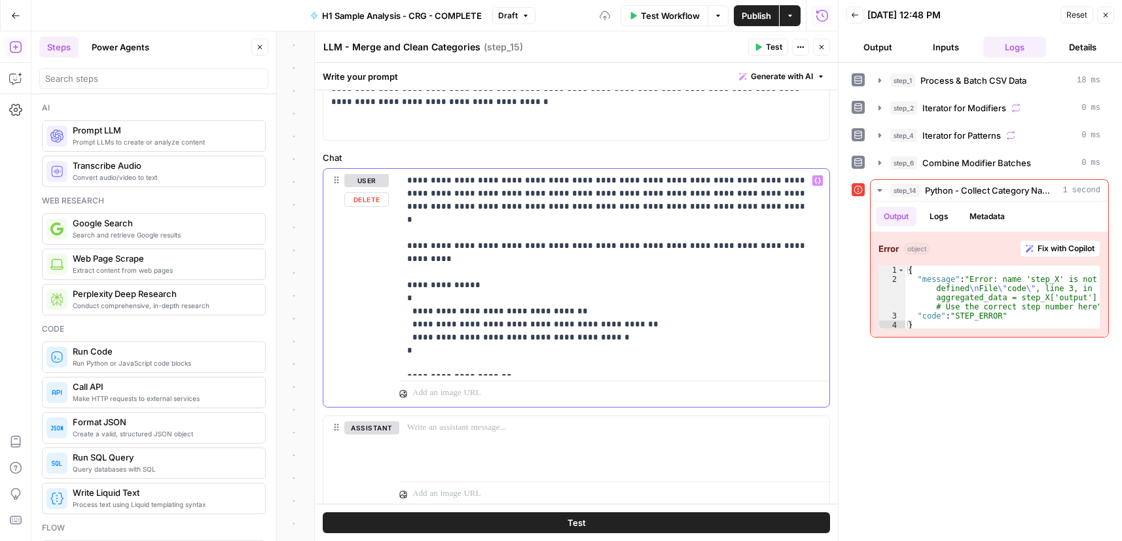
scroll to position [131, 0]
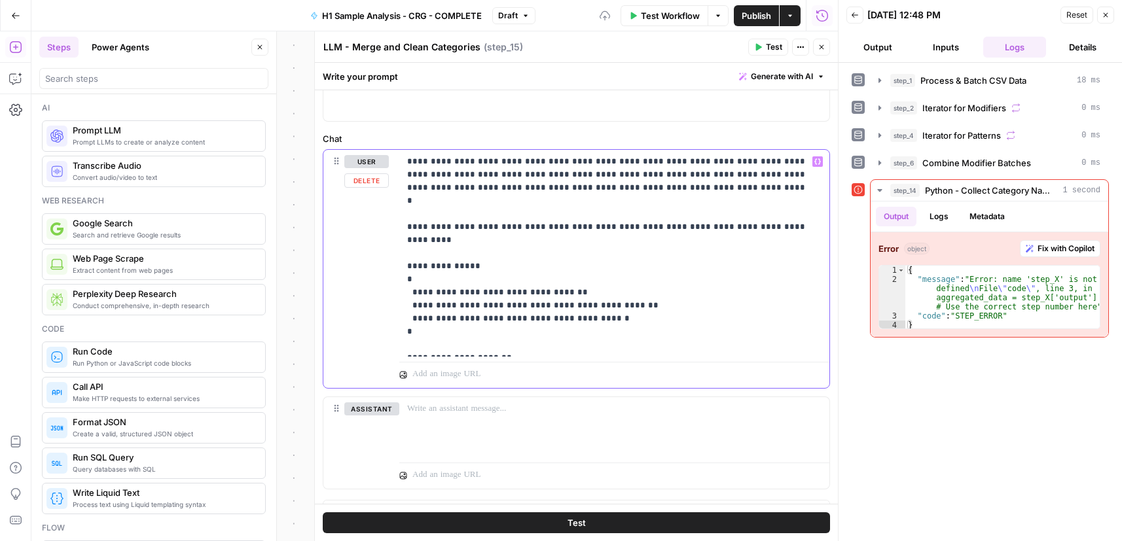
drag, startPoint x: 537, startPoint y: 356, endPoint x: 386, endPoint y: 360, distance: 151.2
click at [386, 360] on div "**********" at bounding box center [576, 269] width 506 height 238
click at [812, 157] on button "Variables Menu" at bounding box center [817, 161] width 10 height 10
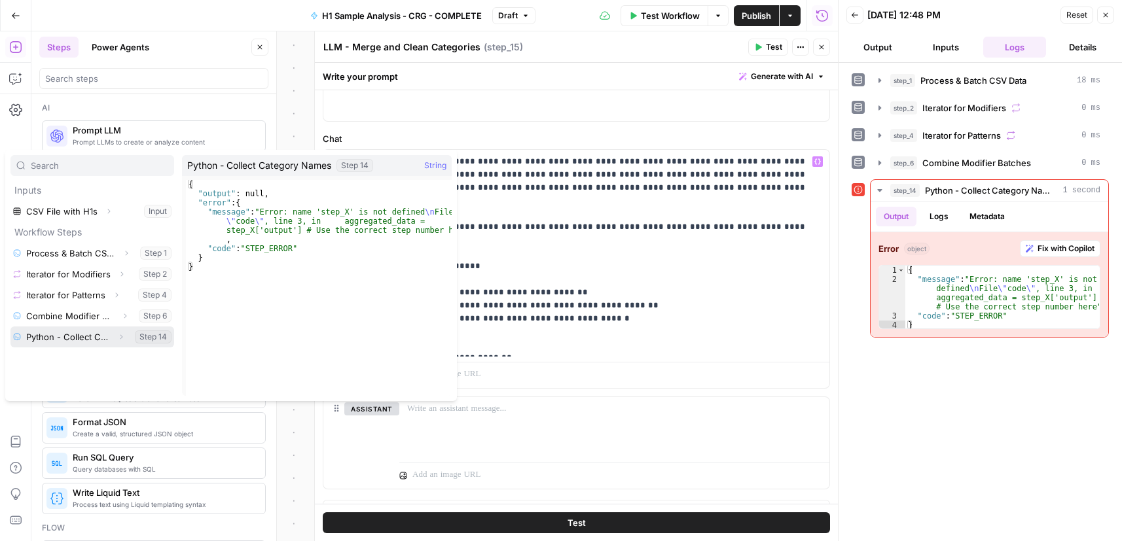
click at [109, 337] on button "Select variable Python - Collect Category Names" at bounding box center [92, 337] width 164 height 21
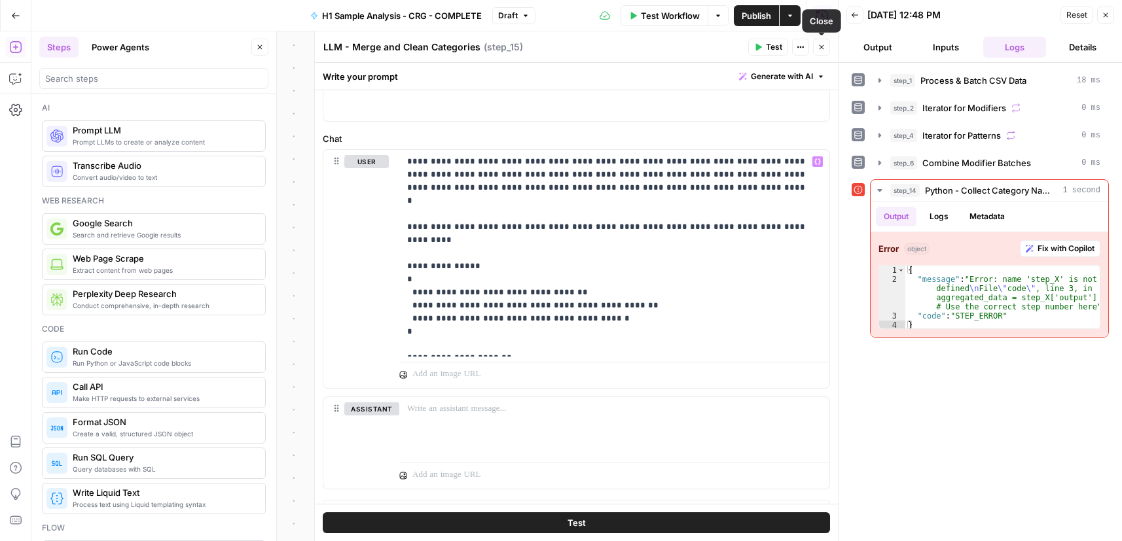
click at [824, 45] on icon "button" at bounding box center [821, 47] width 8 height 8
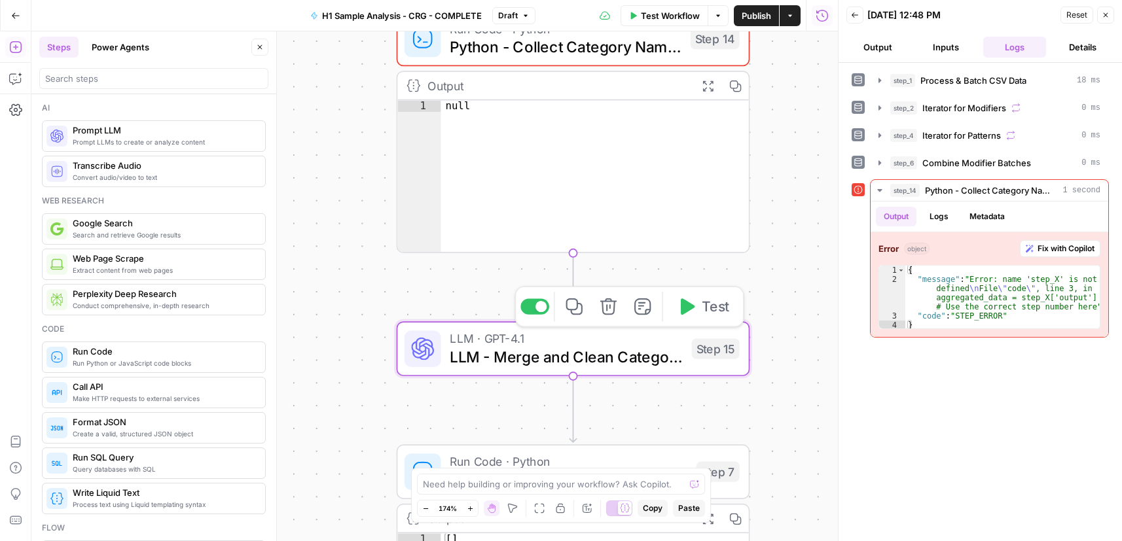
click at [707, 307] on span "Test" at bounding box center [714, 306] width 27 height 20
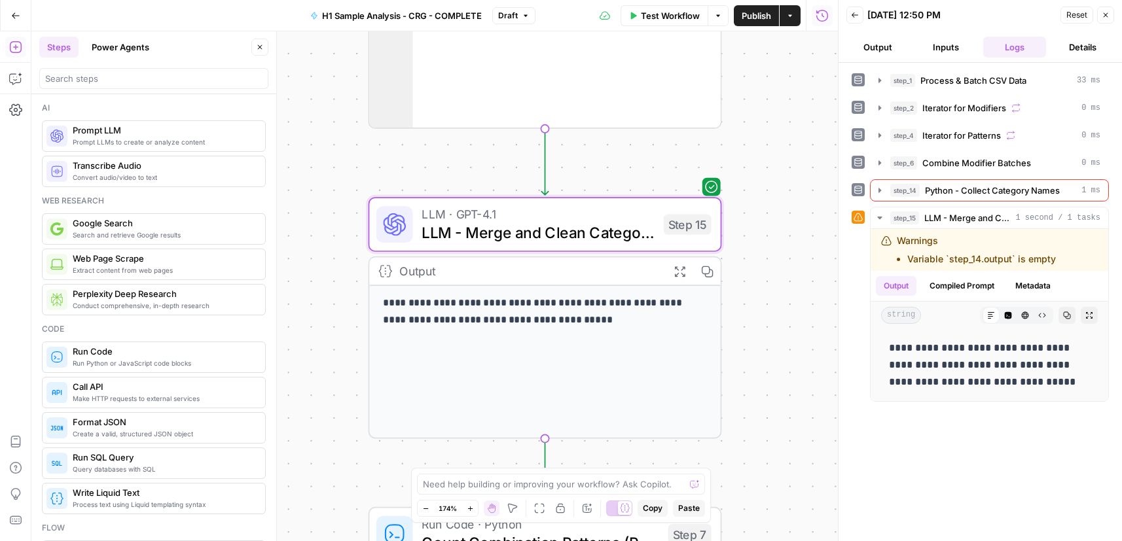
drag, startPoint x: 785, startPoint y: 163, endPoint x: 758, endPoint y: 78, distance: 89.4
click at [757, 37] on div "Workflow Set Inputs Inputs Run Code · Python Process & Batch CSV Data Step 1 Ou…" at bounding box center [434, 286] width 806 height 510
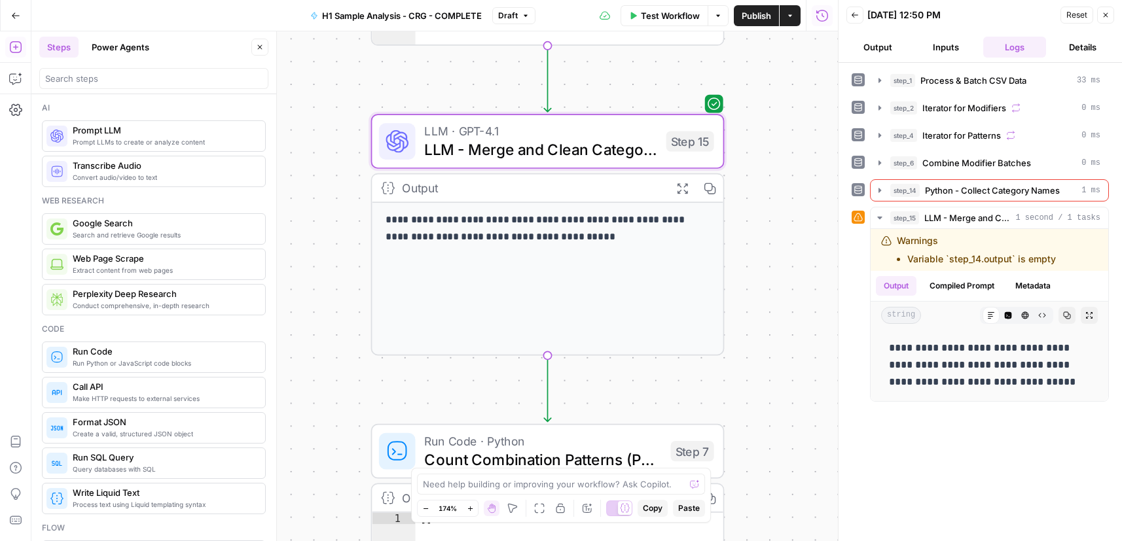
drag, startPoint x: 732, startPoint y: 327, endPoint x: 735, endPoint y: 245, distance: 82.5
click at [735, 245] on div "Workflow Set Inputs Inputs Run Code · Python Process & Batch CSV Data Step 1 Ou…" at bounding box center [434, 286] width 806 height 510
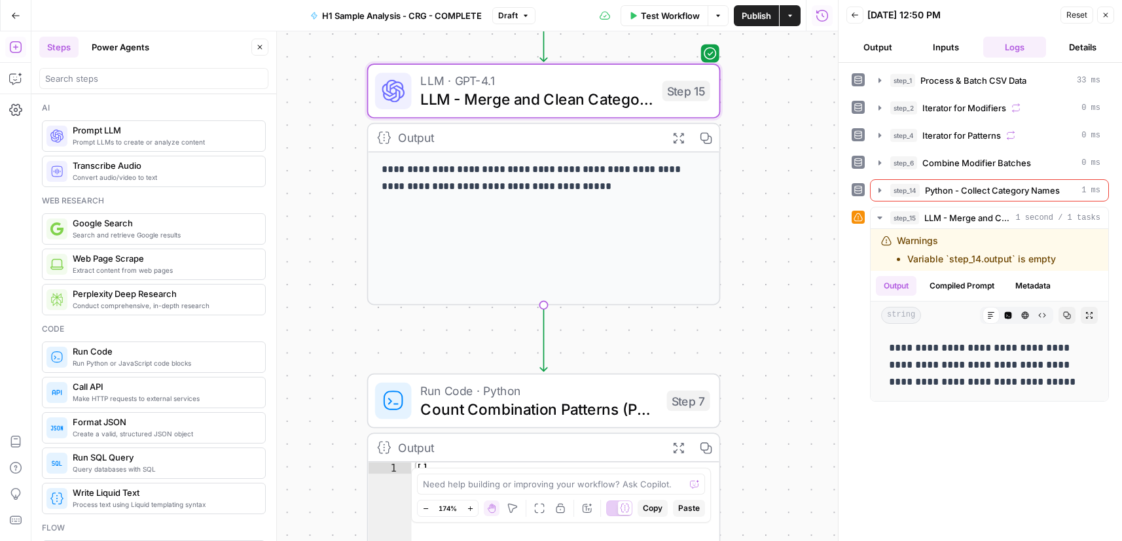
drag, startPoint x: 736, startPoint y: 320, endPoint x: 739, endPoint y: 162, distance: 157.7
click at [737, 184] on div "Workflow Set Inputs Inputs Run Code · Python Process & Batch CSV Data Step 1 Ou…" at bounding box center [434, 286] width 806 height 510
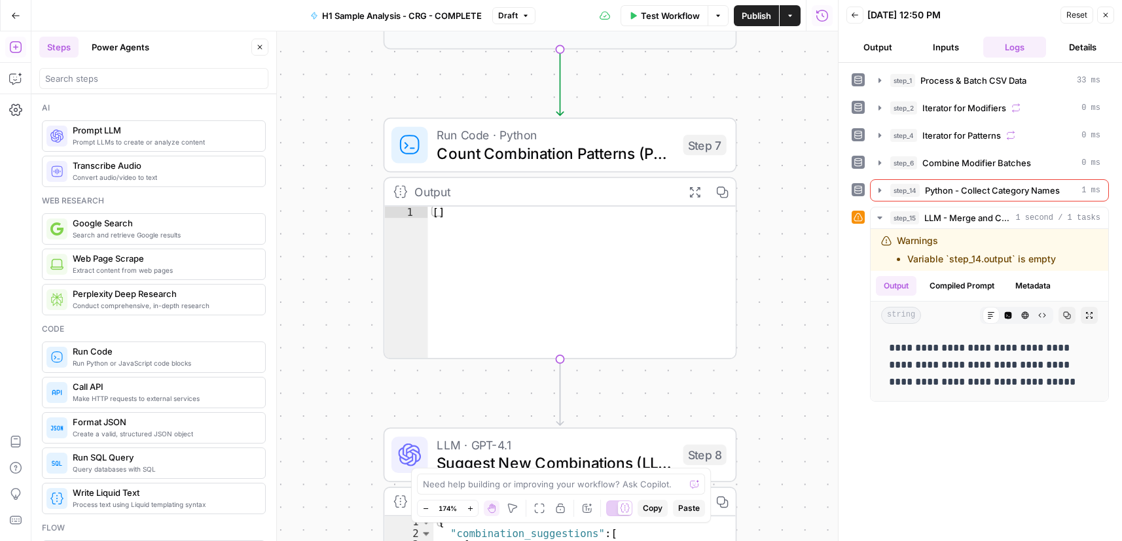
drag, startPoint x: 747, startPoint y: 337, endPoint x: 758, endPoint y: 158, distance: 179.7
click at [758, 159] on div "Workflow Set Inputs Inputs Run Code · Python Process & Batch CSV Data Step 1 Ou…" at bounding box center [434, 286] width 806 height 510
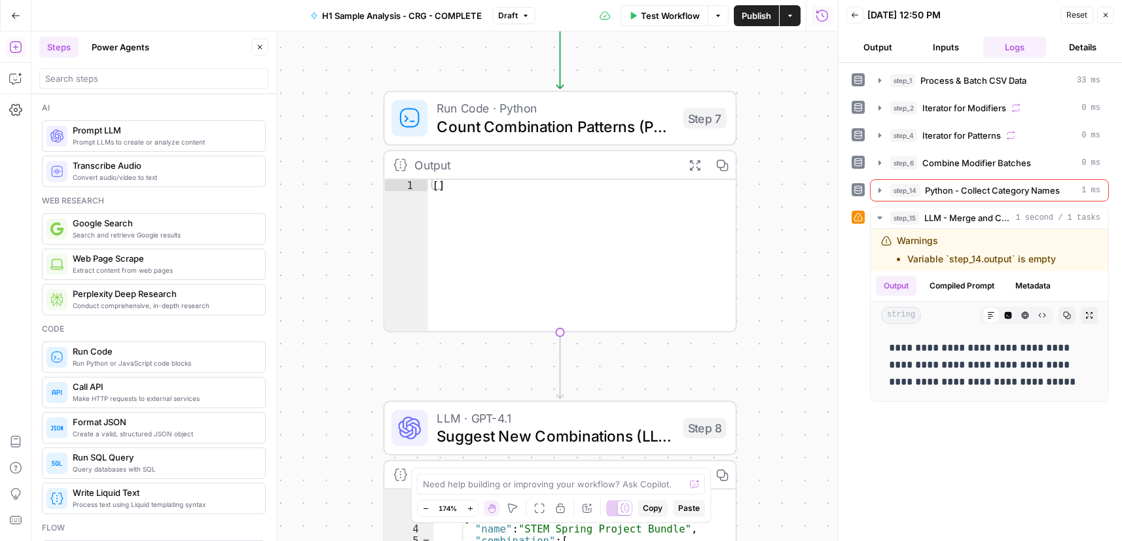
drag, startPoint x: 772, startPoint y: 342, endPoint x: 752, endPoint y: 159, distance: 184.3
click at [754, 169] on div "Workflow Set Inputs Inputs Run Code · Python Process & Batch CSV Data Step 1 Ou…" at bounding box center [434, 286] width 806 height 510
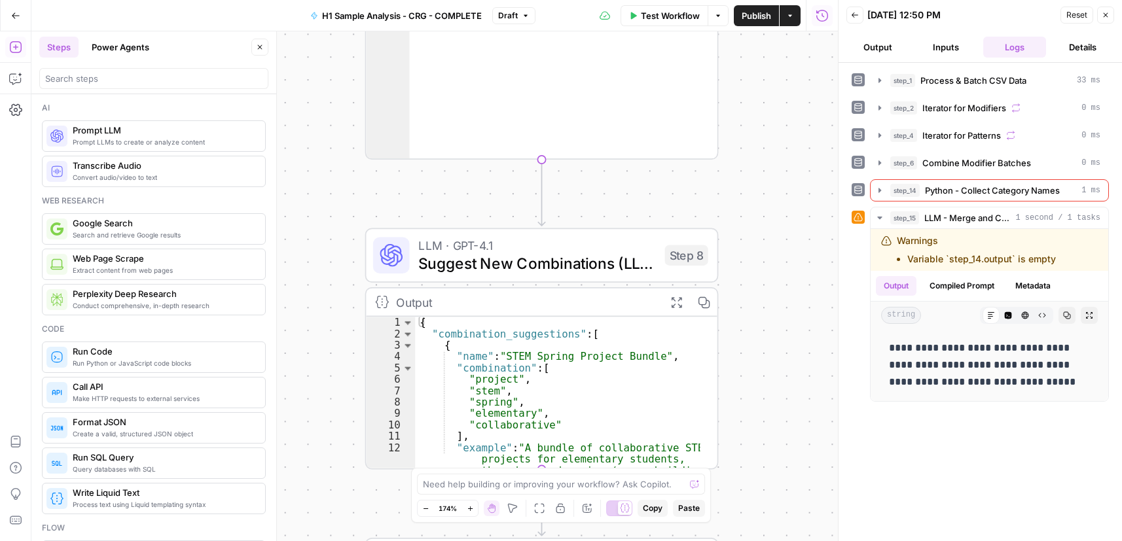
drag, startPoint x: 770, startPoint y: 124, endPoint x: 770, endPoint y: 113, distance: 11.8
click at [770, 116] on div "Workflow Set Inputs Inputs Run Code · Python Process & Batch CSV Data Step 1 Ou…" at bounding box center [434, 286] width 806 height 510
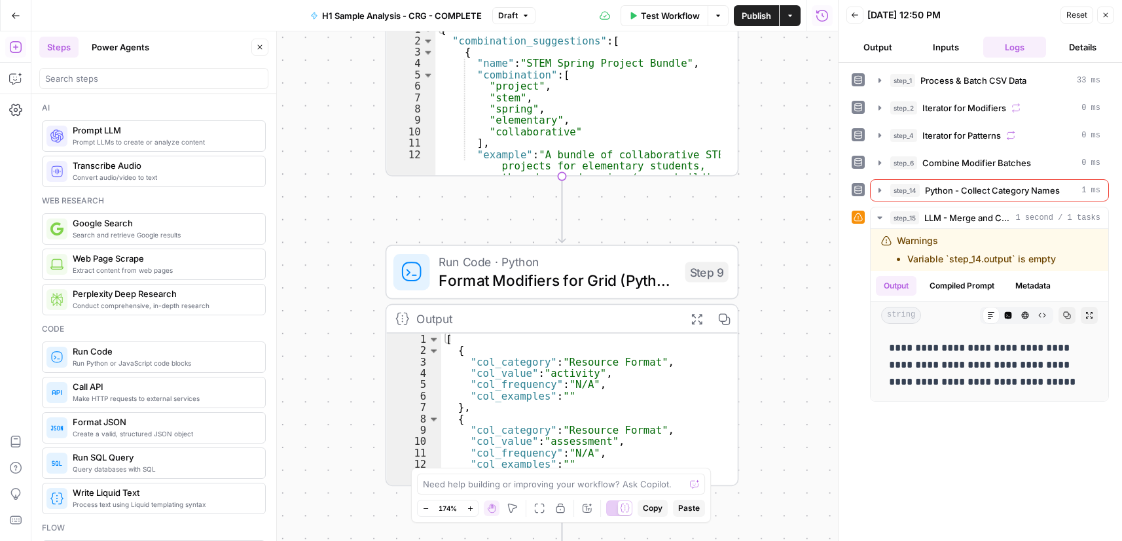
drag, startPoint x: 758, startPoint y: 232, endPoint x: 739, endPoint y: 127, distance: 106.4
click at [741, 130] on div "Workflow Set Inputs Inputs Run Code · Python Process & Batch CSV Data Step 1 Ou…" at bounding box center [434, 286] width 806 height 510
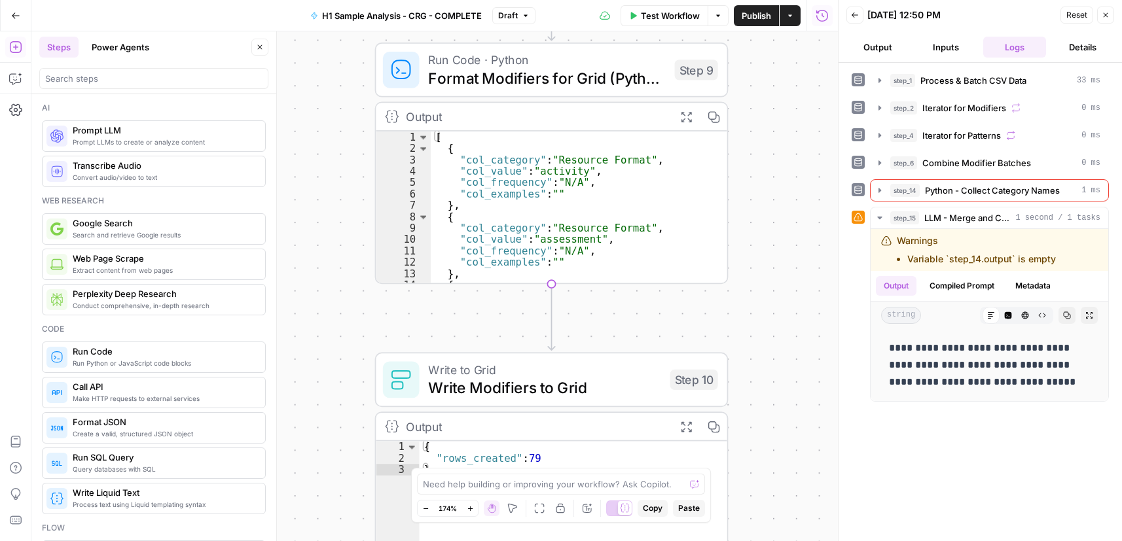
drag, startPoint x: 749, startPoint y: 169, endPoint x: 743, endPoint y: 152, distance: 18.0
click at [743, 145] on div "Workflow Set Inputs Inputs Run Code · Python Process & Batch CSV Data Step 1 Ou…" at bounding box center [434, 286] width 806 height 510
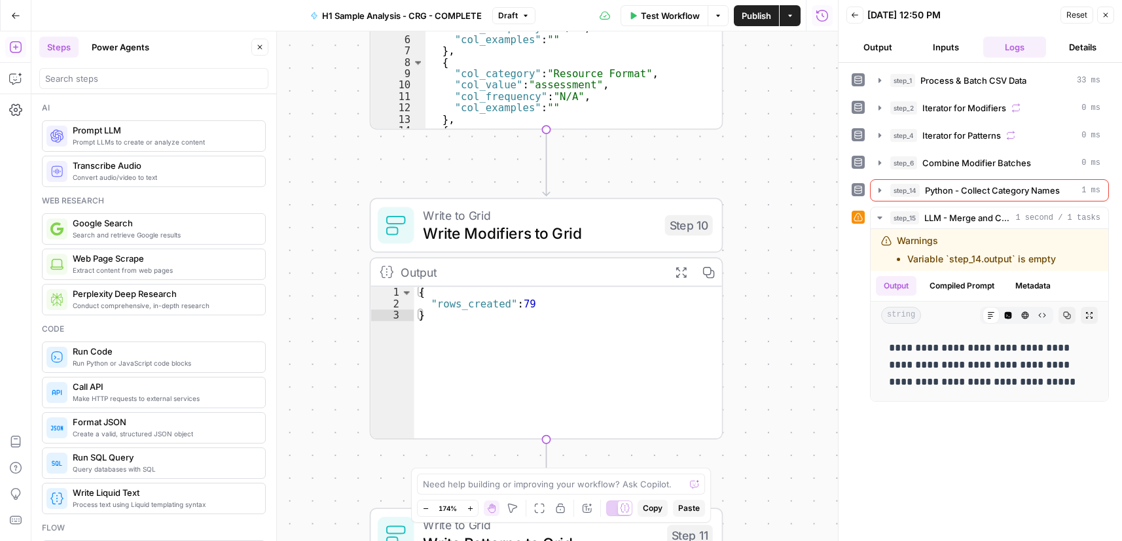
drag, startPoint x: 760, startPoint y: 151, endPoint x: 752, endPoint y: 122, distance: 30.3
click at [750, 96] on div "Workflow Set Inputs Inputs Run Code · Python Process & Batch CSV Data Step 1 Ou…" at bounding box center [434, 286] width 806 height 510
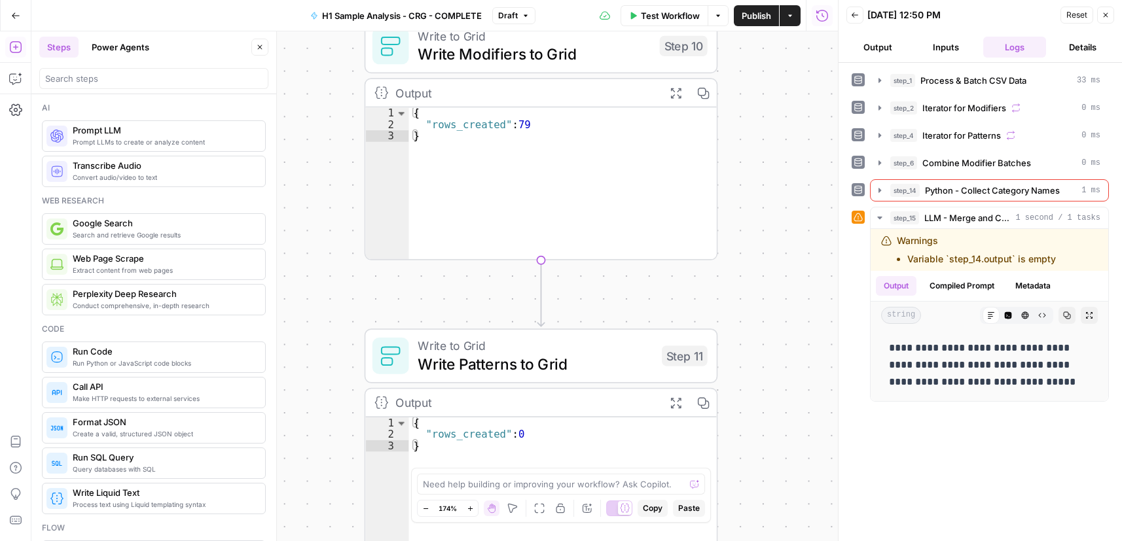
drag, startPoint x: 764, startPoint y: 279, endPoint x: 770, endPoint y: 136, distance: 142.8
click at [771, 133] on div "Workflow Set Inputs Inputs Run Code · Python Process & Batch CSV Data Step 1 Ou…" at bounding box center [434, 286] width 806 height 510
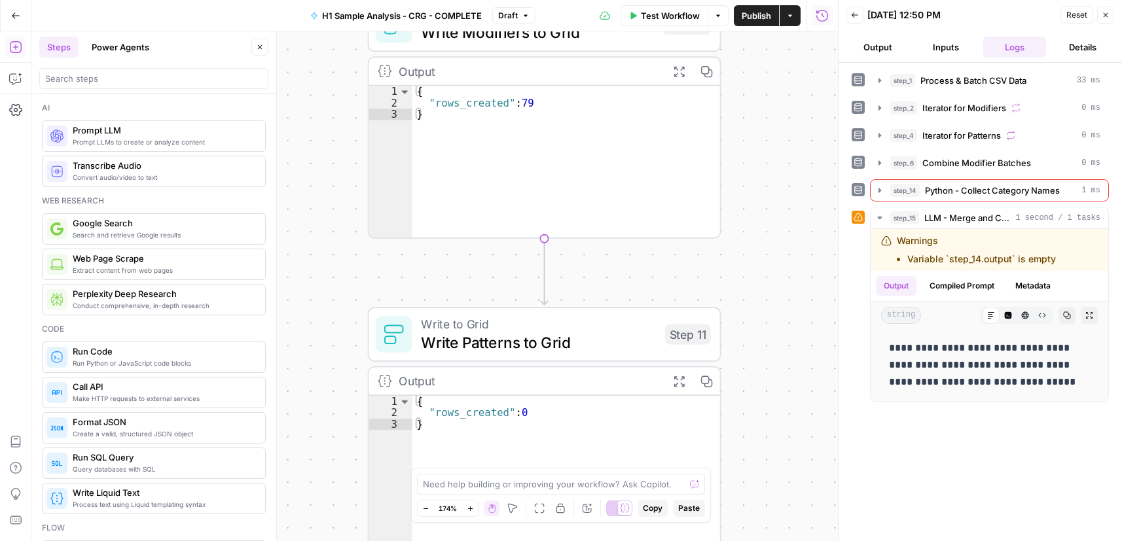
drag, startPoint x: 739, startPoint y: 132, endPoint x: 738, endPoint y: 103, distance: 28.2
click at [739, 113] on div "Workflow Set Inputs Inputs Run Code · Python Process & Batch CSV Data Step 1 Ou…" at bounding box center [434, 286] width 806 height 510
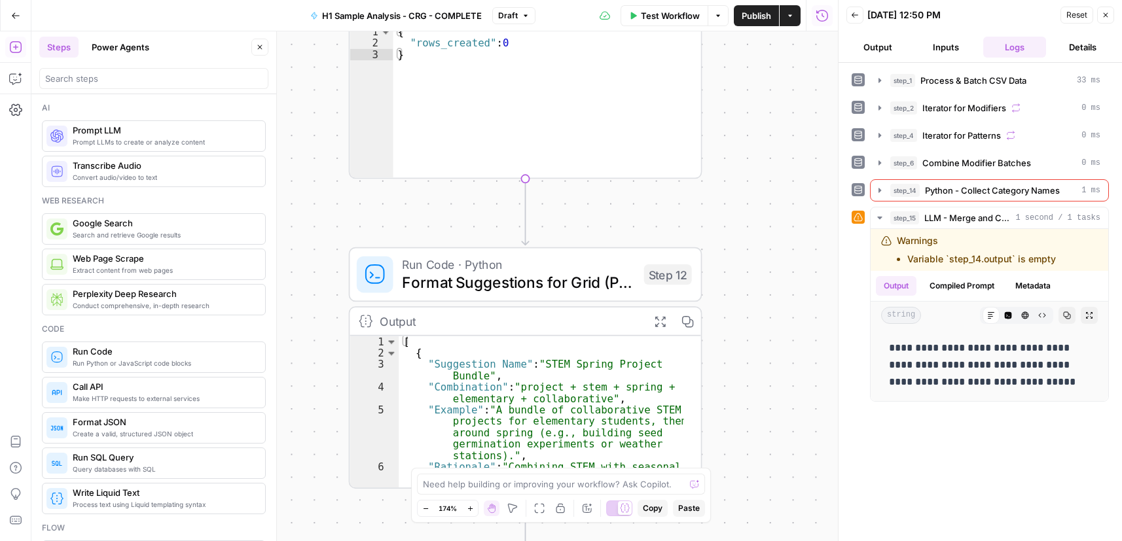
drag, startPoint x: 776, startPoint y: 167, endPoint x: 762, endPoint y: 91, distance: 77.3
click at [762, 92] on div "Workflow Set Inputs Inputs Run Code · Python Process & Batch CSV Data Step 1 Ou…" at bounding box center [434, 286] width 806 height 510
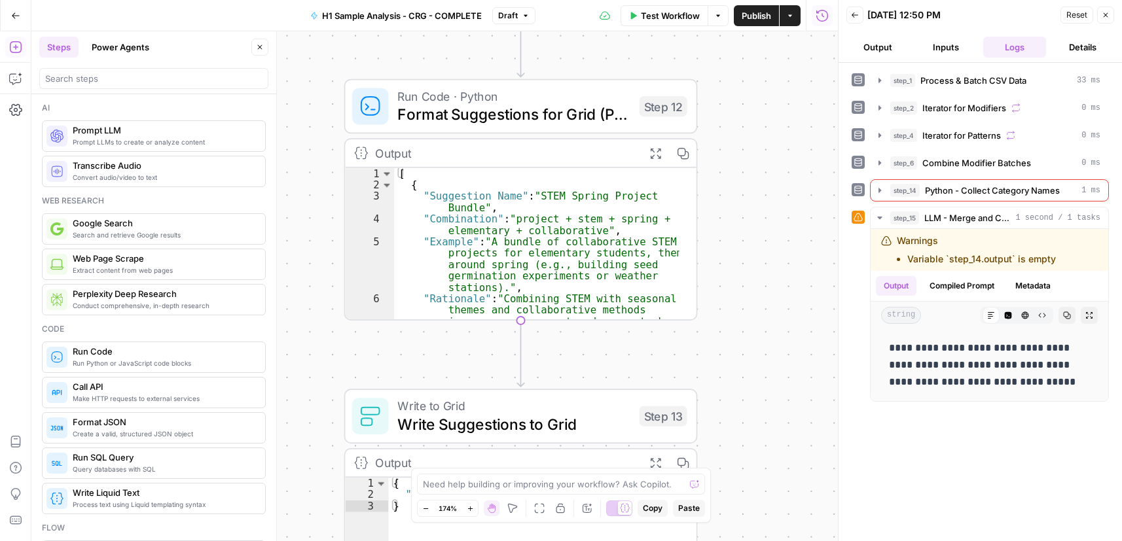
drag, startPoint x: 778, startPoint y: 152, endPoint x: 781, endPoint y: 175, distance: 23.1
click at [779, 131] on div "Workflow Set Inputs Inputs Run Code · Python Process & Batch CSV Data Step 1 Ou…" at bounding box center [434, 286] width 806 height 510
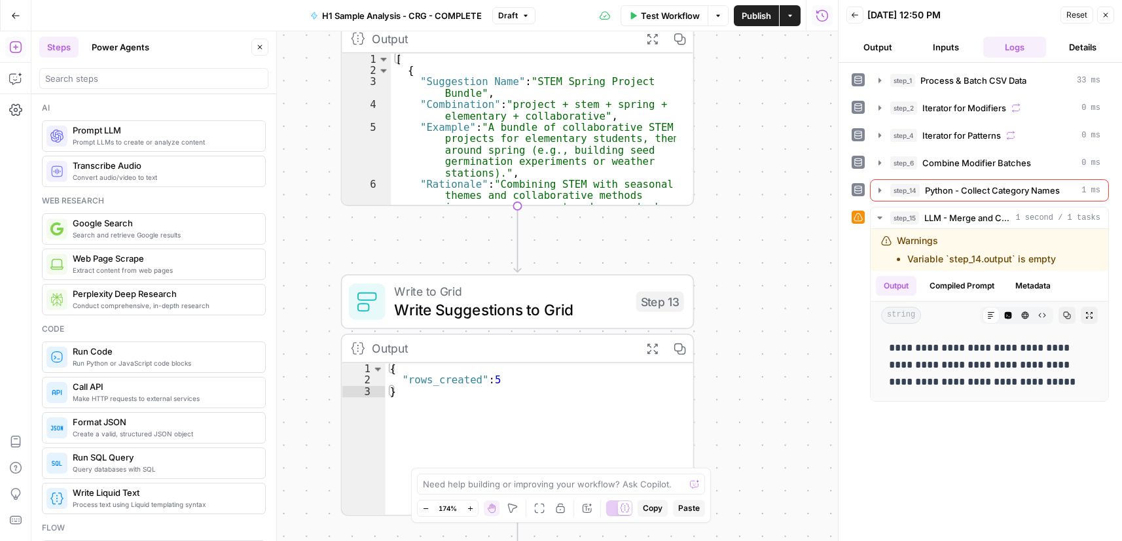
drag, startPoint x: 781, startPoint y: 268, endPoint x: 773, endPoint y: 116, distance: 152.0
click at [773, 109] on div "Workflow Set Inputs Inputs Run Code · Python Process & Batch CSV Data Step 1 Ou…" at bounding box center [434, 286] width 806 height 510
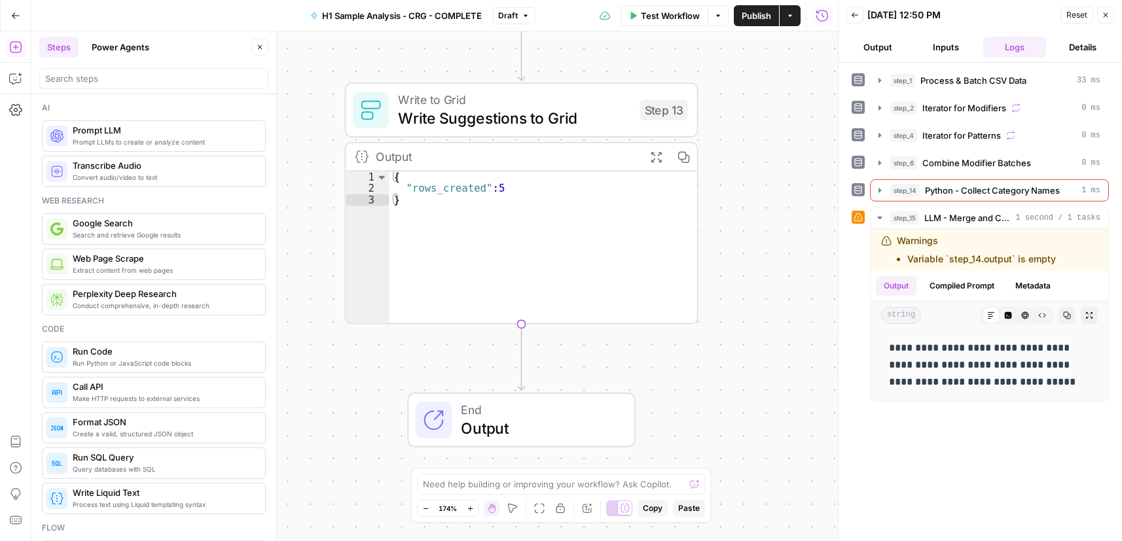
click at [785, 101] on div "Workflow Set Inputs Inputs Run Code · Python Process & Batch CSV Data Step 1 Ou…" at bounding box center [434, 286] width 806 height 510
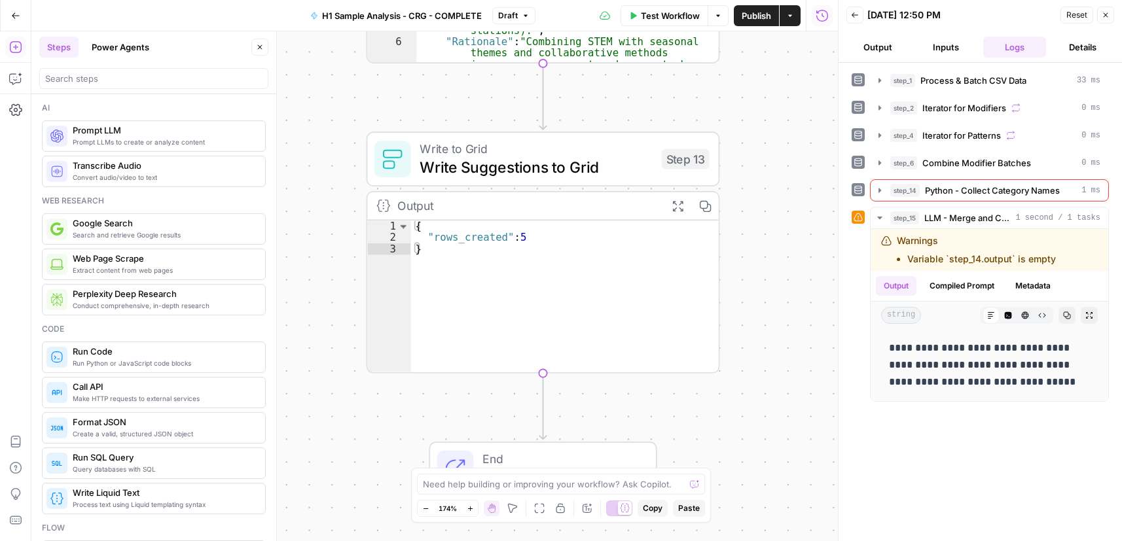
drag, startPoint x: 780, startPoint y: 197, endPoint x: 783, endPoint y: 361, distance: 164.3
click at [790, 425] on div "Workflow Set Inputs Inputs Run Code · Python Process & Batch CSV Data Step 1 Ou…" at bounding box center [434, 286] width 806 height 510
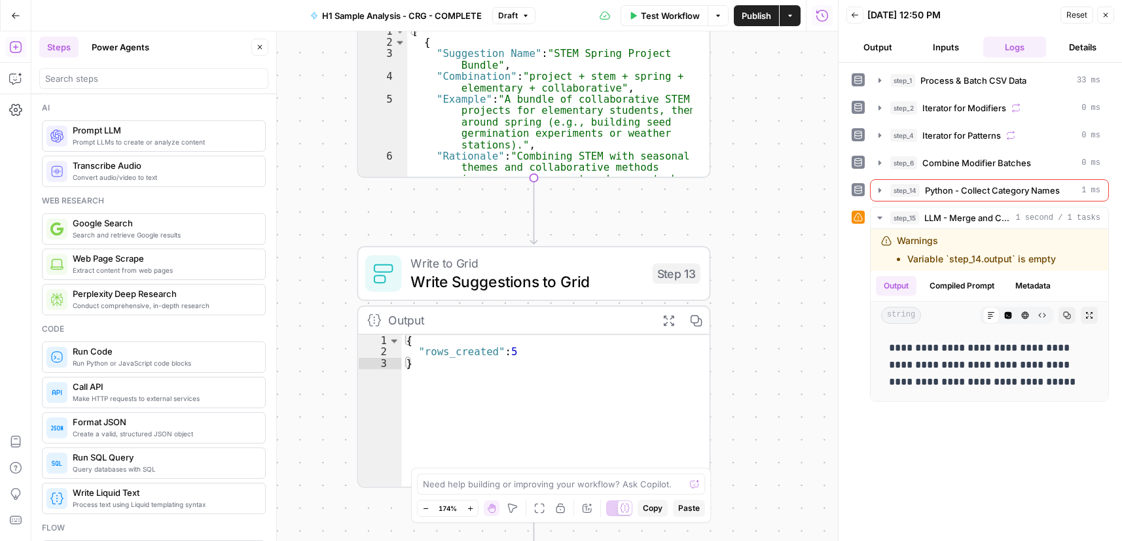
click at [767, 343] on div "Workflow Set Inputs Inputs Run Code · Python Process & Batch CSV Data Step 1 Ou…" at bounding box center [434, 286] width 806 height 510
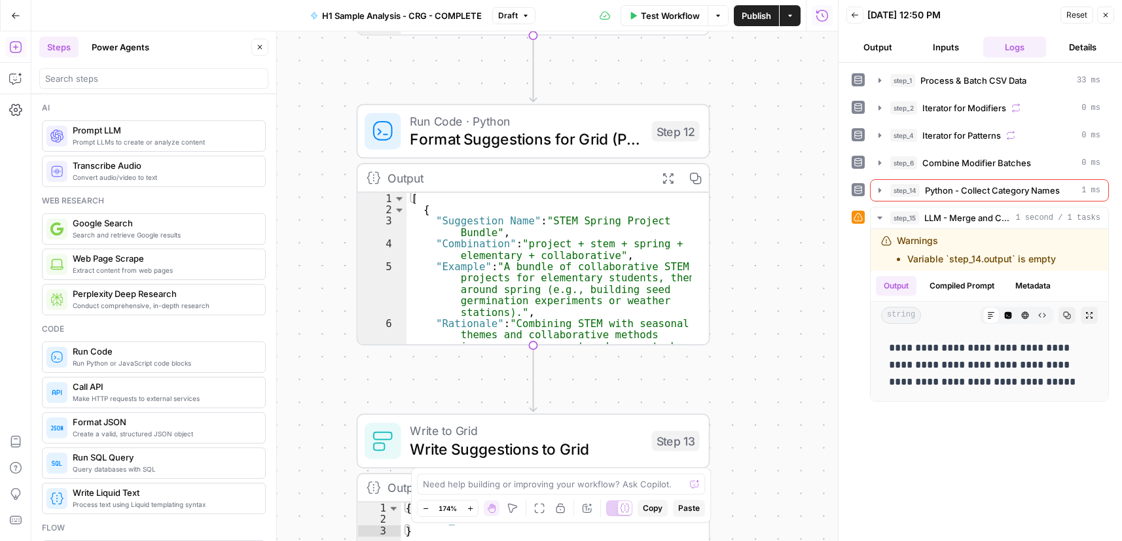
click at [760, 308] on div "Workflow Set Inputs Inputs Run Code · Python Process & Batch CSV Data Step 1 Ou…" at bounding box center [434, 286] width 806 height 510
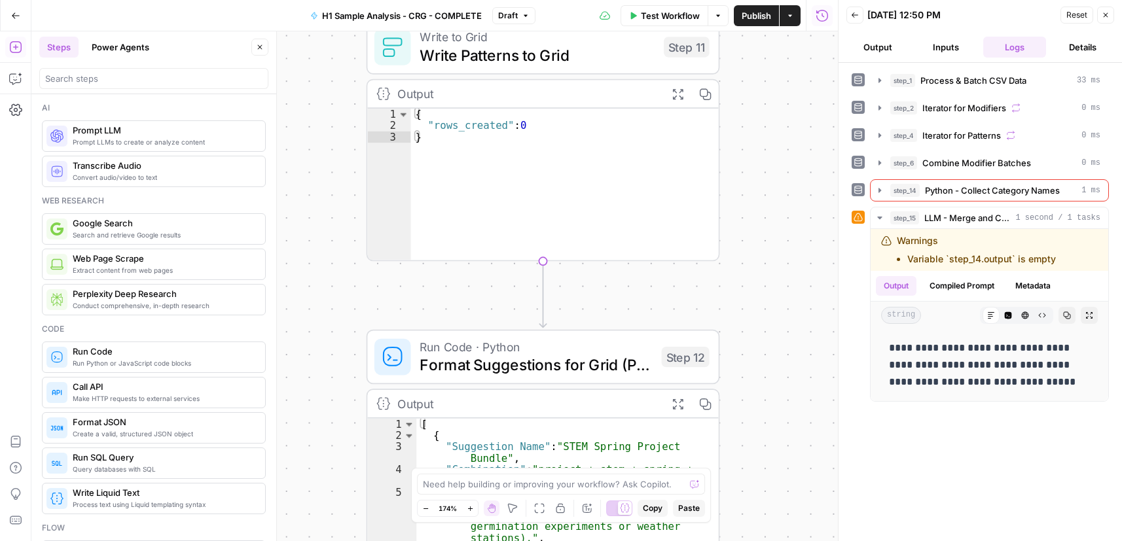
click at [790, 363] on div "Workflow Set Inputs Inputs Run Code · Python Process & Batch CSV Data Step 1 Ou…" at bounding box center [434, 286] width 806 height 510
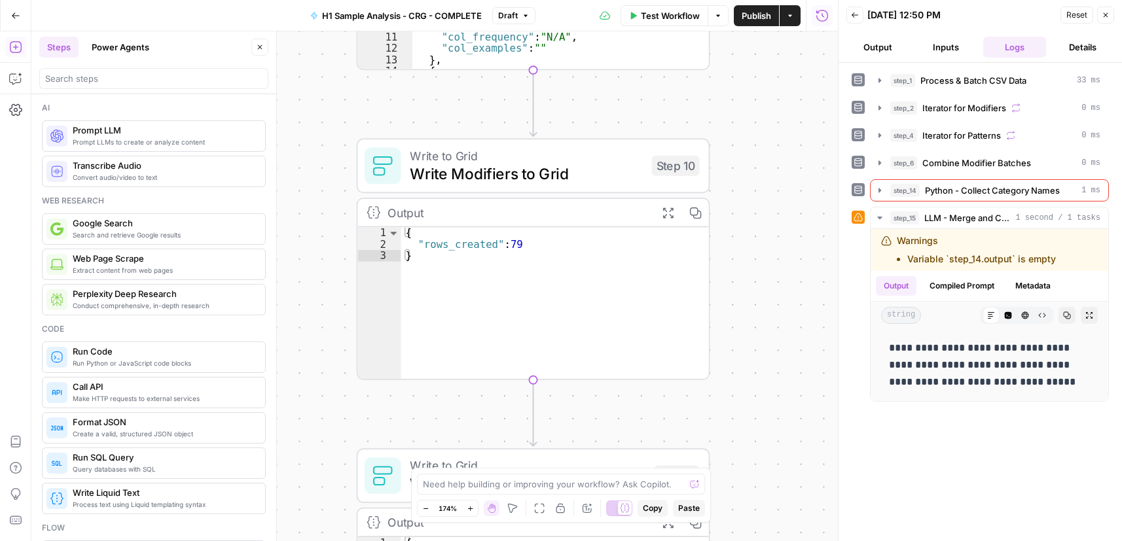
drag, startPoint x: 788, startPoint y: 332, endPoint x: 788, endPoint y: 257, distance: 75.9
click at [788, 317] on div "Workflow Set Inputs Inputs Run Code · Python Process & Batch CSV Data Step 1 Ou…" at bounding box center [434, 286] width 806 height 510
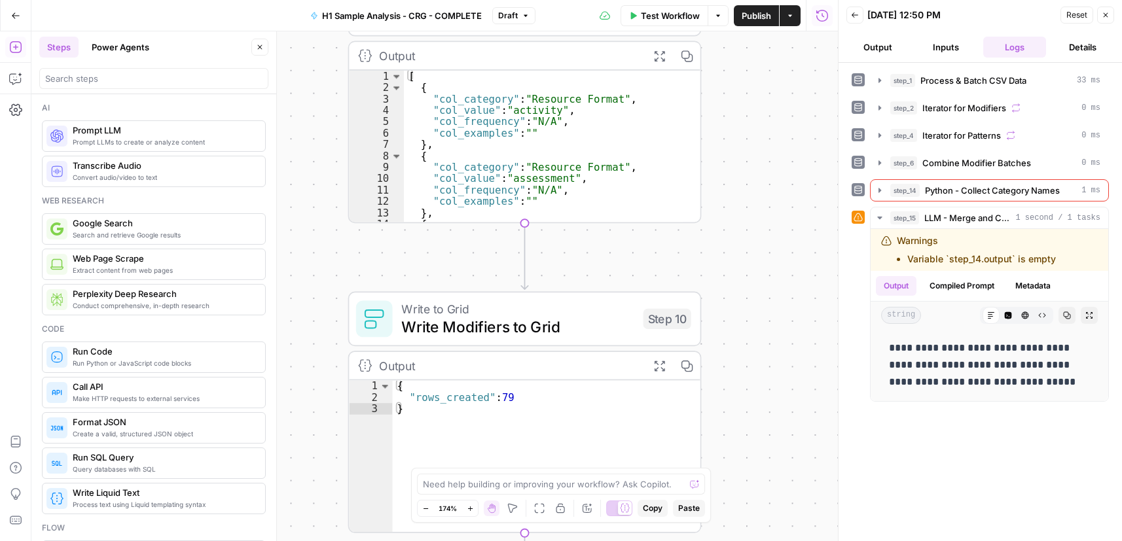
click at [783, 338] on div "Workflow Set Inputs Inputs Run Code · Python Process & Batch CSV Data Step 1 Ou…" at bounding box center [434, 286] width 806 height 510
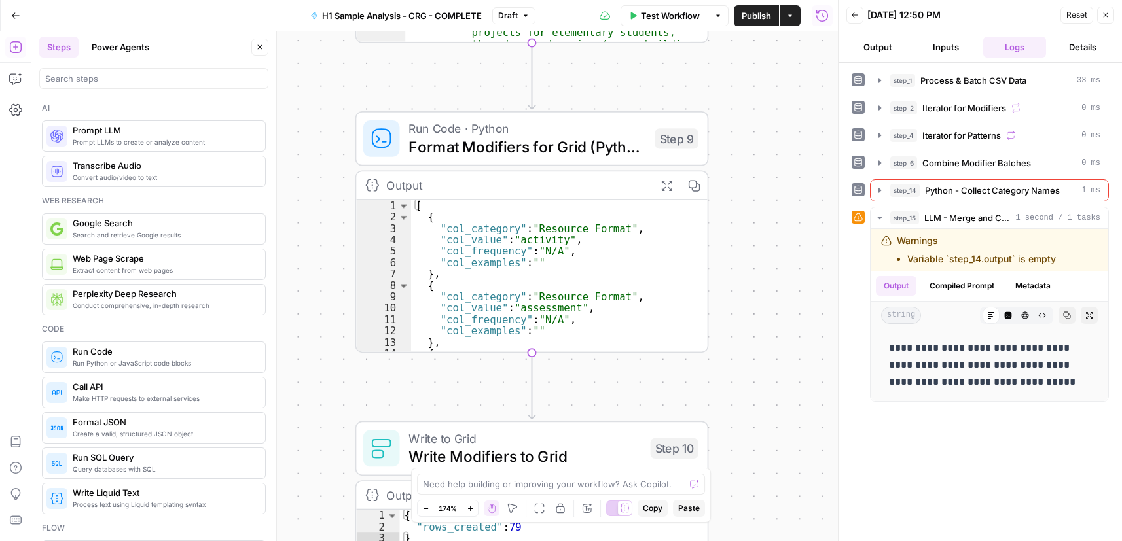
drag, startPoint x: 798, startPoint y: 279, endPoint x: 788, endPoint y: 209, distance: 70.7
click at [796, 285] on div "Workflow Set Inputs Inputs Run Code · Python Process & Batch CSV Data Step 1 Ou…" at bounding box center [434, 286] width 806 height 510
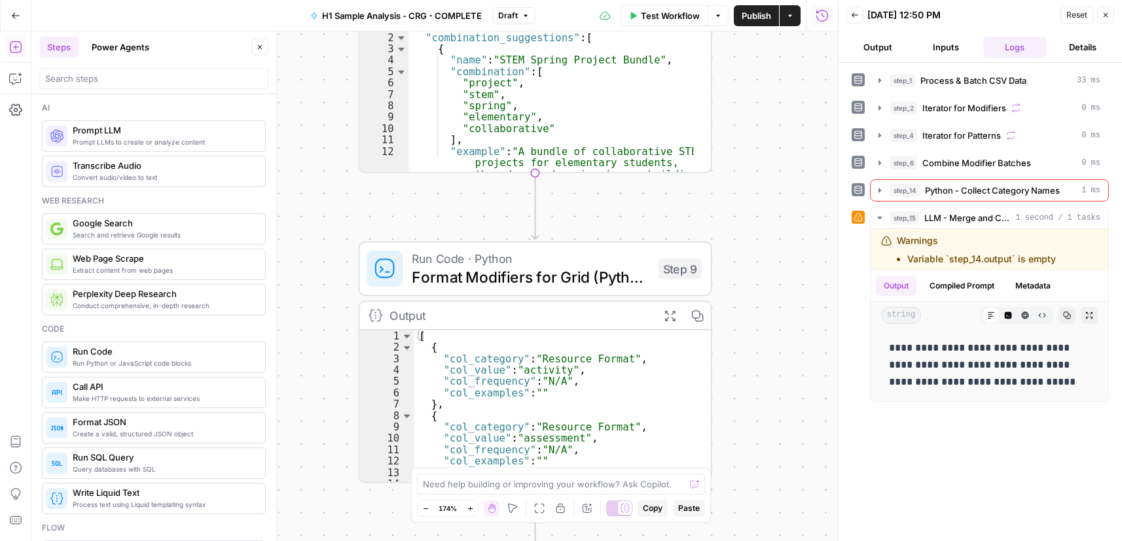
drag, startPoint x: 789, startPoint y: 280, endPoint x: 778, endPoint y: 217, distance: 64.4
click at [788, 289] on div "Workflow Set Inputs Inputs Run Code · Python Process & Batch CSV Data Step 1 Ou…" at bounding box center [434, 286] width 806 height 510
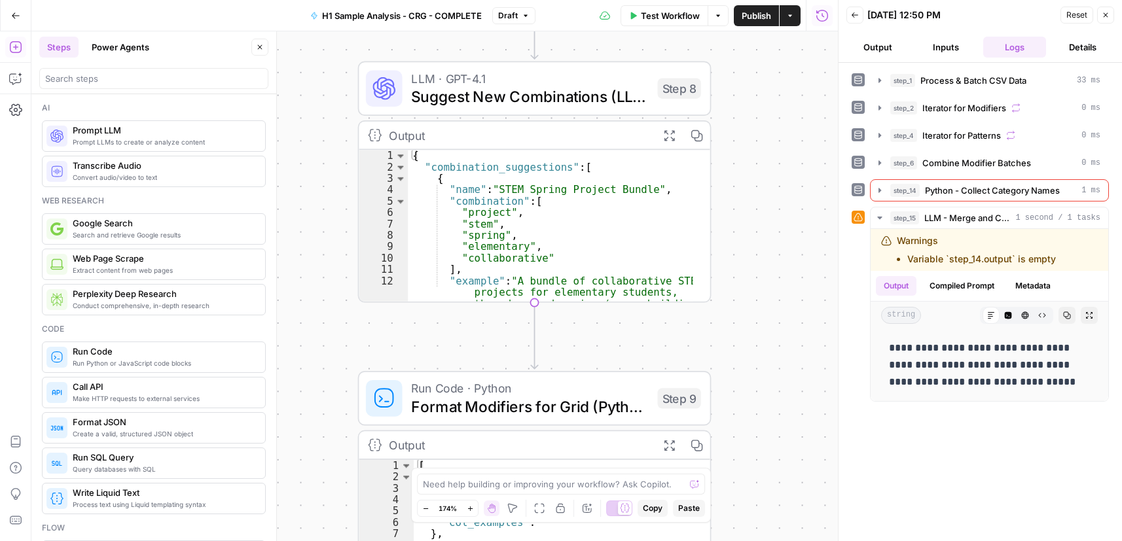
drag, startPoint x: 776, startPoint y: 288, endPoint x: 775, endPoint y: 262, distance: 25.5
click at [776, 298] on div "Workflow Set Inputs Inputs Run Code · Python Process & Batch CSV Data Step 1 Ou…" at bounding box center [434, 286] width 806 height 510
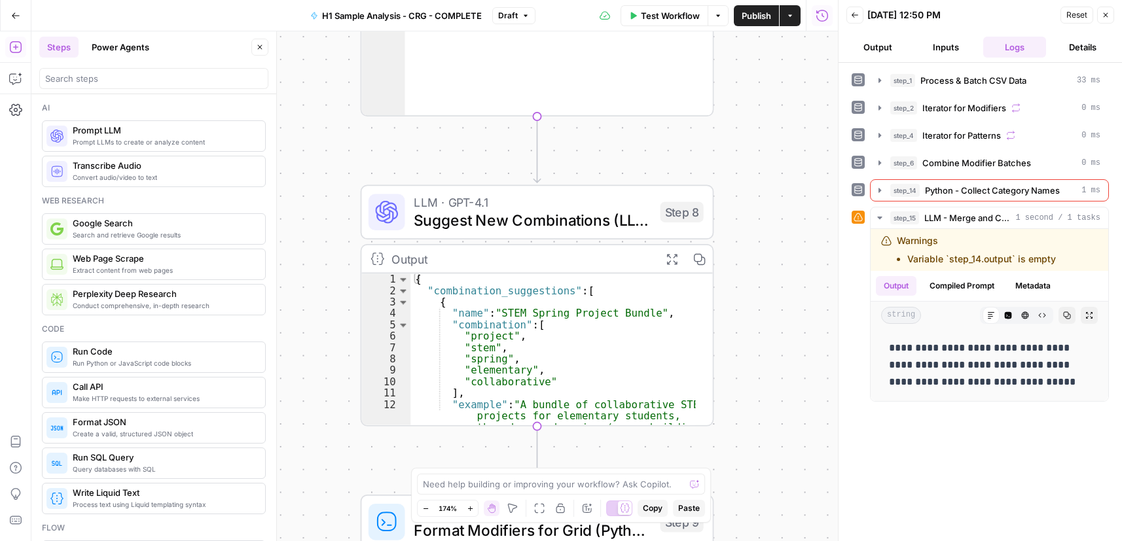
drag, startPoint x: 767, startPoint y: 287, endPoint x: 777, endPoint y: 226, distance: 62.4
click at [766, 289] on div "Workflow Set Inputs Inputs Run Code · Python Process & Batch CSV Data Step 1 Ou…" at bounding box center [434, 286] width 806 height 510
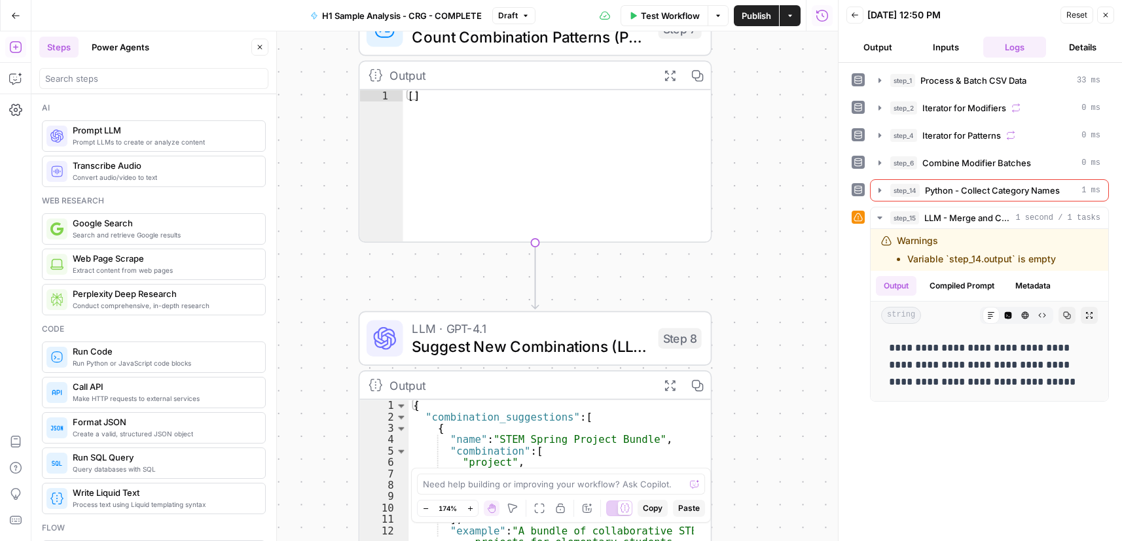
drag, startPoint x: 785, startPoint y: 294, endPoint x: 779, endPoint y: 253, distance: 41.6
click at [783, 300] on div "Workflow Set Inputs Inputs Run Code · Python Process & Batch CSV Data Step 1 Ou…" at bounding box center [434, 286] width 806 height 510
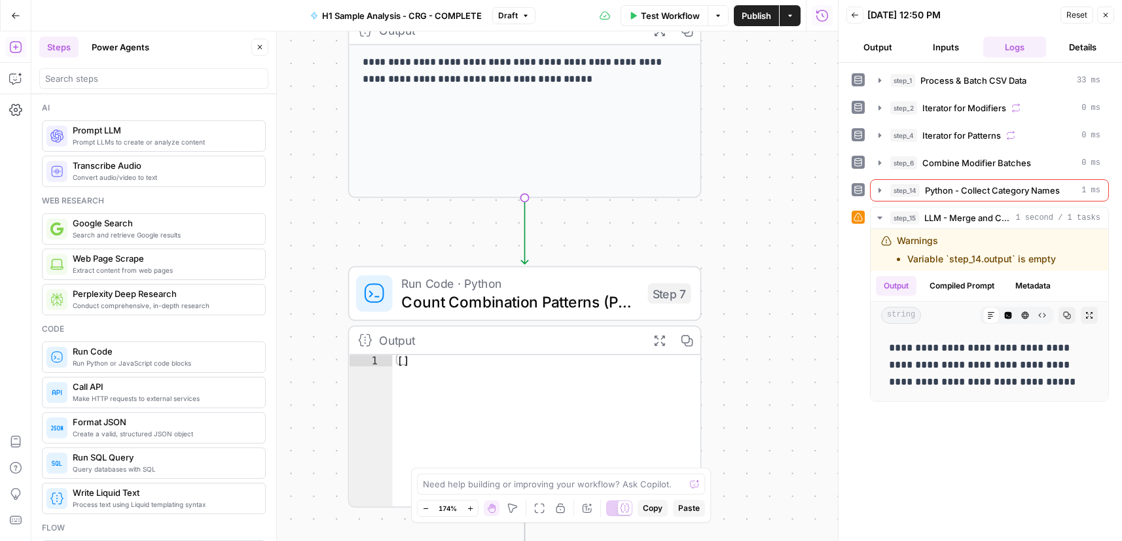
drag, startPoint x: 767, startPoint y: 232, endPoint x: 750, endPoint y: 384, distance: 152.8
click at [741, 463] on div "Workflow Set Inputs Inputs Run Code · Python Process & Batch CSV Data Step 1 Ou…" at bounding box center [434, 286] width 806 height 510
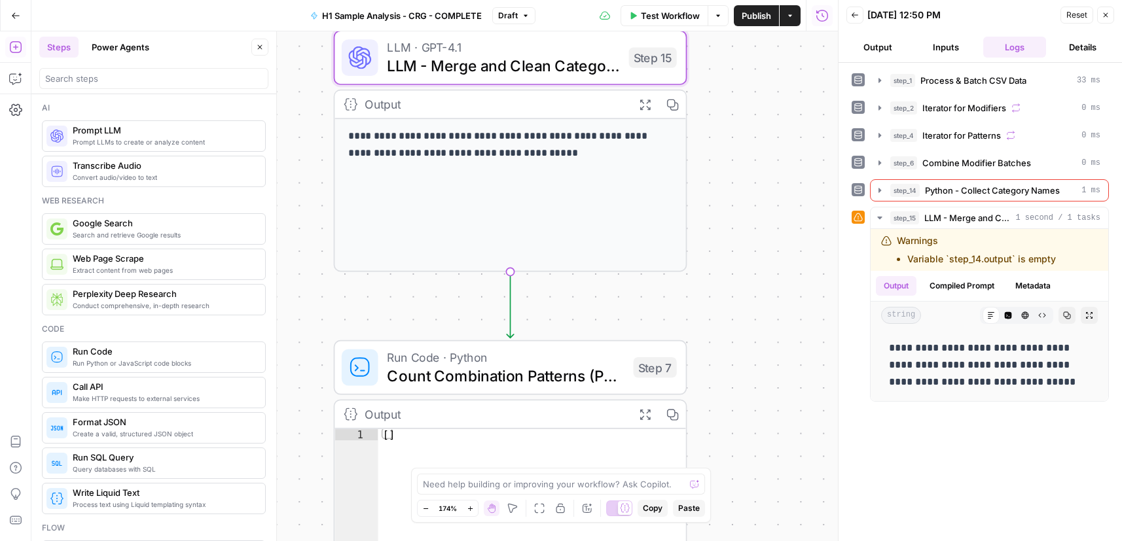
click at [794, 366] on div "Workflow Set Inputs Inputs Run Code · Python Process & Batch CSV Data Step 1 Ou…" at bounding box center [434, 286] width 806 height 510
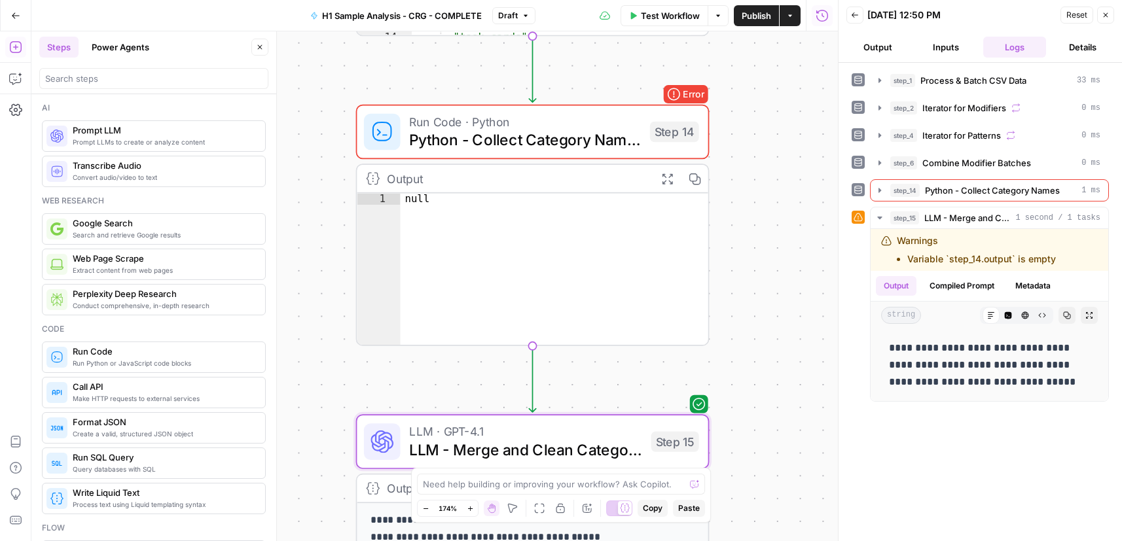
drag, startPoint x: 788, startPoint y: 264, endPoint x: 775, endPoint y: 374, distance: 110.0
click at [778, 375] on div "Workflow Set Inputs Inputs Run Code · Python Process & Batch CSV Data Step 1 Ou…" at bounding box center [434, 286] width 806 height 510
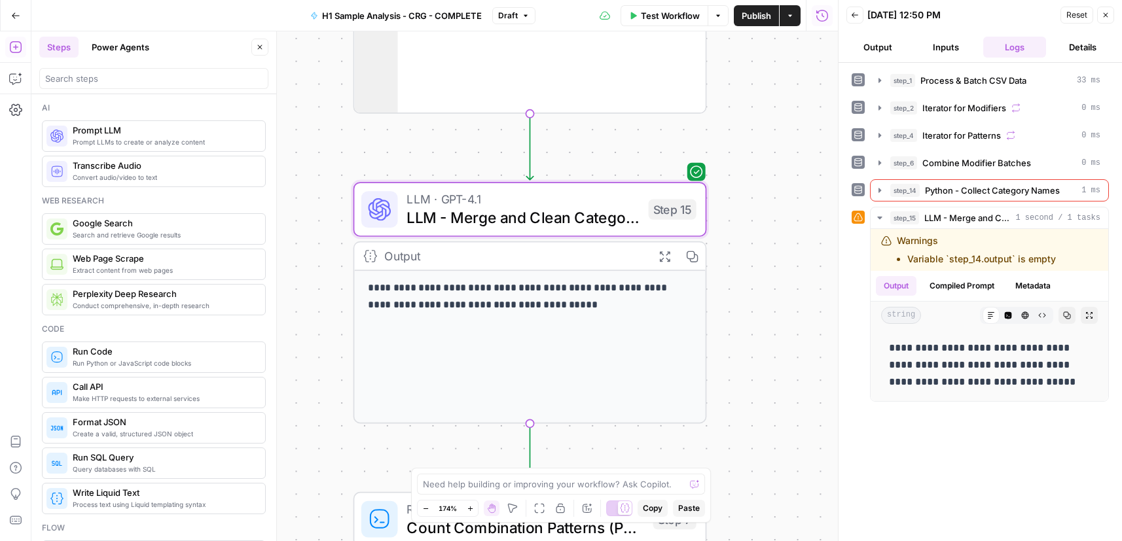
drag, startPoint x: 775, startPoint y: 189, endPoint x: 779, endPoint y: -75, distance: 263.7
click at [779, 0] on html "Cohort 5 New Home Browse Your Data Usage Settings Recent Grids CRG - H1 Grid H1…" at bounding box center [561, 270] width 1122 height 541
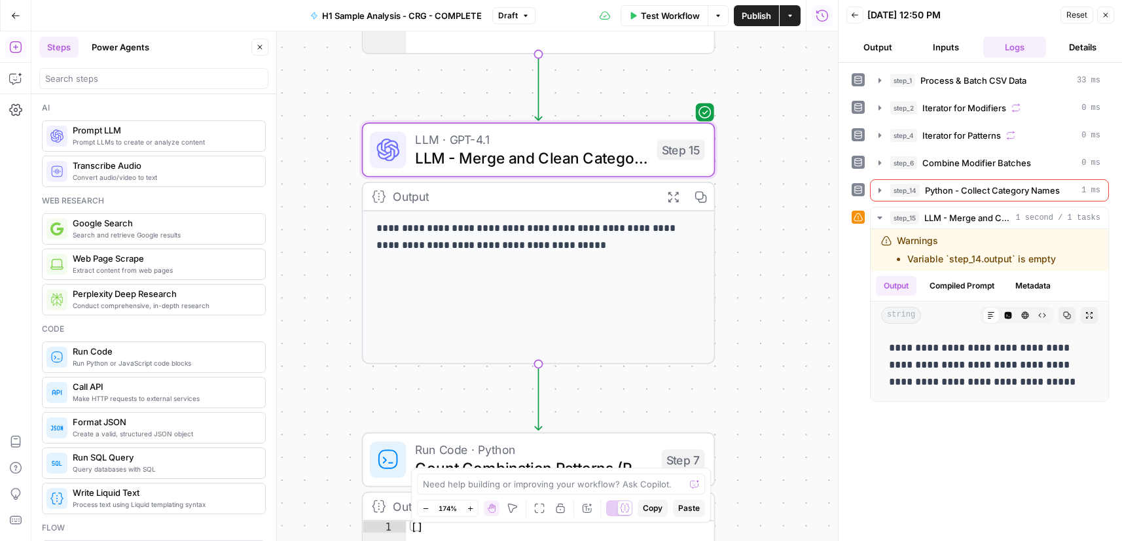
drag, startPoint x: 760, startPoint y: 187, endPoint x: 766, endPoint y: 268, distance: 80.7
click at [766, 268] on div "Workflow Set Inputs Inputs Run Code · Python Process & Batch CSV Data Step 1 Ou…" at bounding box center [434, 286] width 806 height 510
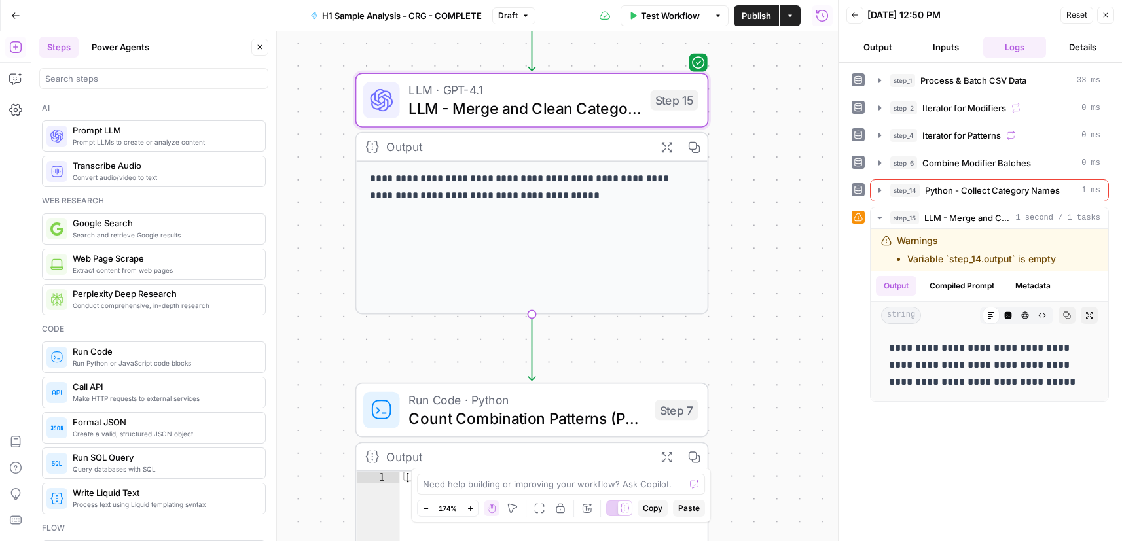
drag, startPoint x: 754, startPoint y: 239, endPoint x: 785, endPoint y: 156, distance: 89.2
click at [749, 222] on div "Workflow Set Inputs Inputs Run Code · Python Process & Batch CSV Data Step 1 Ou…" at bounding box center [434, 286] width 806 height 510
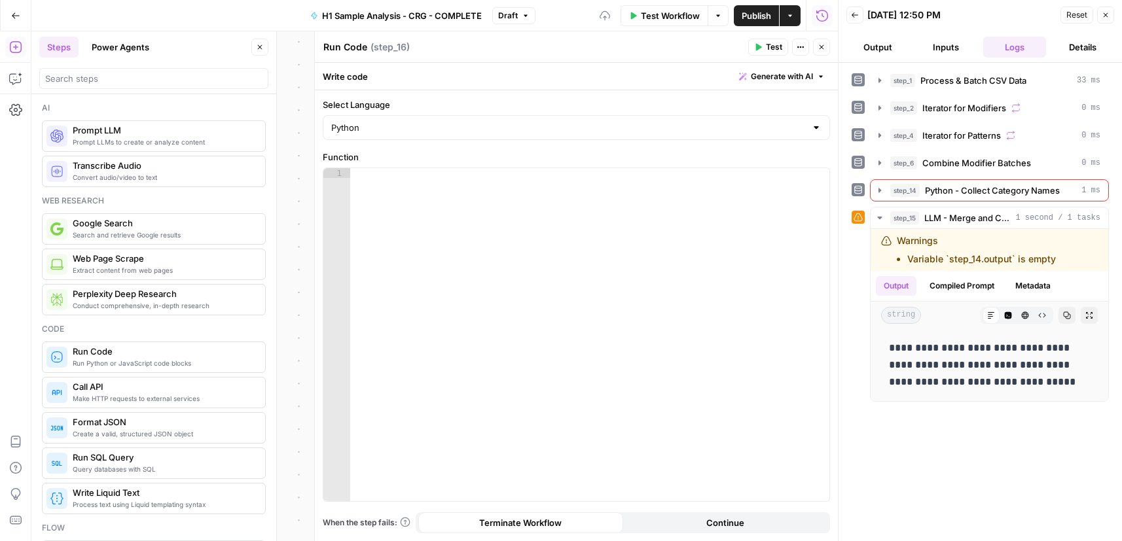
click at [343, 48] on textarea "Run Code" at bounding box center [345, 47] width 44 height 13
paste textarea "Apply Final Consolidation"
type textarea "Apply Final Consolidation"
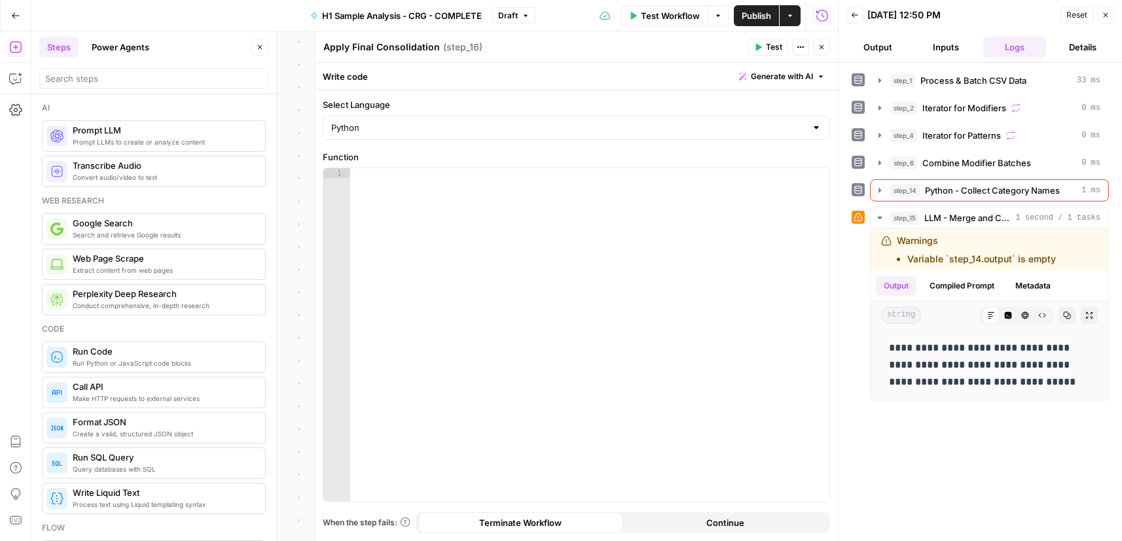
click at [479, 249] on div at bounding box center [589, 344] width 479 height 353
paste textarea "**********"
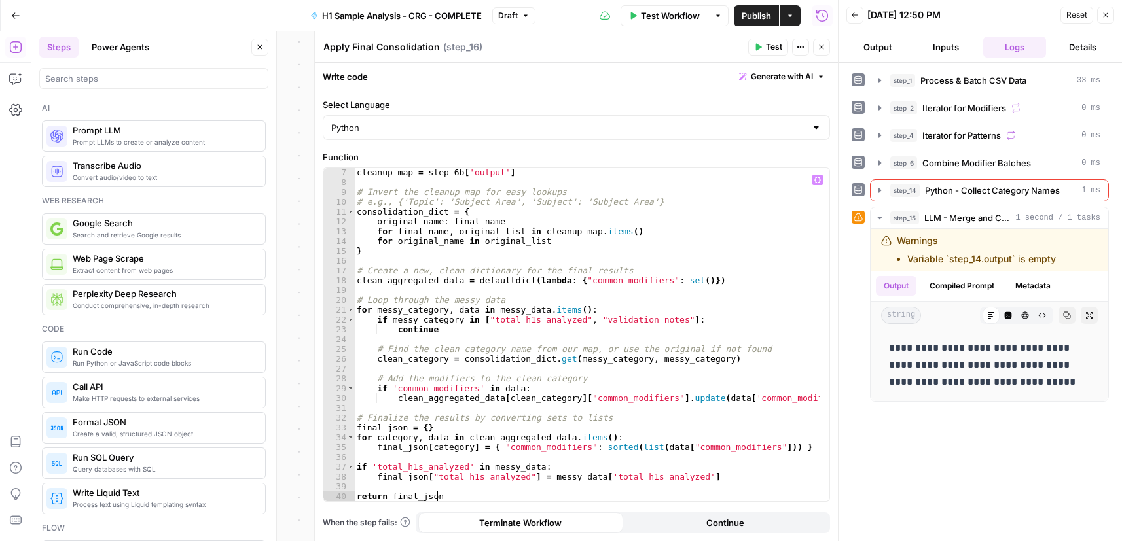
scroll to position [59, 0]
drag, startPoint x: 423, startPoint y: 173, endPoint x: 506, endPoint y: 174, distance: 83.1
click at [504, 177] on div "cleanup_map = step_6b [ 'output' ] # Invert the cleanup map for easy lookups # …" at bounding box center [586, 344] width 465 height 353
click at [816, 183] on button "Variables Menu" at bounding box center [817, 180] width 10 height 10
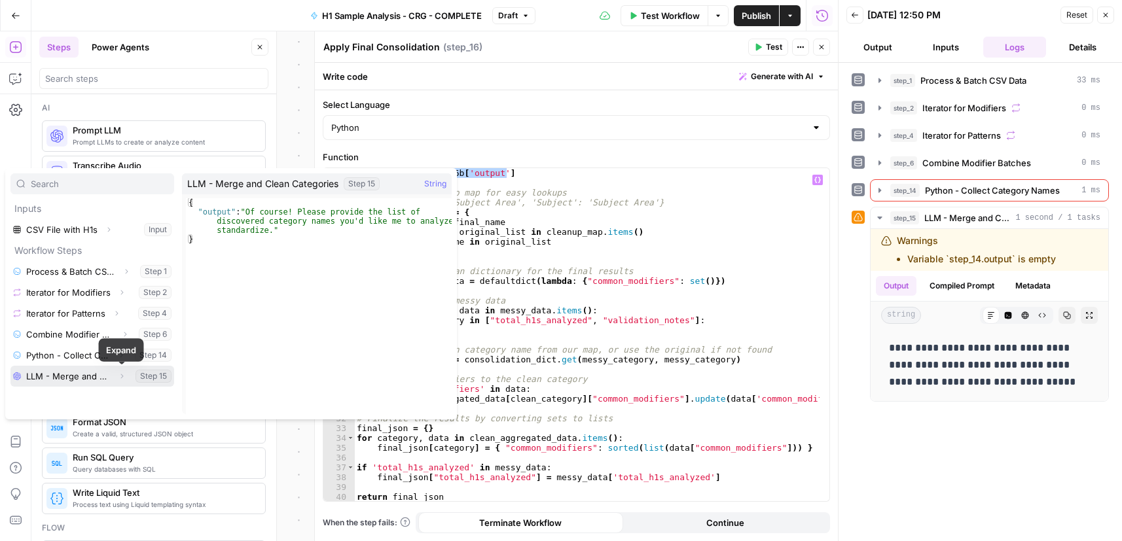
click at [124, 377] on button "Expand" at bounding box center [121, 376] width 17 height 17
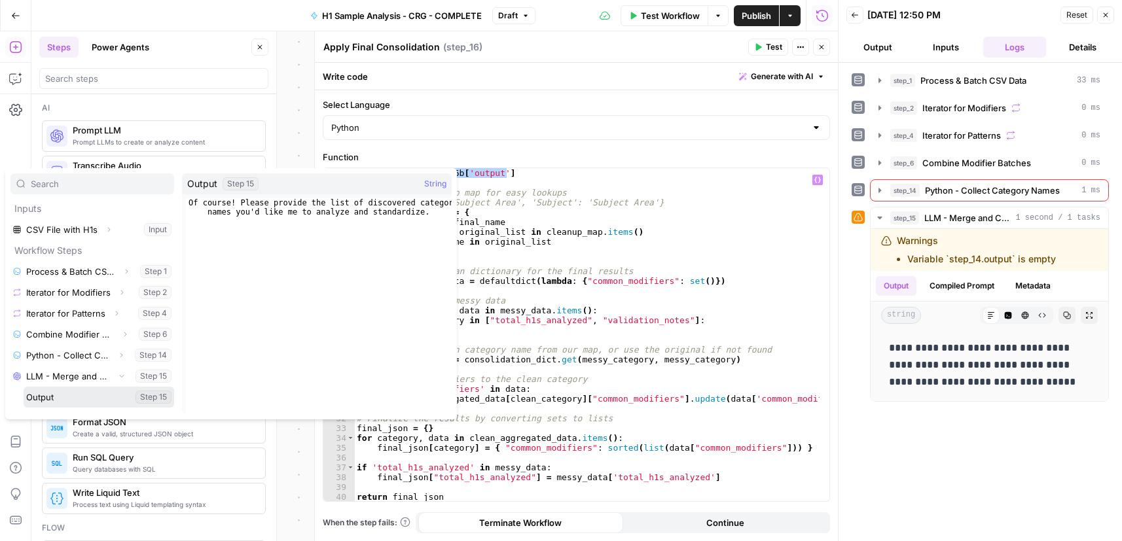
click at [99, 398] on button "Select variable Output" at bounding box center [99, 397] width 150 height 21
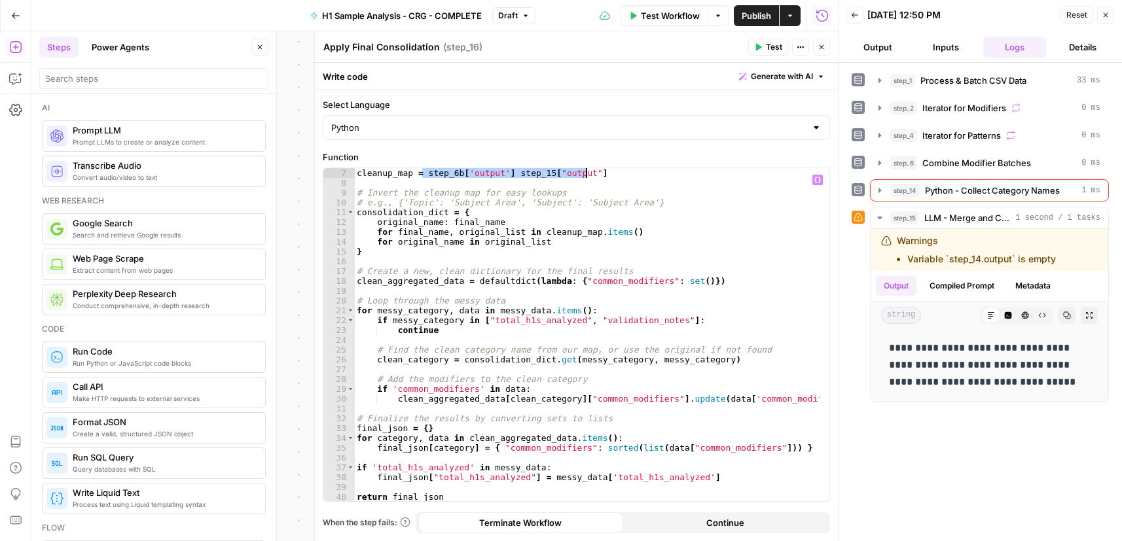
click at [525, 204] on div "cleanup_map = step_6b [ 'output' ] step_15 [ "output" ] # Invert the cleanup ma…" at bounding box center [586, 344] width 465 height 353
drag, startPoint x: 504, startPoint y: 175, endPoint x: 429, endPoint y: 175, distance: 75.9
click at [421, 173] on div "cleanup_map = step_6b [ 'output' ] step_15 [ "output" ] # Invert the cleanup ma…" at bounding box center [586, 344] width 465 height 353
type textarea "**********"
click at [824, 47] on span "Close" at bounding box center [824, 47] width 1 height 1
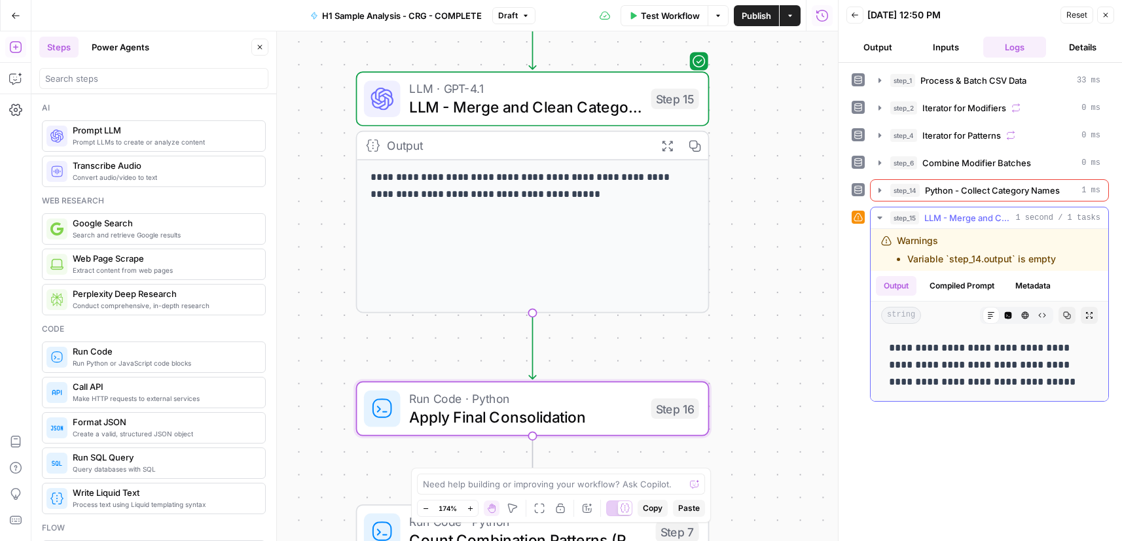
click at [974, 252] on div "Warnings Variable `step_14.output` is empty" at bounding box center [975, 249] width 159 height 31
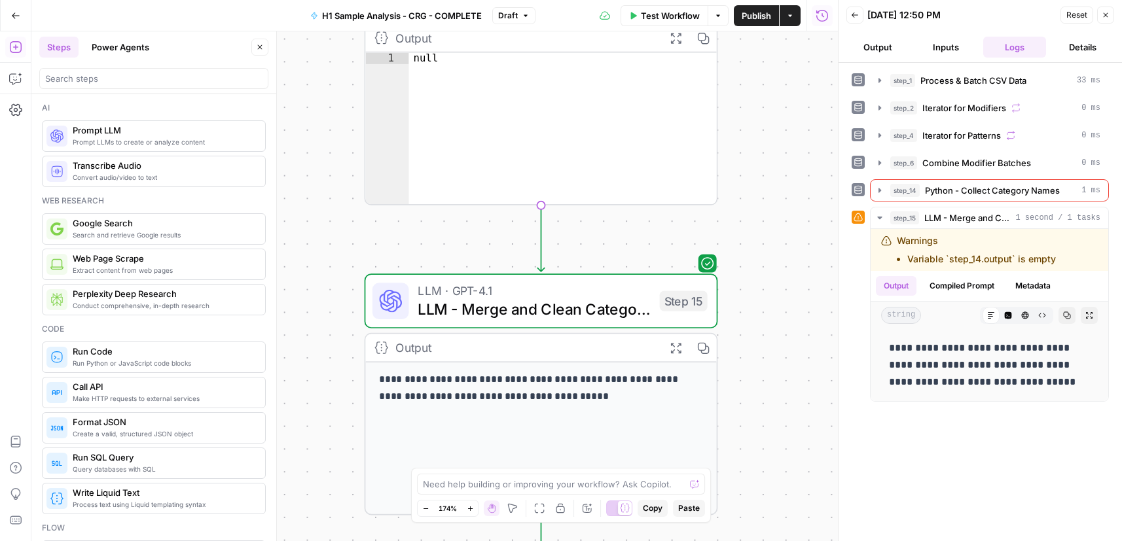
drag, startPoint x: 737, startPoint y: 139, endPoint x: 729, endPoint y: 248, distance: 109.6
click at [735, 331] on div "Workflow Set Inputs Inputs Run Code · Python Process & Batch CSV Data Step 1 Ou…" at bounding box center [434, 286] width 806 height 510
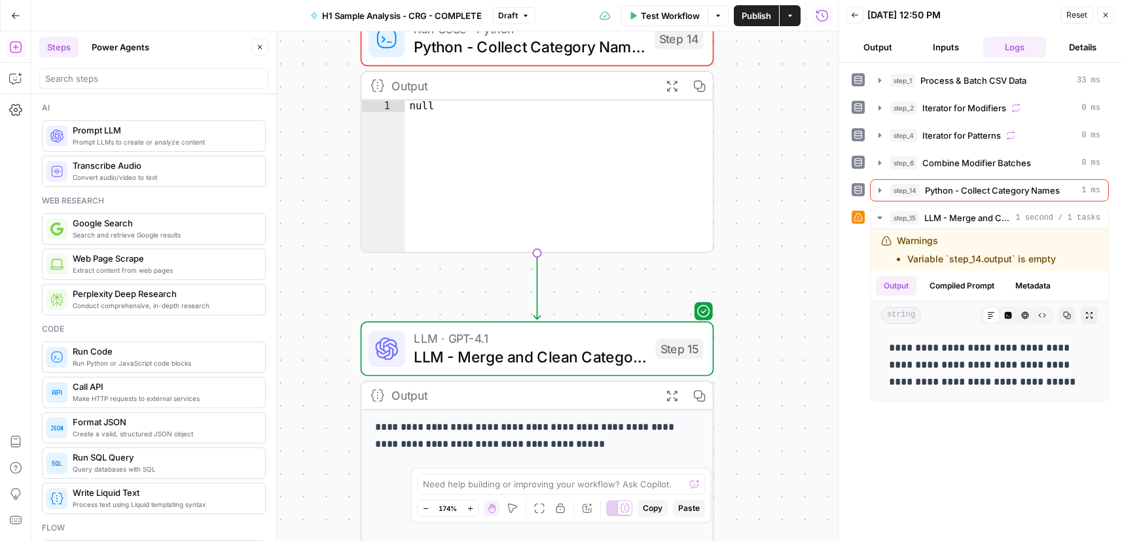
drag, startPoint x: 747, startPoint y: 179, endPoint x: 748, endPoint y: 288, distance: 109.3
click at [749, 289] on div "Workflow Set Inputs Inputs Run Code · Python Process & Batch CSV Data Step 1 Ou…" at bounding box center [434, 286] width 806 height 510
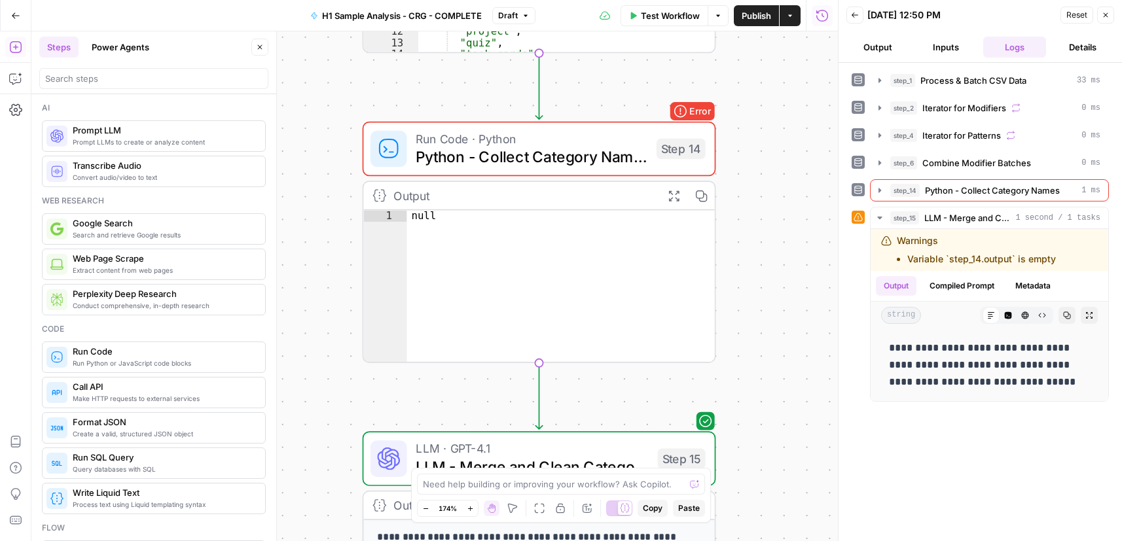
click at [760, 233] on div "Workflow Set Inputs Inputs Run Code · Python Process & Batch CSV Data Step 1 Ou…" at bounding box center [434, 286] width 806 height 510
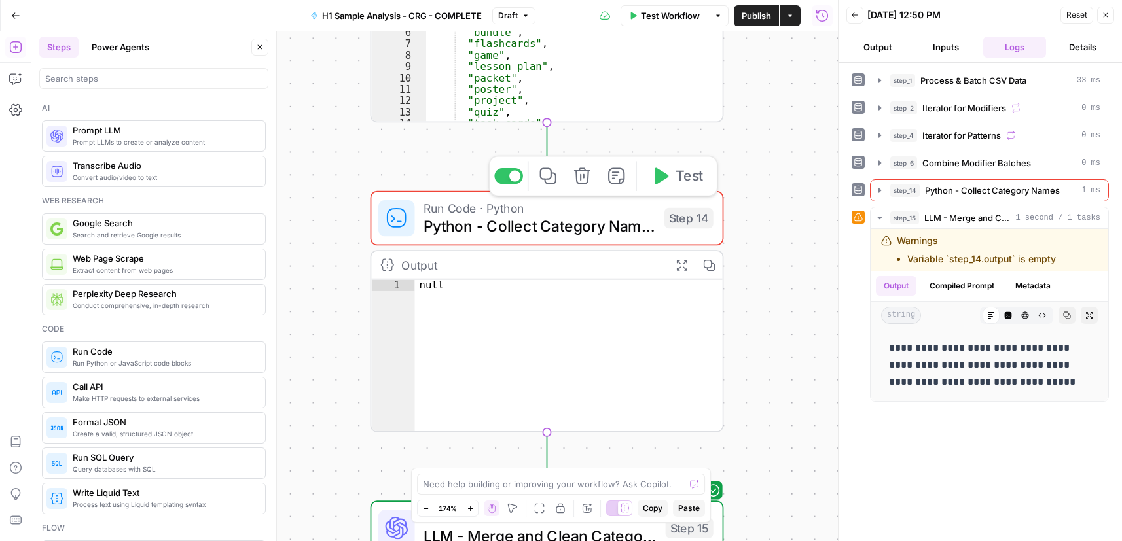
click at [651, 209] on span "Run Code · Python" at bounding box center [538, 208] width 231 height 18
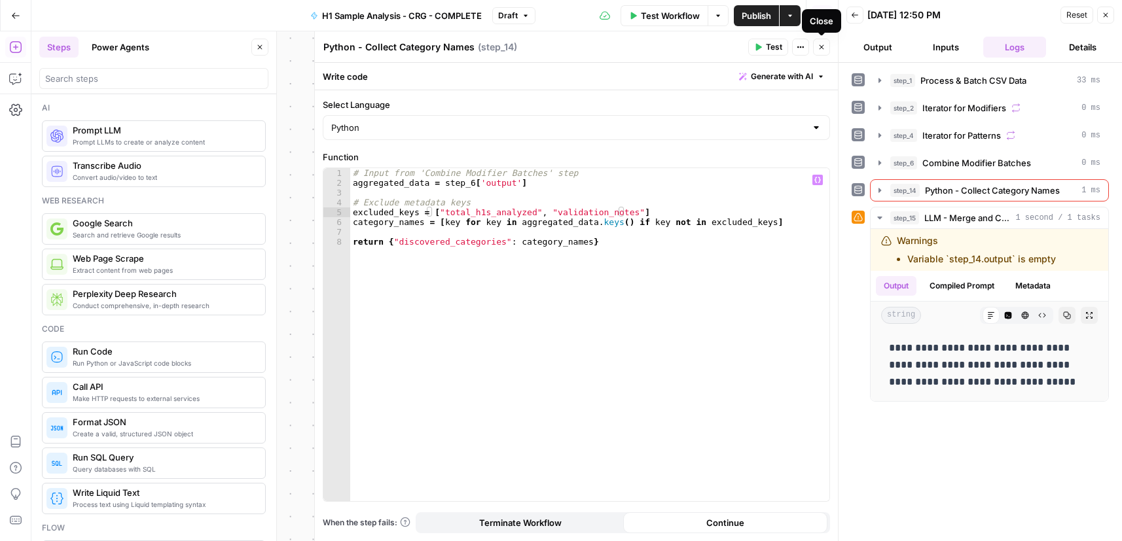
click at [821, 46] on icon "button" at bounding box center [821, 47] width 8 height 8
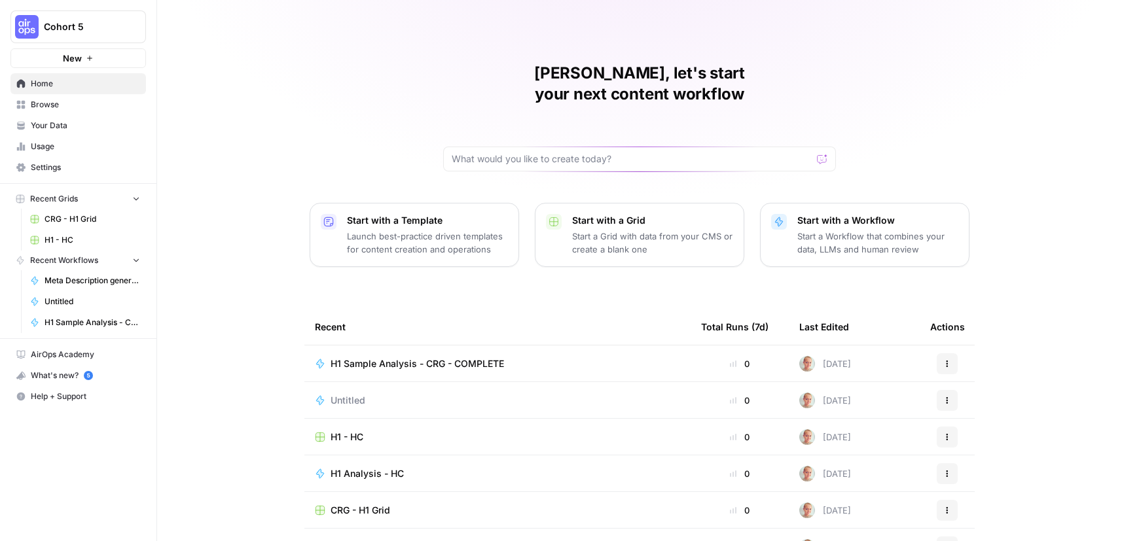
click at [349, 431] on span "H1 - HC" at bounding box center [346, 437] width 33 height 13
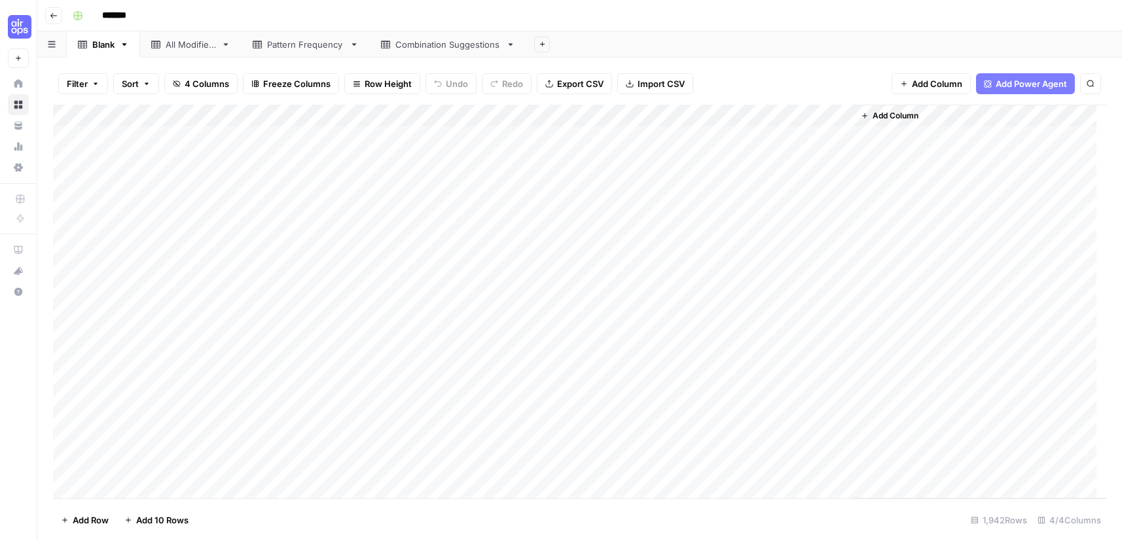
click at [187, 34] on link "All Modifiers" at bounding box center [190, 44] width 101 height 26
click at [192, 44] on div "All Modifiers" at bounding box center [191, 44] width 50 height 13
click at [302, 51] on link "Pattern Frequency" at bounding box center [305, 44] width 128 height 26
click at [408, 46] on div "Combination Suggestions" at bounding box center [447, 44] width 105 height 13
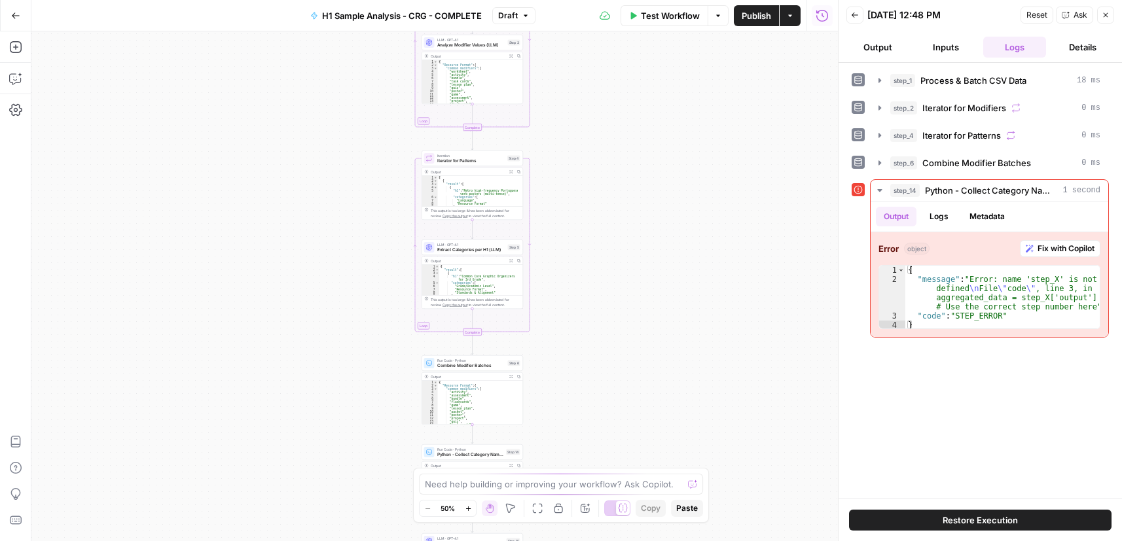
drag, startPoint x: 683, startPoint y: 155, endPoint x: 652, endPoint y: 537, distance: 383.4
click at [671, 540] on html "Cohort 5 New Home Browse Your Data Usage Settings Recent Grids CRG - H1 Grid H1…" at bounding box center [561, 270] width 1122 height 541
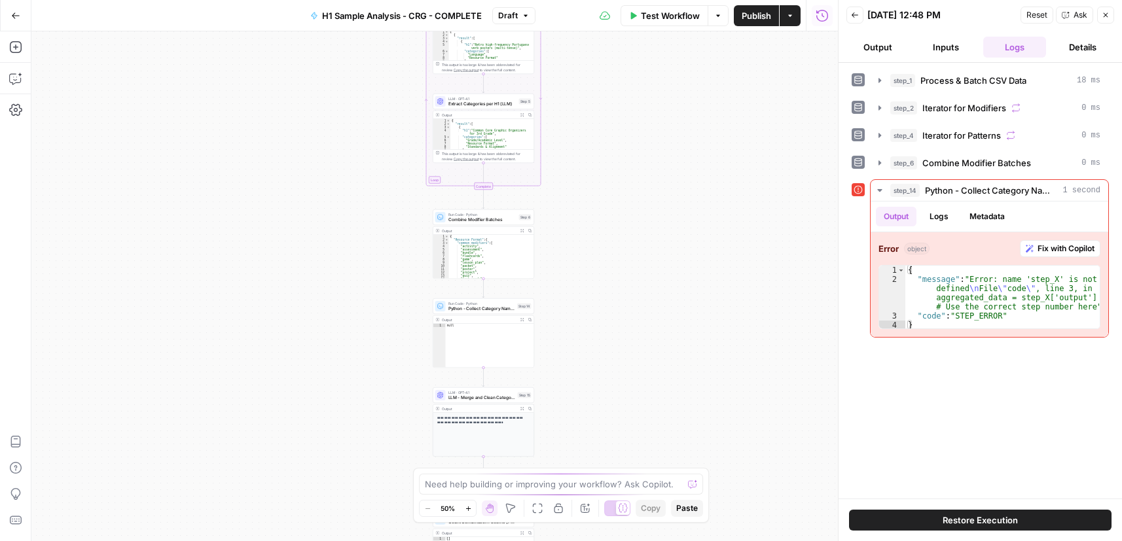
drag, startPoint x: 629, startPoint y: 349, endPoint x: 616, endPoint y: 85, distance: 264.1
click at [619, 91] on div "Workflow Set Inputs Inputs Run Code · Python Process & Batch CSV Data Step 1 Ou…" at bounding box center [434, 286] width 806 height 510
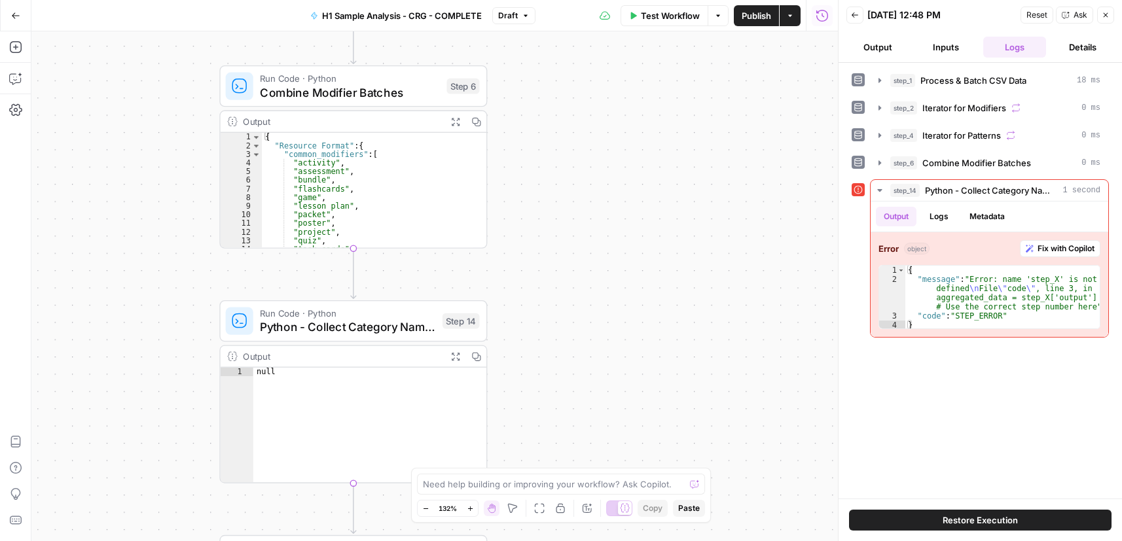
drag, startPoint x: 517, startPoint y: 242, endPoint x: 629, endPoint y: 374, distance: 173.2
click at [629, 374] on div "Workflow Set Inputs Inputs Run Code · Python Process & Batch CSV Data Step 1 Ou…" at bounding box center [434, 286] width 806 height 510
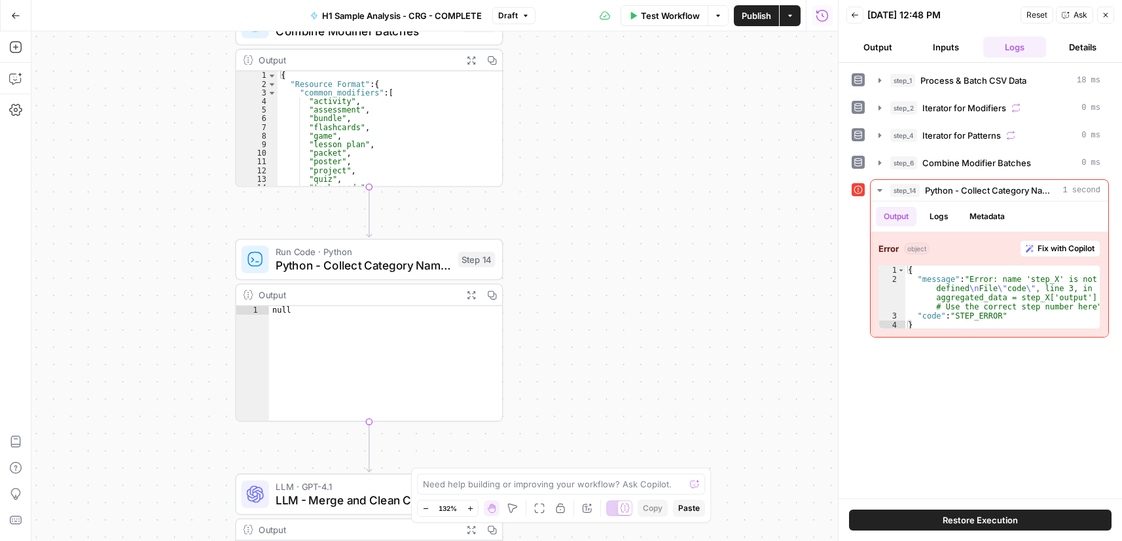
drag, startPoint x: 624, startPoint y: 336, endPoint x: 650, endPoint y: 175, distance: 162.4
click at [650, 177] on div "Workflow Set Inputs Inputs Run Code · Python Process & Batch CSV Data Step 1 Ou…" at bounding box center [434, 286] width 806 height 510
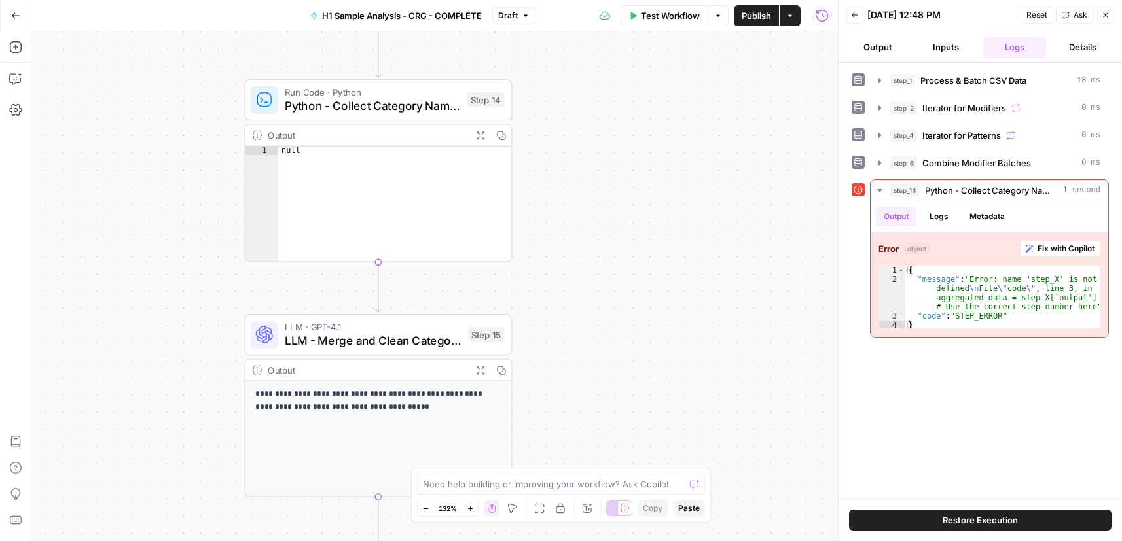
drag, startPoint x: 641, startPoint y: 205, endPoint x: 648, endPoint y: 147, distance: 58.8
click at [645, 150] on div "Workflow Set Inputs Inputs Run Code · Python Process & Batch CSV Data Step 1 Ou…" at bounding box center [434, 286] width 806 height 510
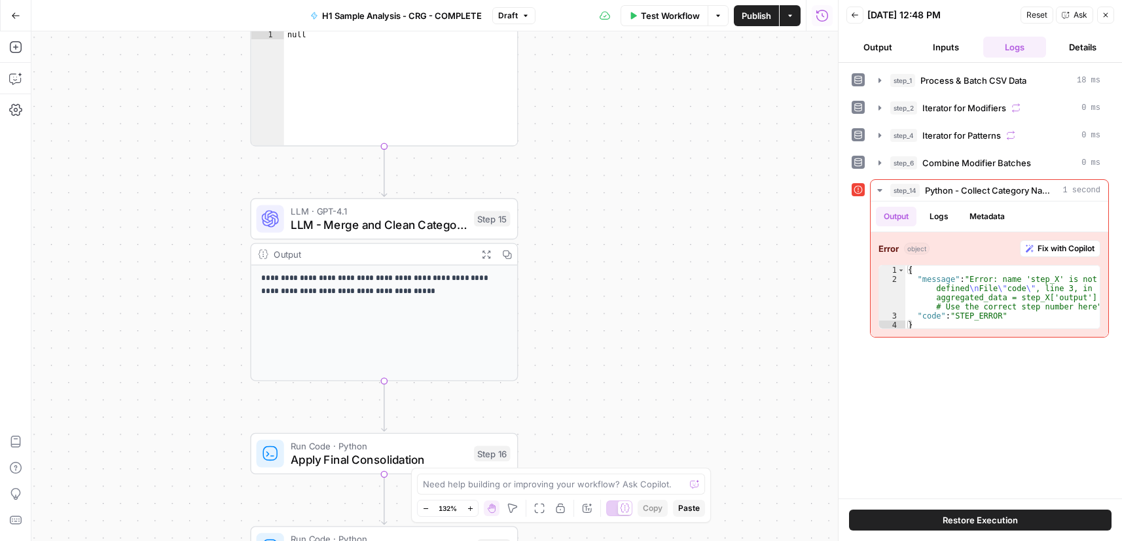
drag, startPoint x: 648, startPoint y: 227, endPoint x: 645, endPoint y: 126, distance: 100.8
click at [645, 126] on div "Workflow Set Inputs Inputs Run Code · Python Process & Batch CSV Data Step 1 Ou…" at bounding box center [434, 286] width 806 height 510
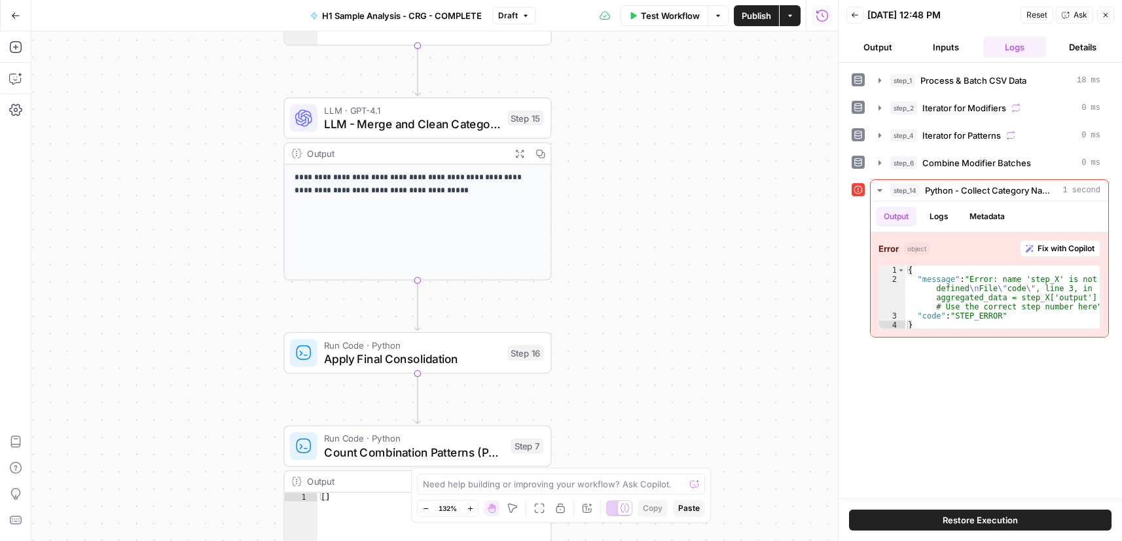
drag, startPoint x: 640, startPoint y: 246, endPoint x: 670, endPoint y: 161, distance: 90.2
click at [679, 228] on div "Workflow Set Inputs Inputs Run Code · Python Process & Batch CSV Data Step 1 Ou…" at bounding box center [434, 286] width 806 height 510
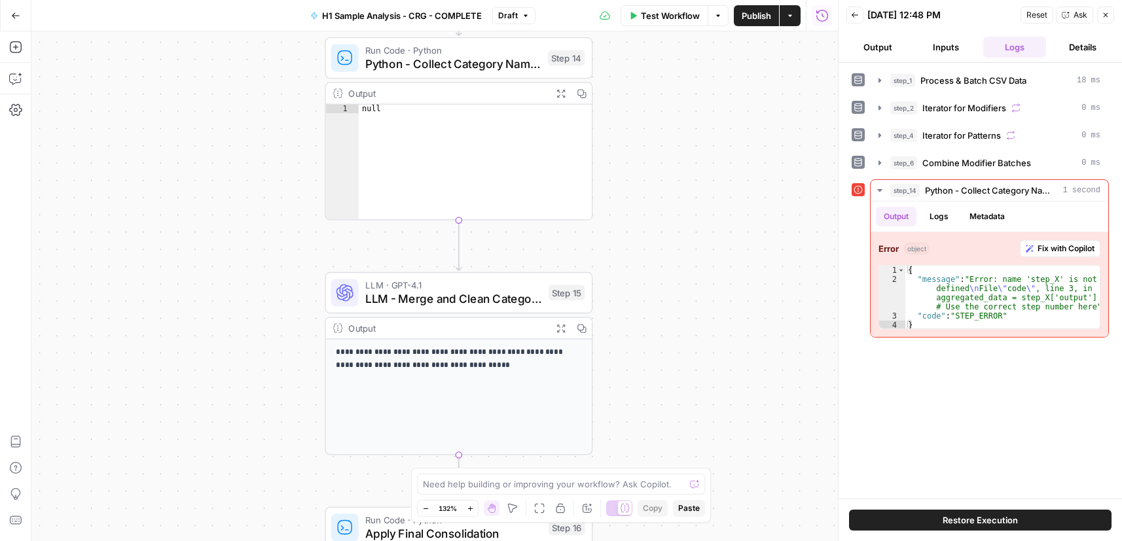
drag, startPoint x: 676, startPoint y: 69, endPoint x: 702, endPoint y: 175, distance: 109.2
click at [707, 182] on div "Workflow Set Inputs Inputs Run Code · Python Process & Batch CSV Data Step 1 Ou…" at bounding box center [434, 286] width 806 height 510
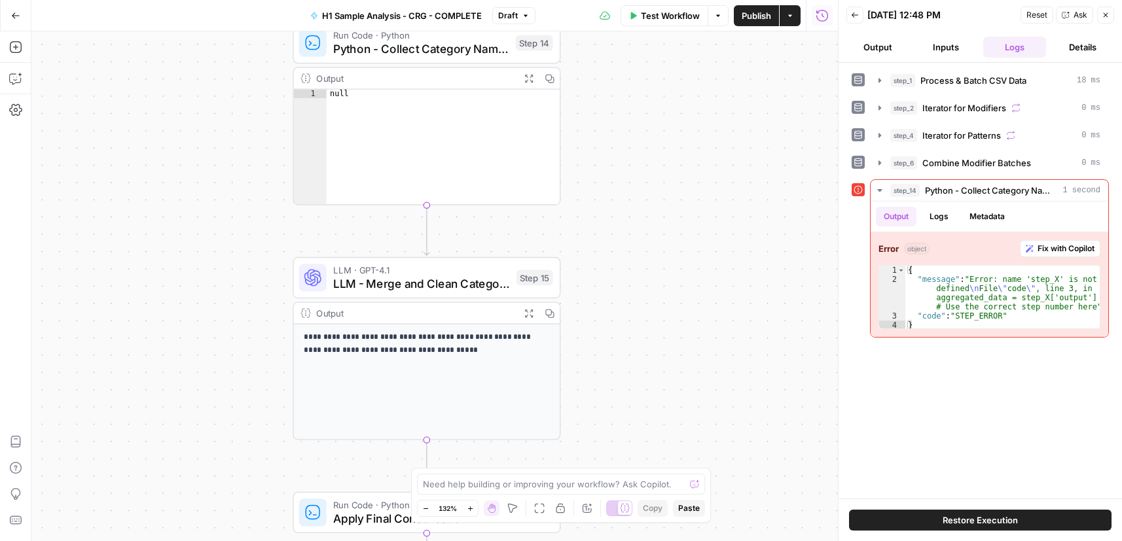
drag, startPoint x: 671, startPoint y: 75, endPoint x: 618, endPoint y: 14, distance: 81.1
click at [619, 16] on div "Go Back H1 Sample Analysis - CRG - COMPLETE Draft Test Workflow Options Publish…" at bounding box center [419, 270] width 838 height 541
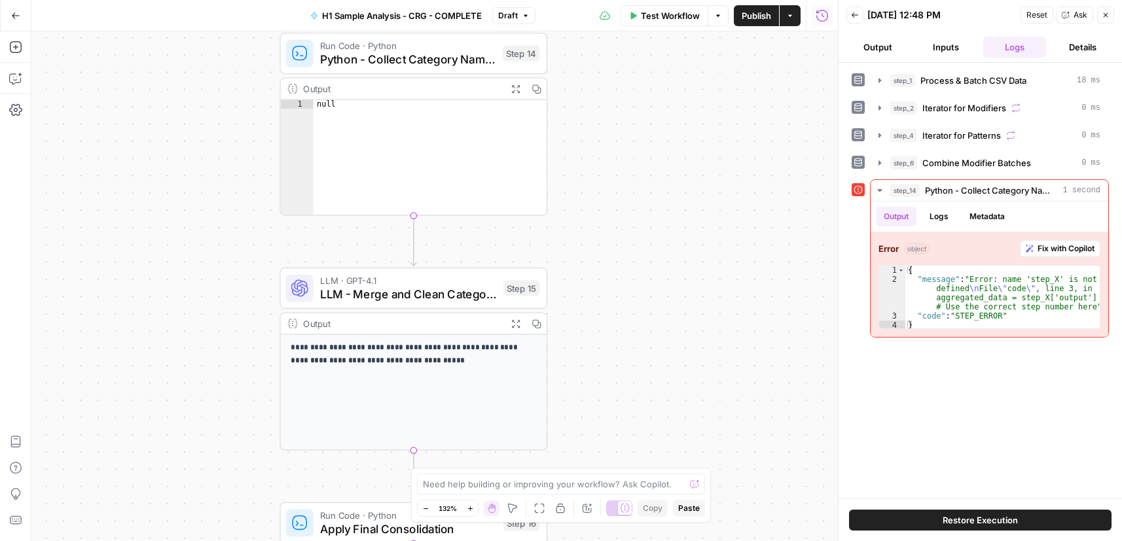
drag, startPoint x: 675, startPoint y: 249, endPoint x: 694, endPoint y: 285, distance: 40.1
click at [689, 329] on div "Workflow Set Inputs Inputs Run Code · Python Process & Batch CSV Data Step 1 Ou…" at bounding box center [434, 286] width 806 height 510
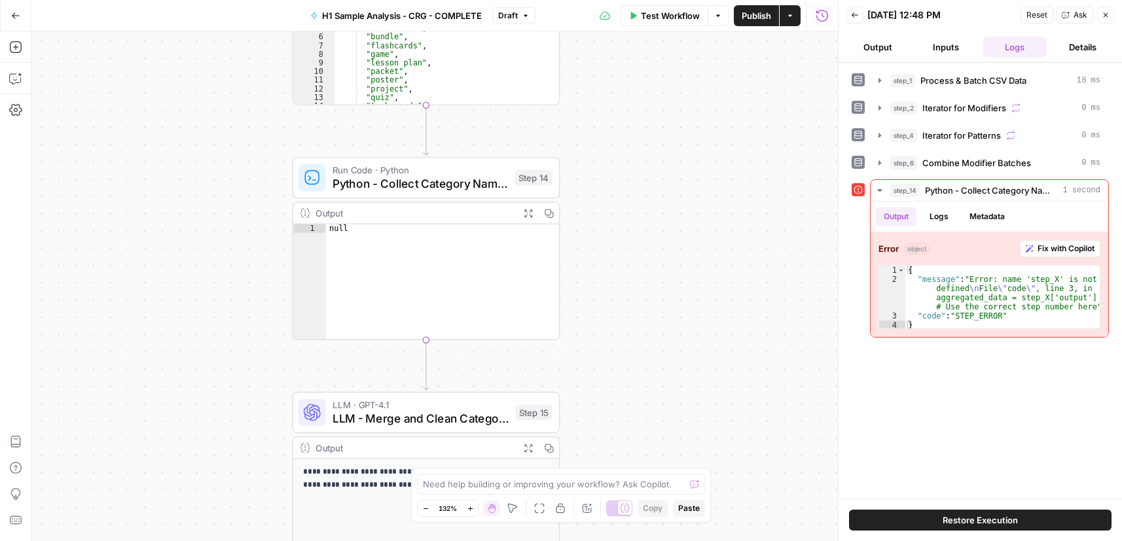
drag, startPoint x: 710, startPoint y: 211, endPoint x: 706, endPoint y: 294, distance: 83.2
click at [711, 298] on div "Workflow Set Inputs Inputs Run Code · Python Process & Batch CSV Data Step 1 Ou…" at bounding box center [434, 286] width 806 height 510
click at [756, 18] on span "Publish" at bounding box center [755, 15] width 29 height 13
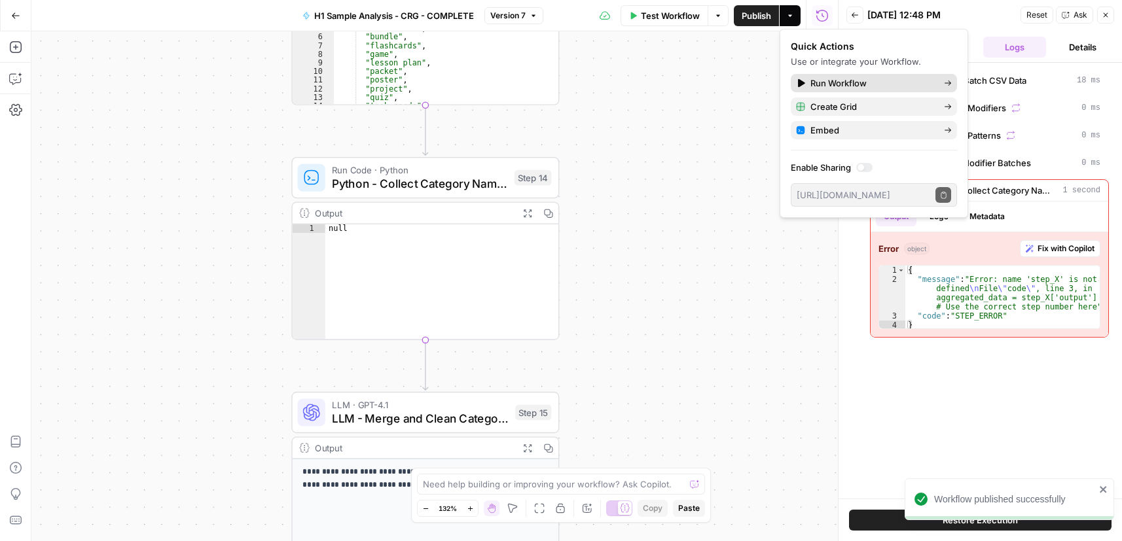
click at [888, 85] on span "Run Workflow" at bounding box center [871, 83] width 123 height 13
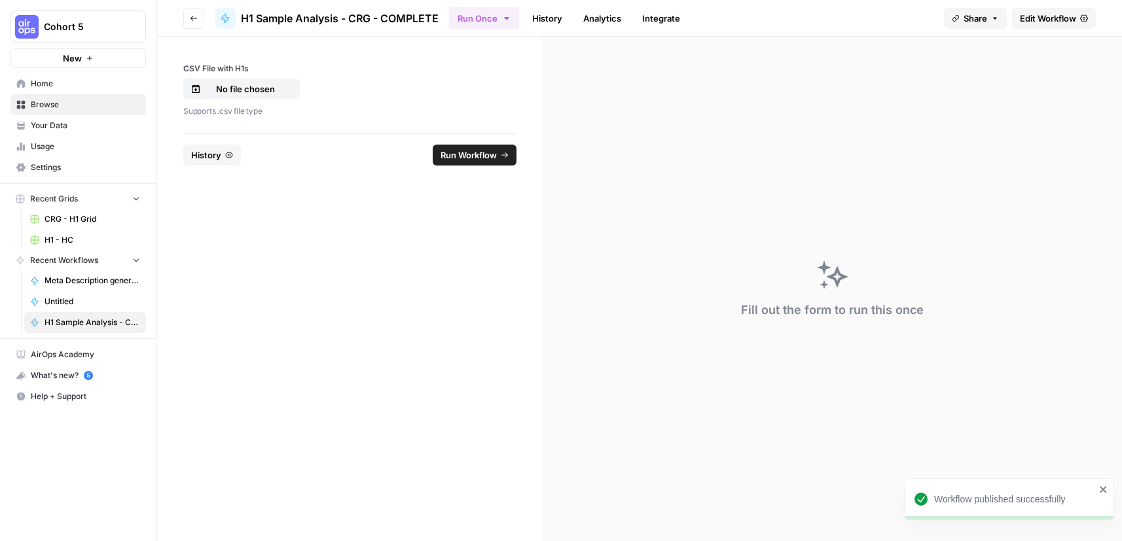
click at [1046, 14] on span "Edit Workflow" at bounding box center [1047, 18] width 56 height 13
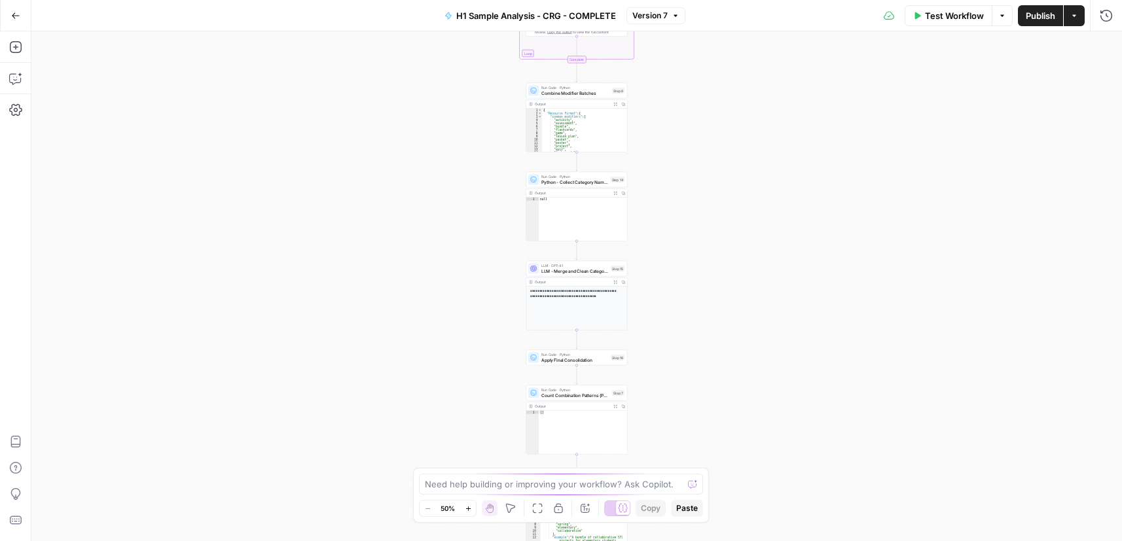
click at [934, 15] on span "Test Workflow" at bounding box center [954, 15] width 59 height 13
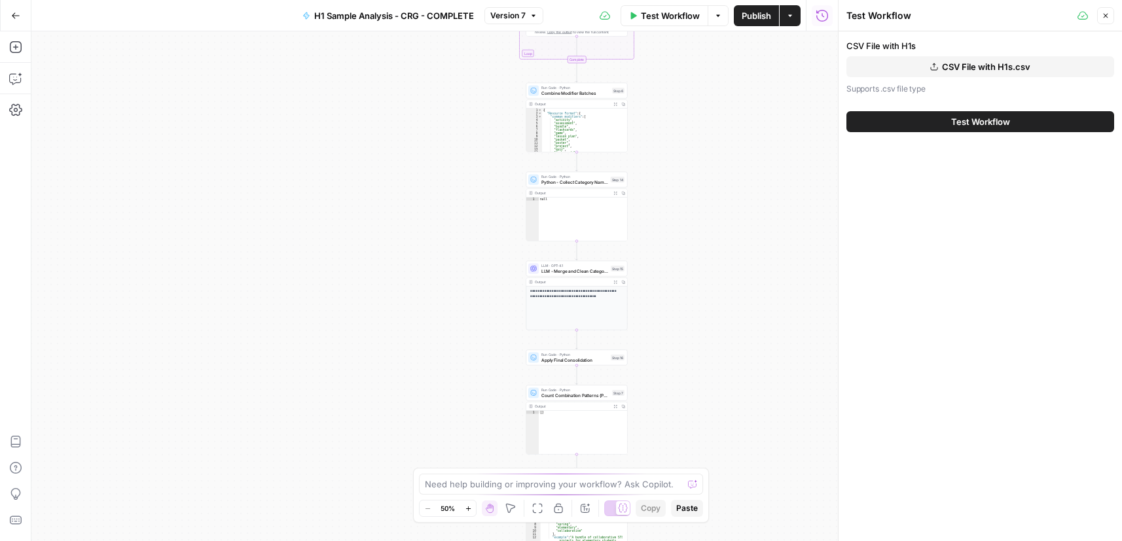
click at [920, 65] on button "CSV File with H1s.csv" at bounding box center [980, 66] width 268 height 21
click at [978, 122] on span "Test Workflow" at bounding box center [980, 121] width 59 height 13
click at [995, 124] on span "Test Workflow" at bounding box center [980, 121] width 59 height 13
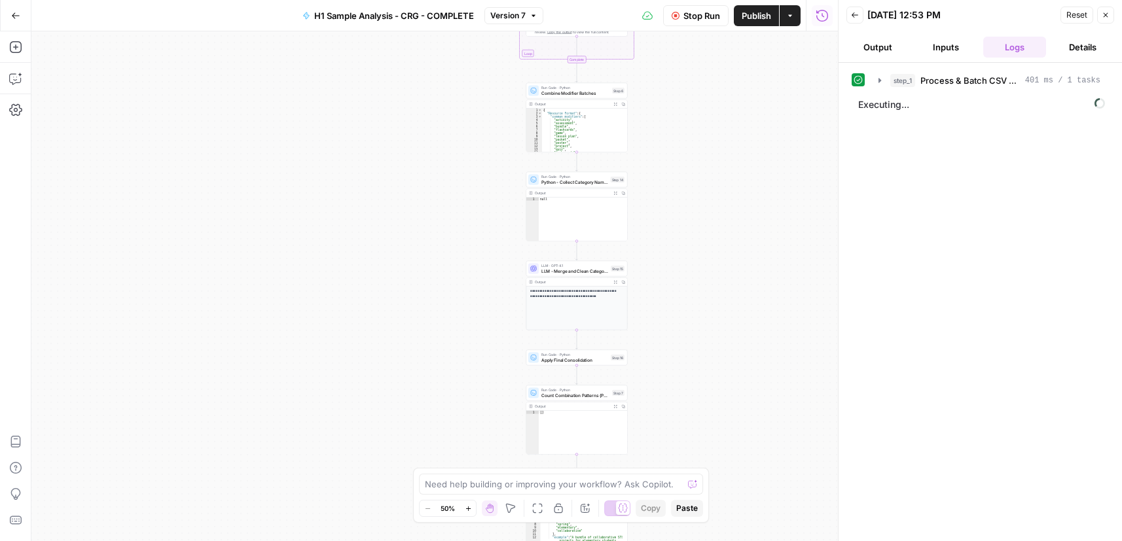
click at [681, 13] on button "Stop Run" at bounding box center [695, 15] width 65 height 21
click at [508, 495] on div "Need help building or improving your workflow? Ask Copilot. Zoom Out 50% Zoom I…" at bounding box center [561, 495] width 296 height 55
click at [512, 489] on textarea at bounding box center [554, 484] width 258 height 13
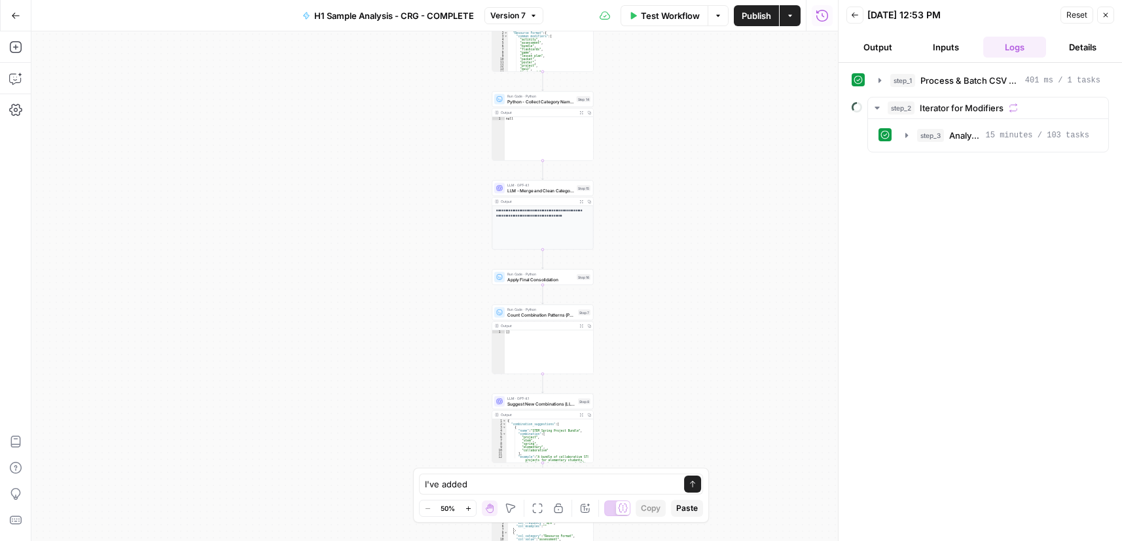
click at [694, 313] on div "Workflow Set Inputs Inputs Run Code · Python Process & Batch CSV Data Step 1 Ou…" at bounding box center [434, 286] width 806 height 510
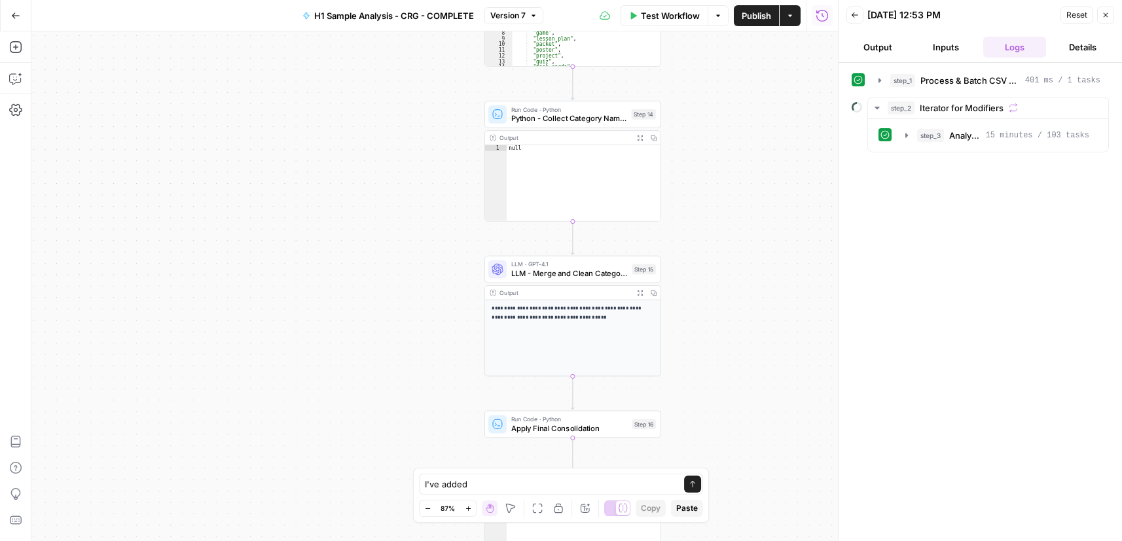
drag, startPoint x: 629, startPoint y: 182, endPoint x: 759, endPoint y: 302, distance: 176.4
click at [759, 302] on div "Workflow Set Inputs Inputs Run Code · Python Process & Batch CSV Data Step 1 Ou…" at bounding box center [434, 286] width 806 height 510
click at [499, 486] on textarea "I've added" at bounding box center [548, 484] width 246 height 13
type textarea "I've added step 14, 15 and 16 into the workflow but it's become slow again - ho…"
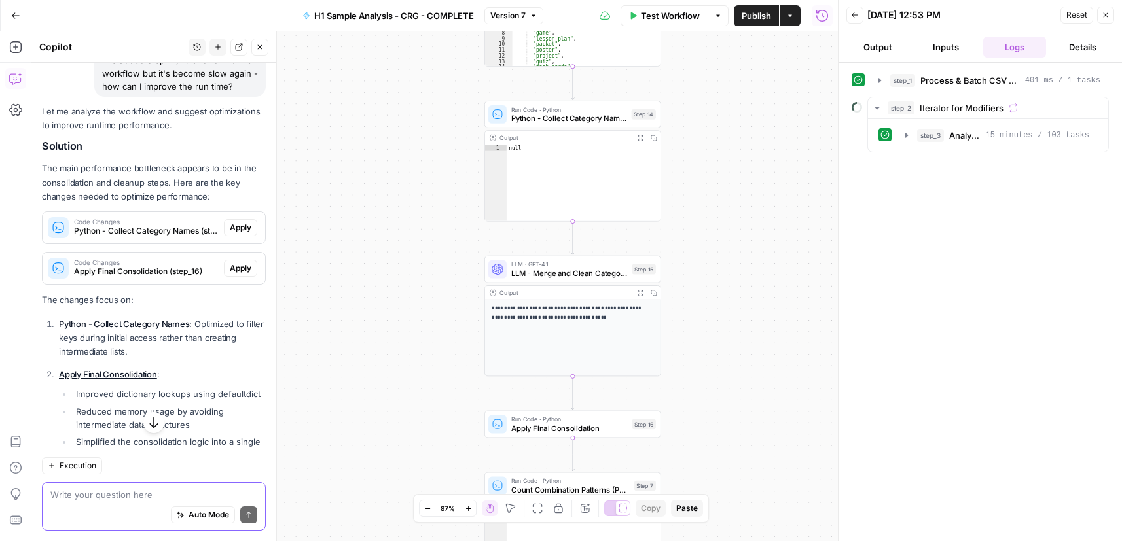
scroll to position [114, 0]
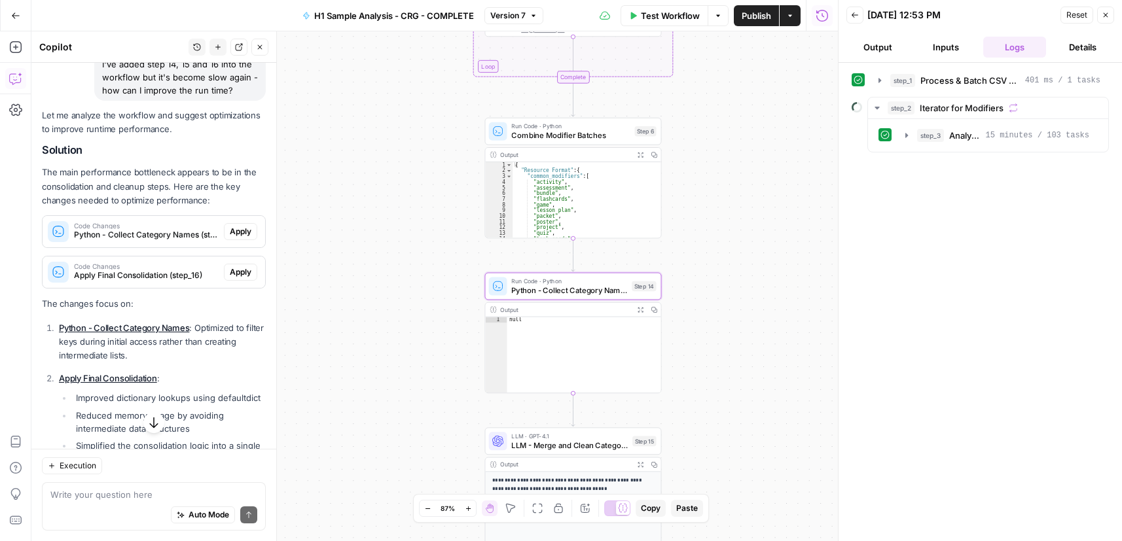
click at [230, 238] on span "Apply" at bounding box center [241, 232] width 22 height 12
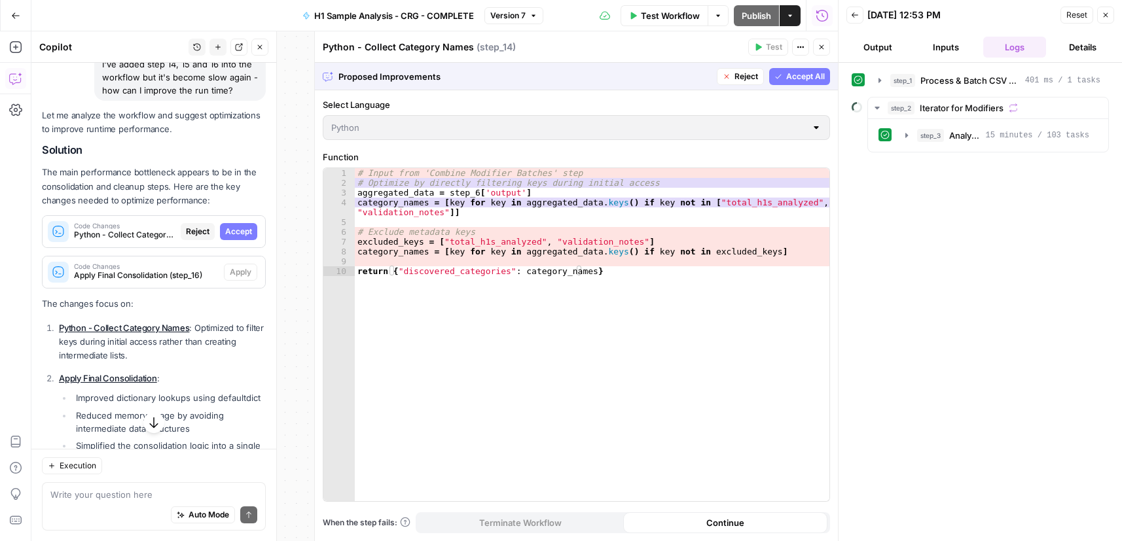
click at [798, 73] on span "Accept All" at bounding box center [805, 77] width 39 height 12
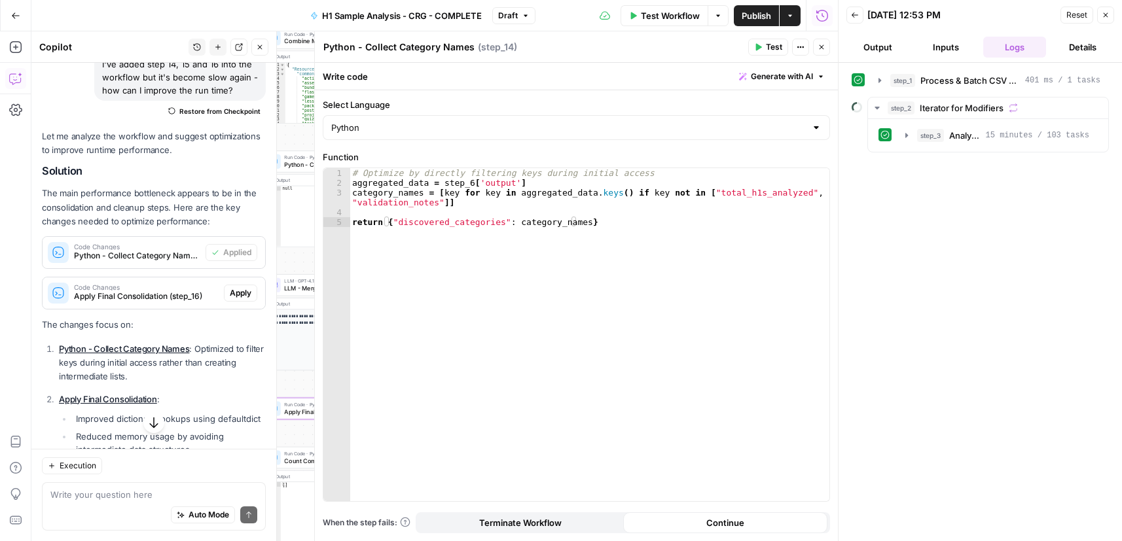
drag, startPoint x: 234, startPoint y: 306, endPoint x: 785, endPoint y: 31, distance: 616.0
click at [234, 299] on span "Apply" at bounding box center [241, 293] width 22 height 12
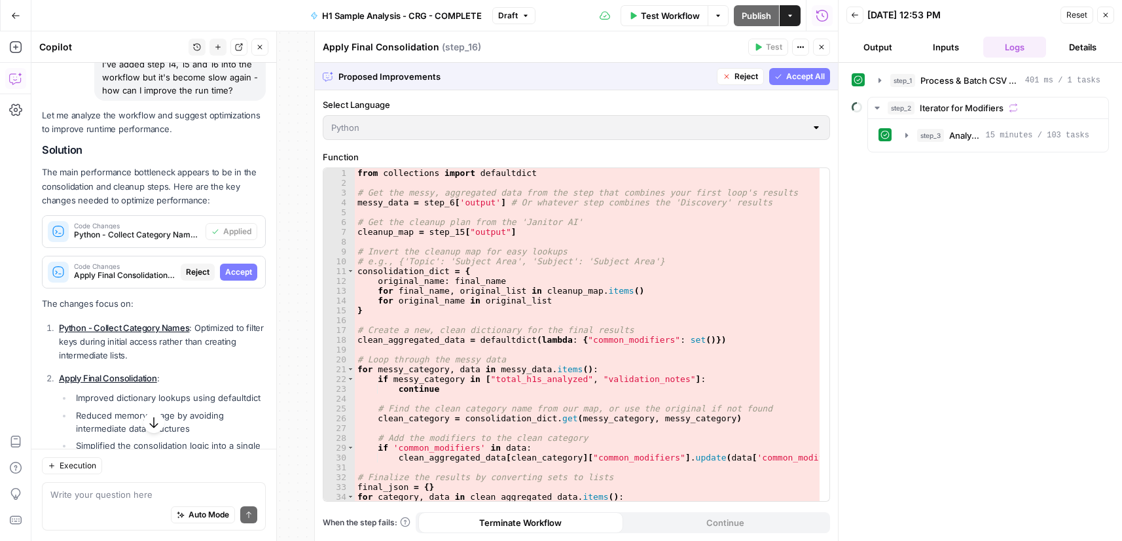
drag, startPoint x: 224, startPoint y: 286, endPoint x: 277, endPoint y: 25, distance: 266.3
click at [225, 278] on span "Accept" at bounding box center [238, 272] width 27 height 12
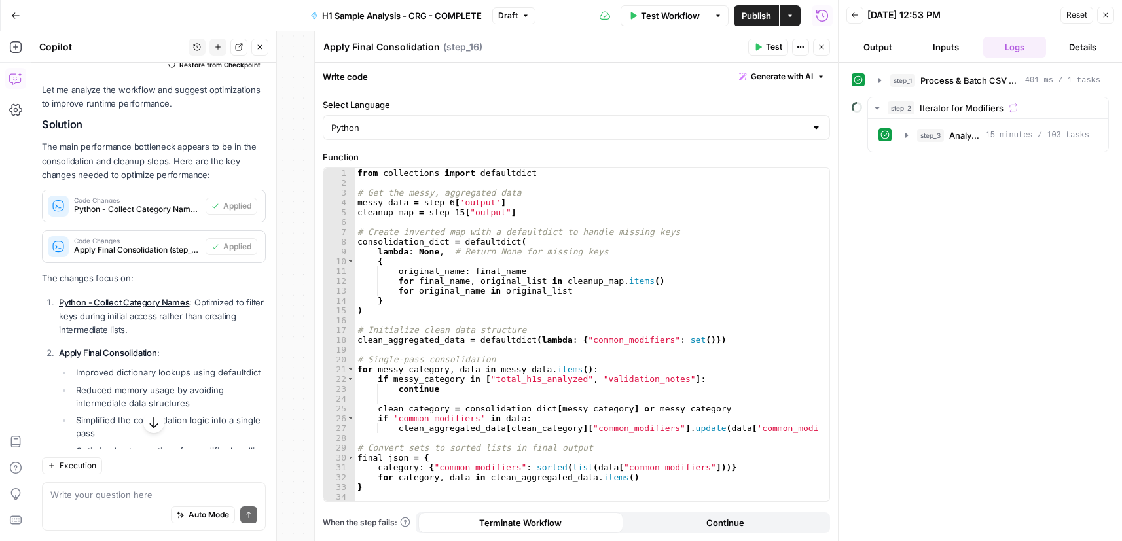
scroll to position [397, 0]
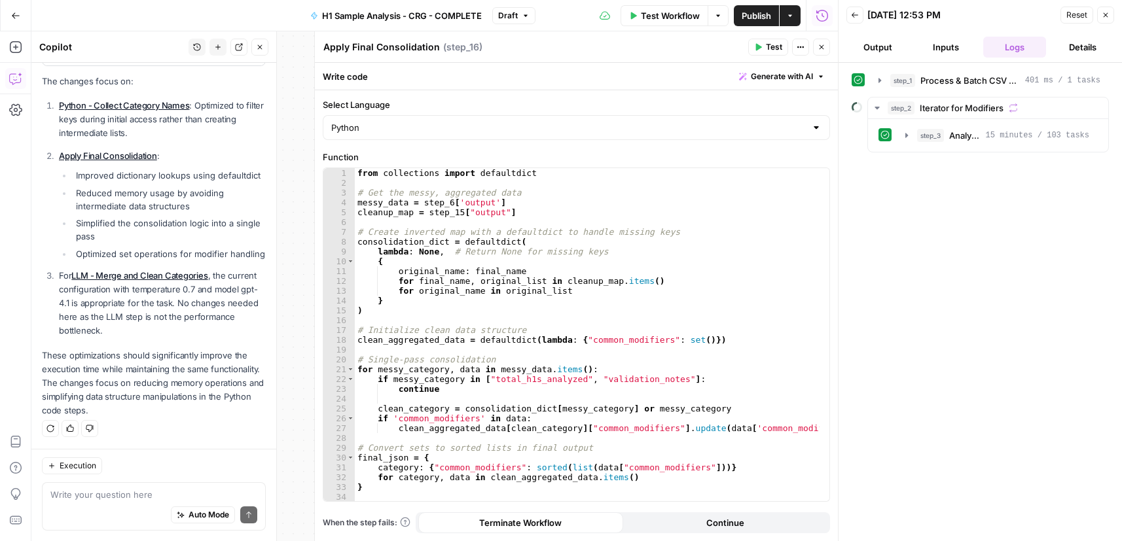
click at [819, 46] on icon "button" at bounding box center [821, 47] width 8 height 8
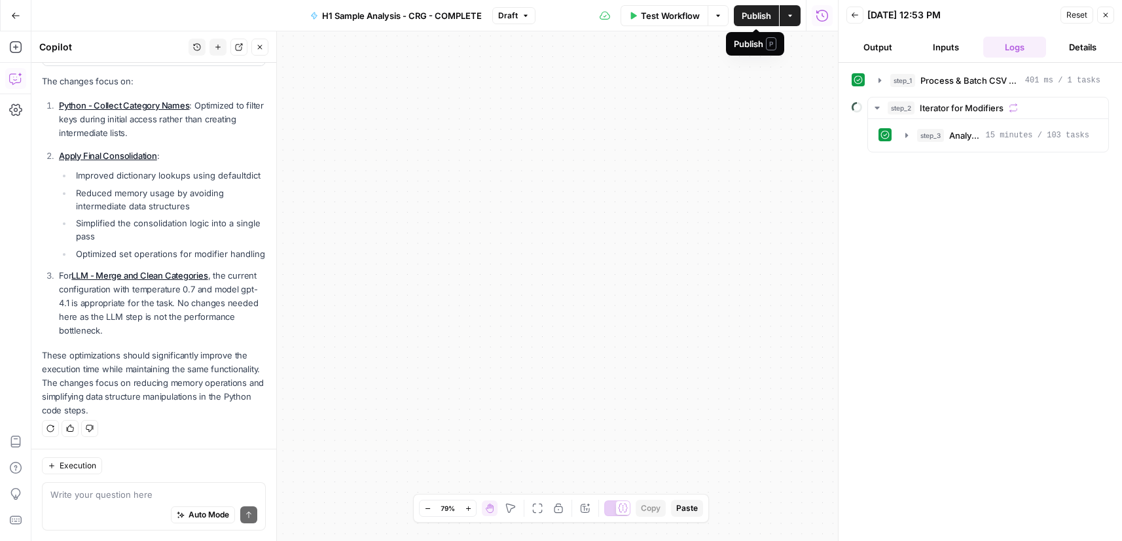
click at [753, 16] on span "Publish" at bounding box center [755, 15] width 29 height 13
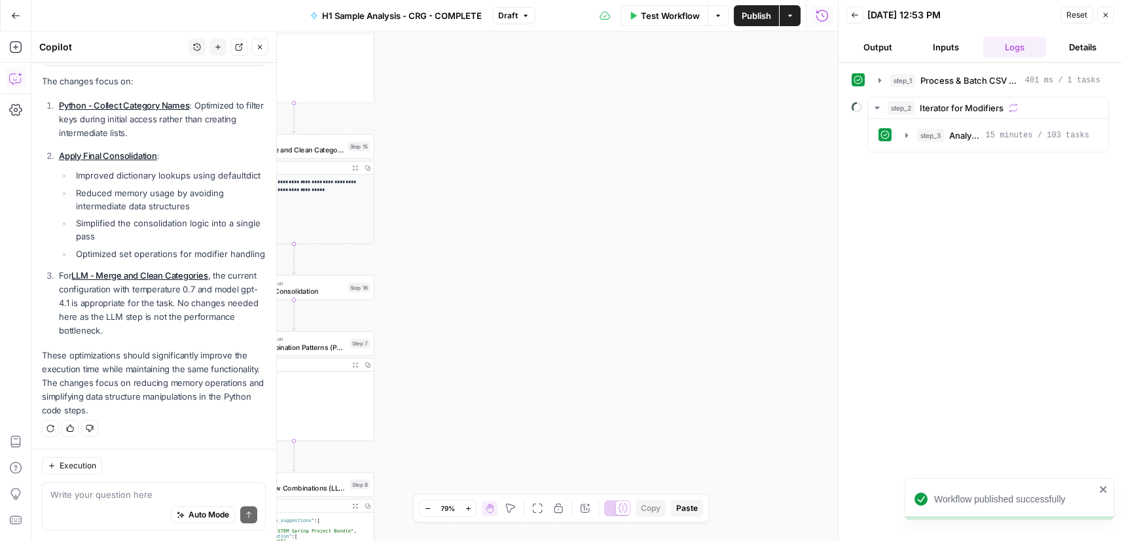
drag, startPoint x: 581, startPoint y: 270, endPoint x: 754, endPoint y: 260, distance: 173.0
click at [732, 268] on div "Workflow Set Inputs Inputs Run Code · Python Process & Batch CSV Data Step 1 Ou…" at bounding box center [434, 286] width 806 height 510
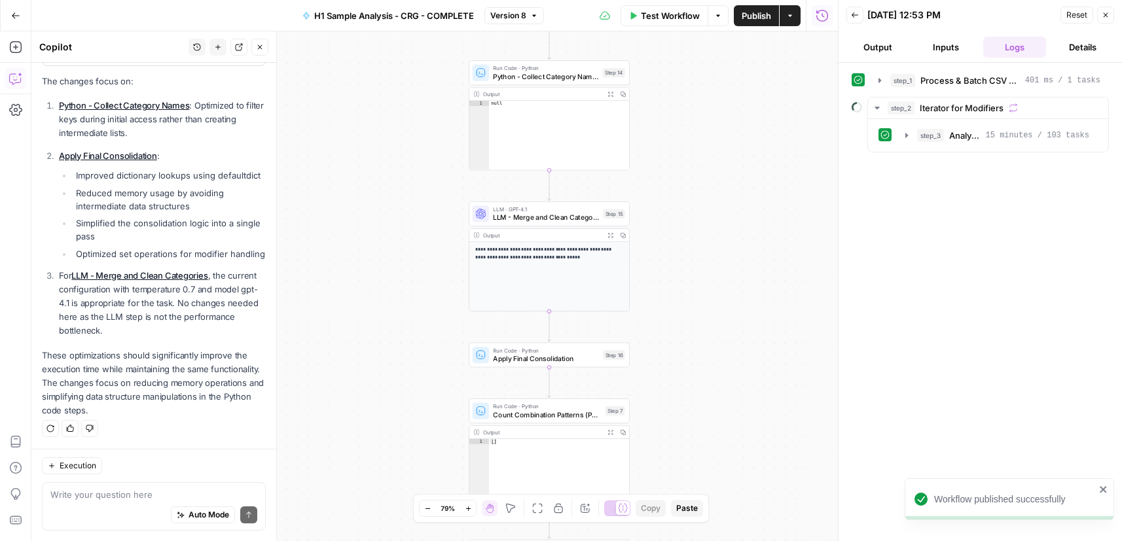
drag, startPoint x: 484, startPoint y: 238, endPoint x: 735, endPoint y: 307, distance: 259.9
click at [735, 307] on div "Workflow Set Inputs Inputs Run Code · Python Process & Batch CSV Data Step 1 Ou…" at bounding box center [434, 286] width 806 height 510
click at [662, 14] on span "Test Workflow" at bounding box center [670, 15] width 59 height 13
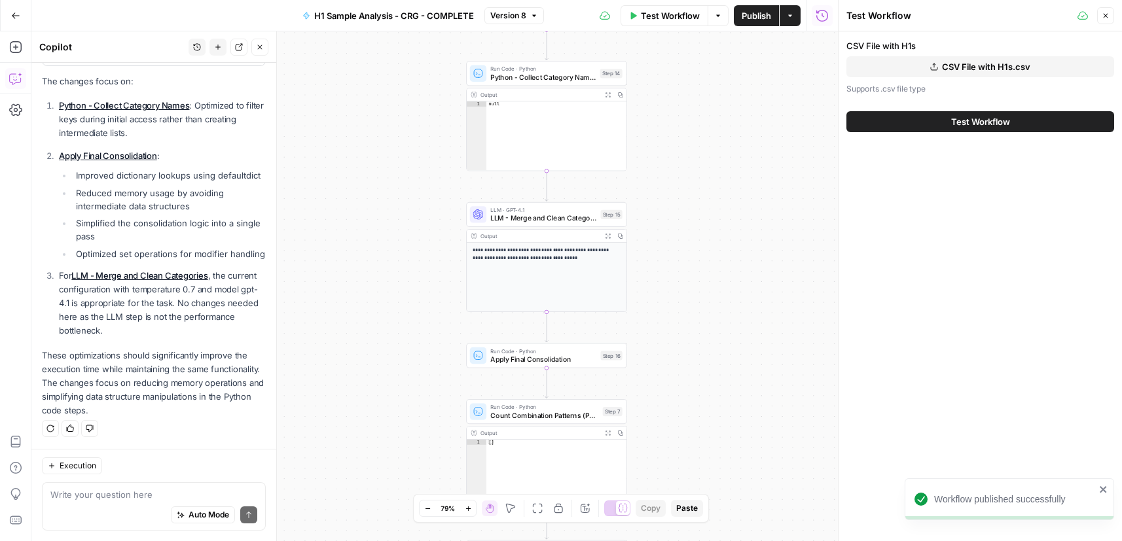
click at [924, 69] on button "CSV File with H1s.csv" at bounding box center [980, 66] width 268 height 21
click at [980, 119] on span "Test Workflow" at bounding box center [980, 121] width 59 height 13
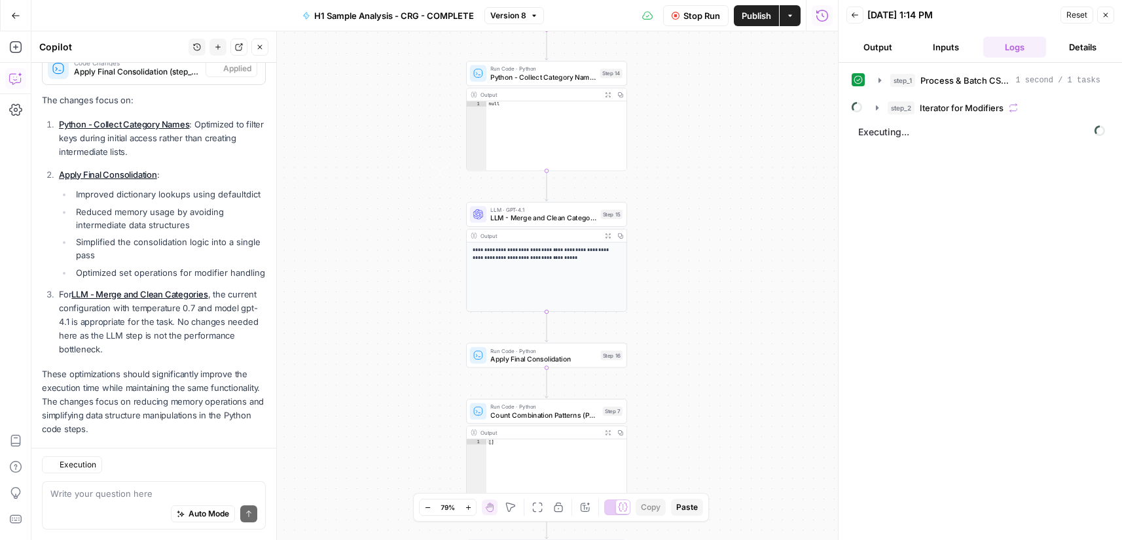
scroll to position [397, 0]
